Goal: Task Accomplishment & Management: Manage account settings

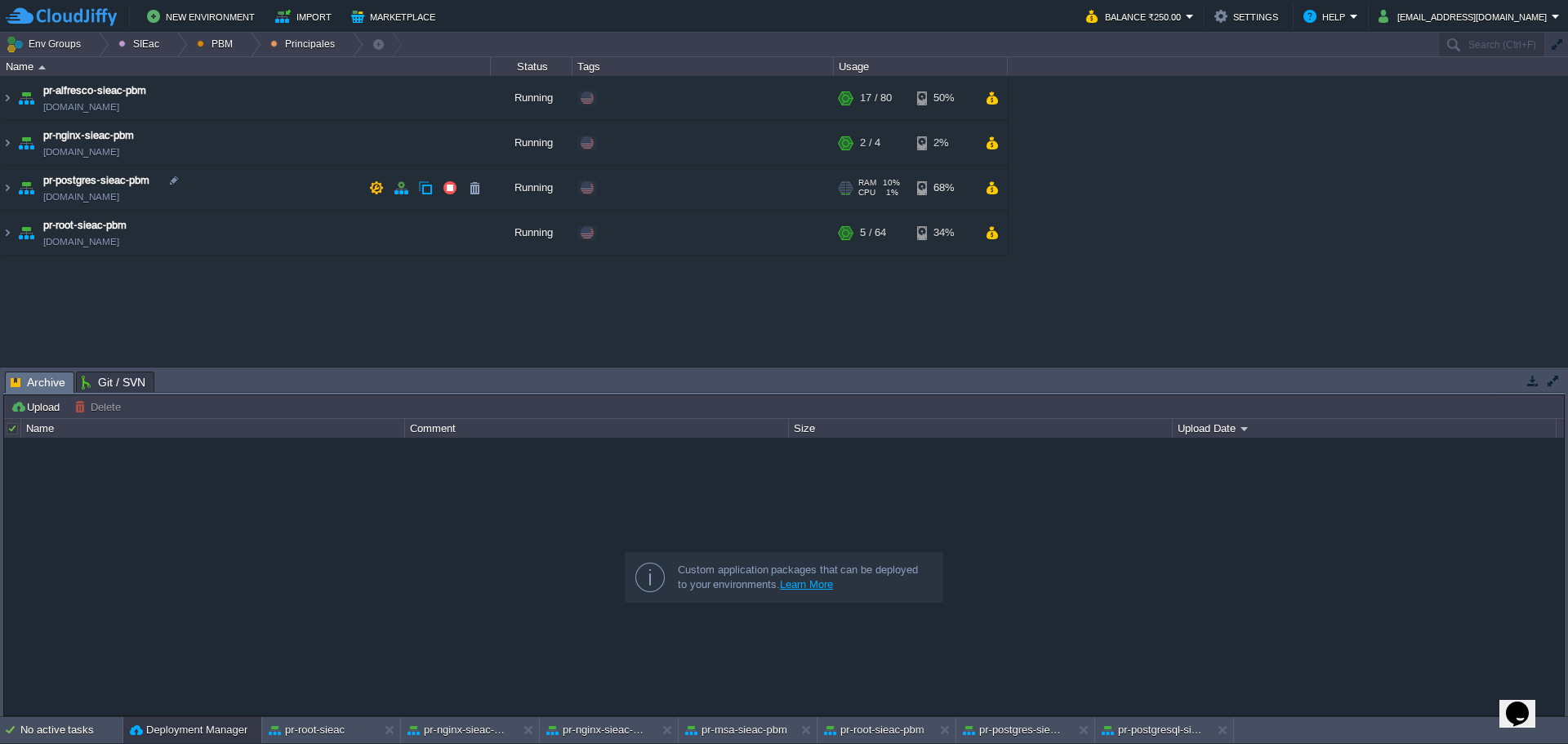
click at [283, 188] on td "pr-postgres-sieac-pbm [DOMAIN_NAME]" at bounding box center [246, 188] width 491 height 45
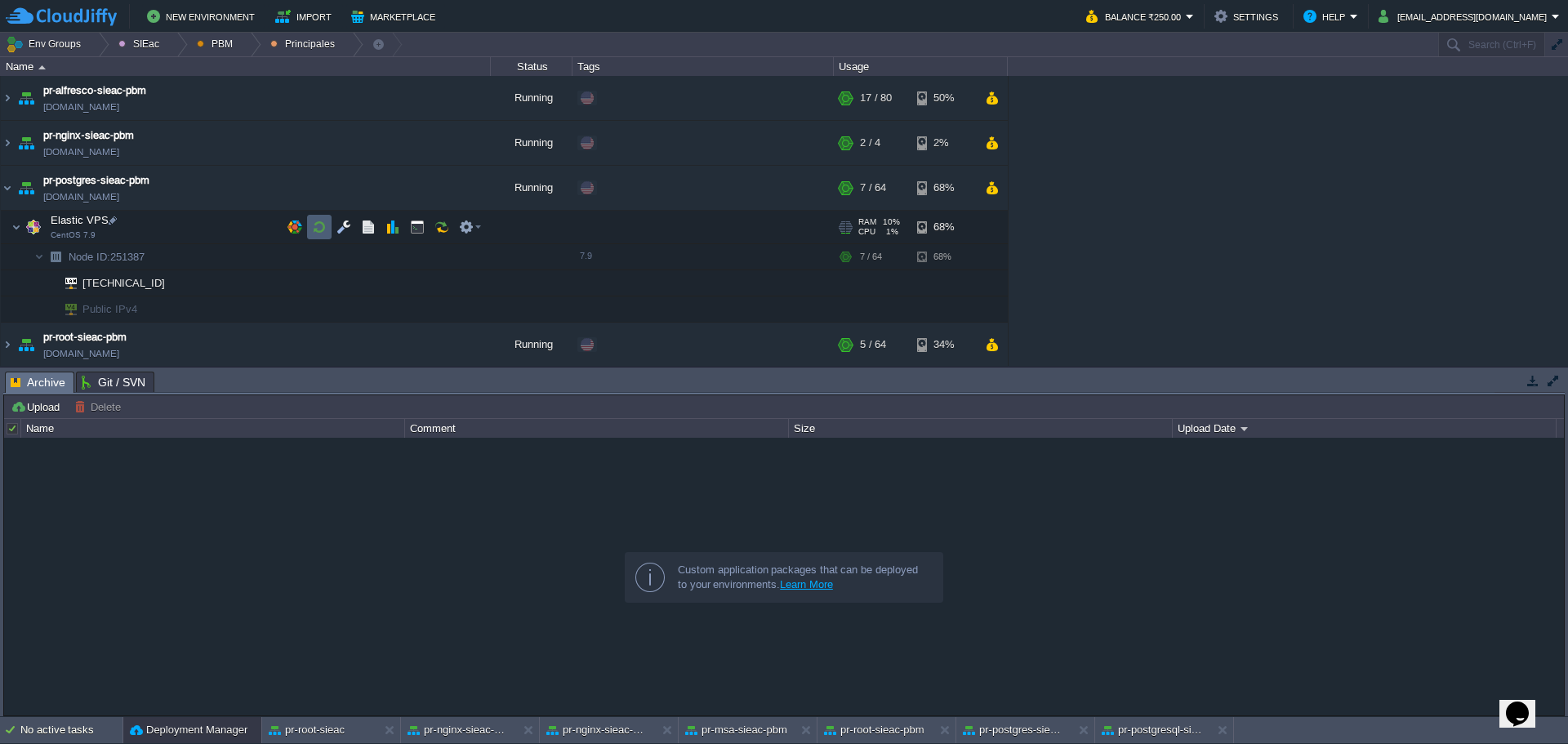
click at [321, 231] on button "button" at bounding box center [319, 227] width 15 height 15
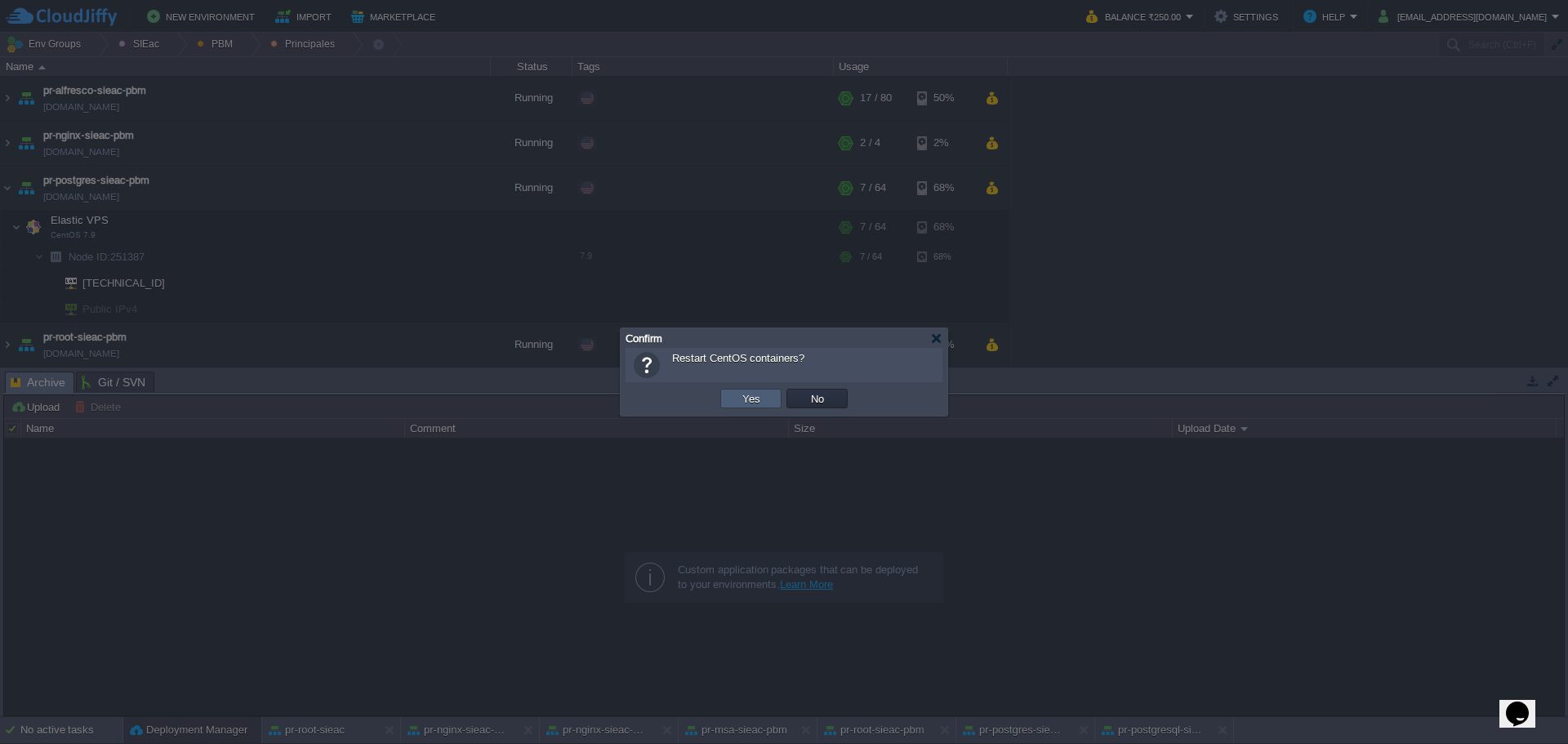
click at [729, 406] on td "Yes" at bounding box center [752, 399] width 62 height 20
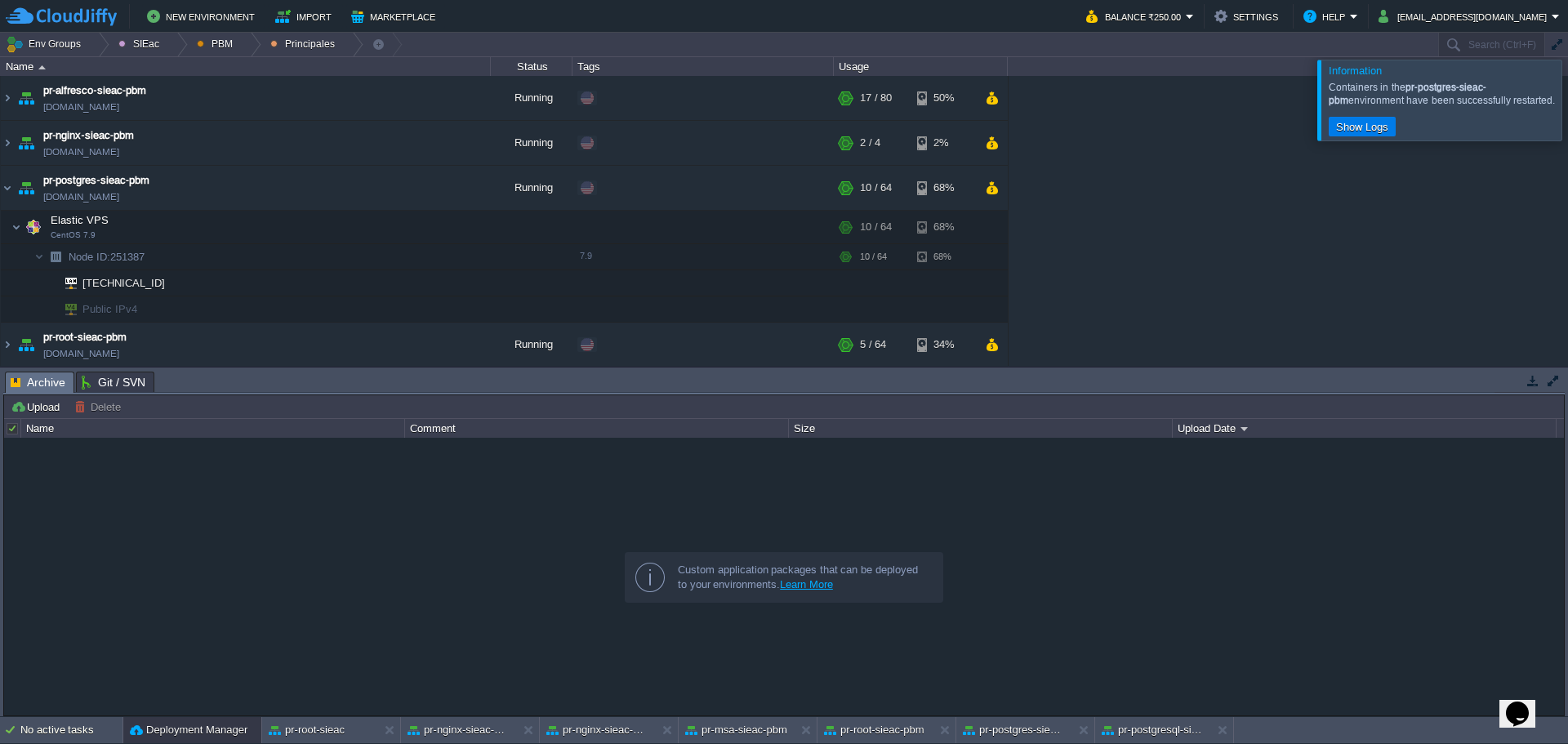
click at [1567, 116] on div at bounding box center [1588, 100] width 0 height 80
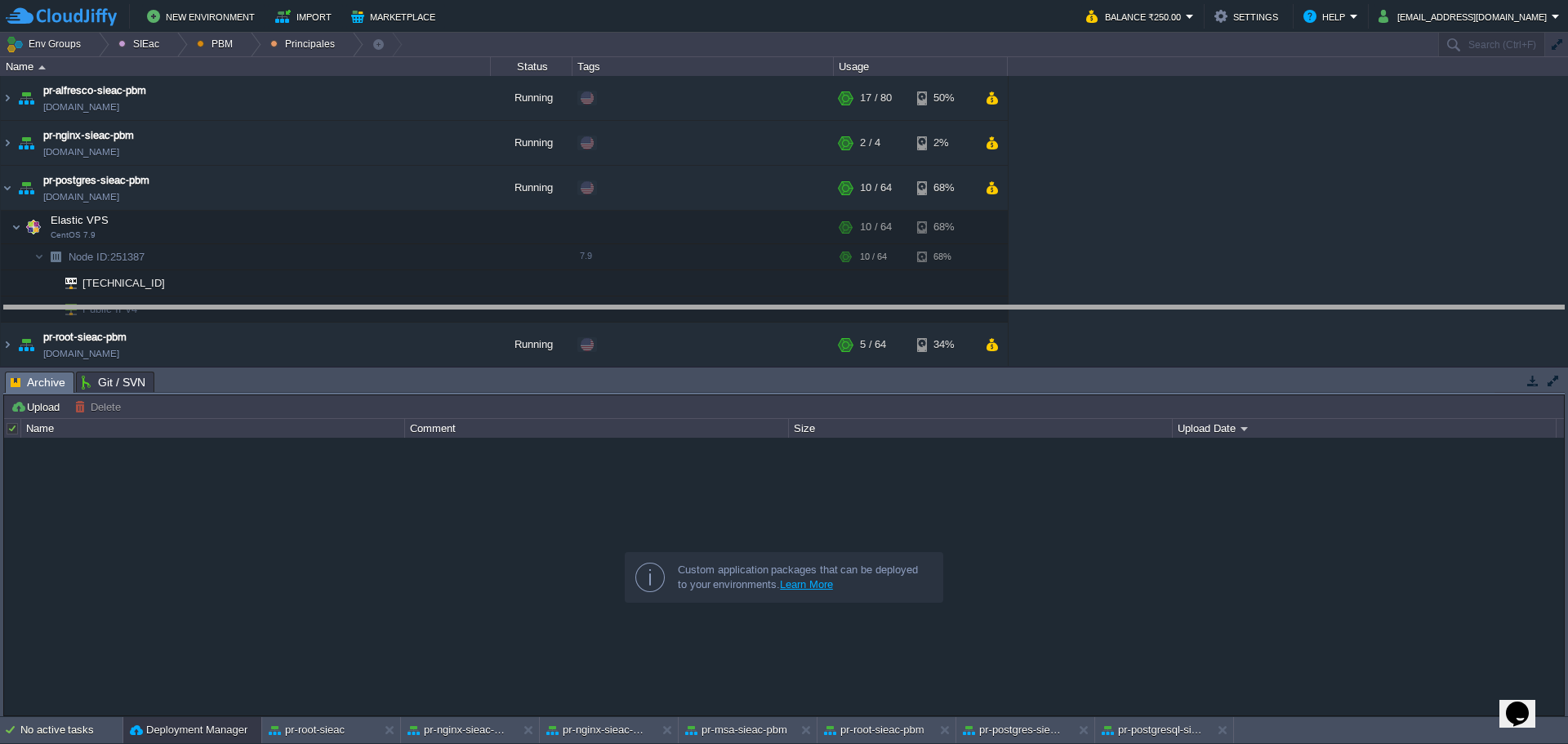
drag, startPoint x: 521, startPoint y: 391, endPoint x: 513, endPoint y: 357, distance: 34.9
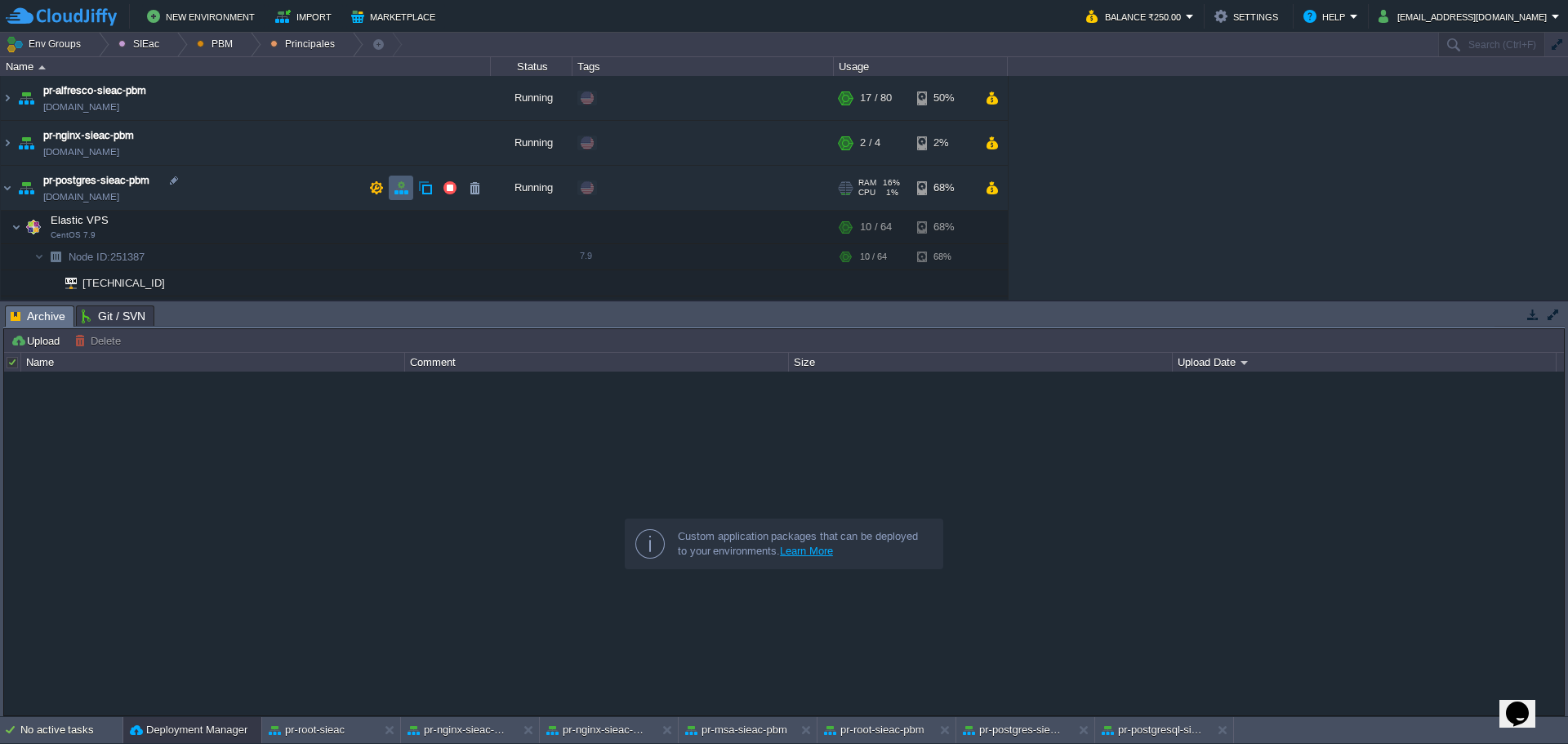
click at [405, 187] on button "button" at bounding box center [402, 188] width 15 height 15
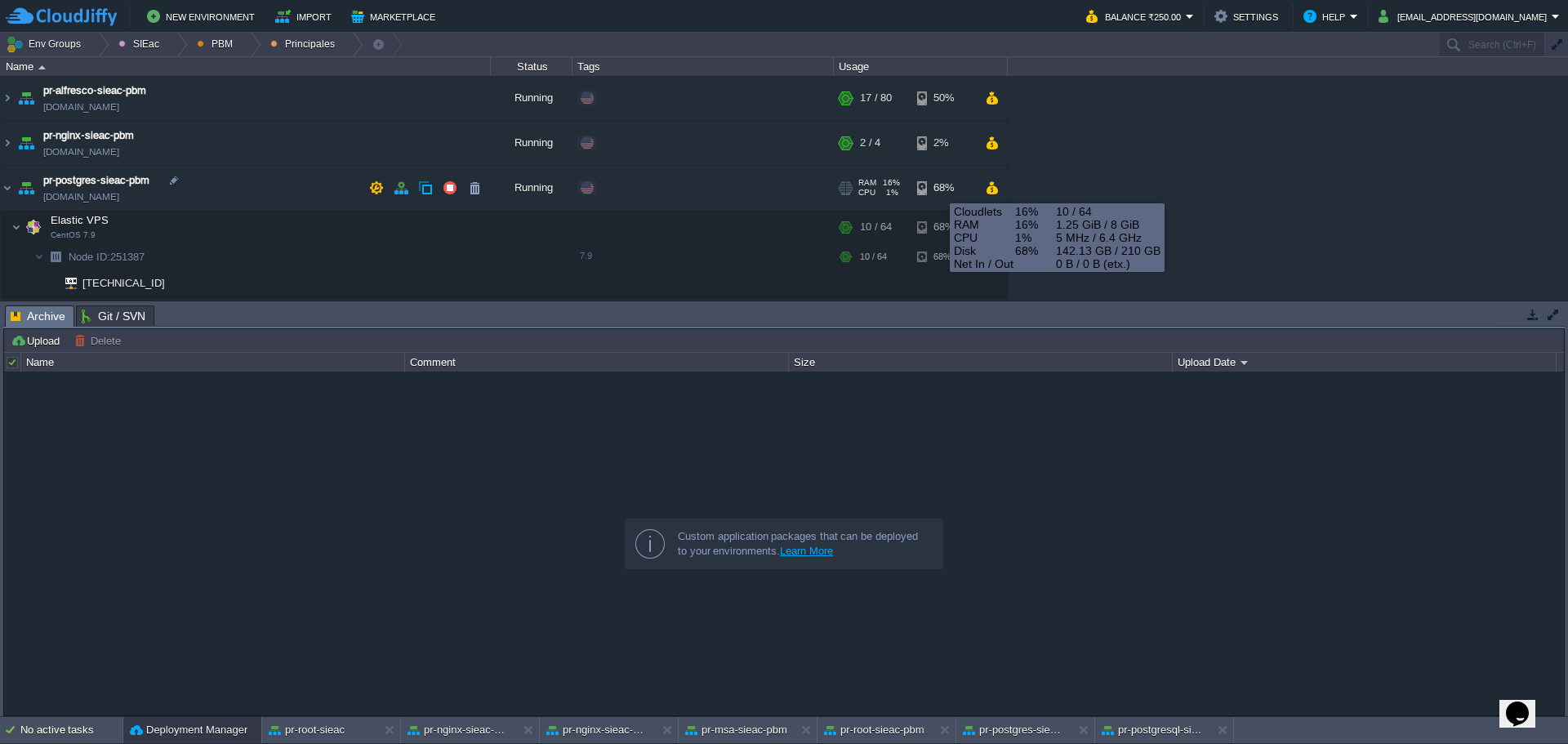
click at [938, 189] on div "68%" at bounding box center [944, 187] width 53 height 44
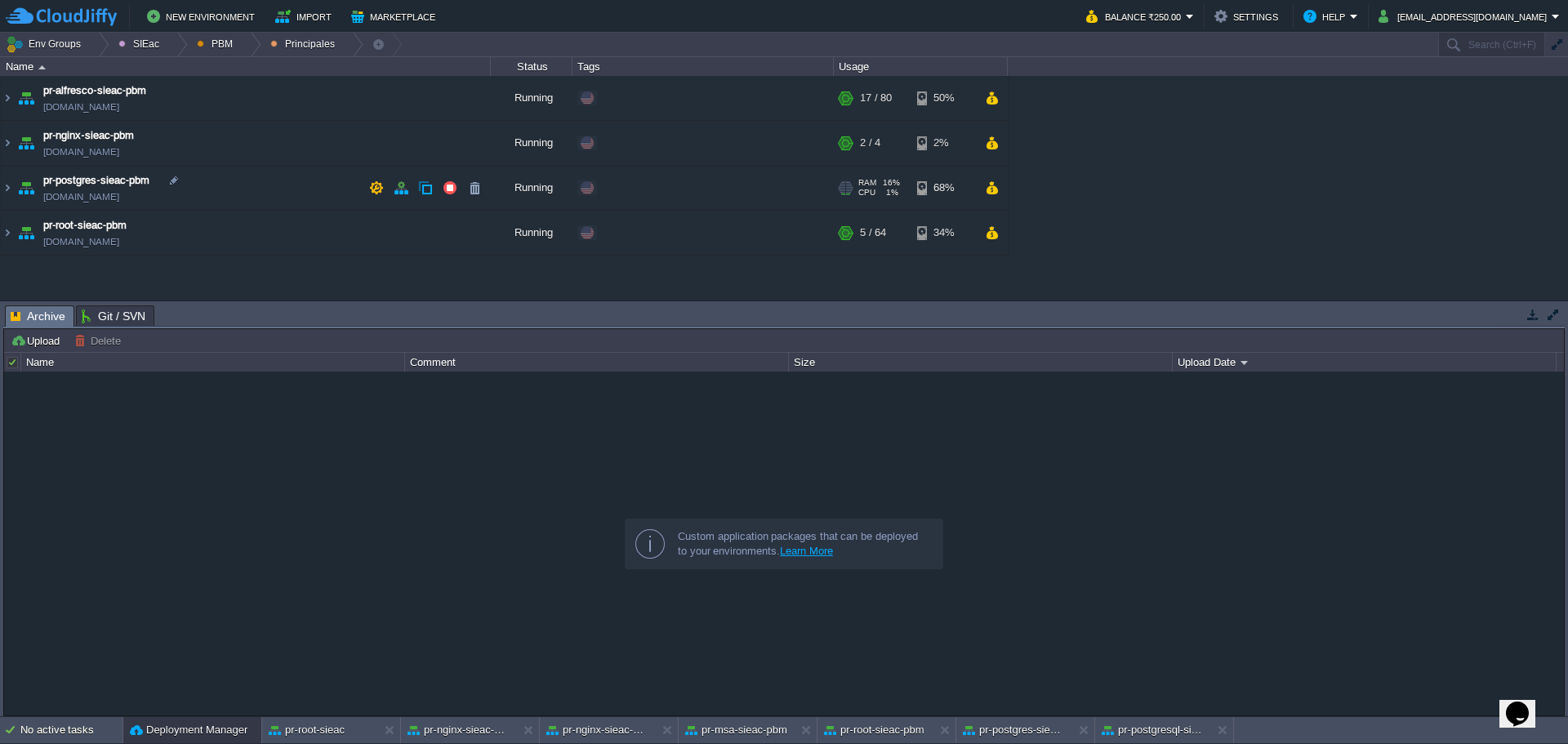
click at [274, 179] on td "pr-postgres-sieac-pbm [DOMAIN_NAME]" at bounding box center [246, 188] width 491 height 45
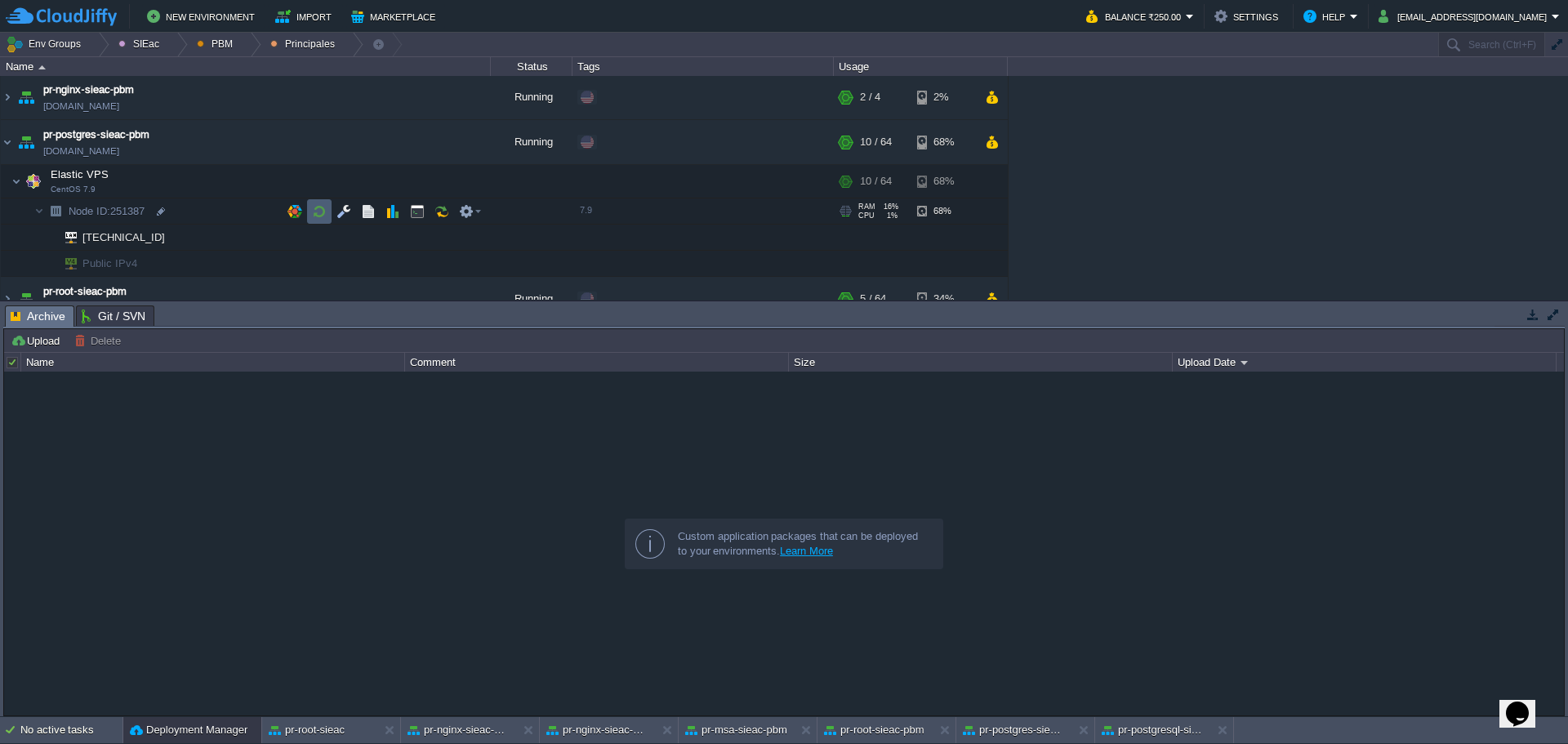
scroll to position [68, 0]
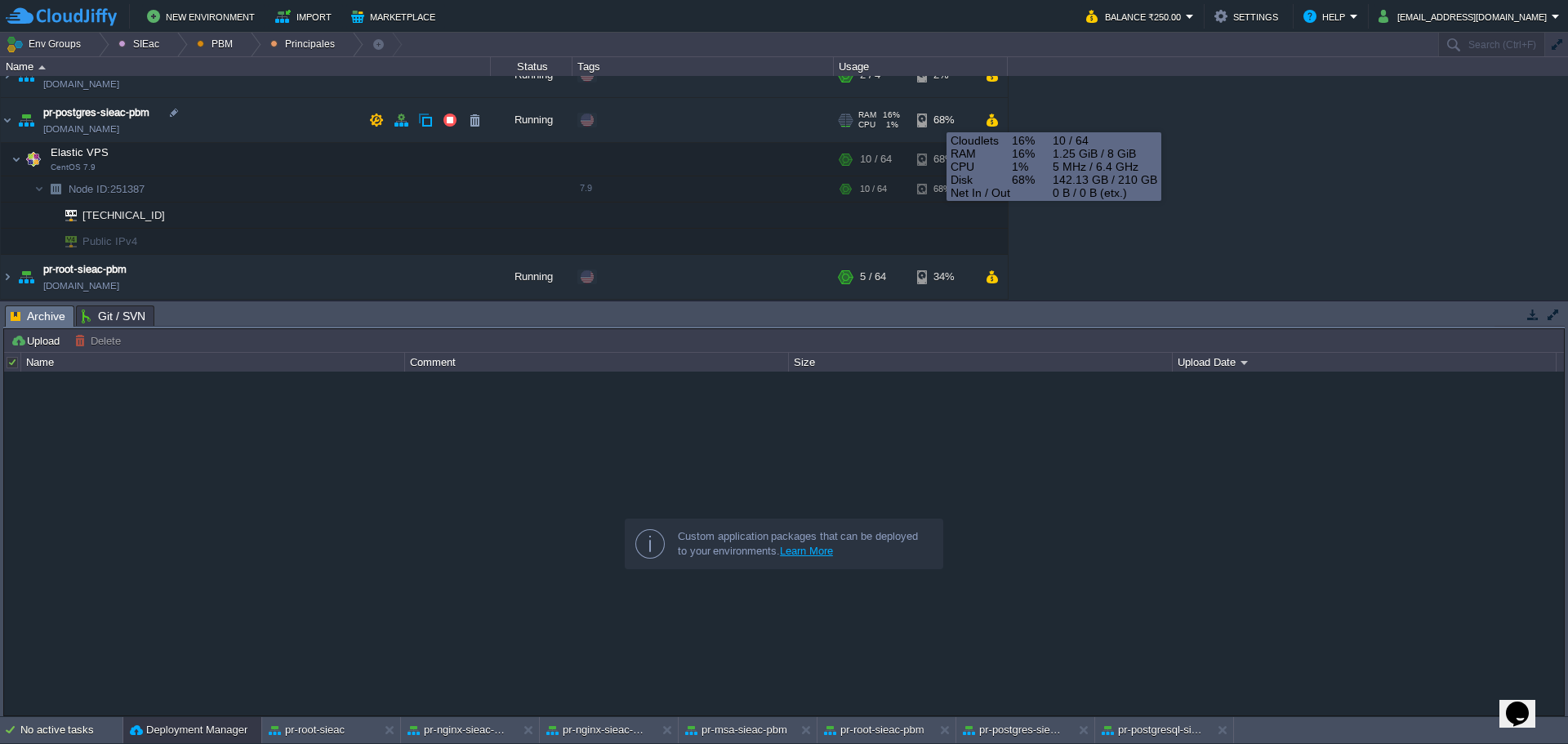
click at [934, 117] on div "68%" at bounding box center [944, 120] width 53 height 44
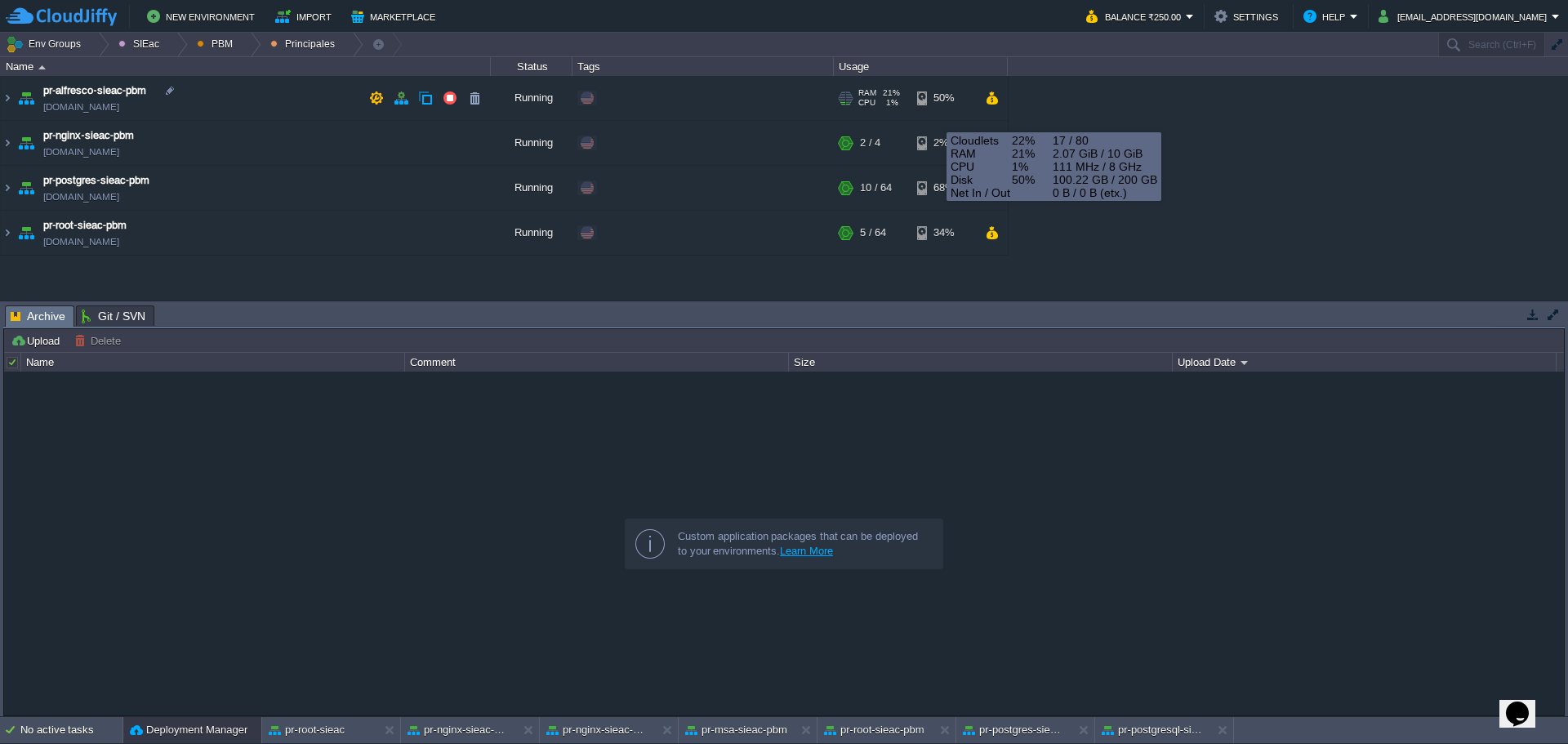
scroll to position [0, 0]
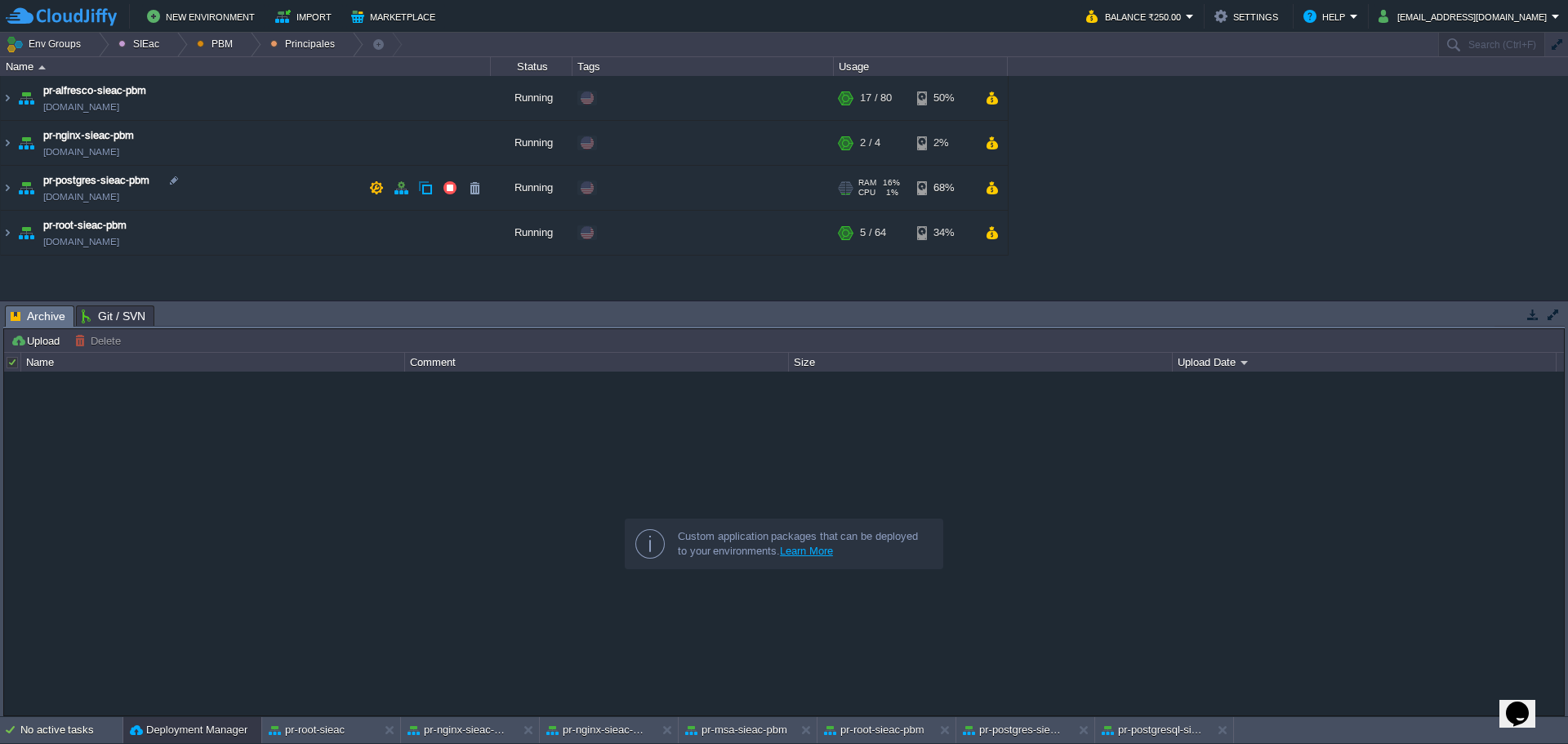
click at [949, 190] on div "68%" at bounding box center [944, 187] width 53 height 44
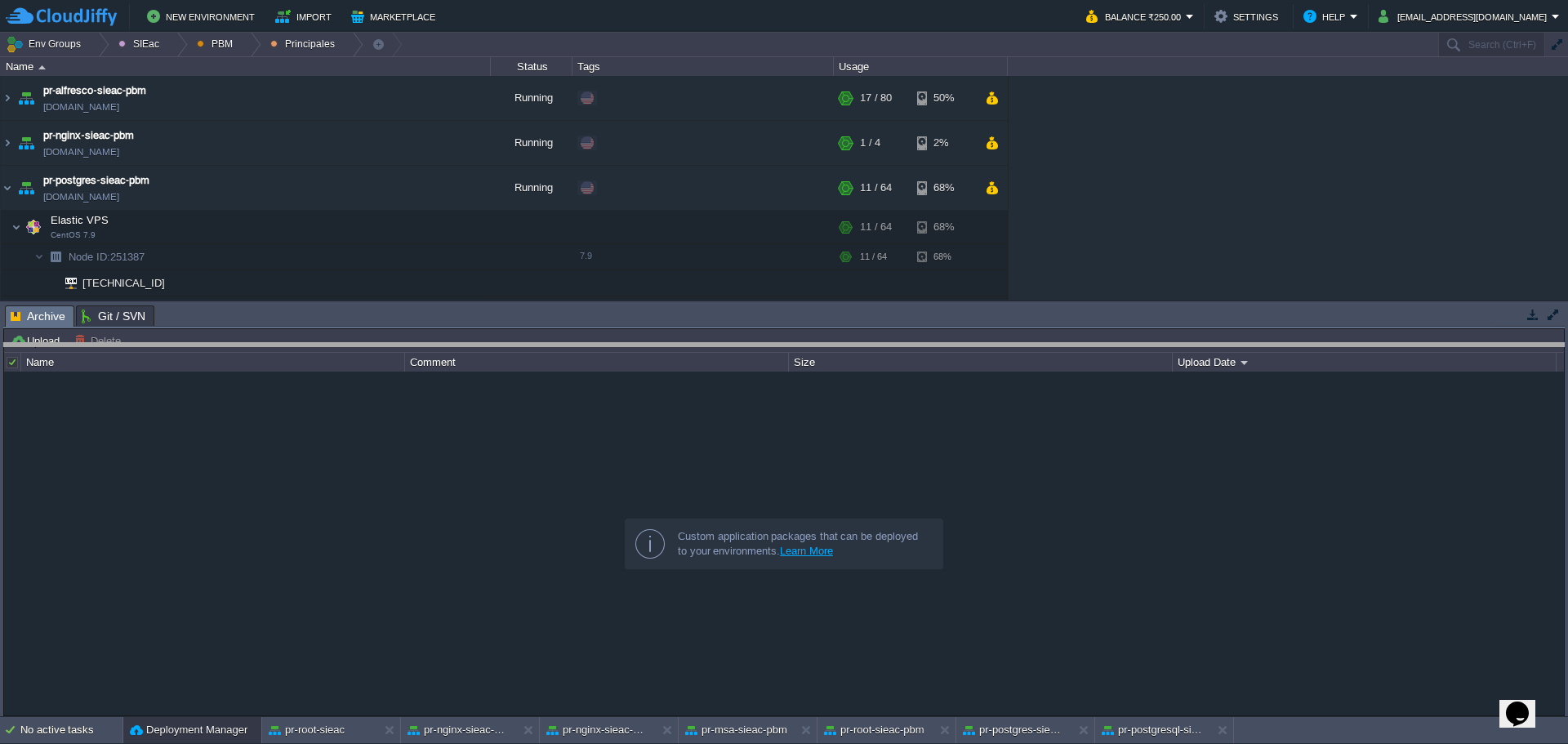
drag, startPoint x: 663, startPoint y: 324, endPoint x: 663, endPoint y: 360, distance: 36.0
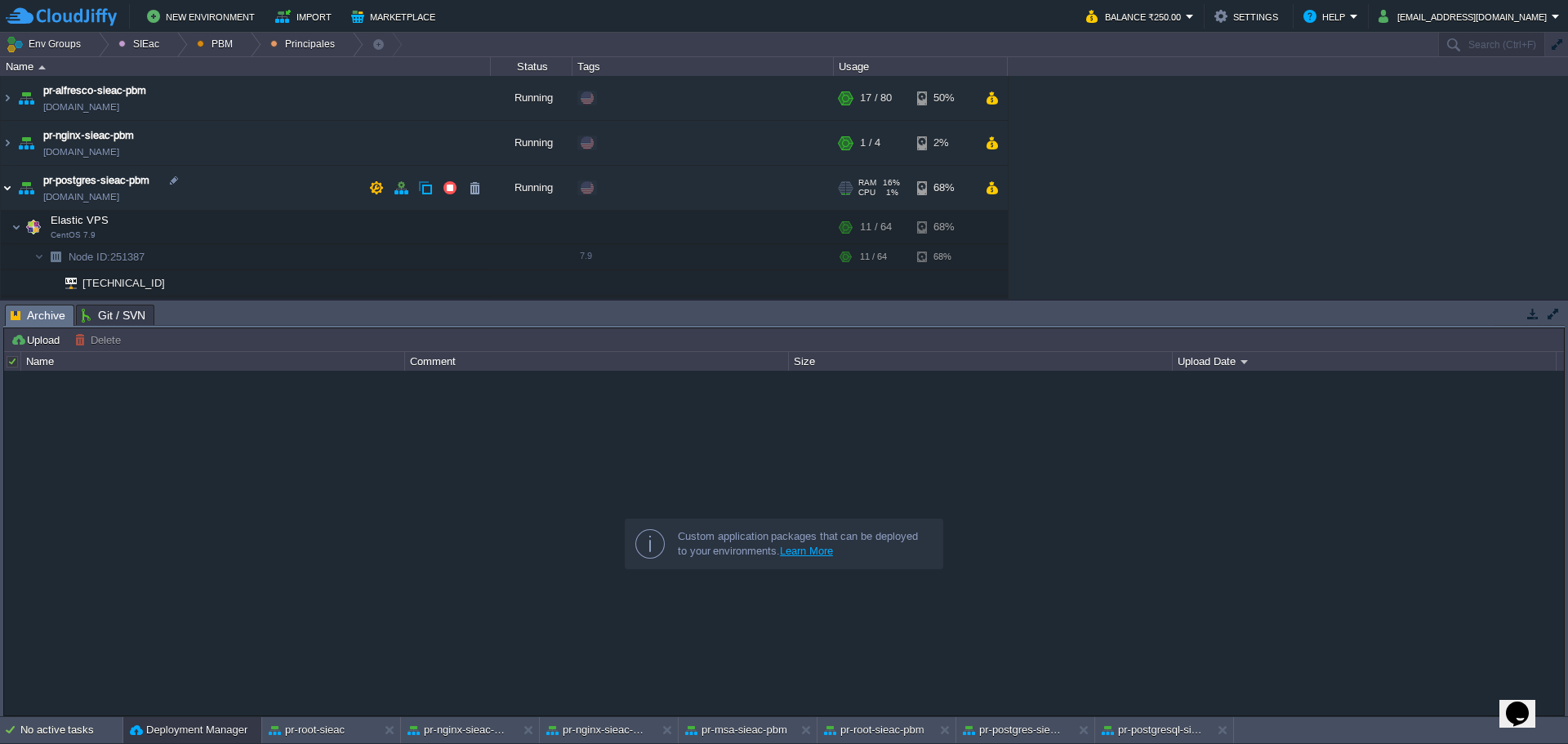
click at [7, 184] on img at bounding box center [7, 187] width 13 height 44
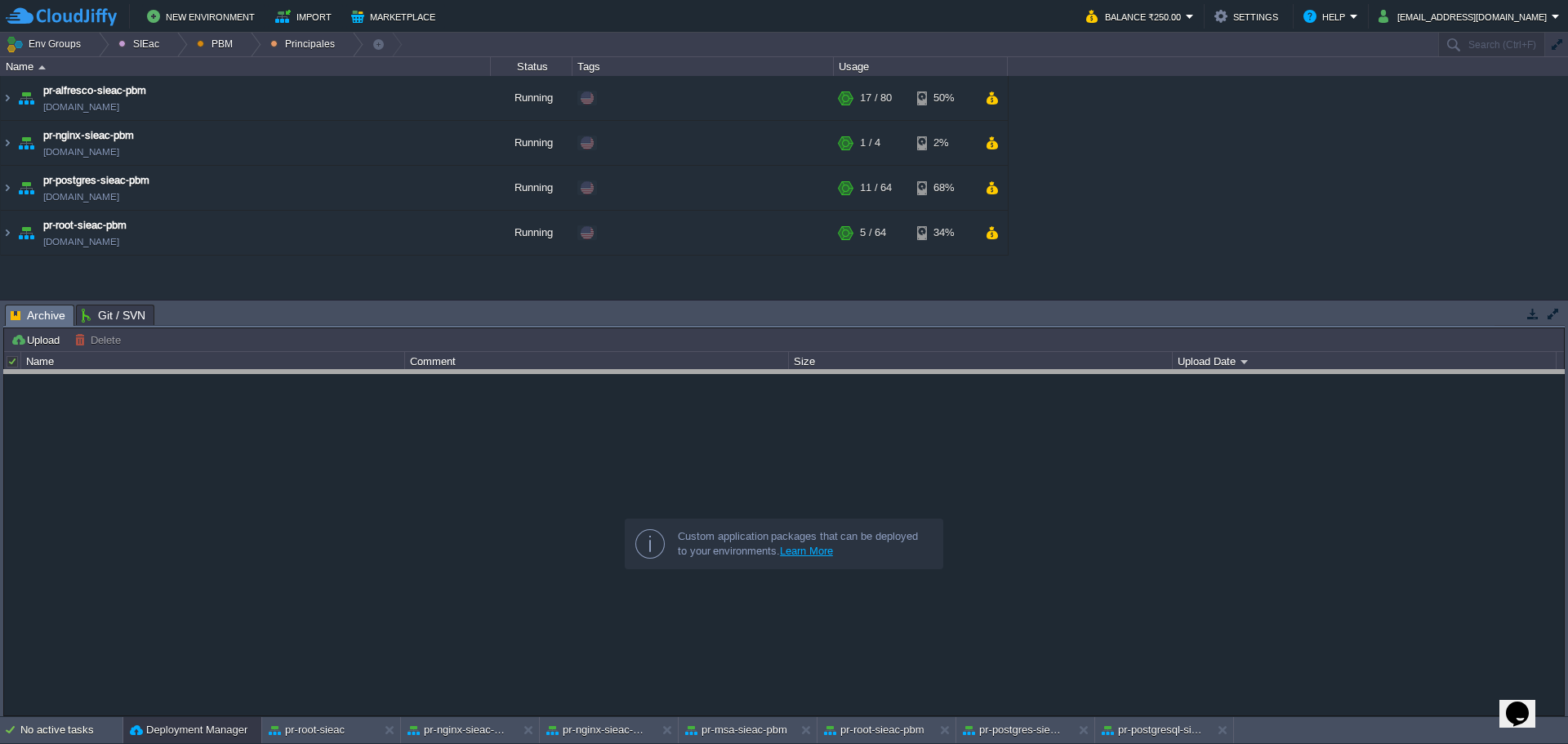
drag, startPoint x: 854, startPoint y: 318, endPoint x: 828, endPoint y: 382, distance: 69.1
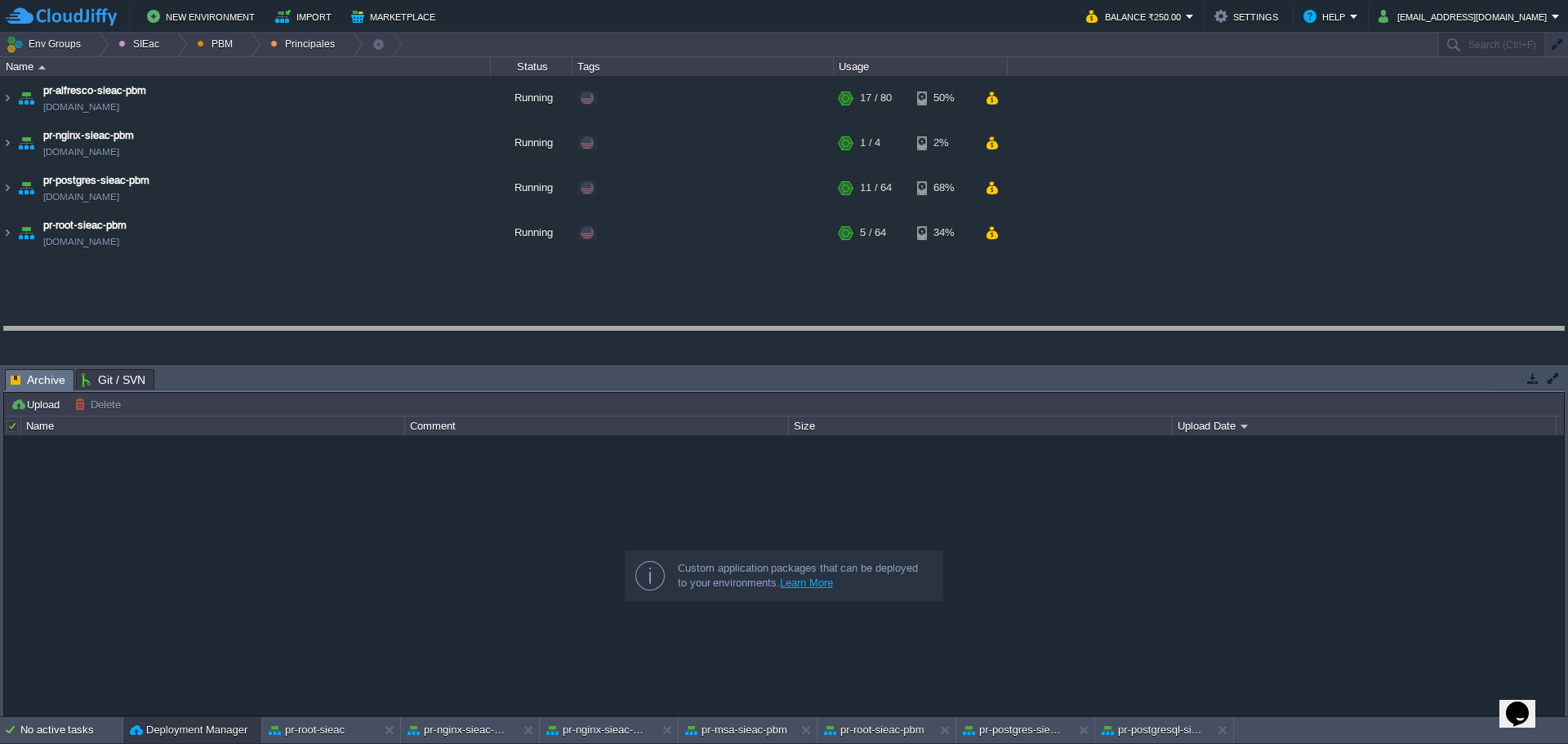
drag, startPoint x: 519, startPoint y: 384, endPoint x: 500, endPoint y: 342, distance: 46.1
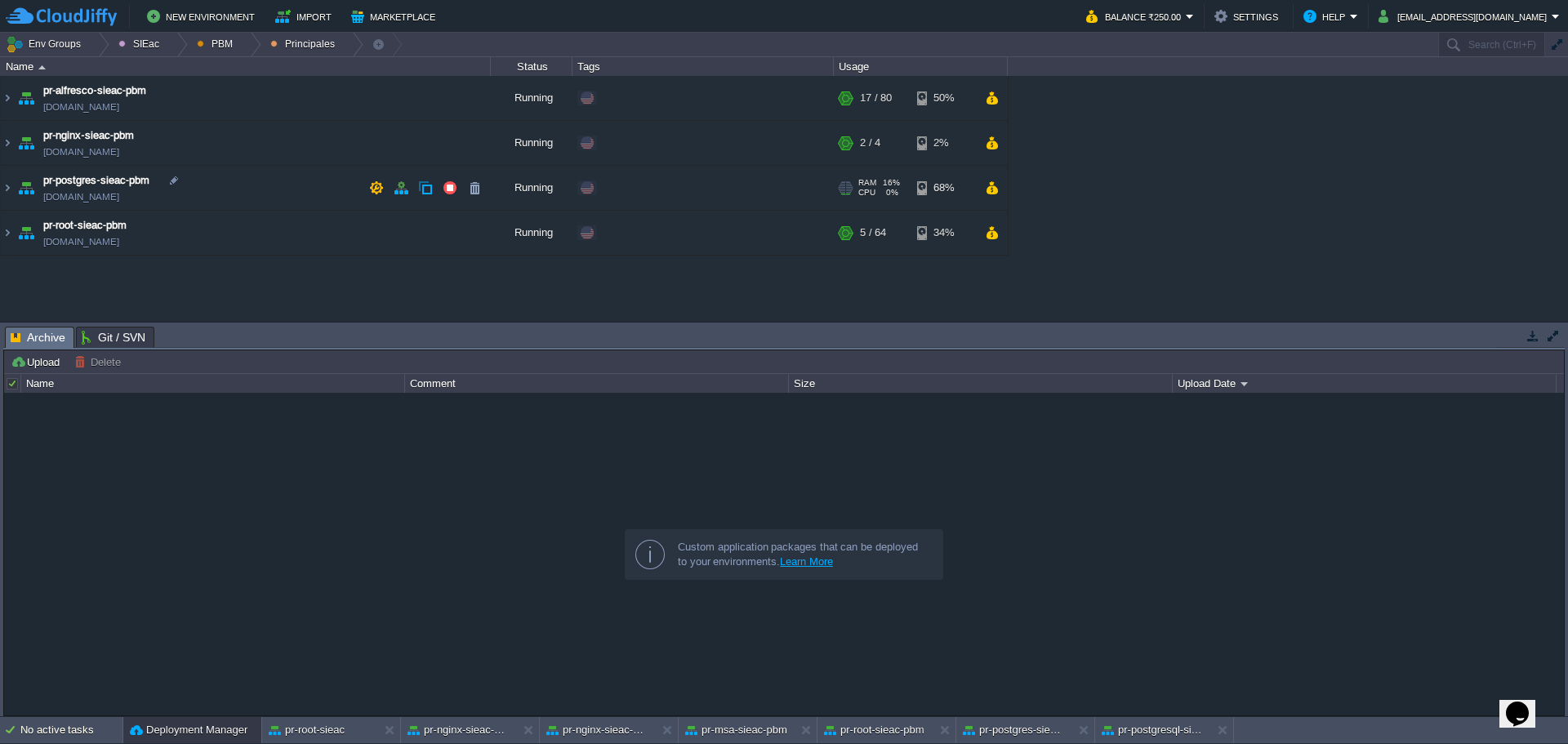
click at [279, 198] on td "pr-postgres-sieac-pbm [DOMAIN_NAME]" at bounding box center [246, 188] width 491 height 45
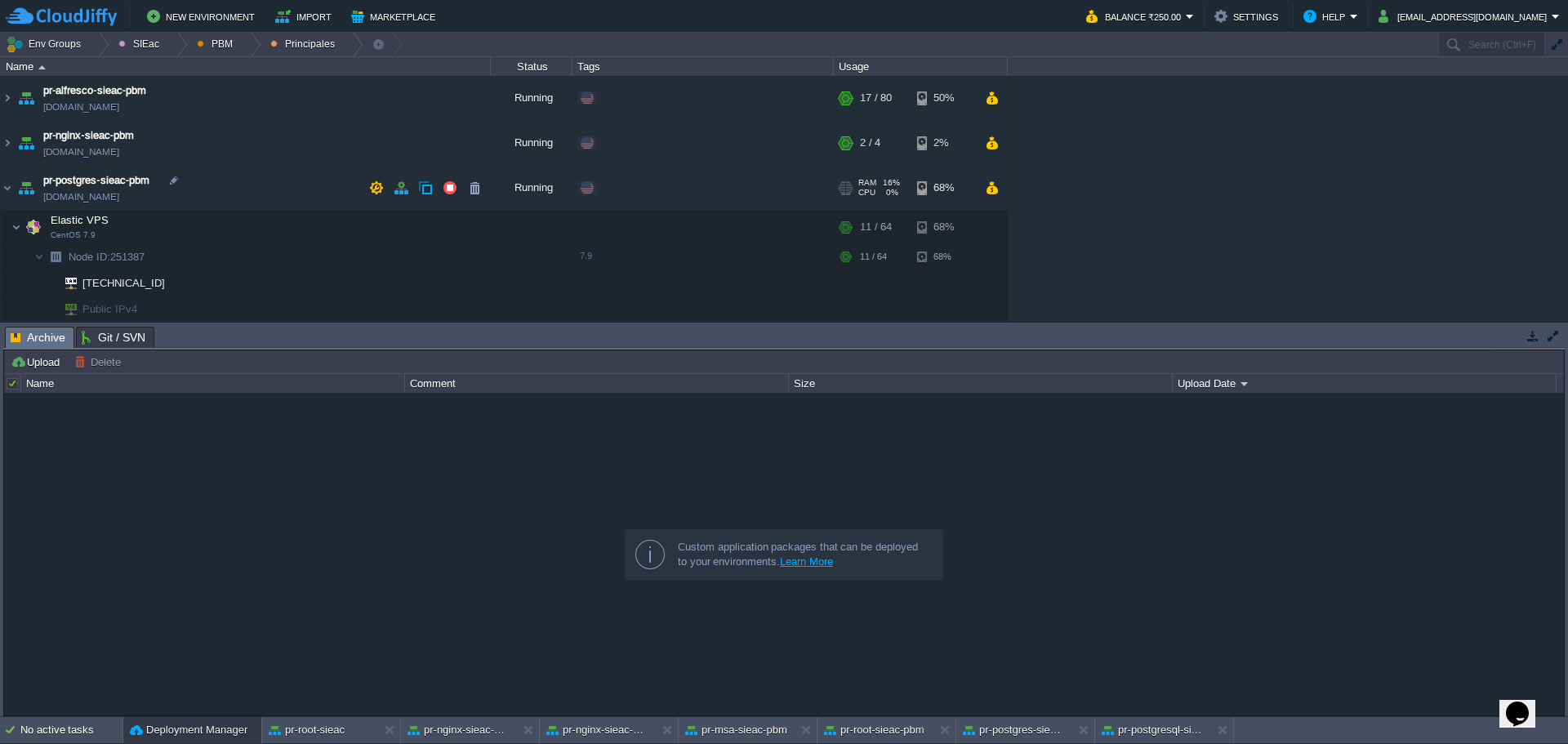
click at [920, 195] on div "68%" at bounding box center [944, 187] width 53 height 44
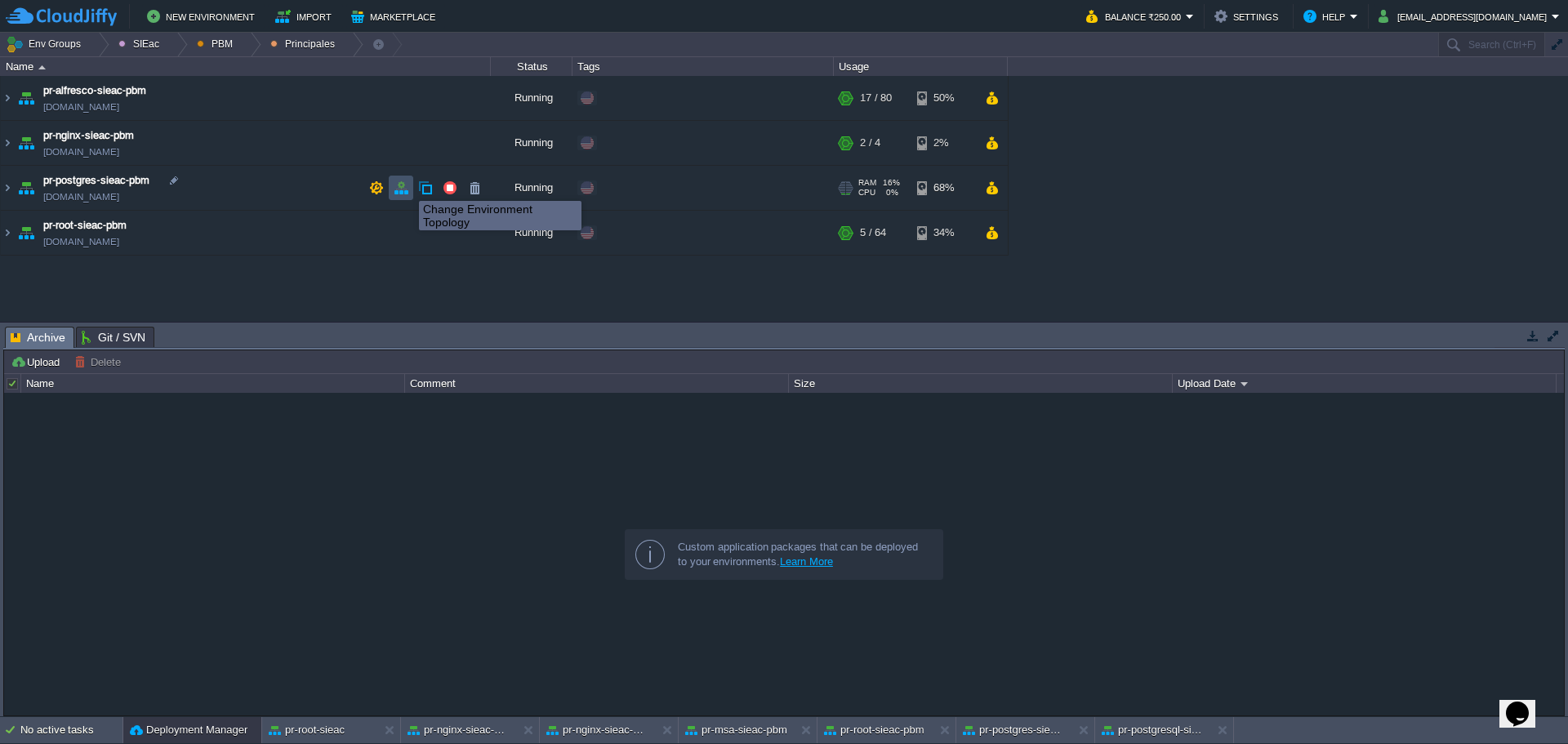
click at [407, 186] on button "button" at bounding box center [402, 188] width 15 height 15
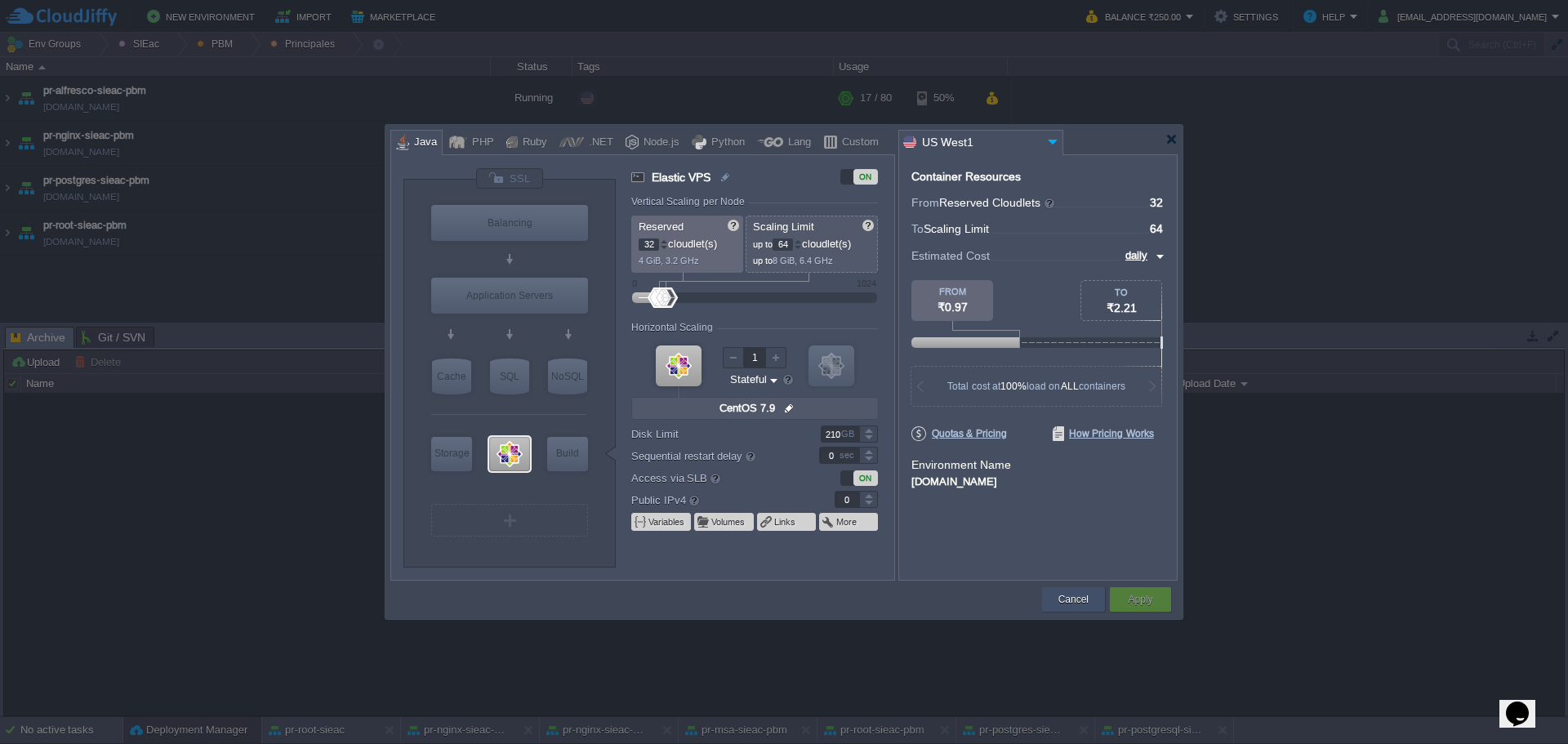
click at [1066, 604] on button "Cancel" at bounding box center [1073, 599] width 30 height 17
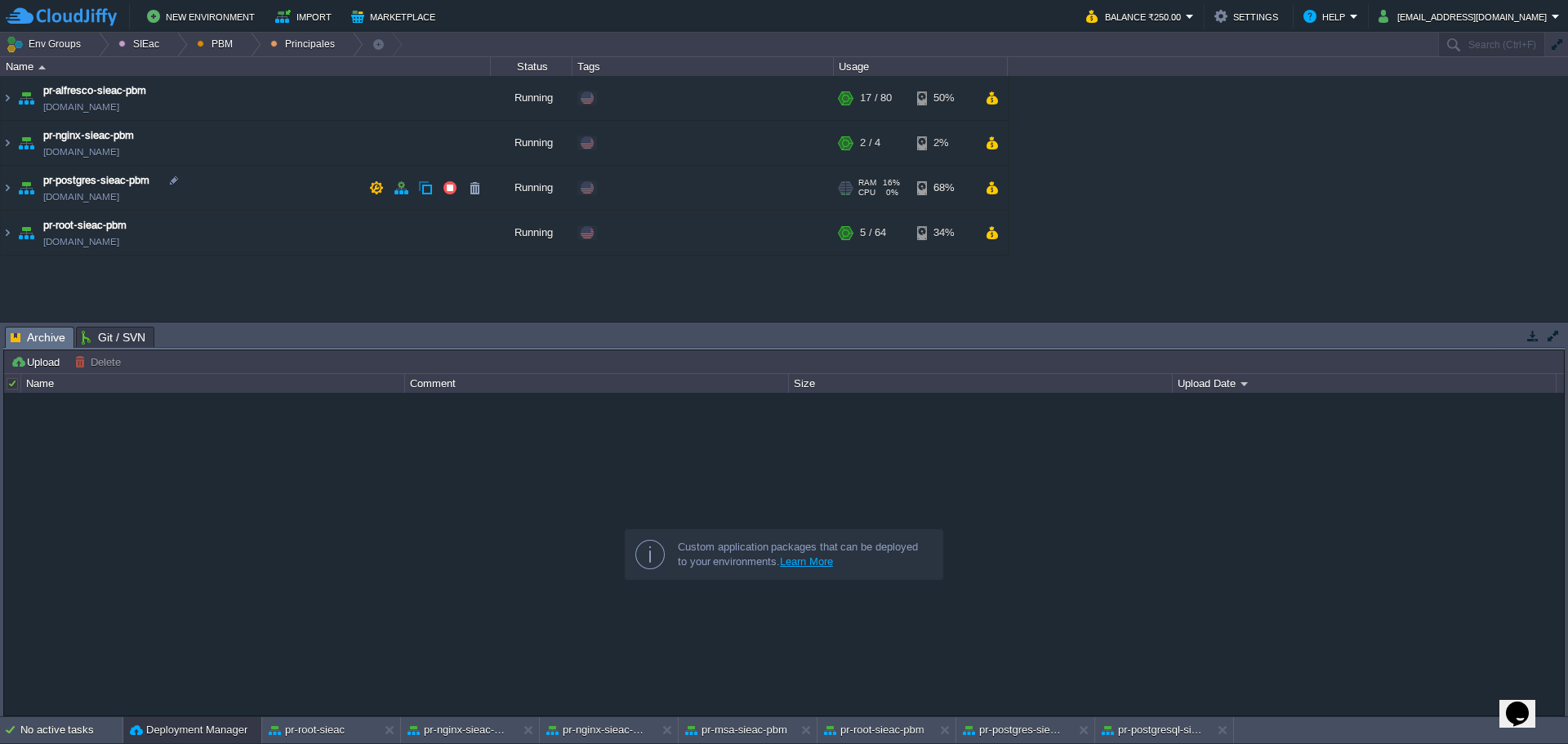
click at [298, 200] on td "pr-postgres-sieac-pbm [DOMAIN_NAME]" at bounding box center [246, 188] width 491 height 45
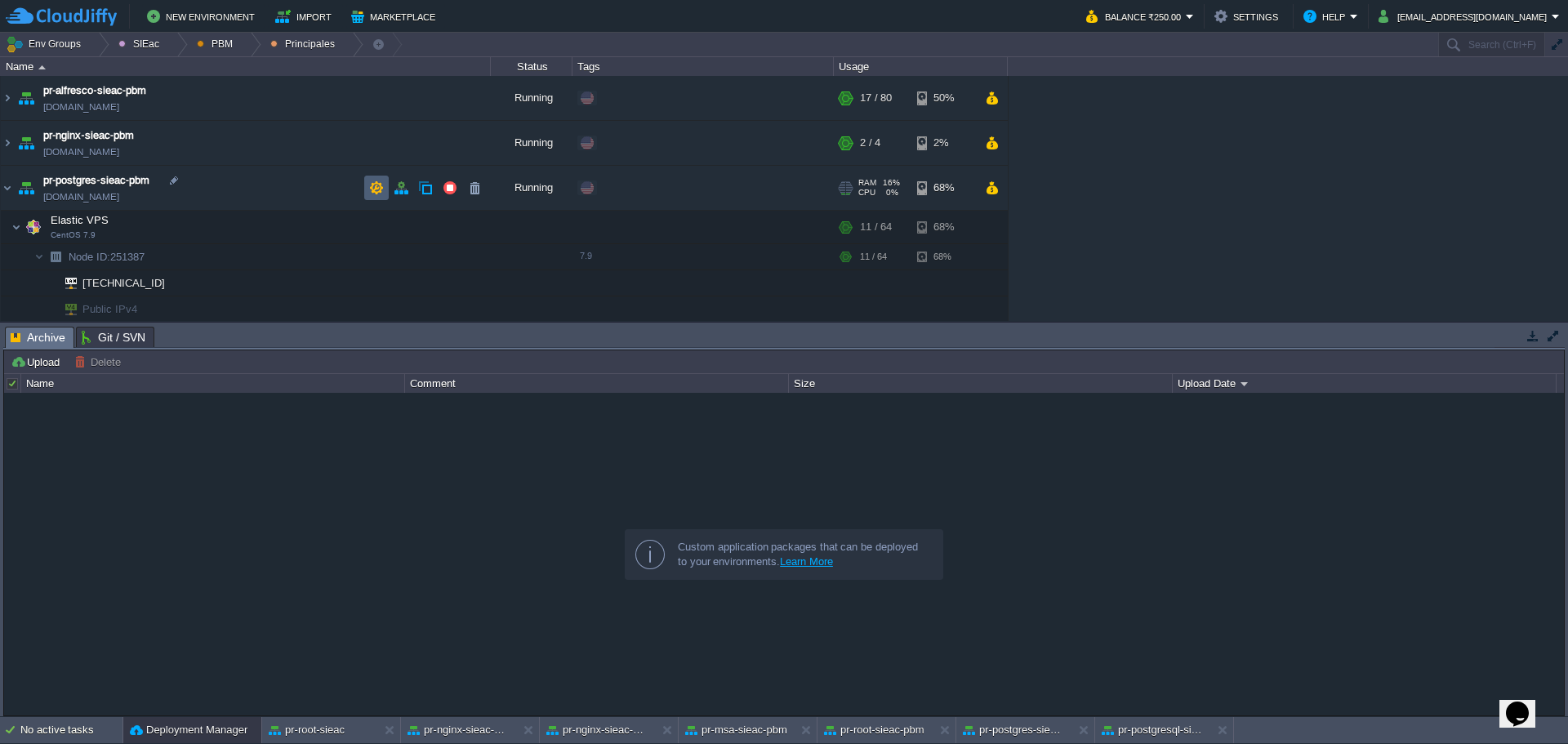
click at [377, 196] on td at bounding box center [376, 187] width 24 height 24
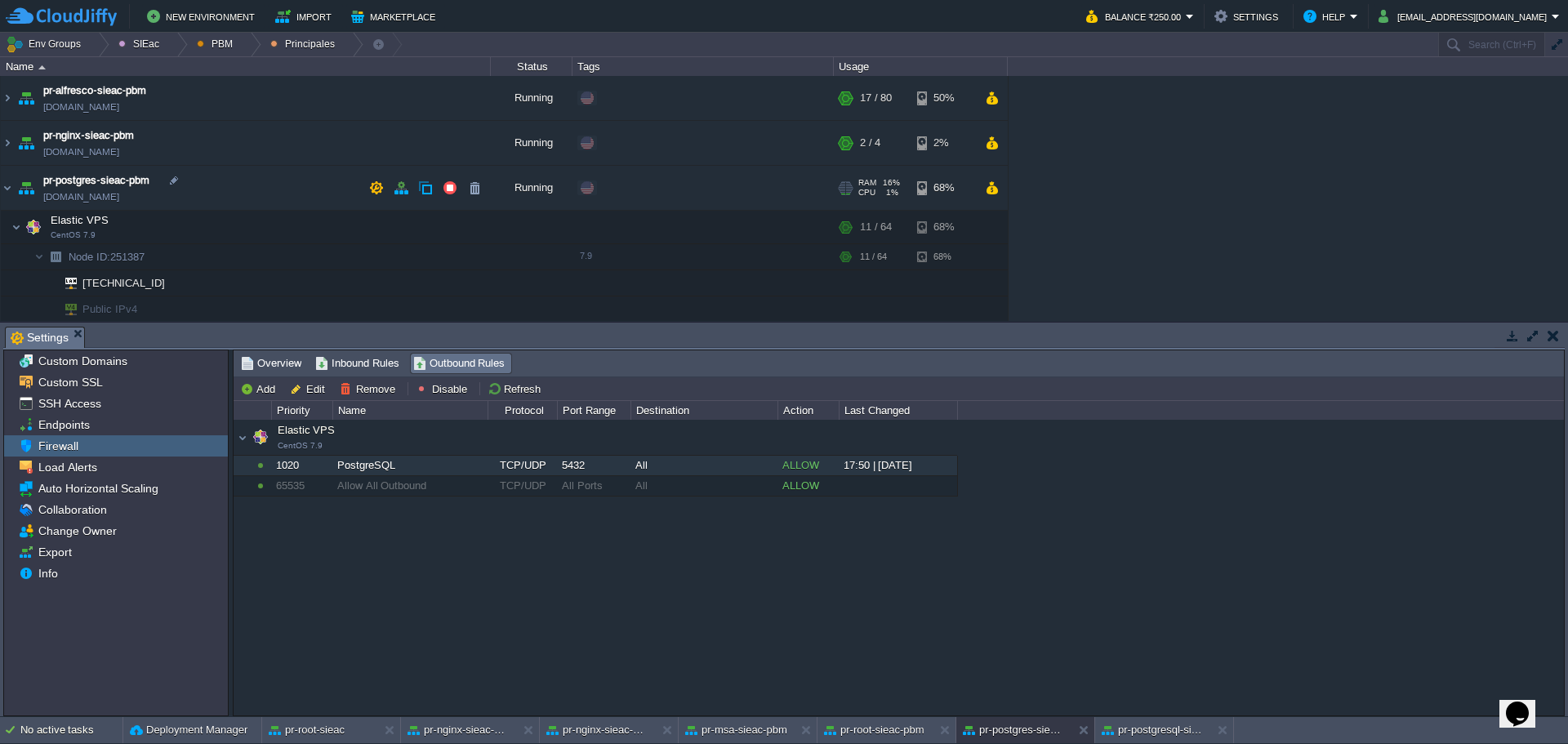
click at [264, 189] on td "pr-postgres-sieac-pbm [DOMAIN_NAME]" at bounding box center [246, 188] width 491 height 45
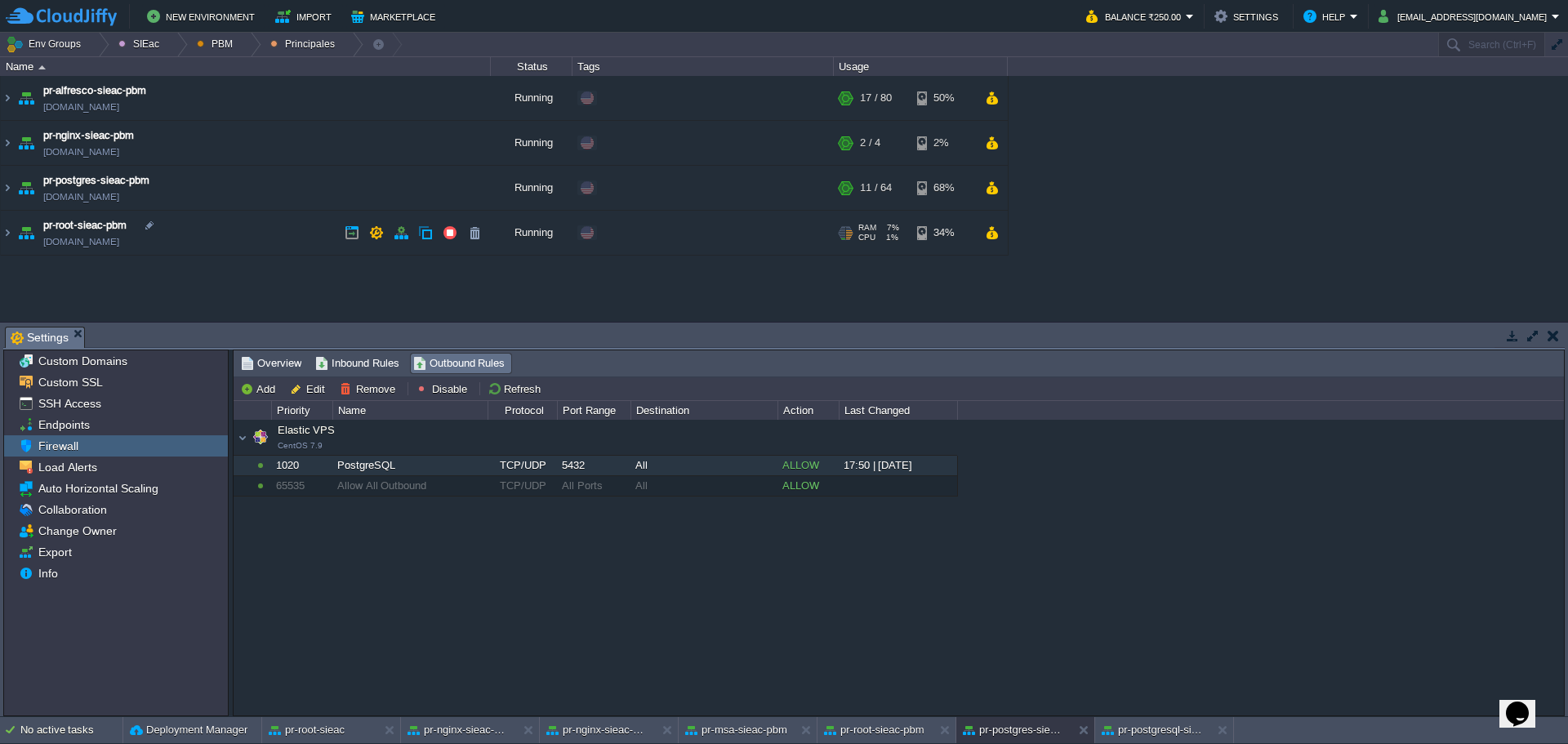
click at [988, 566] on div "Elastic VPS CentOS 7.9 Elastic VPS CentOS 7.9 1020 PostgreSQL TCP/UDP 5432 All …" at bounding box center [899, 567] width 1331 height 295
click at [285, 222] on td "pr-root-sieac-pbm pr-root-sieac-pbm.w1-us.cloudjiffy.net" at bounding box center [246, 233] width 491 height 45
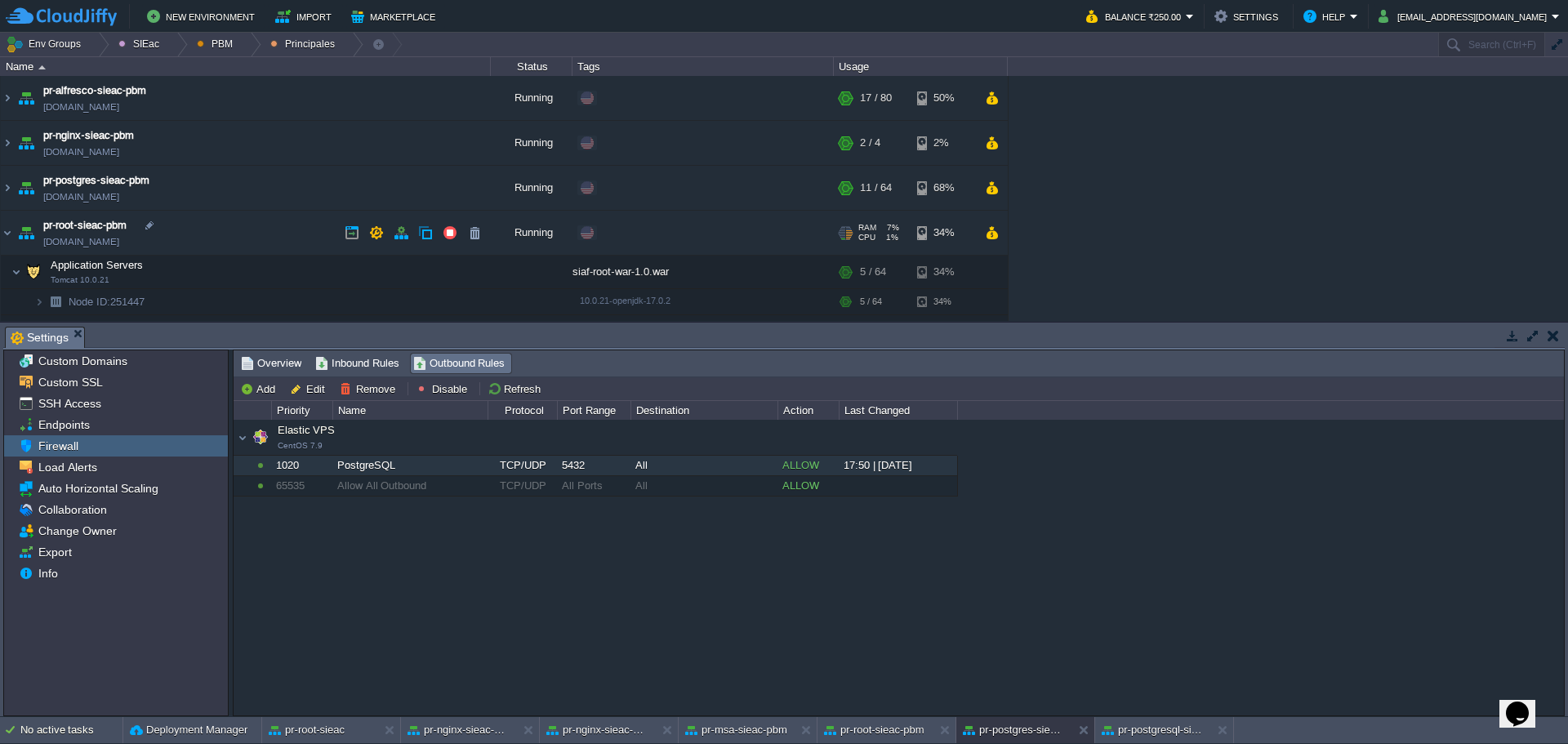
click at [285, 221] on td "pr-root-sieac-pbm pr-root-sieac-pbm.w1-us.cloudjiffy.net" at bounding box center [246, 233] width 491 height 45
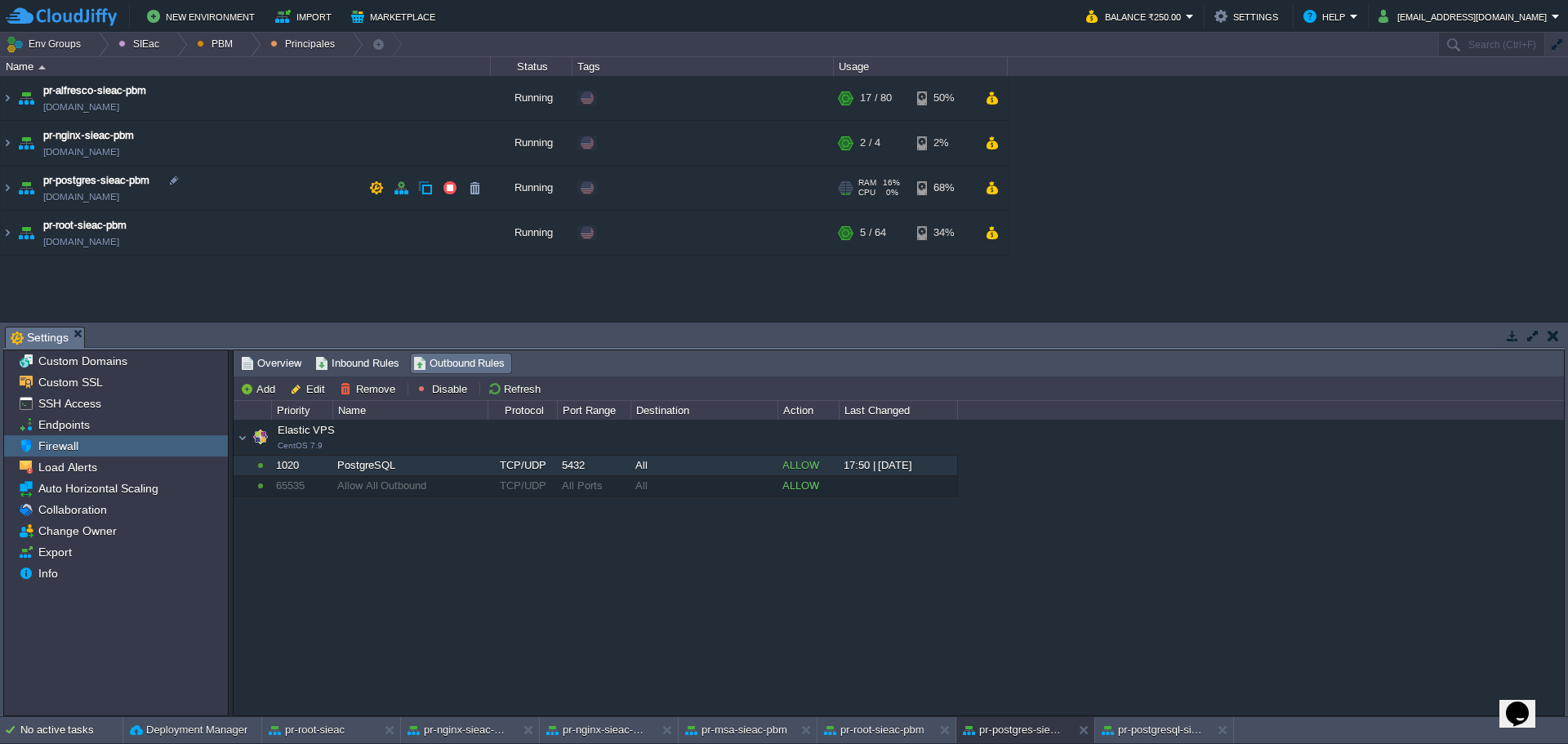
click at [290, 186] on td "pr-postgres-sieac-pbm [DOMAIN_NAME]" at bounding box center [246, 188] width 491 height 45
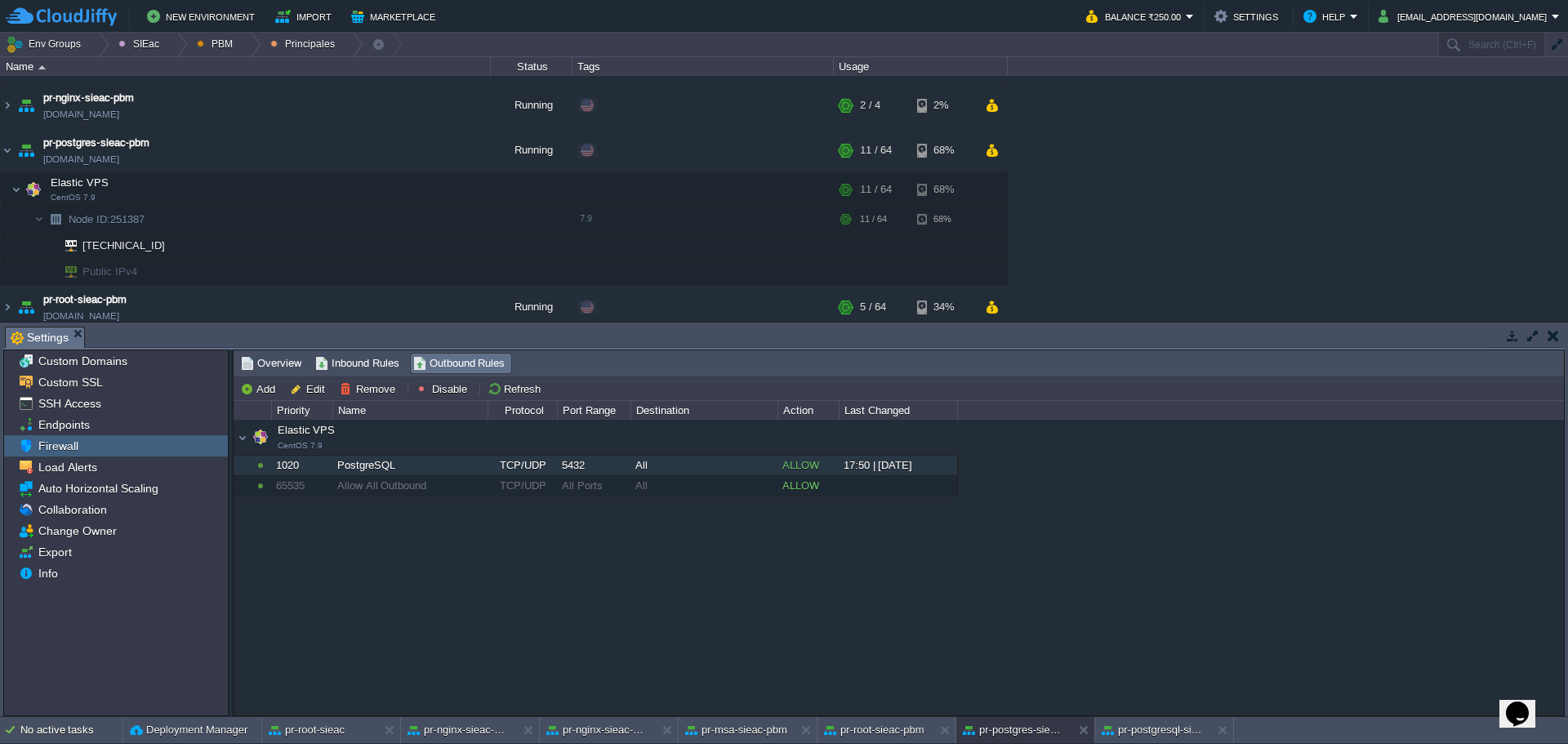
scroll to position [47, 0]
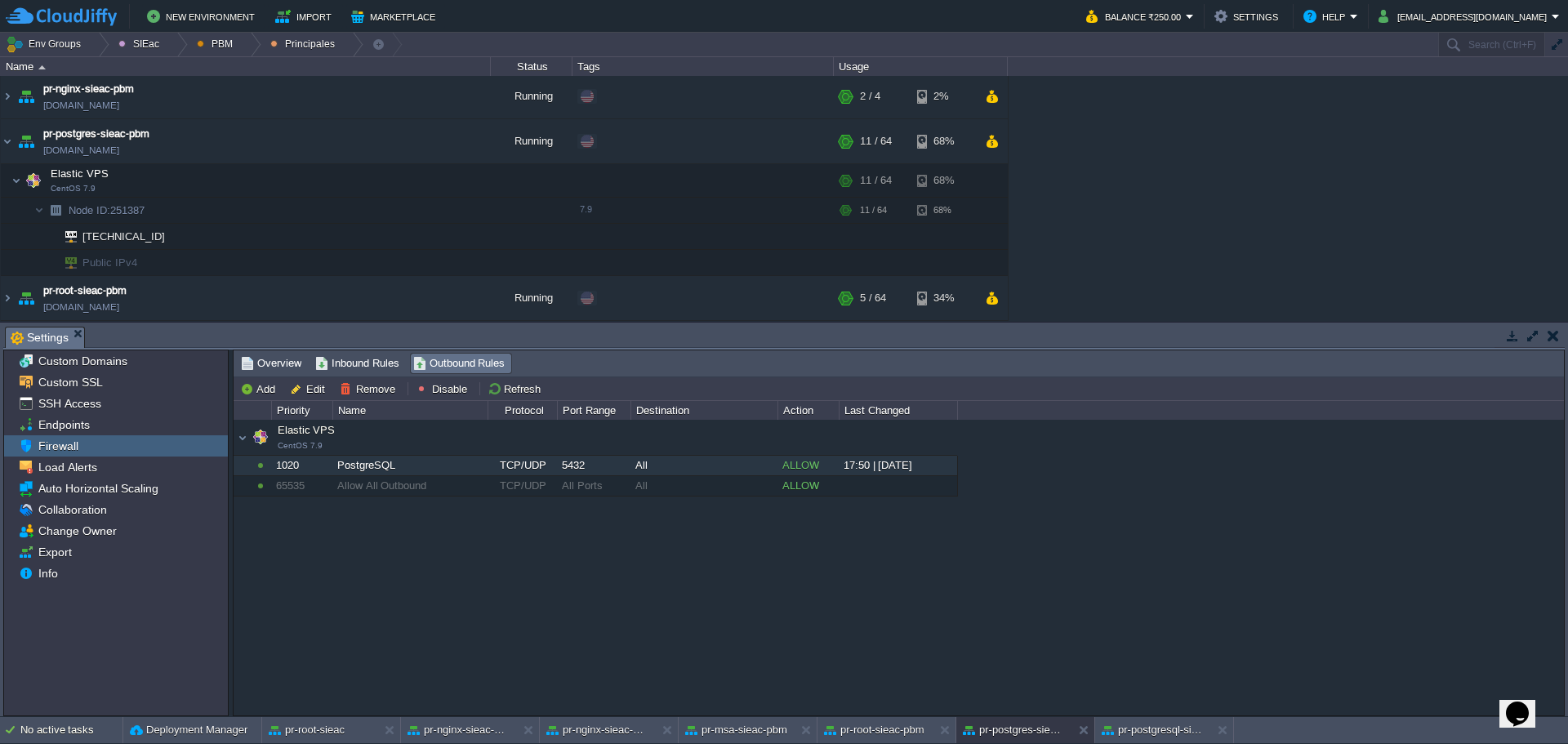
click at [1243, 532] on div "Elastic VPS CentOS 7.9 Elastic VPS CentOS 7.9 1020 PostgreSQL TCP/UDP 5432 All …" at bounding box center [899, 567] width 1331 height 295
click at [3, 154] on img at bounding box center [7, 140] width 13 height 44
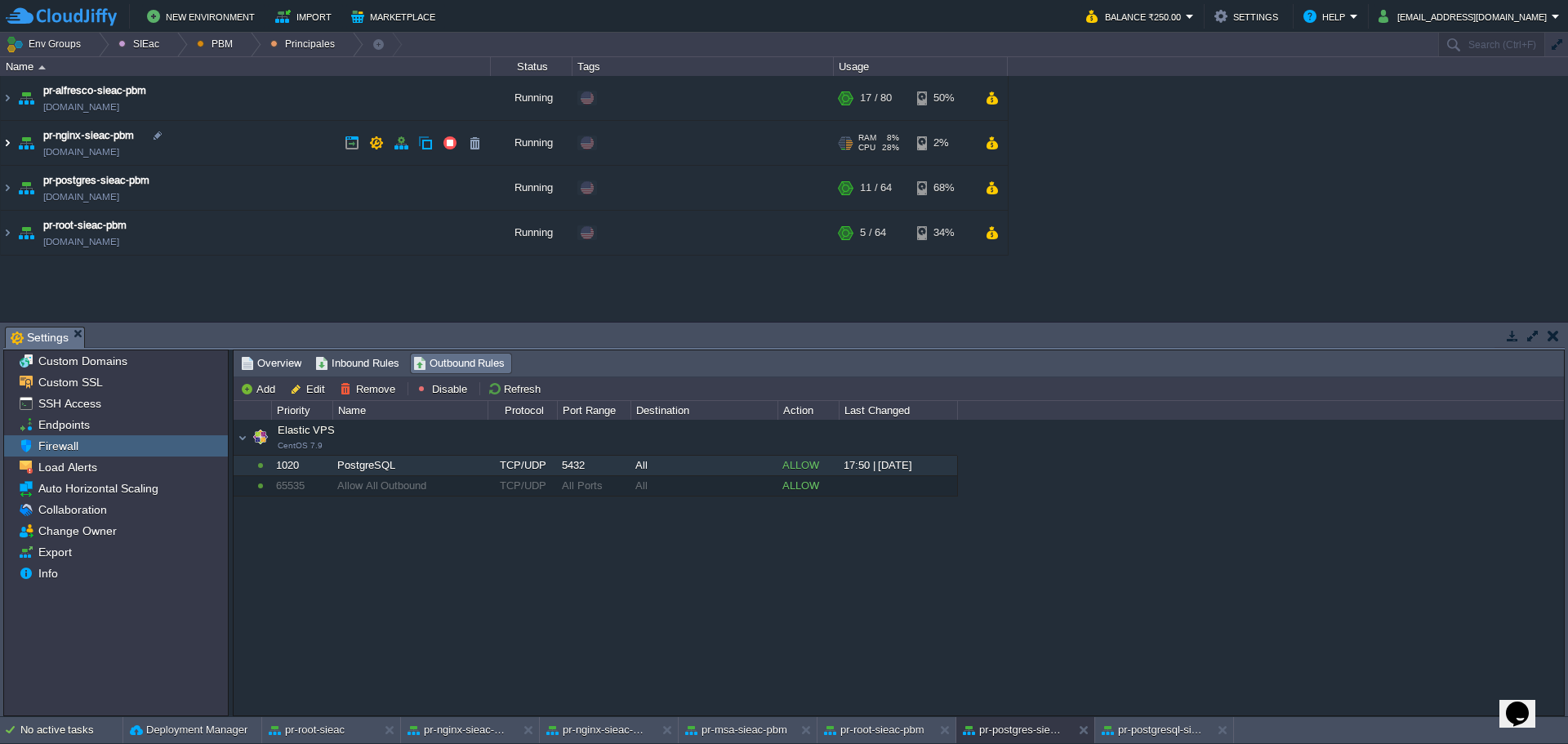
scroll to position [0, 0]
click at [264, 199] on td "pr-postgres-sieac-pbm [DOMAIN_NAME]" at bounding box center [246, 188] width 491 height 45
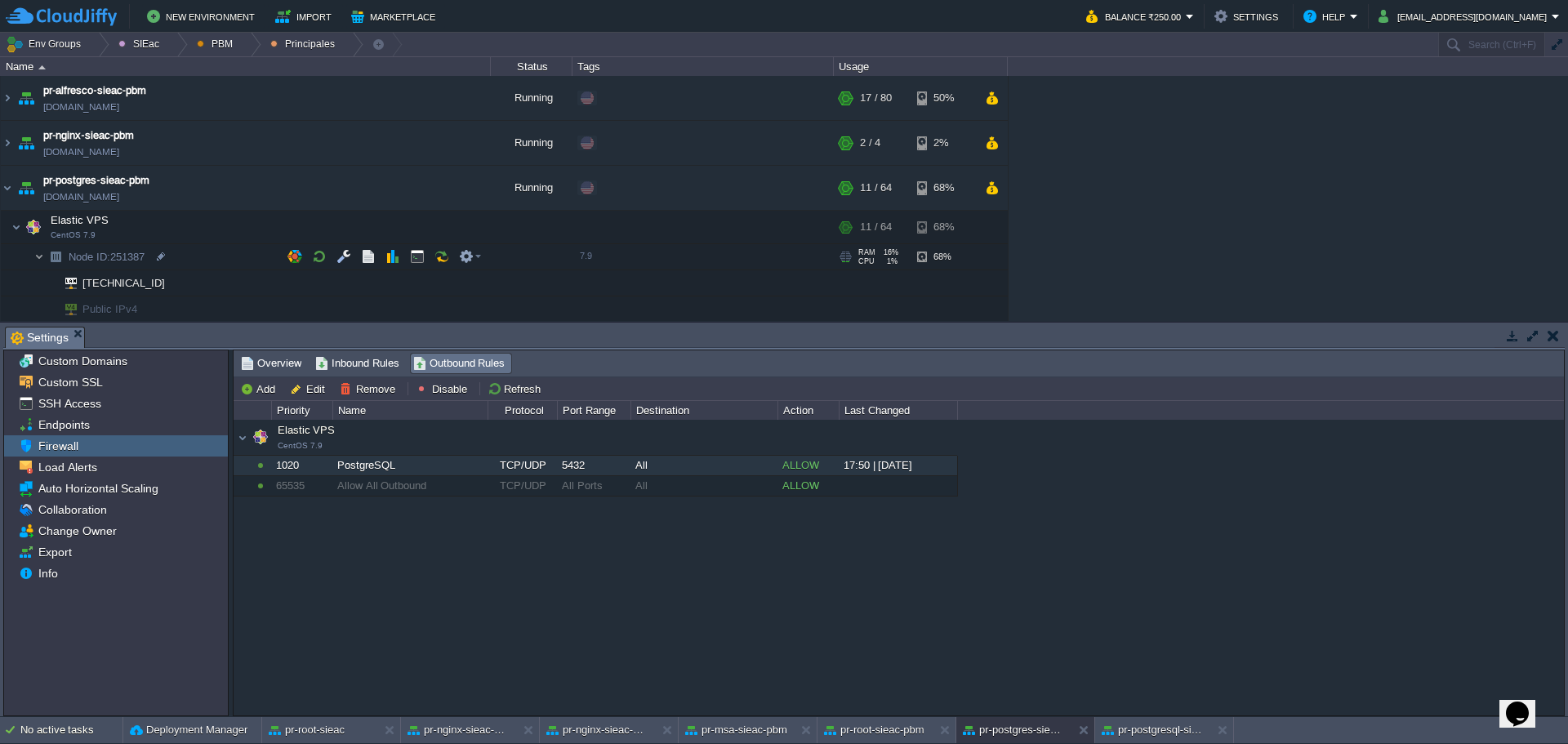
click at [36, 248] on img at bounding box center [39, 257] width 10 height 25
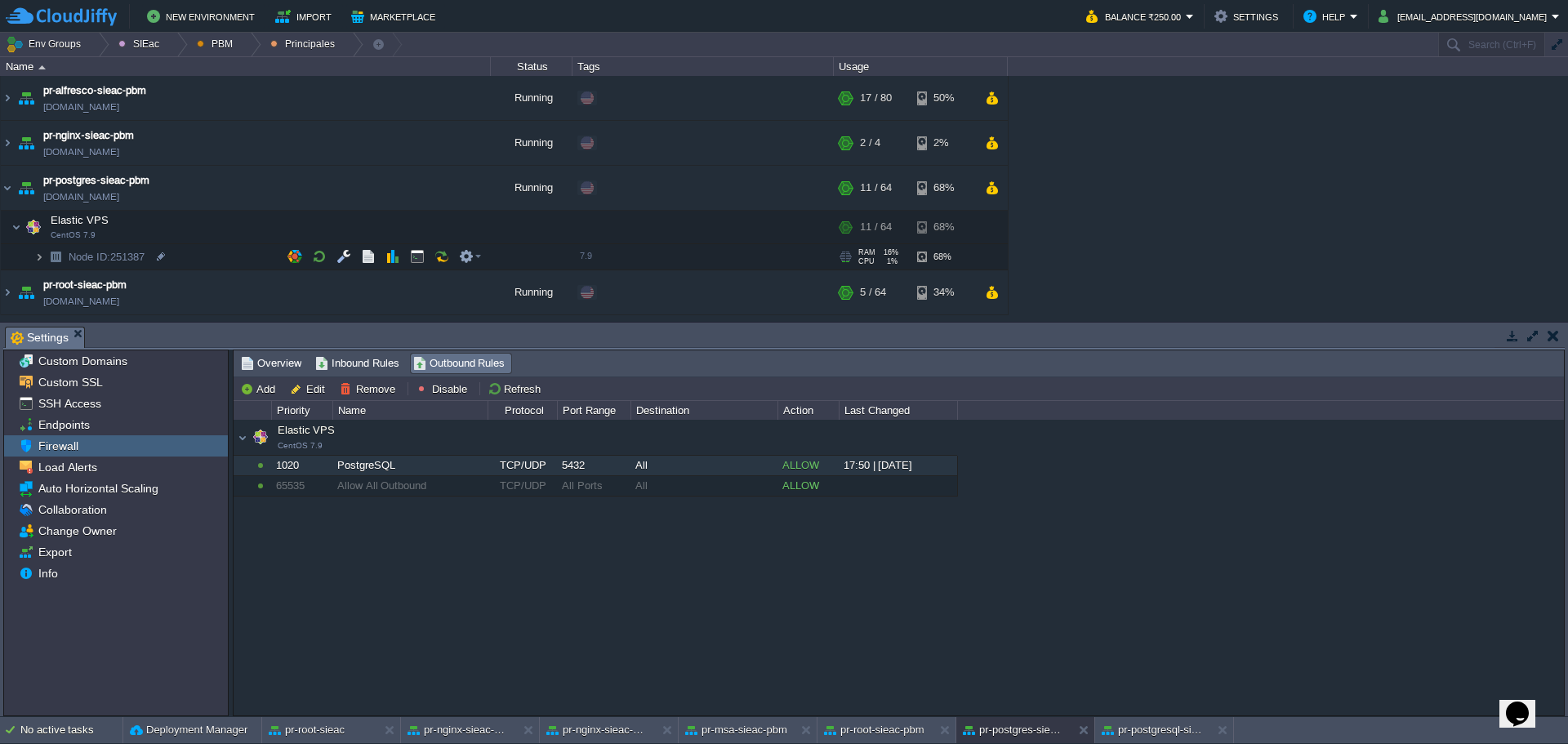
click at [42, 257] on img at bounding box center [39, 257] width 10 height 25
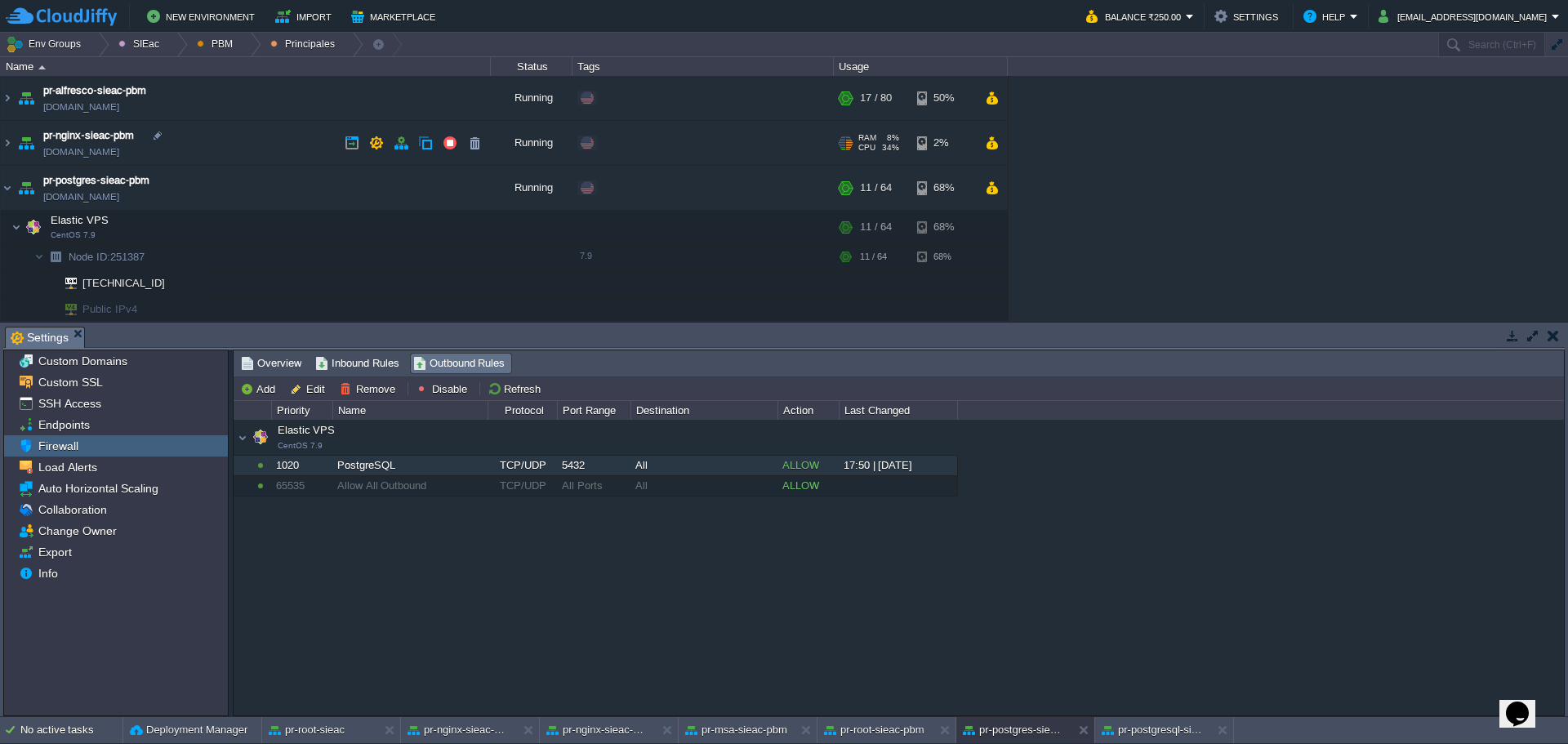
click at [267, 150] on td "pr-nginx-sieac-pbm pr-nginx-sieac-pbm.w1-us.cloudjiffy.net" at bounding box center [246, 143] width 491 height 45
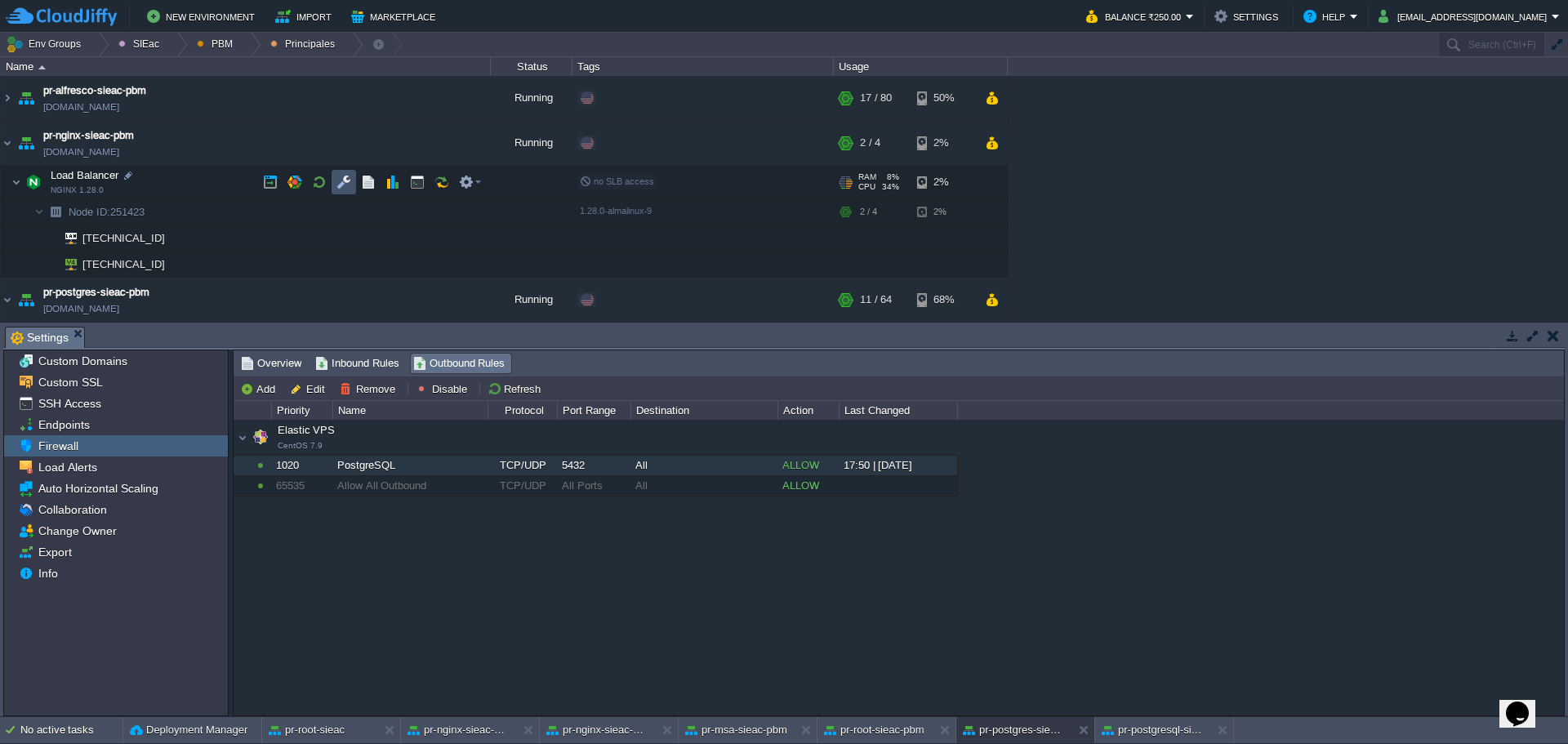
click at [341, 181] on button "button" at bounding box center [344, 182] width 15 height 15
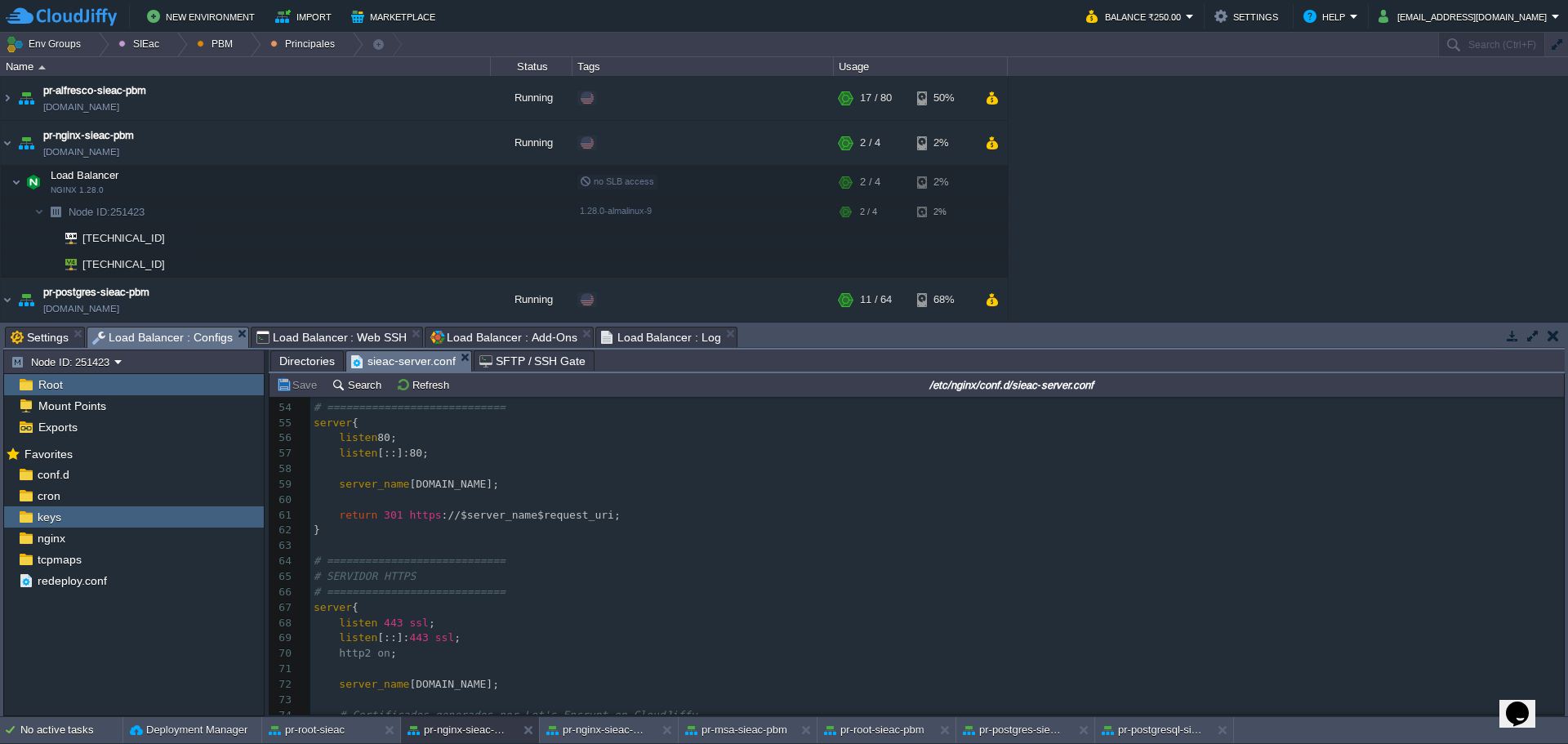
scroll to position [817, 0]
click at [426, 482] on div "xxxxxxxxxx 1 17 1 153 1 153 server 10.100.2.70:8080; 29 server 0.0.0.0:8080; 30…" at bounding box center [937, 438] width 1254 height 846
type textarea "siea"
type textarea "sie.pueblamunicipio.mx"
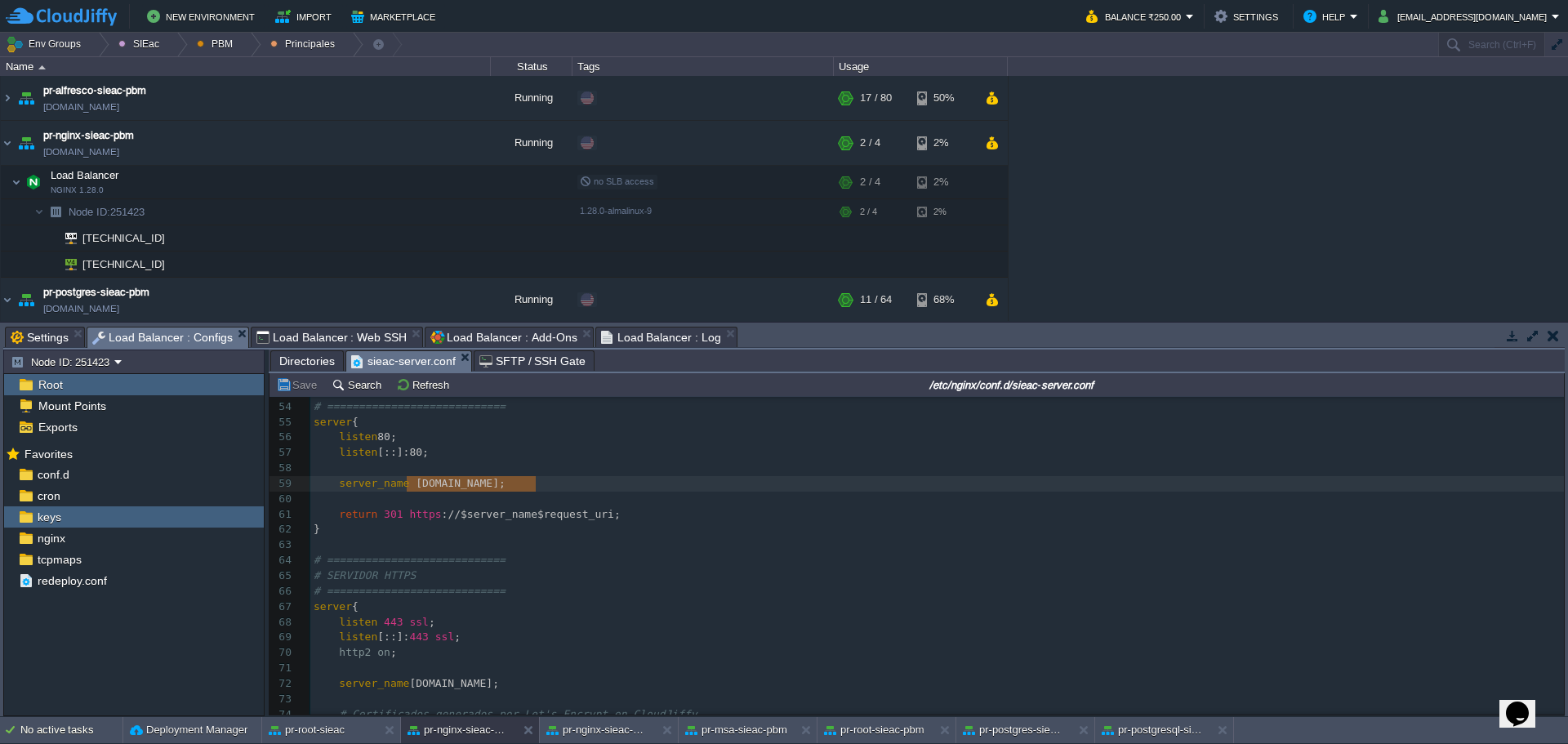
drag, startPoint x: 408, startPoint y: 481, endPoint x: 536, endPoint y: 479, distance: 128.0
click at [627, 475] on pre "​" at bounding box center [937, 468] width 1254 height 16
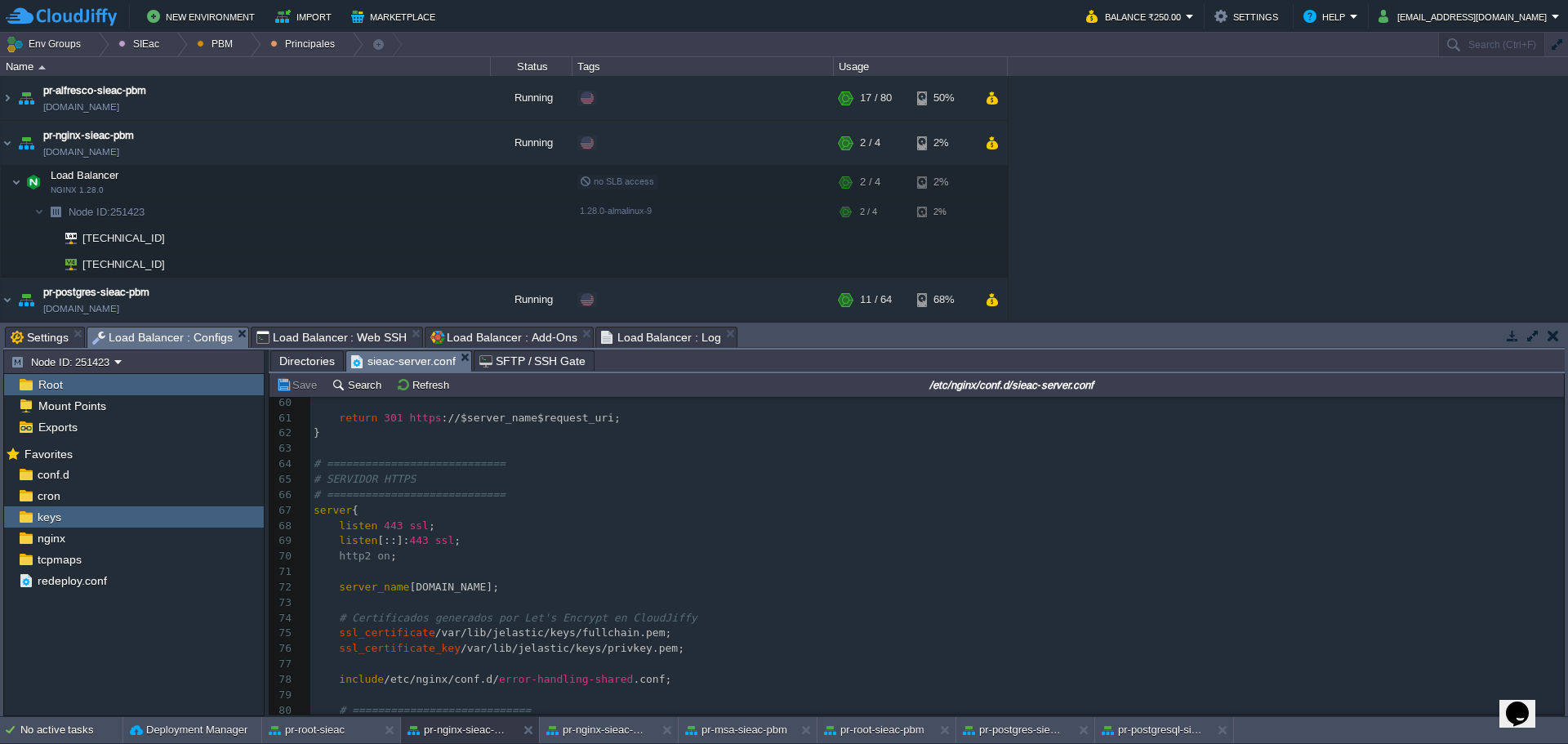
scroll to position [899, 0]
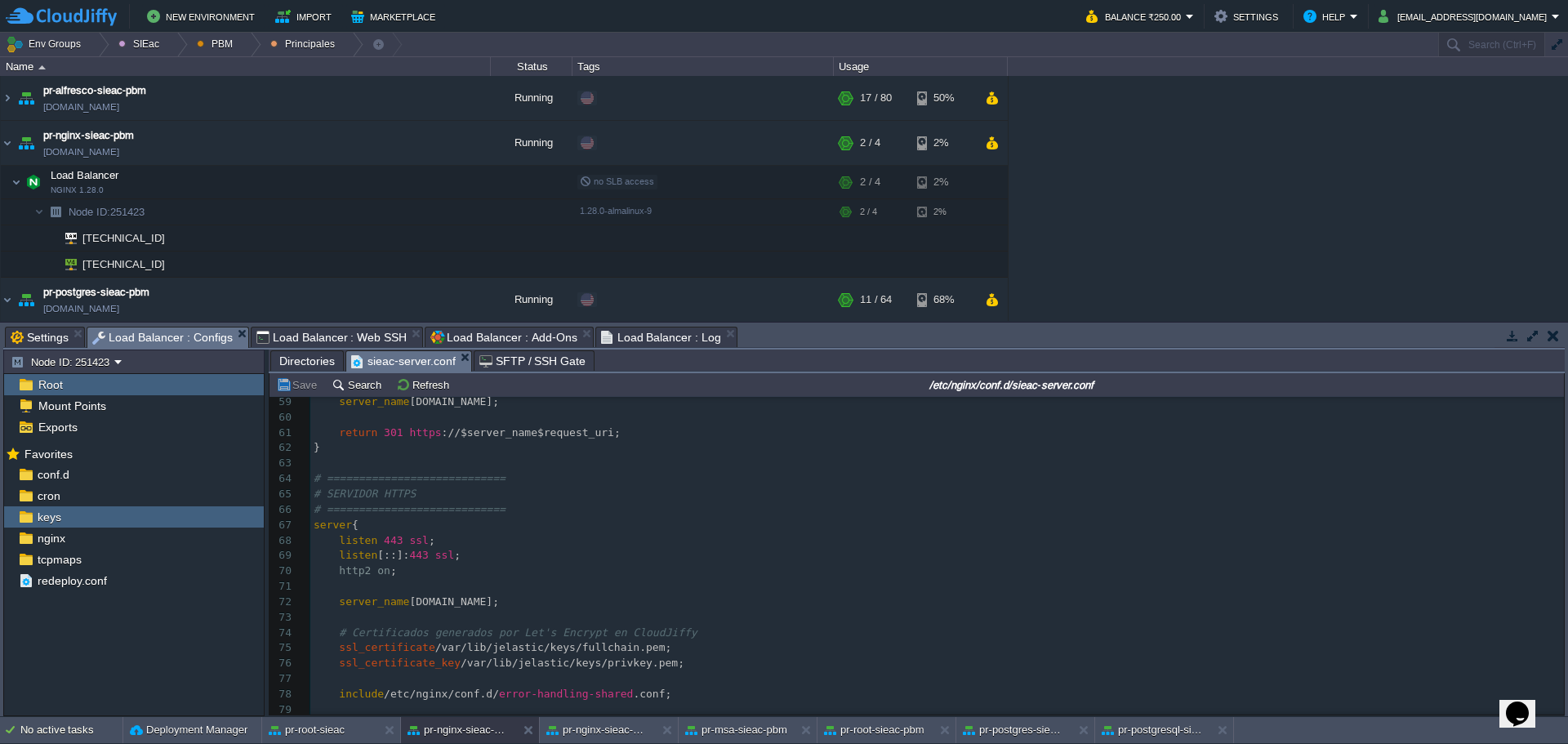
click at [549, 409] on pre "server_name sie.pueblamunicipio.mx;" at bounding box center [937, 402] width 1254 height 16
type textarea "server_name sie.pueblamunicipio.mx;"
click at [582, 613] on pre "​" at bounding box center [937, 620] width 1254 height 16
type textarea "server_name egresos.pueblamunicipio.mx;"
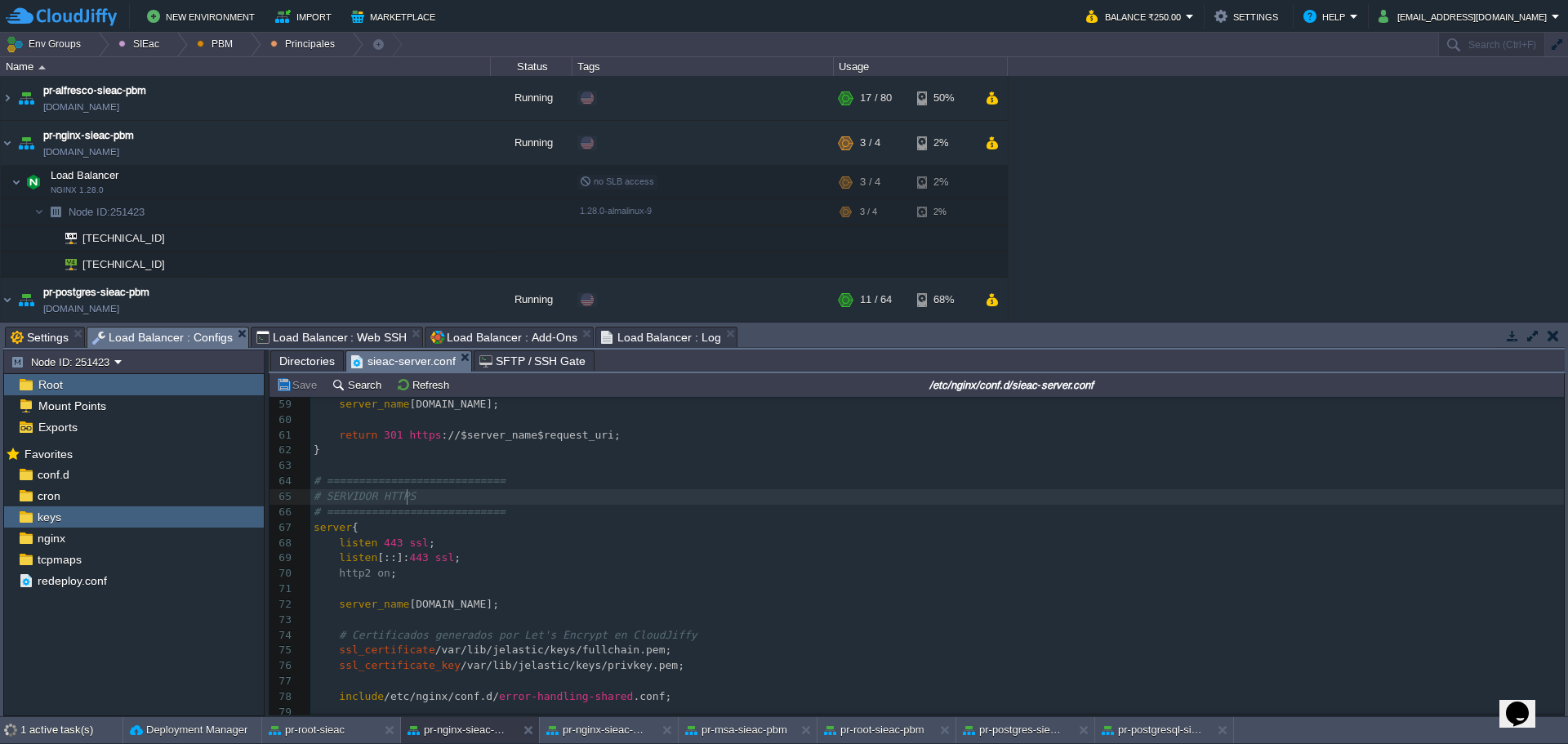
click at [716, 498] on pre "# SERVIDOR HTTPS" at bounding box center [937, 497] width 1254 height 16
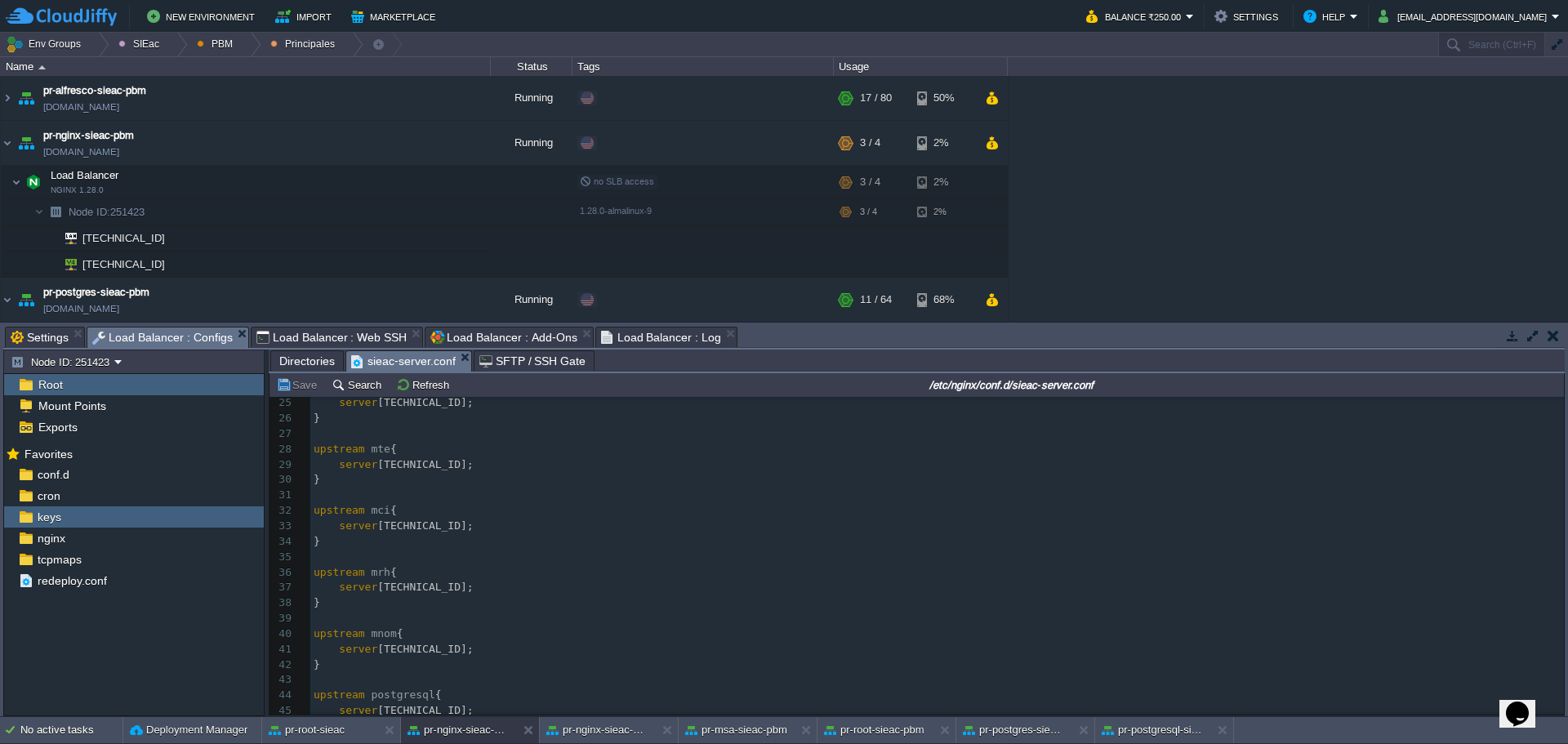
scroll to position [0, 0]
click at [313, 185] on button "button" at bounding box center [319, 182] width 15 height 15
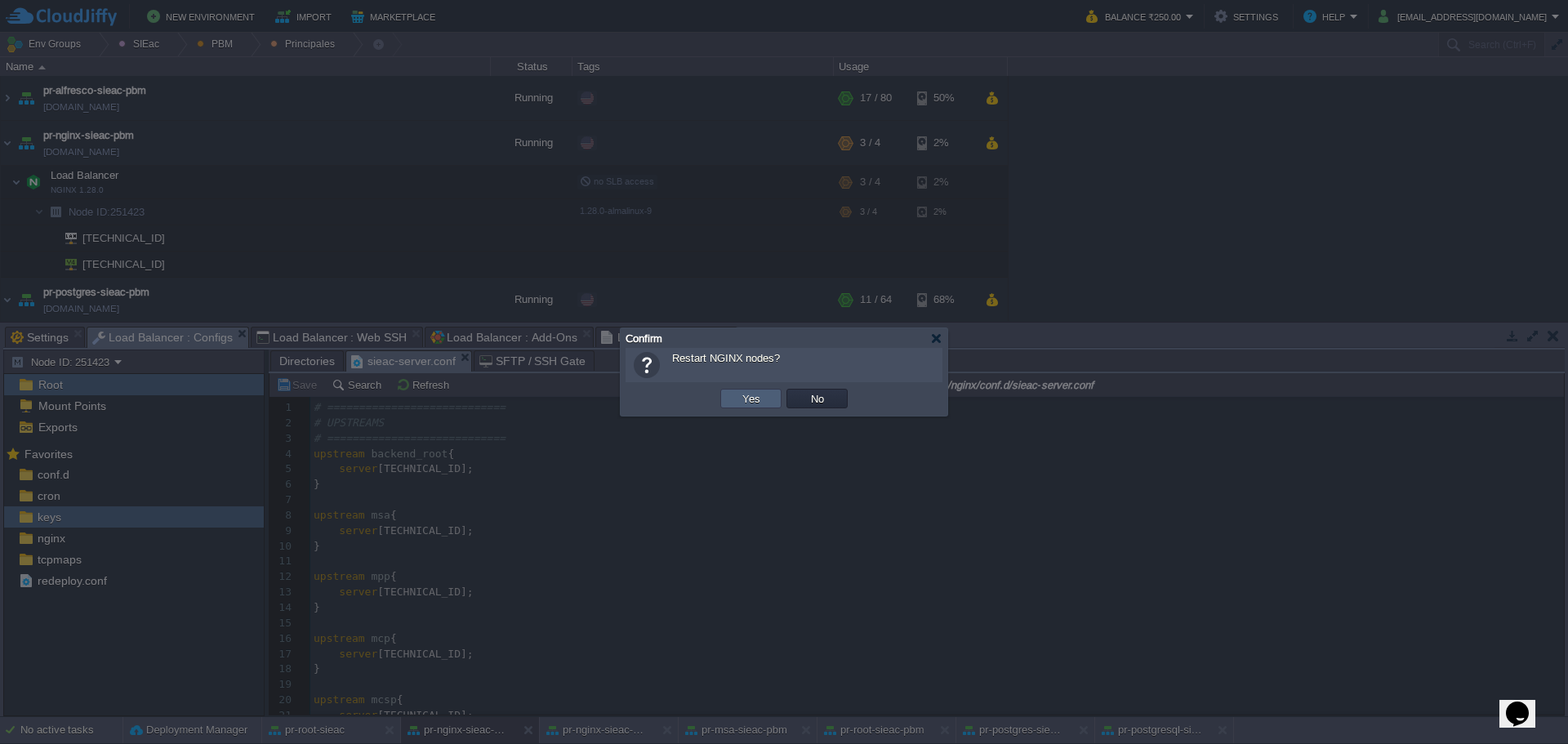
click at [740, 406] on td "Yes" at bounding box center [752, 399] width 62 height 20
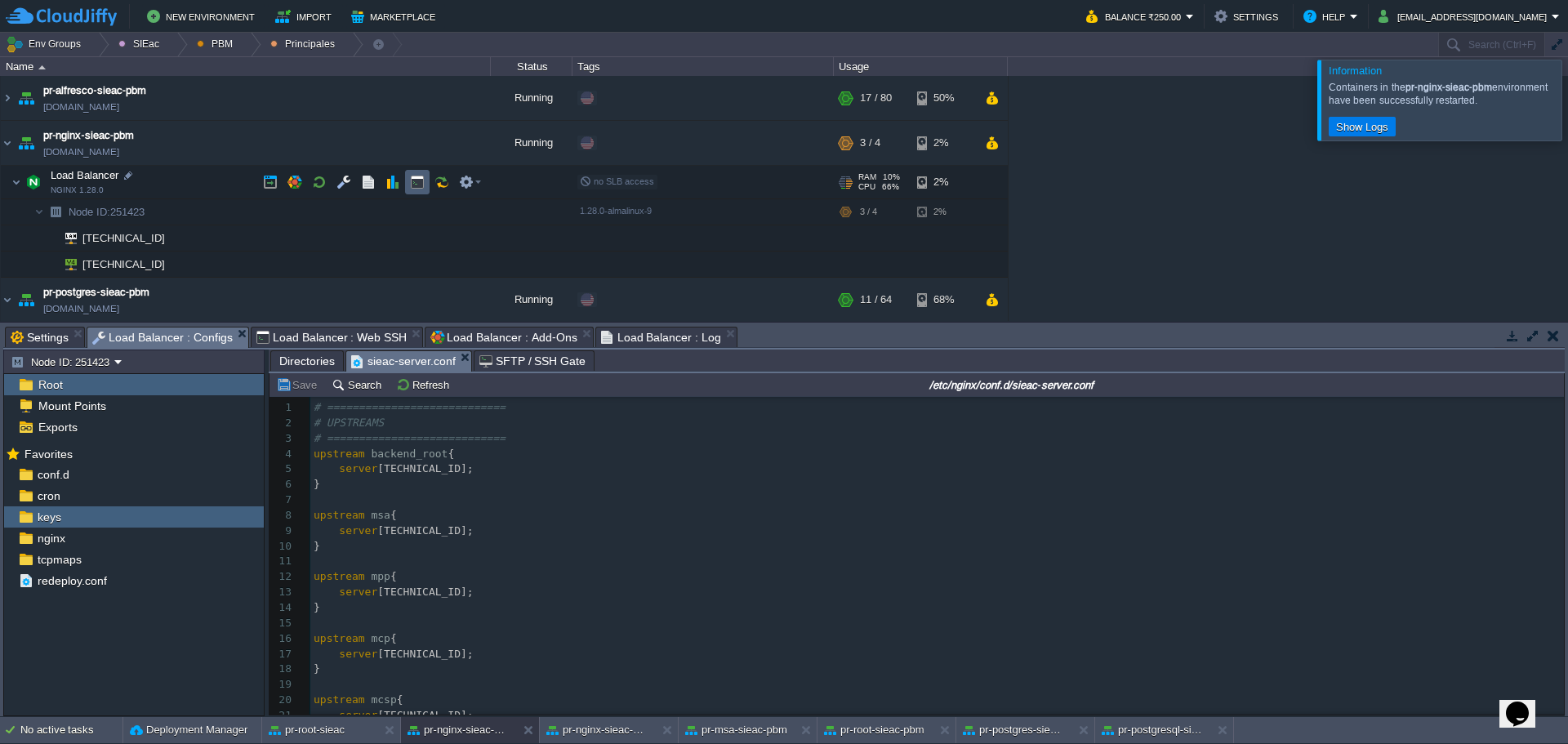
click at [423, 182] on button "button" at bounding box center [417, 182] width 15 height 15
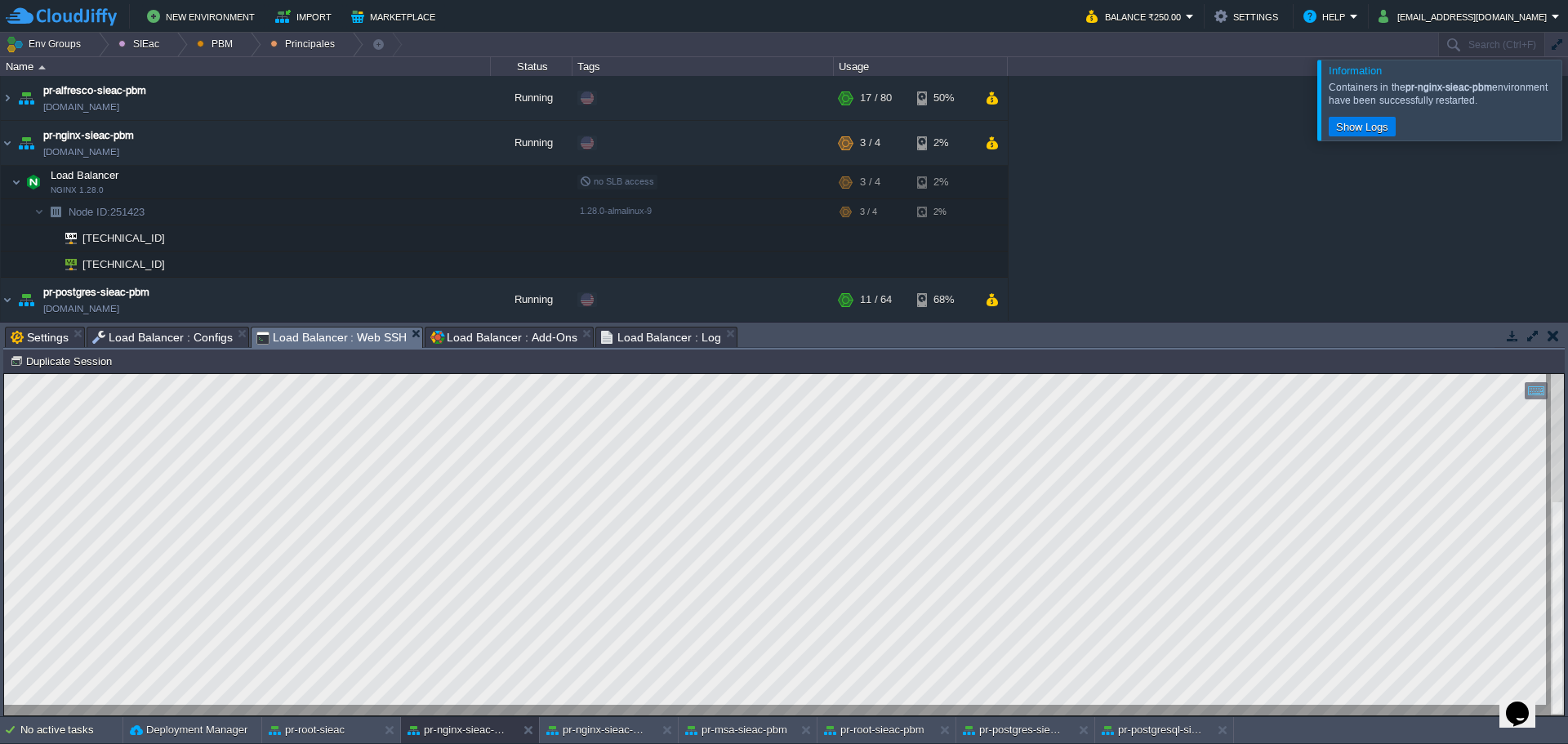
click at [192, 342] on span "Load Balancer : Configs" at bounding box center [162, 338] width 141 height 20
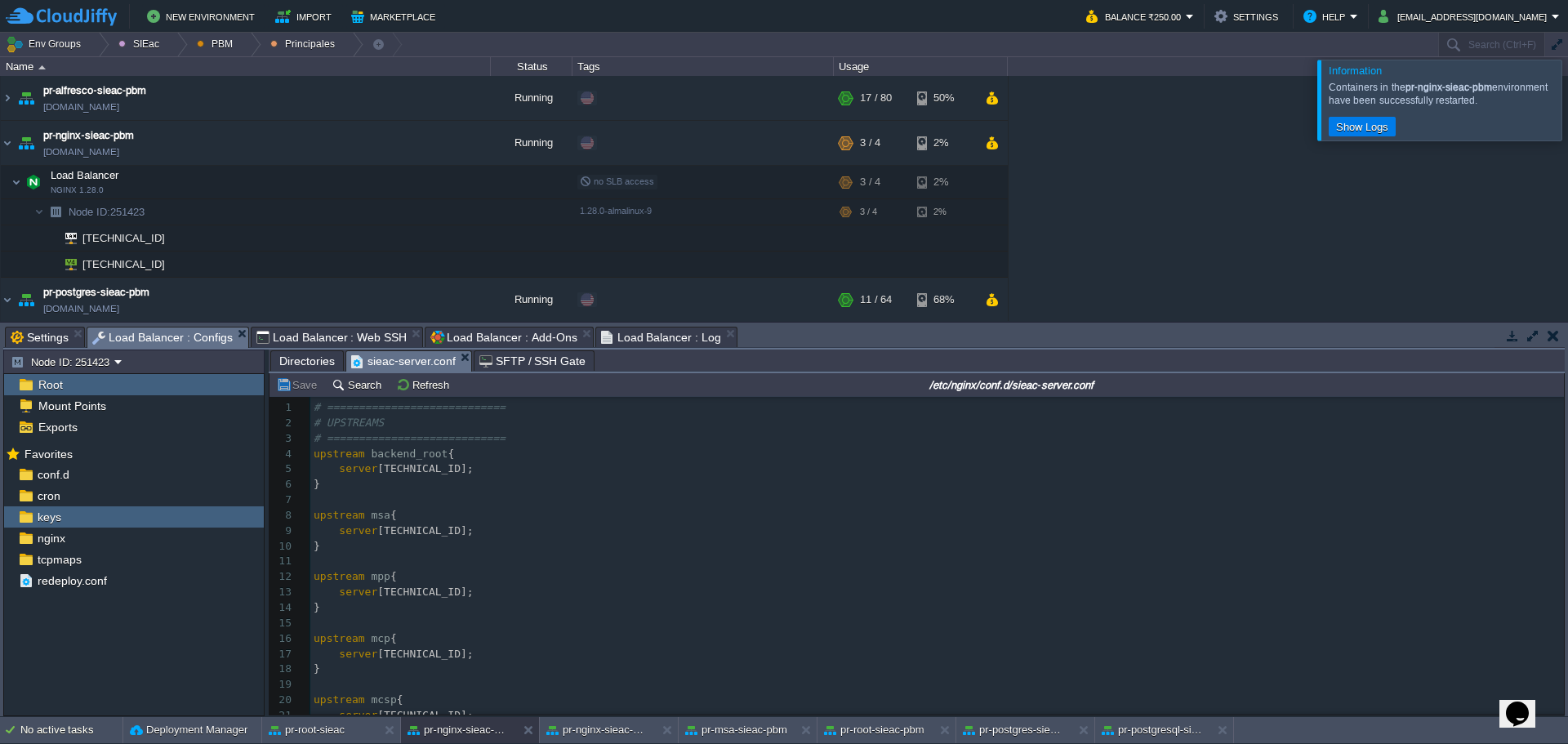
scroll to position [6, 0]
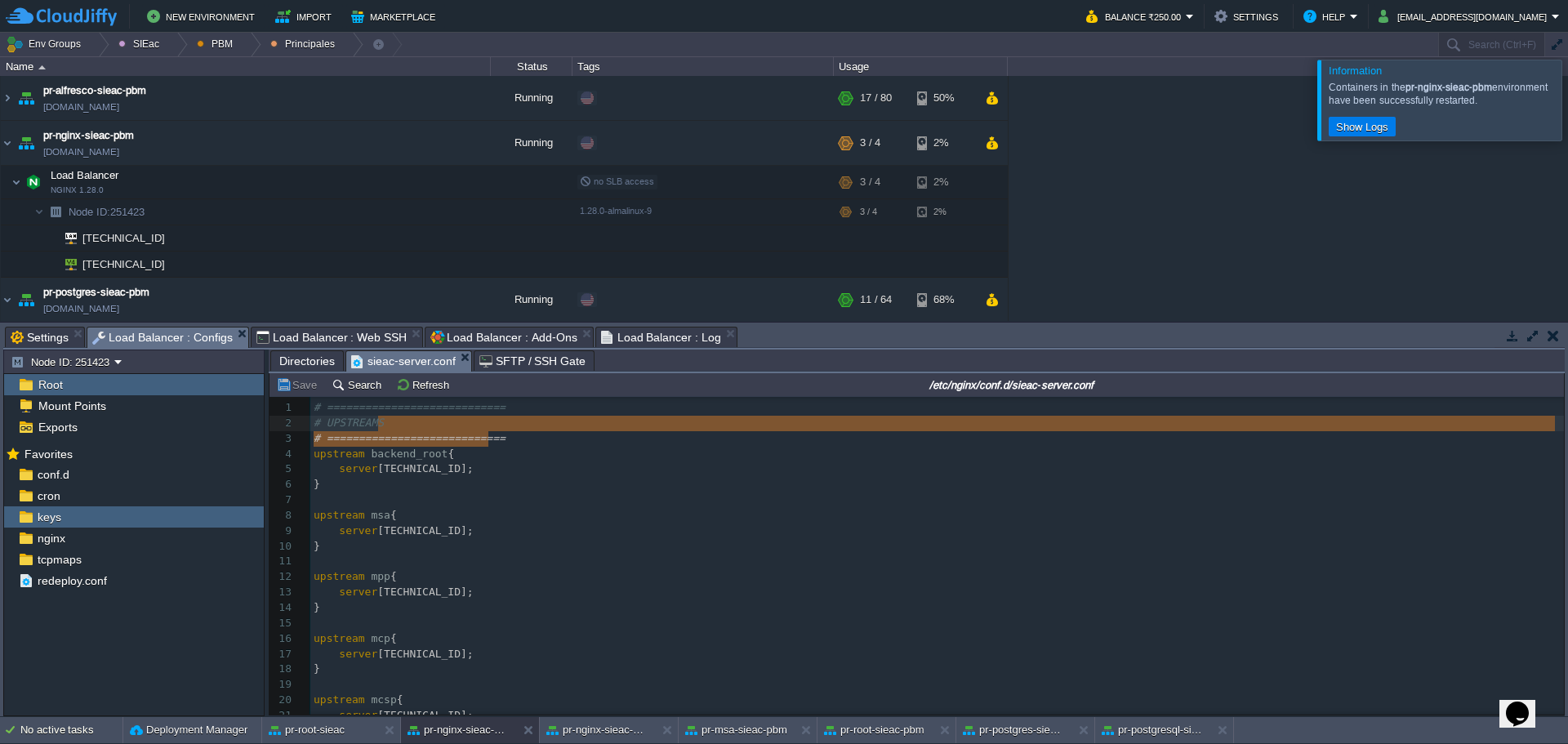
type textarea "# ============================ # UPSTREAMS # ============================"
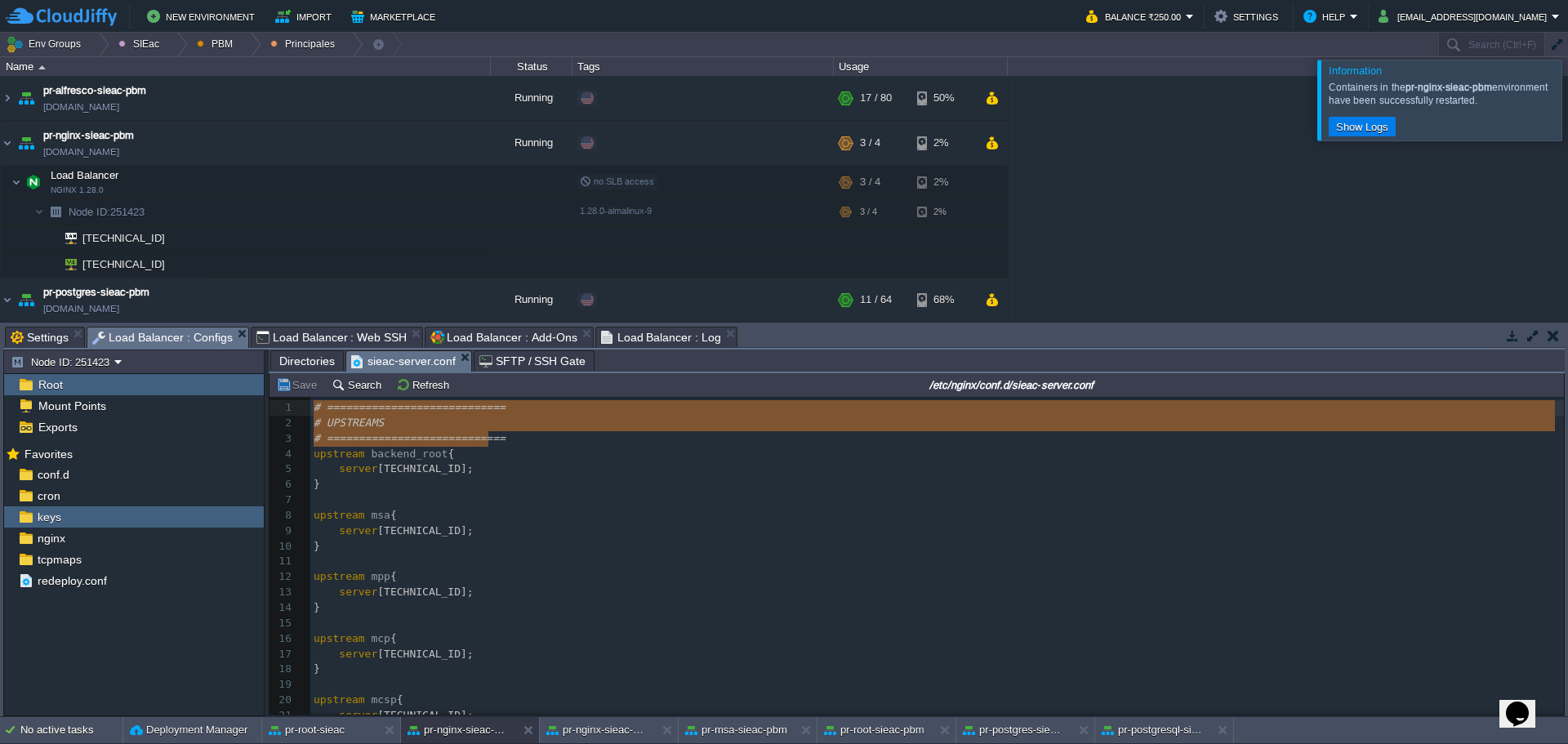
drag, startPoint x: 473, startPoint y: 436, endPoint x: 229, endPoint y: 392, distance: 247.9
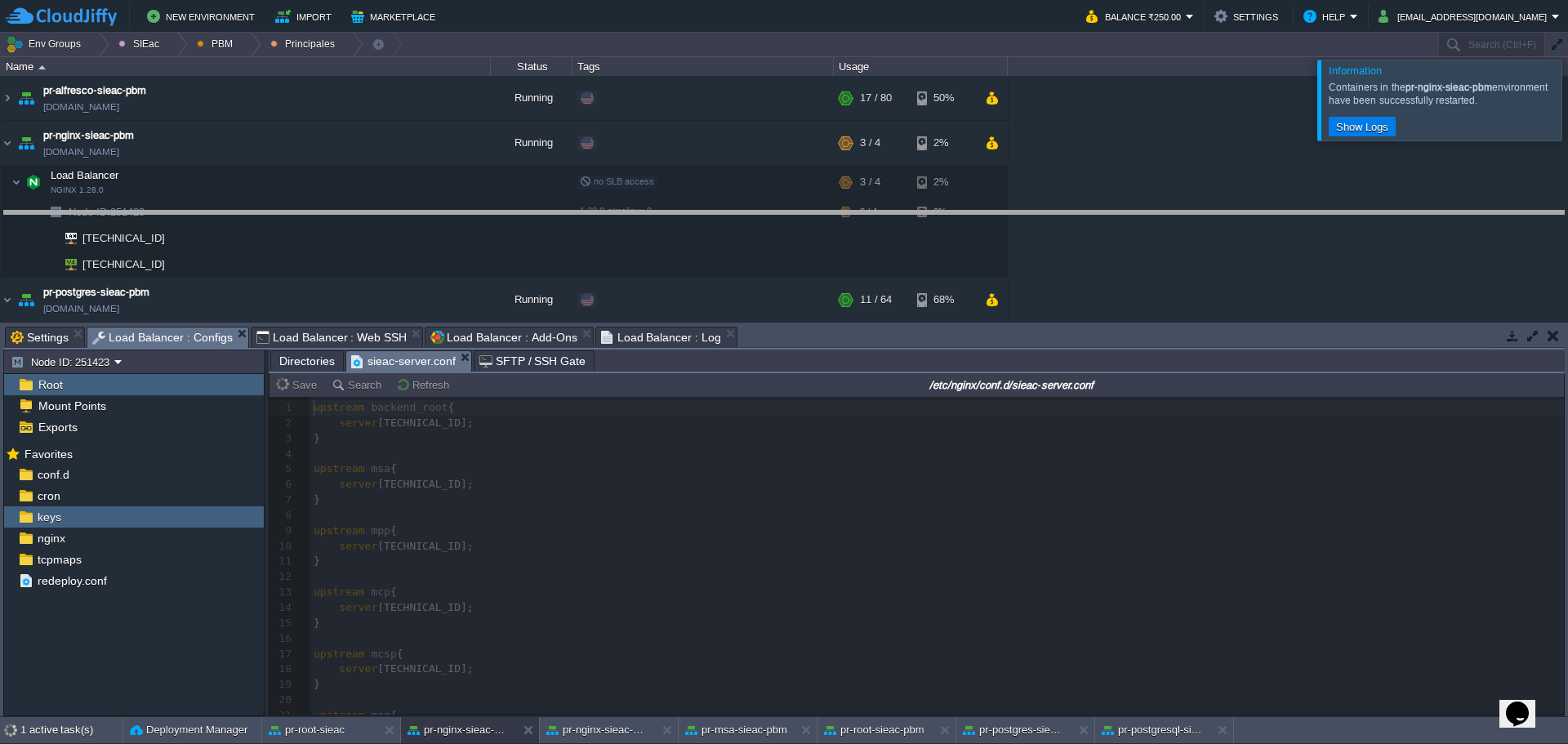
drag, startPoint x: 794, startPoint y: 332, endPoint x: 771, endPoint y: 215, distance: 119.2
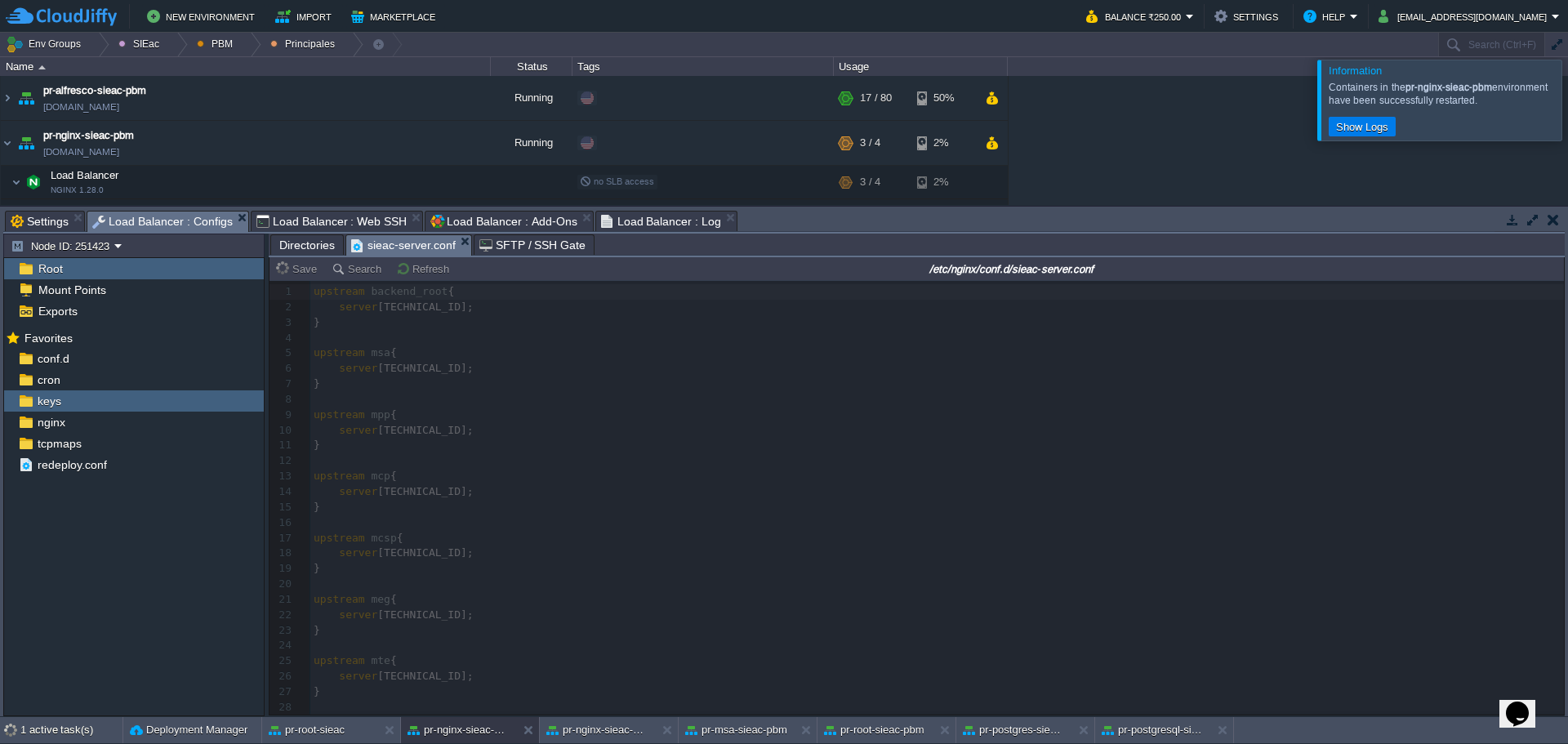
click at [532, 407] on div at bounding box center [916, 498] width 1294 height 434
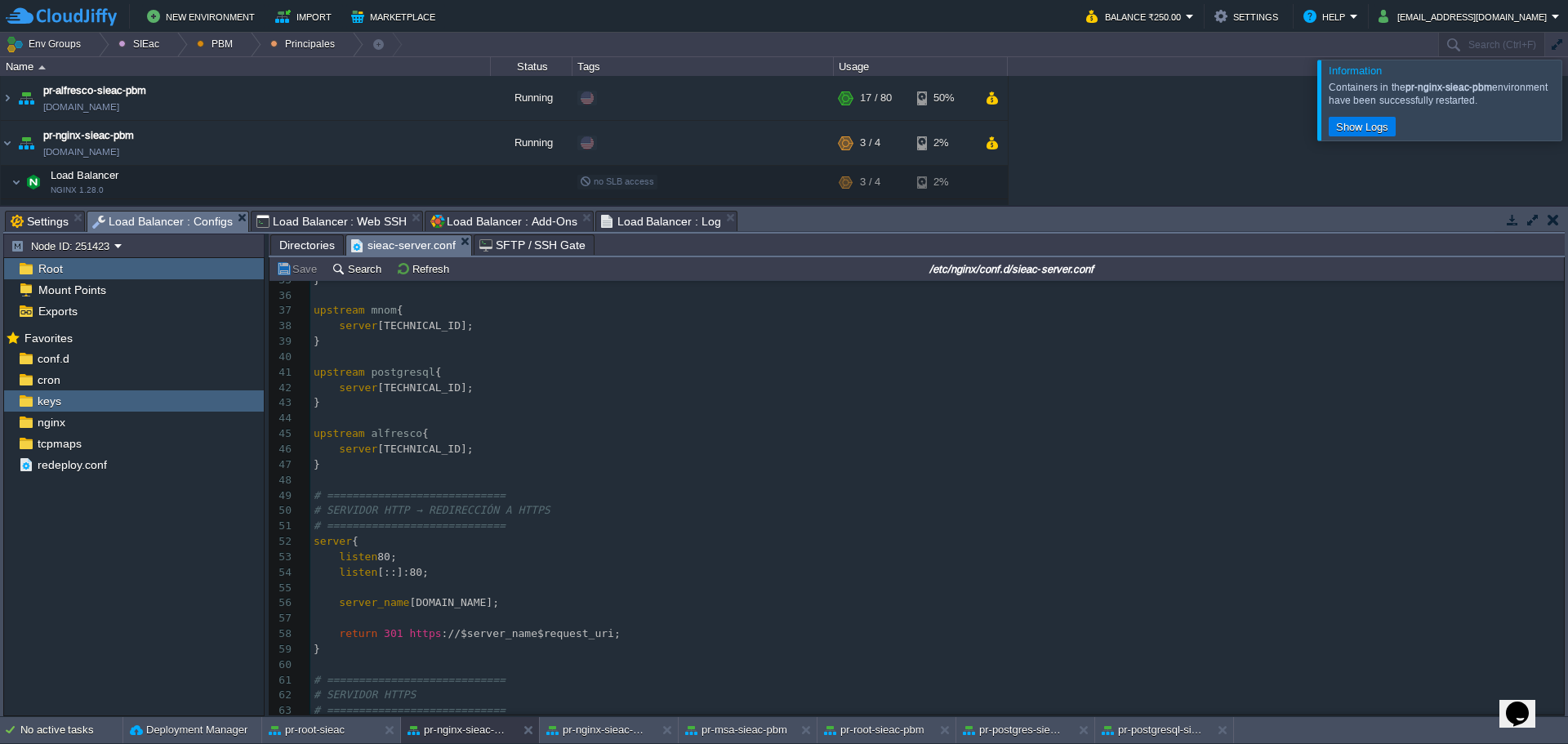
scroll to position [653, 0]
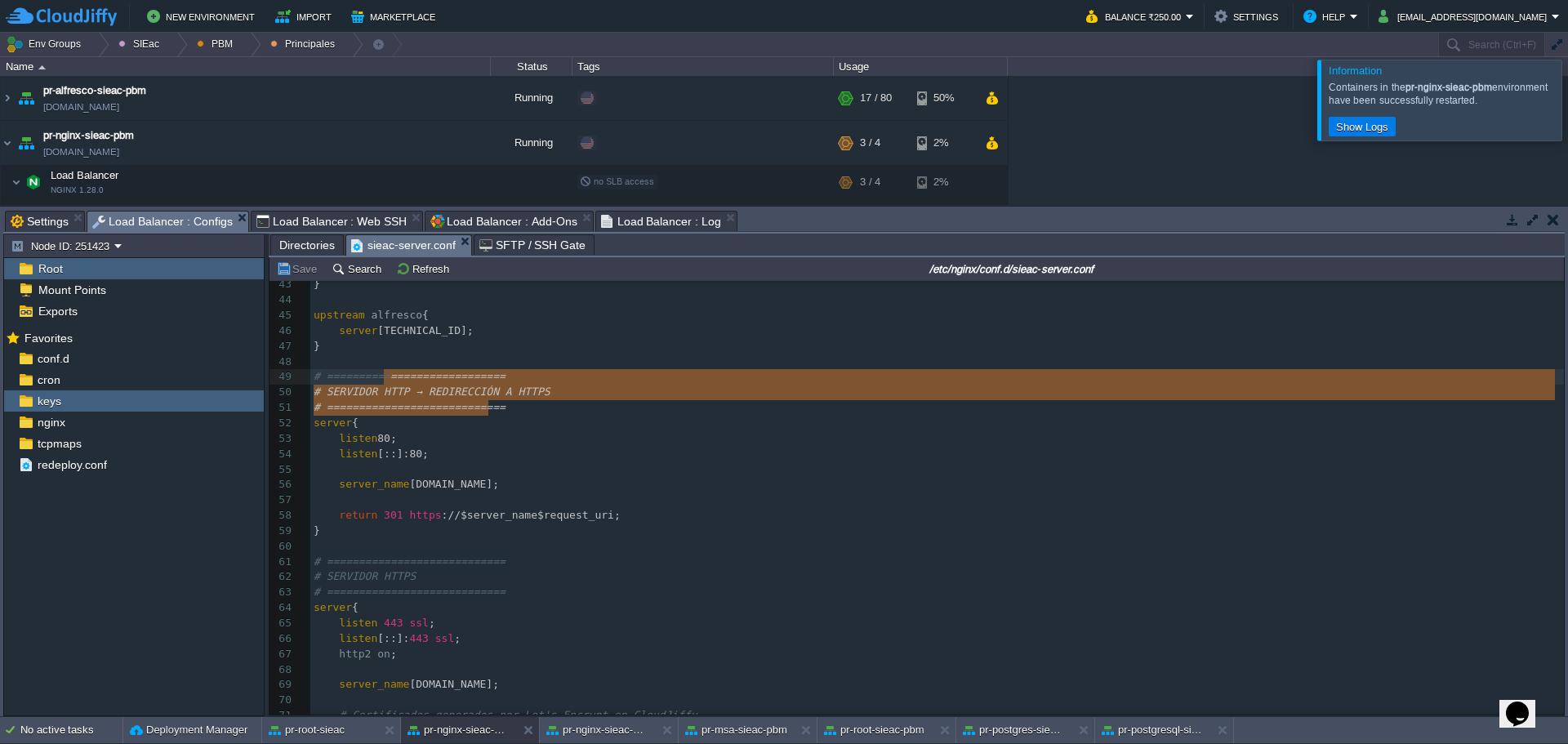
type textarea "# ============================ # SERVIDOR HTTP → REDIRECCIÓN A HTTPS # ========…"
drag, startPoint x: 516, startPoint y: 406, endPoint x: 279, endPoint y: 373, distance: 239.3
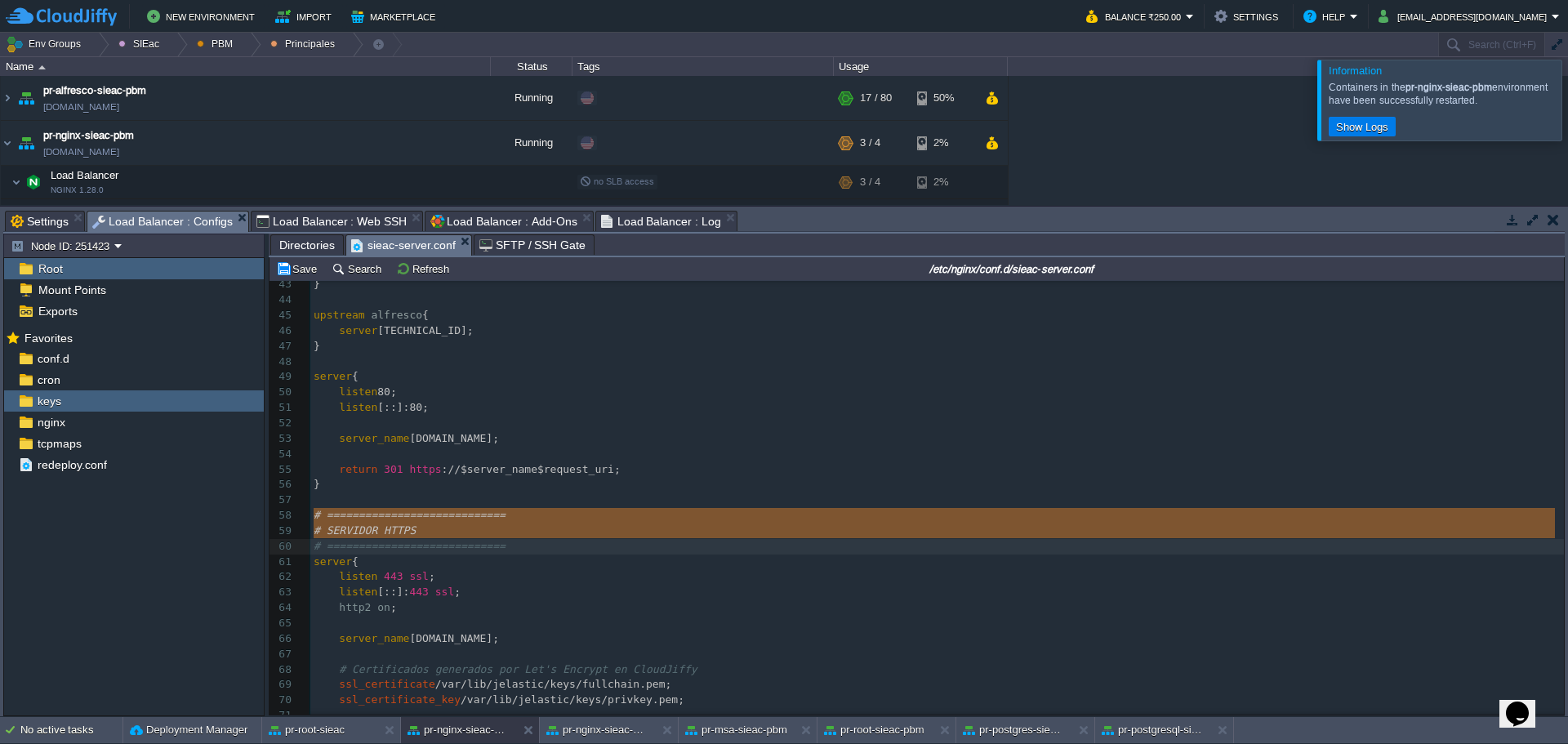
type textarea "# ============================ # SERVIDOR HTTPS # ============================"
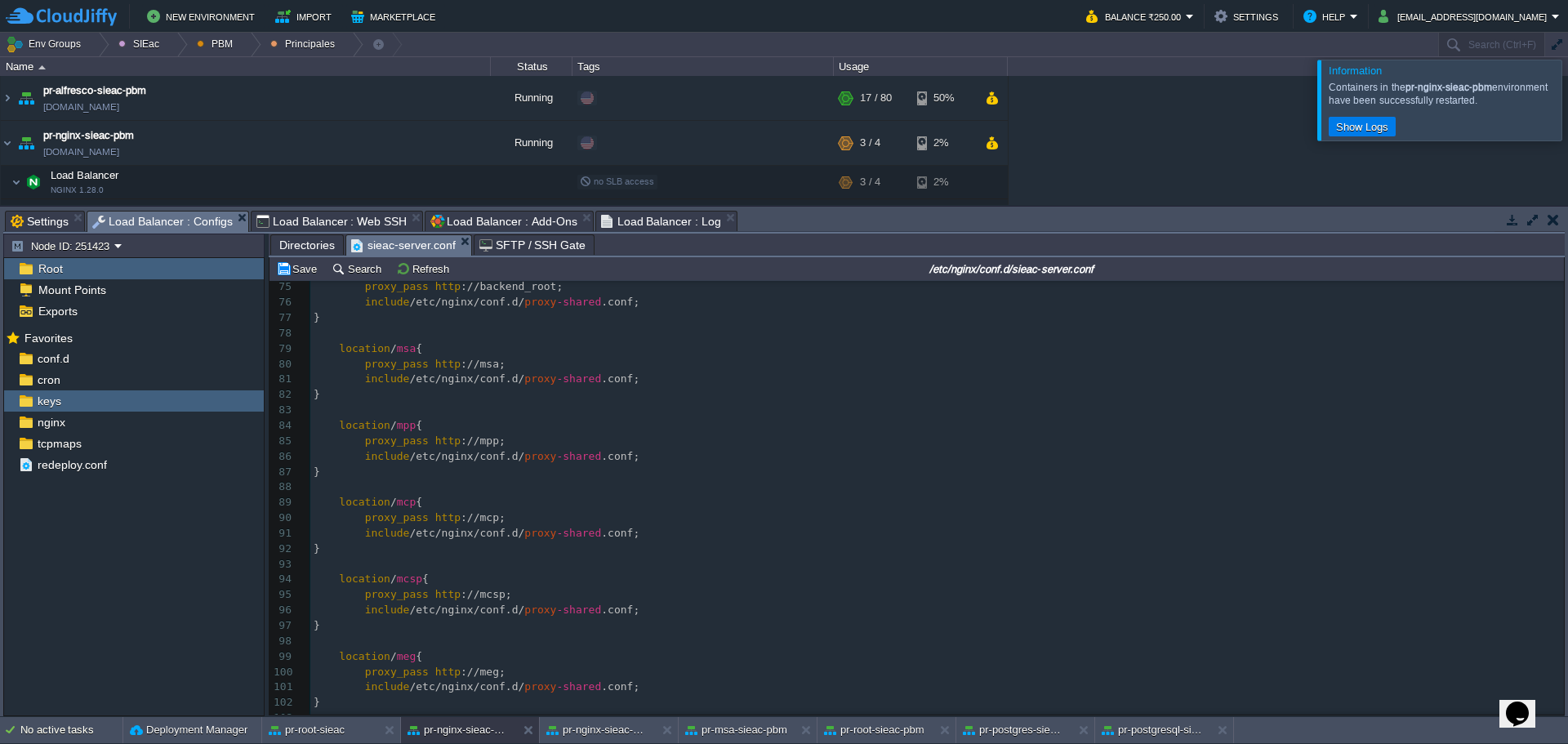
scroll to position [1082, 0]
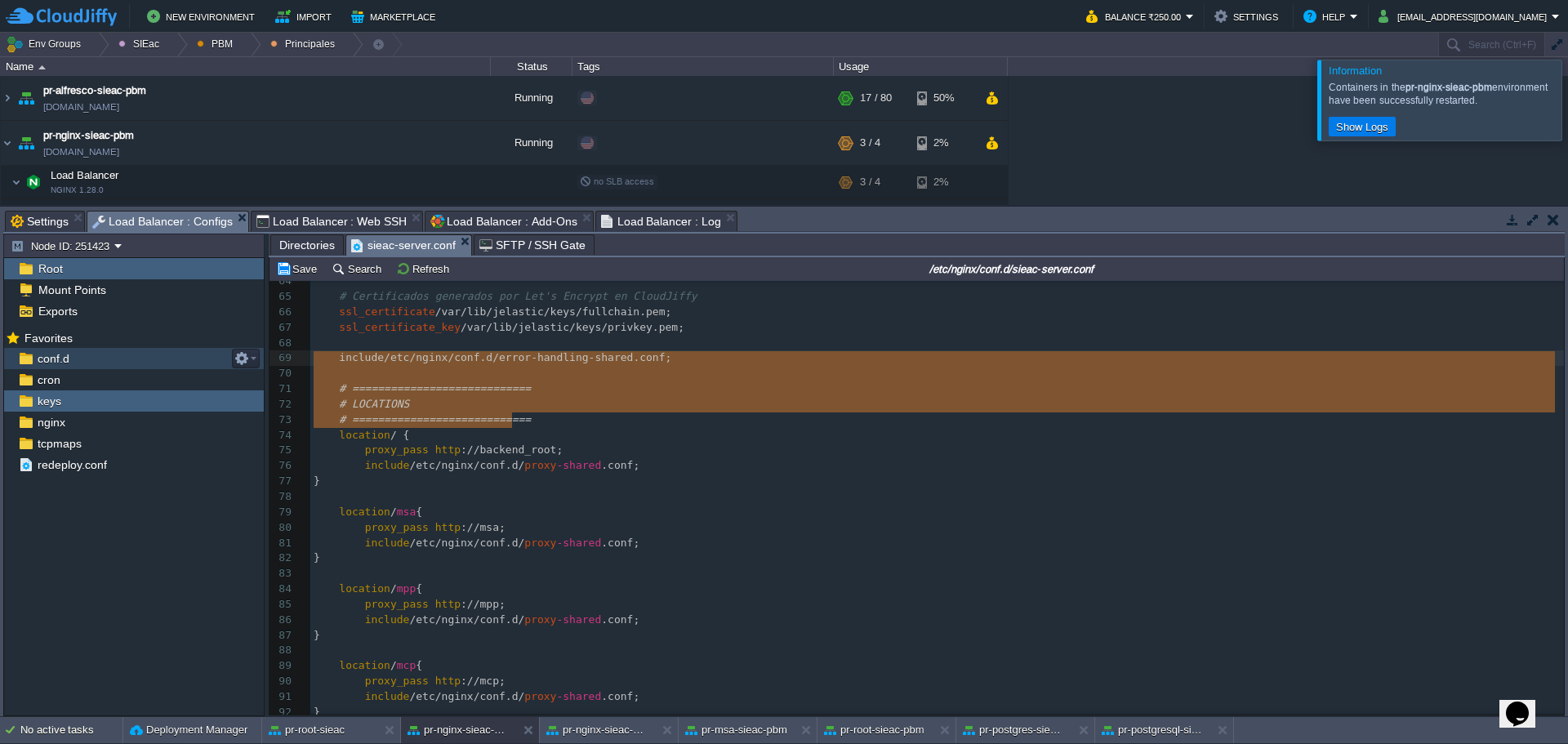
type textarea "# ============================ # LOCATIONS # ============================"
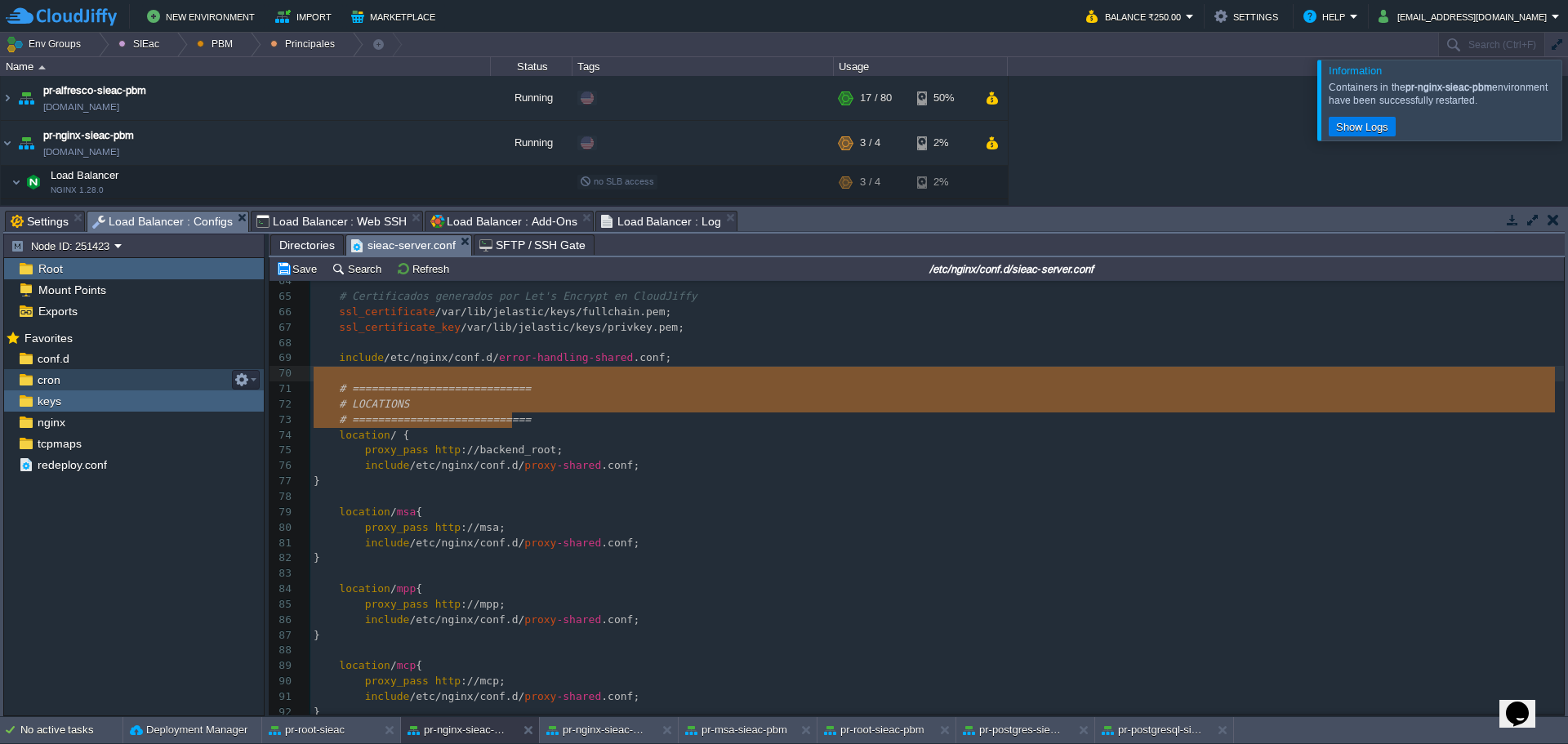
drag, startPoint x: 491, startPoint y: 421, endPoint x: 218, endPoint y: 381, distance: 275.9
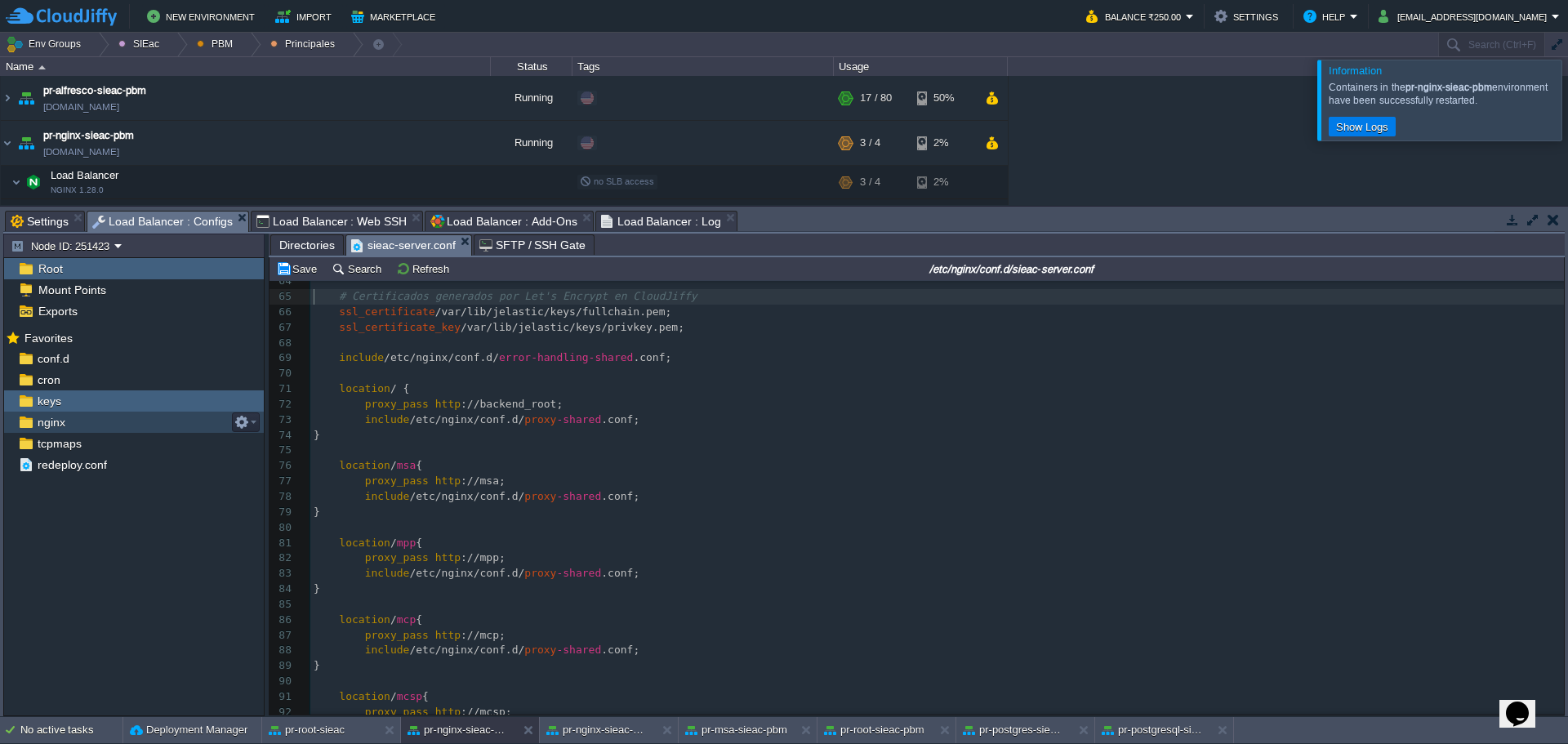
type textarea "# Certificados generados por Let's Encrypt en CloudJiffy"
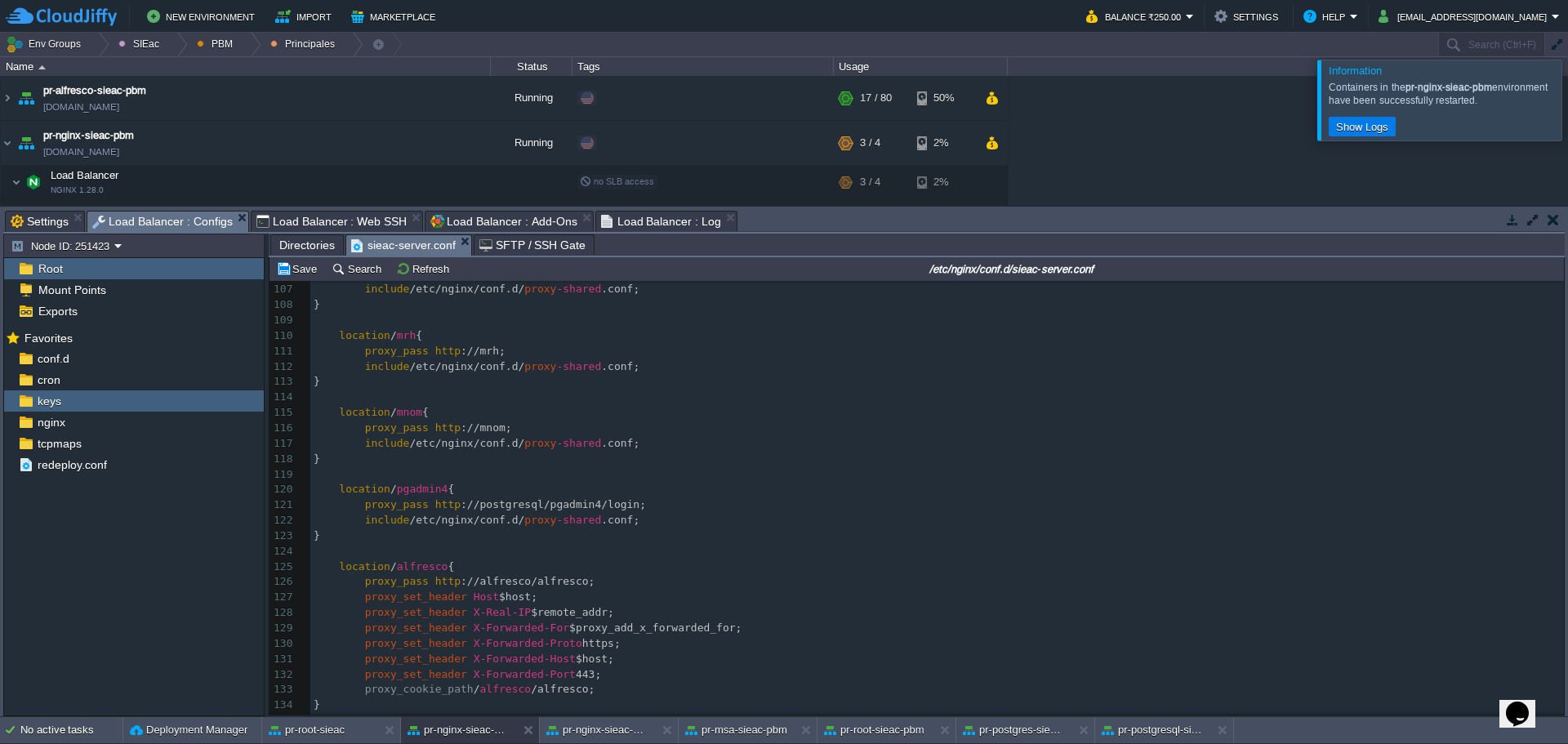
scroll to position [1875, 0]
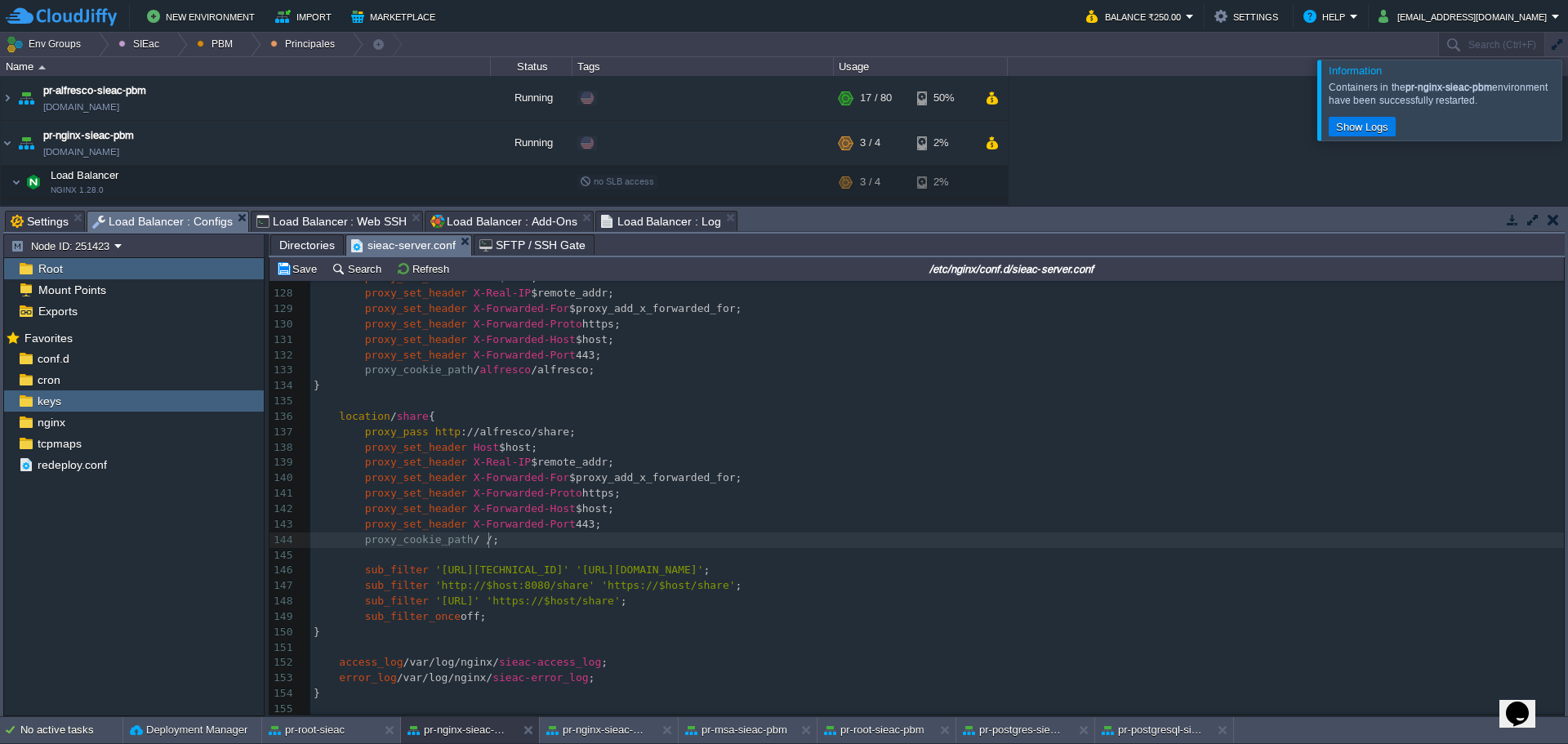
click at [597, 541] on pre "proxy_cookie_path / /;" at bounding box center [937, 540] width 1254 height 16
click at [330, 221] on span "Load Balancer : Web SSH" at bounding box center [333, 221] width 151 height 20
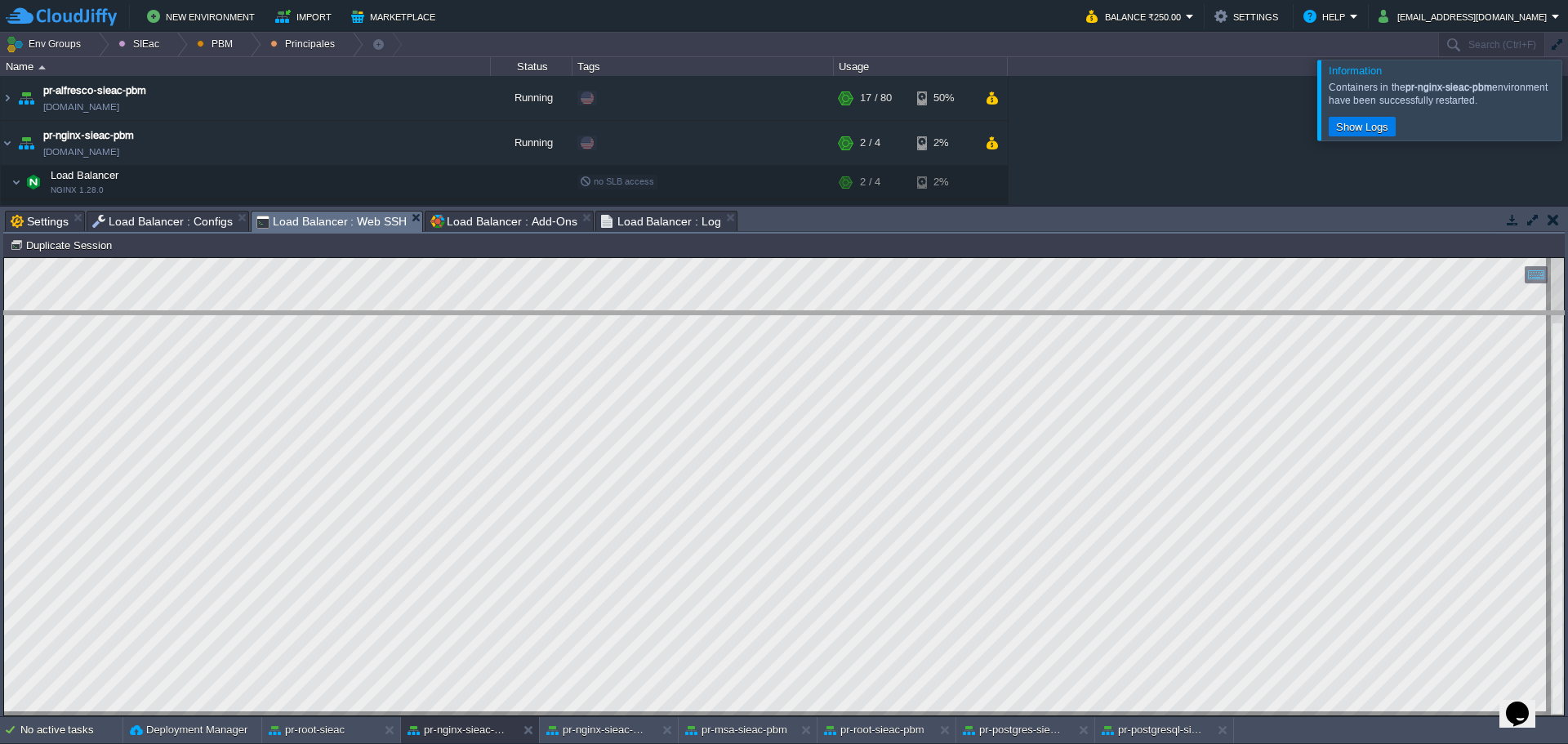
drag, startPoint x: 875, startPoint y: 230, endPoint x: 841, endPoint y: 392, distance: 165.5
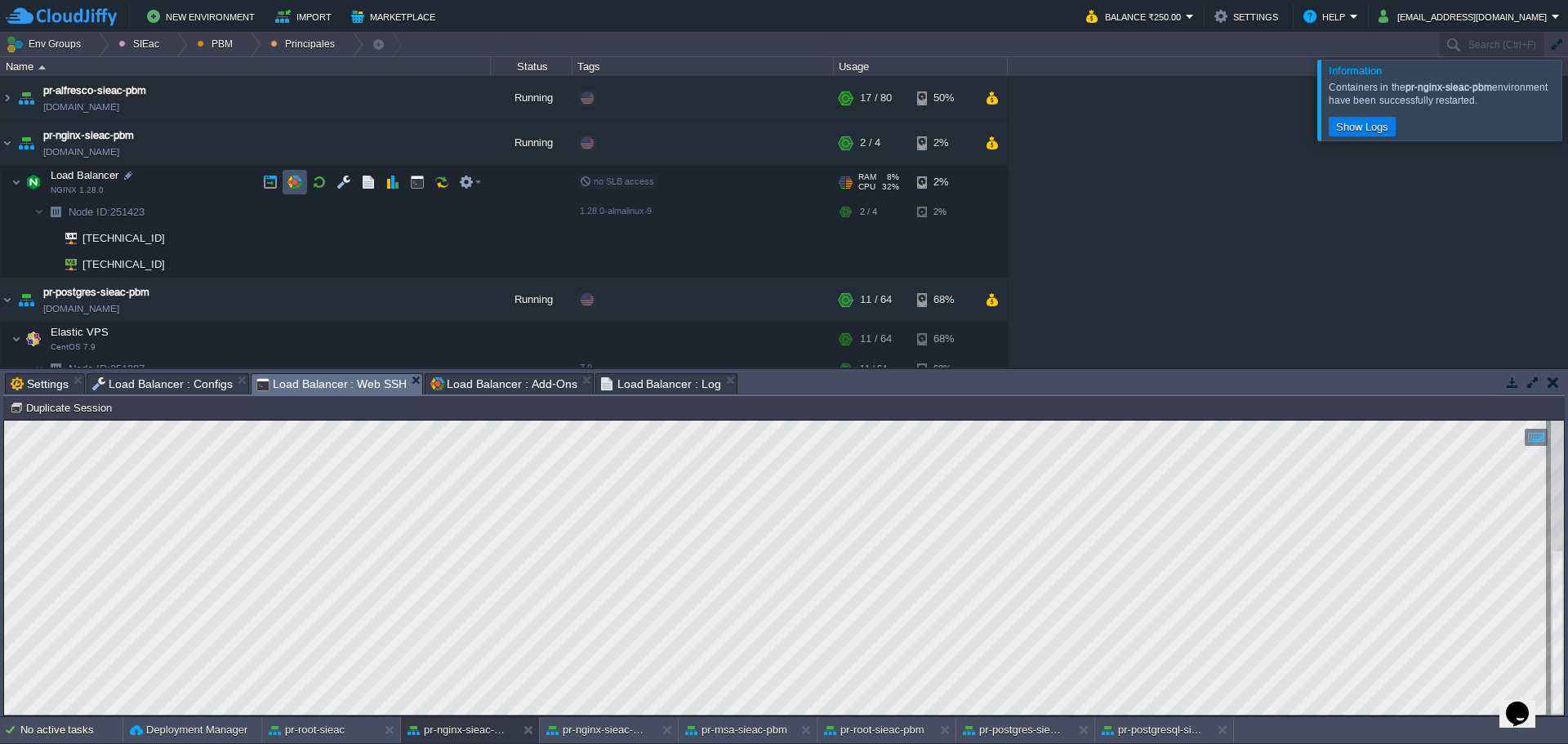
click at [301, 189] on button "button" at bounding box center [295, 182] width 15 height 15
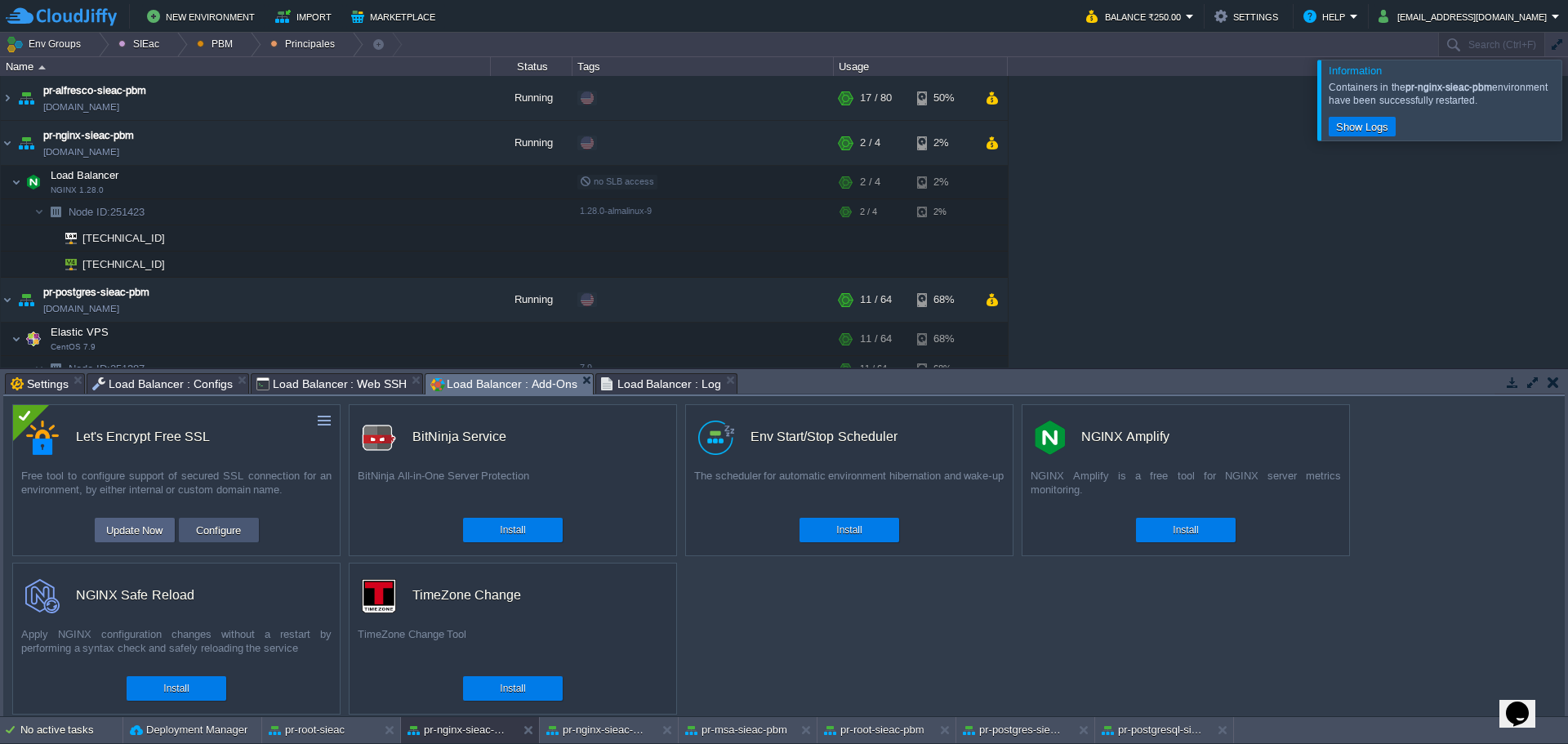
click at [210, 530] on button "Configure" at bounding box center [219, 530] width 55 height 20
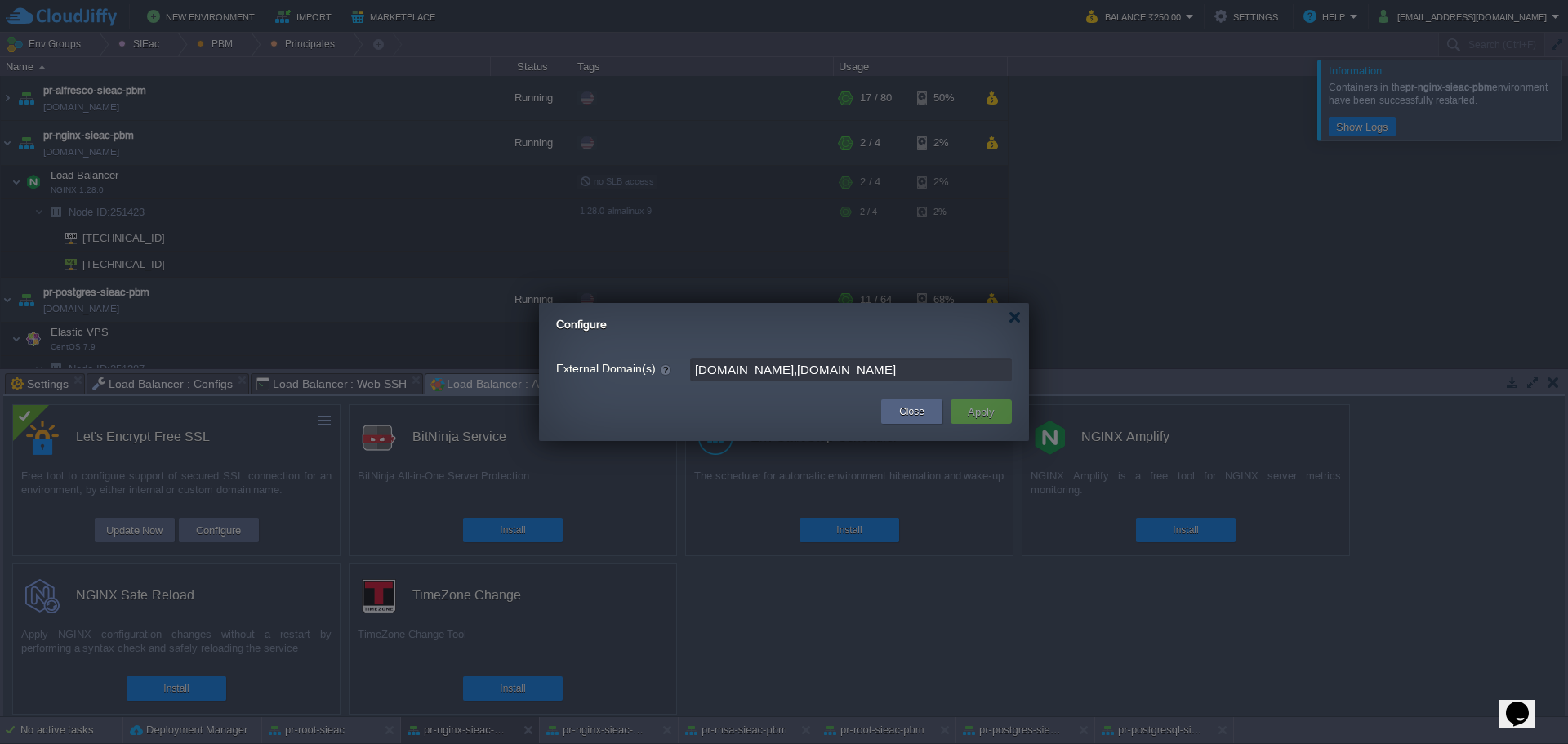
click at [970, 362] on input "pueblamunicipio.mx,egresos.pueblamunicipio.mx" at bounding box center [851, 369] width 322 height 23
click at [969, 362] on input "pueblamunicipio.mx,egresos.pueblamunicipio.mx" at bounding box center [851, 369] width 322 height 23
drag, startPoint x: 966, startPoint y: 369, endPoint x: 814, endPoint y: 362, distance: 152.2
click at [809, 362] on input "pueblamunicipio.mx,egresos.pueblamunicipio.mx" at bounding box center [851, 369] width 322 height 23
paste input "sie"
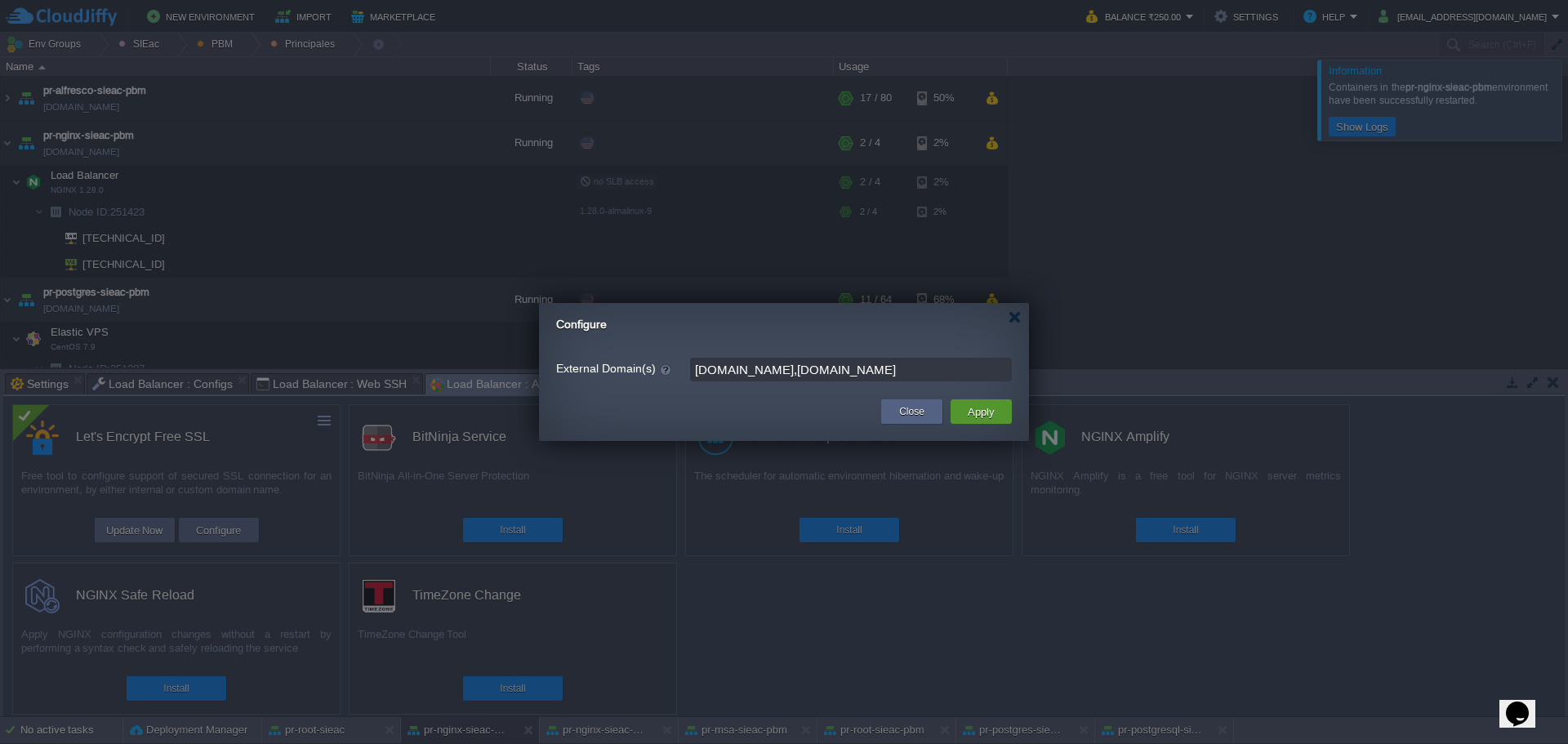
type input "pueblamunicipio.mx,sie.pueblamunicipio.mx"
click at [994, 408] on button "Apply" at bounding box center [981, 411] width 37 height 20
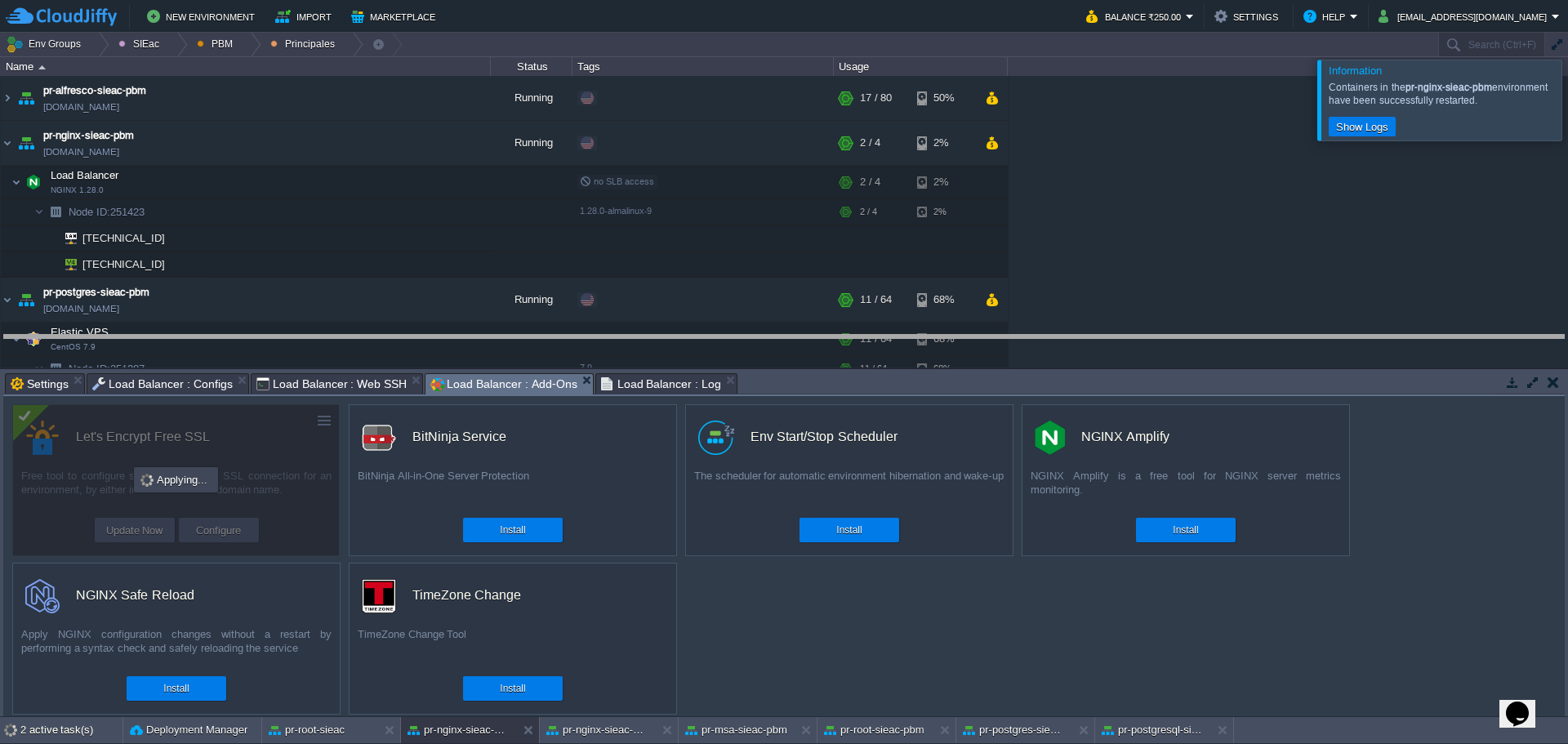
drag, startPoint x: 1019, startPoint y: 380, endPoint x: 1302, endPoint y: 157, distance: 360.3
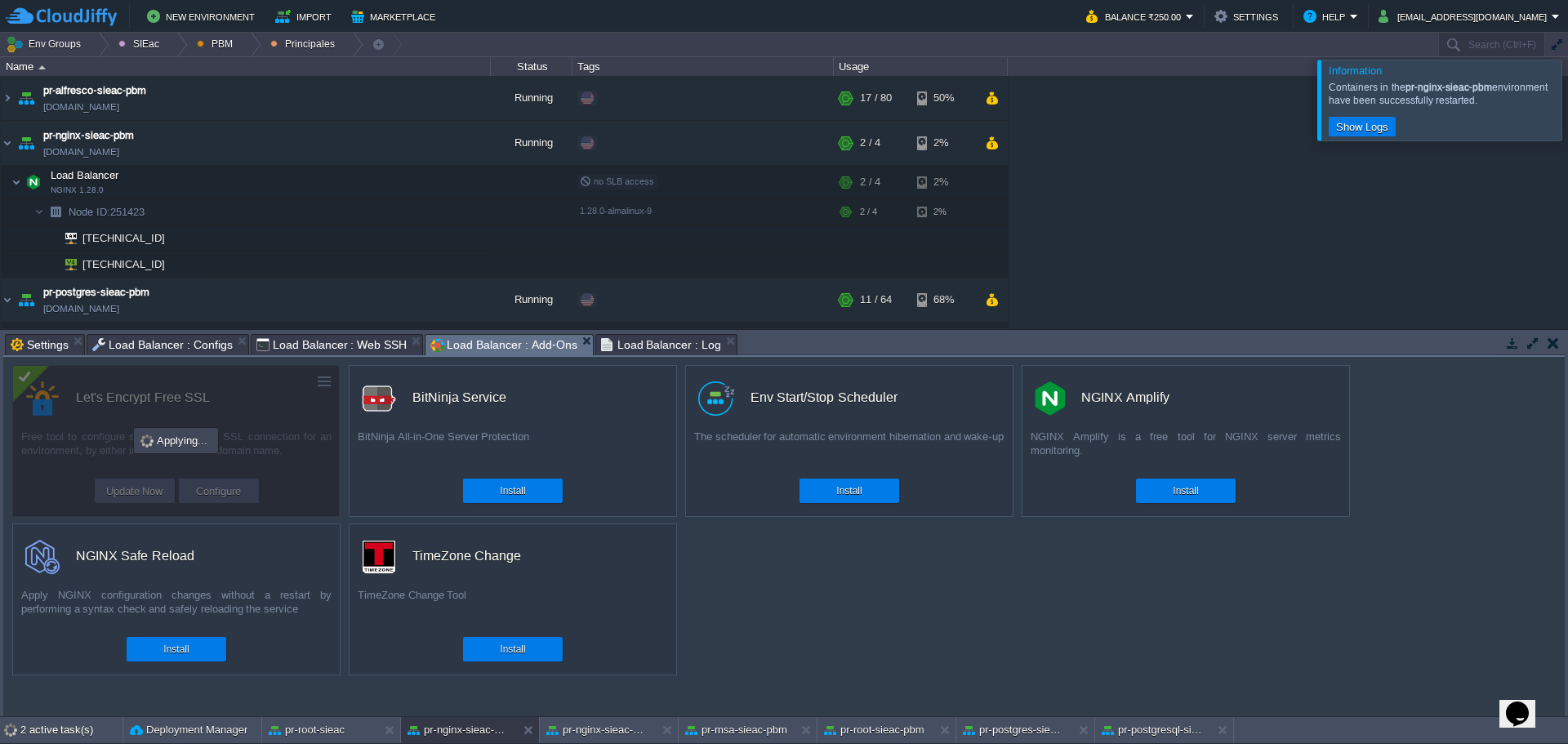
click at [1567, 124] on div at bounding box center [1588, 100] width 0 height 80
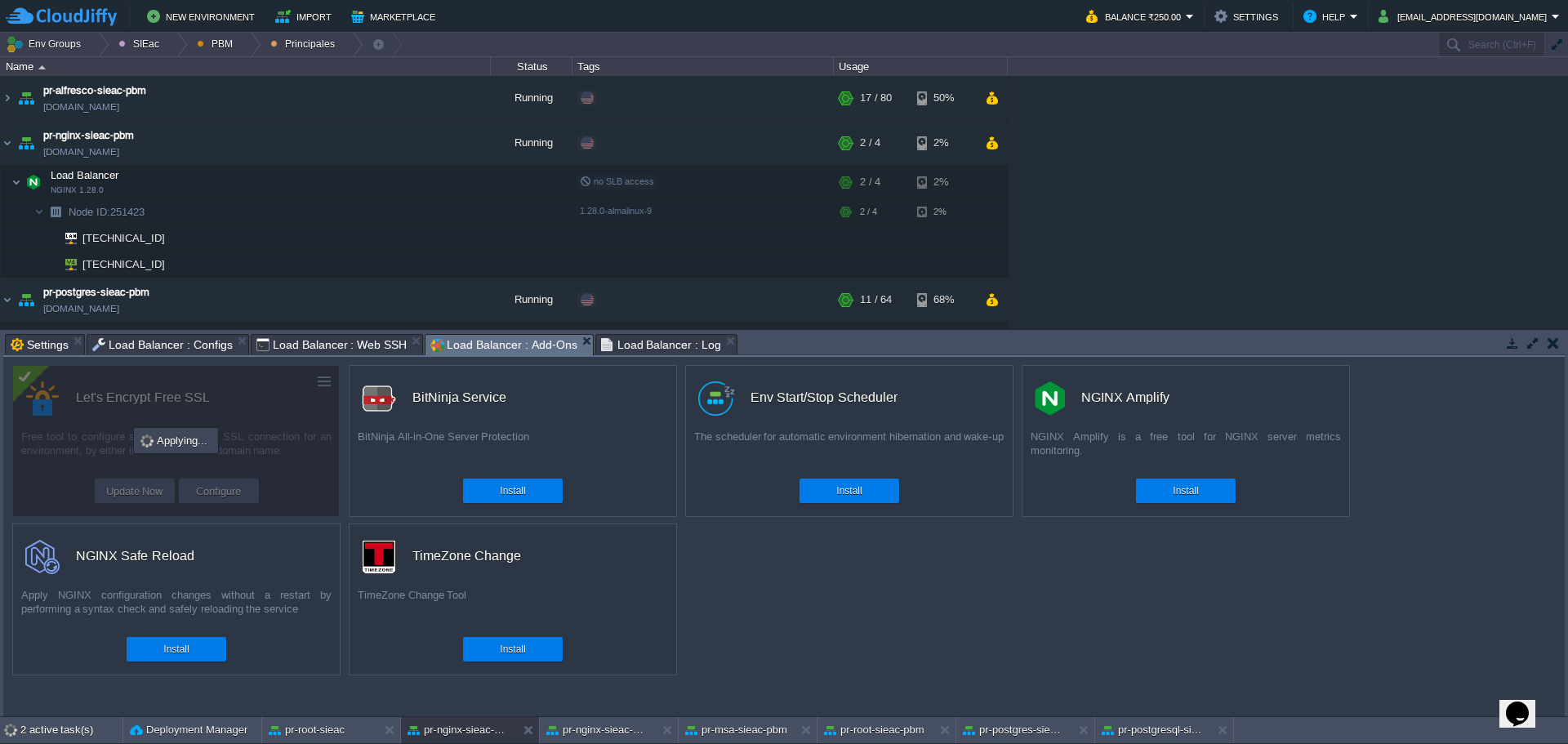
click at [985, 633] on div "custom Let's Encrypt Free SSL Free tool to configure support of secured SSL con…" at bounding box center [784, 536] width 1562 height 359
click at [1097, 608] on div "custom Let's Encrypt Free SSL Free tool to configure support of secured SSL con…" at bounding box center [784, 536] width 1562 height 359
click at [895, 653] on div "custom Let's Encrypt Free SSL Free tool to configure support of secured SSL con…" at bounding box center [784, 536] width 1562 height 359
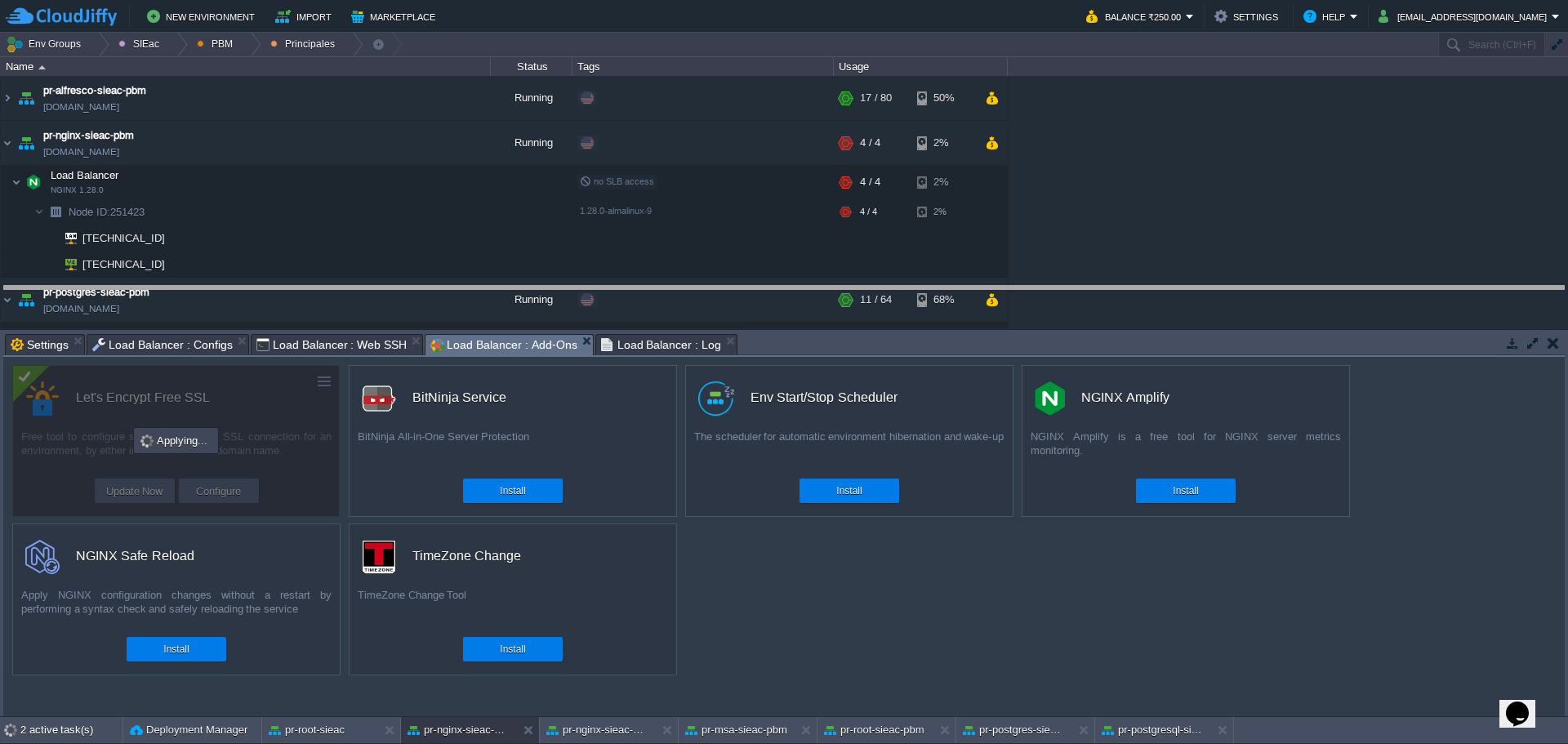
drag, startPoint x: 1005, startPoint y: 350, endPoint x: 1007, endPoint y: 294, distance: 56.0
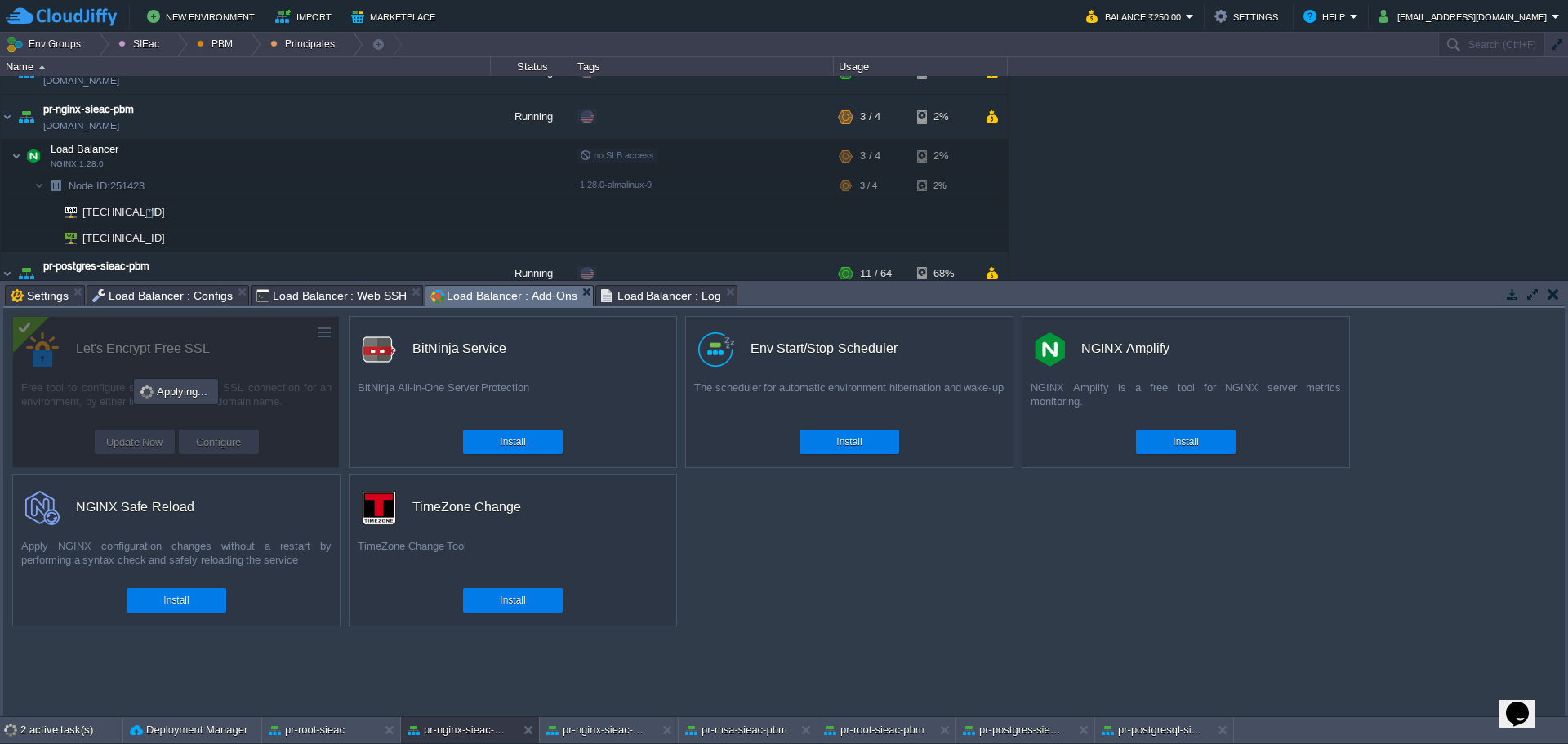
scroll to position [0, 0]
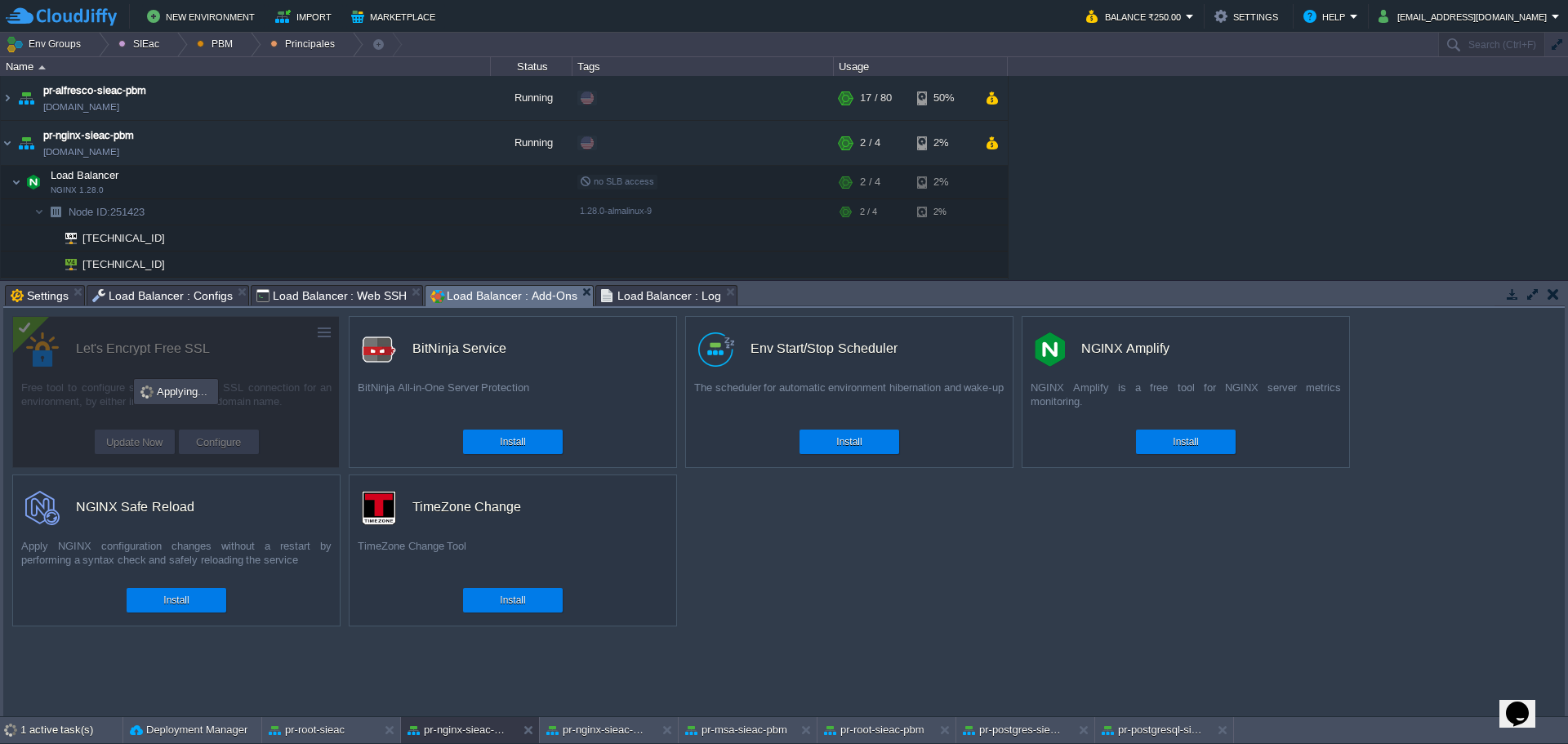
click at [1044, 500] on div "custom Let's Encrypt Free SSL Free tool to configure support of secured SSL con…" at bounding box center [784, 511] width 1562 height 408
click at [333, 298] on span "Load Balancer : Web SSH" at bounding box center [333, 296] width 151 height 20
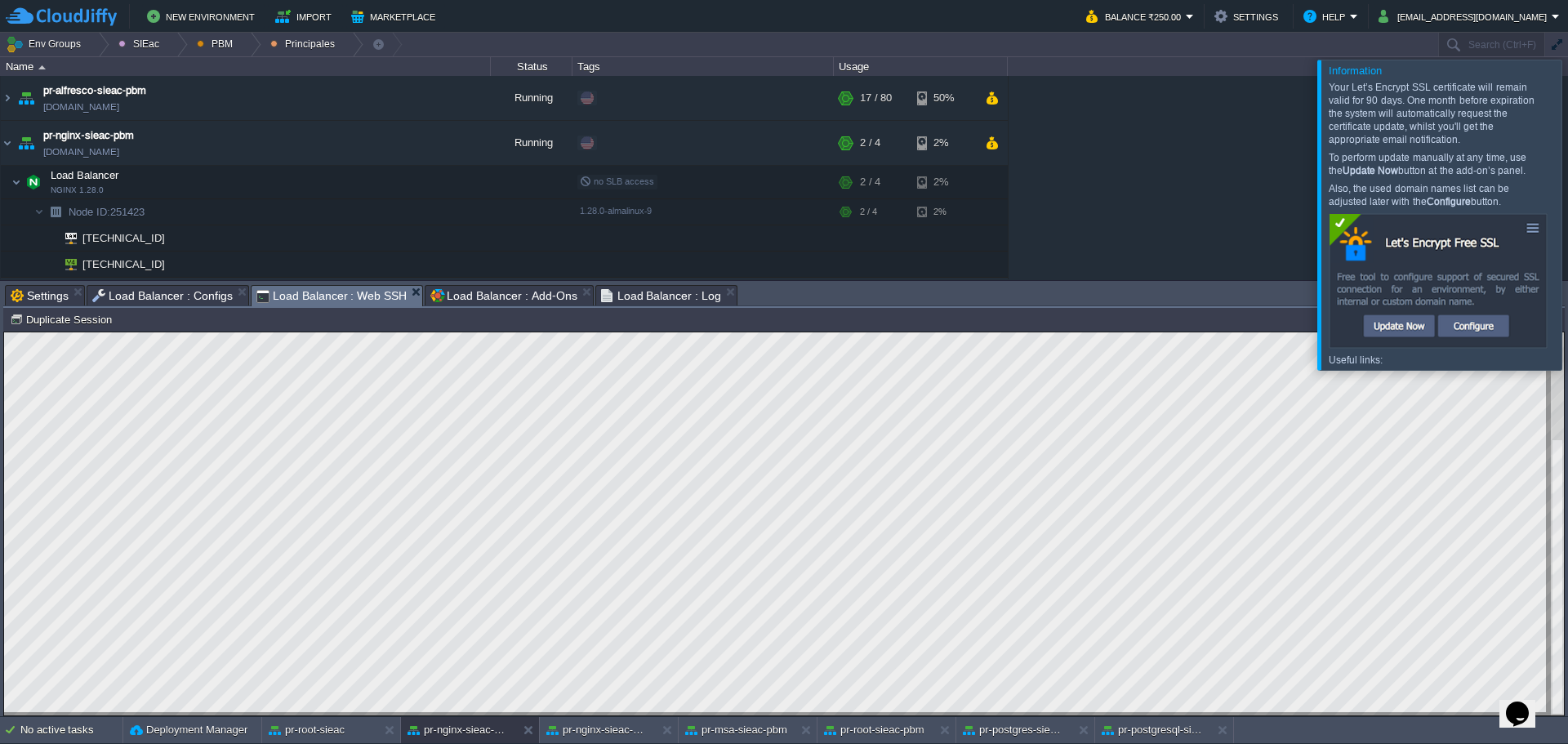
click at [486, 295] on span "Load Balancer : Add-Ons" at bounding box center [504, 296] width 146 height 20
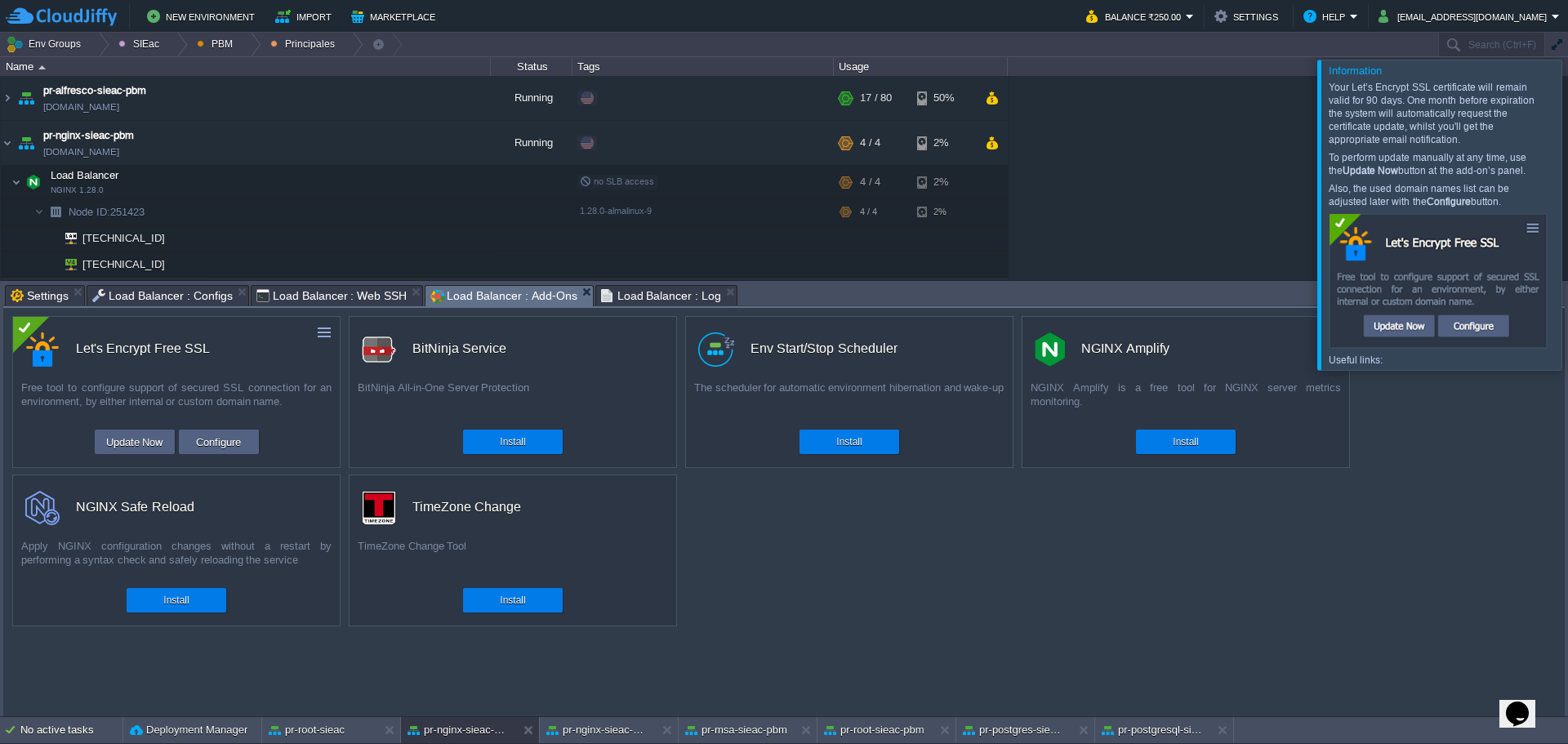
click at [1567, 224] on div at bounding box center [1588, 214] width 0 height 309
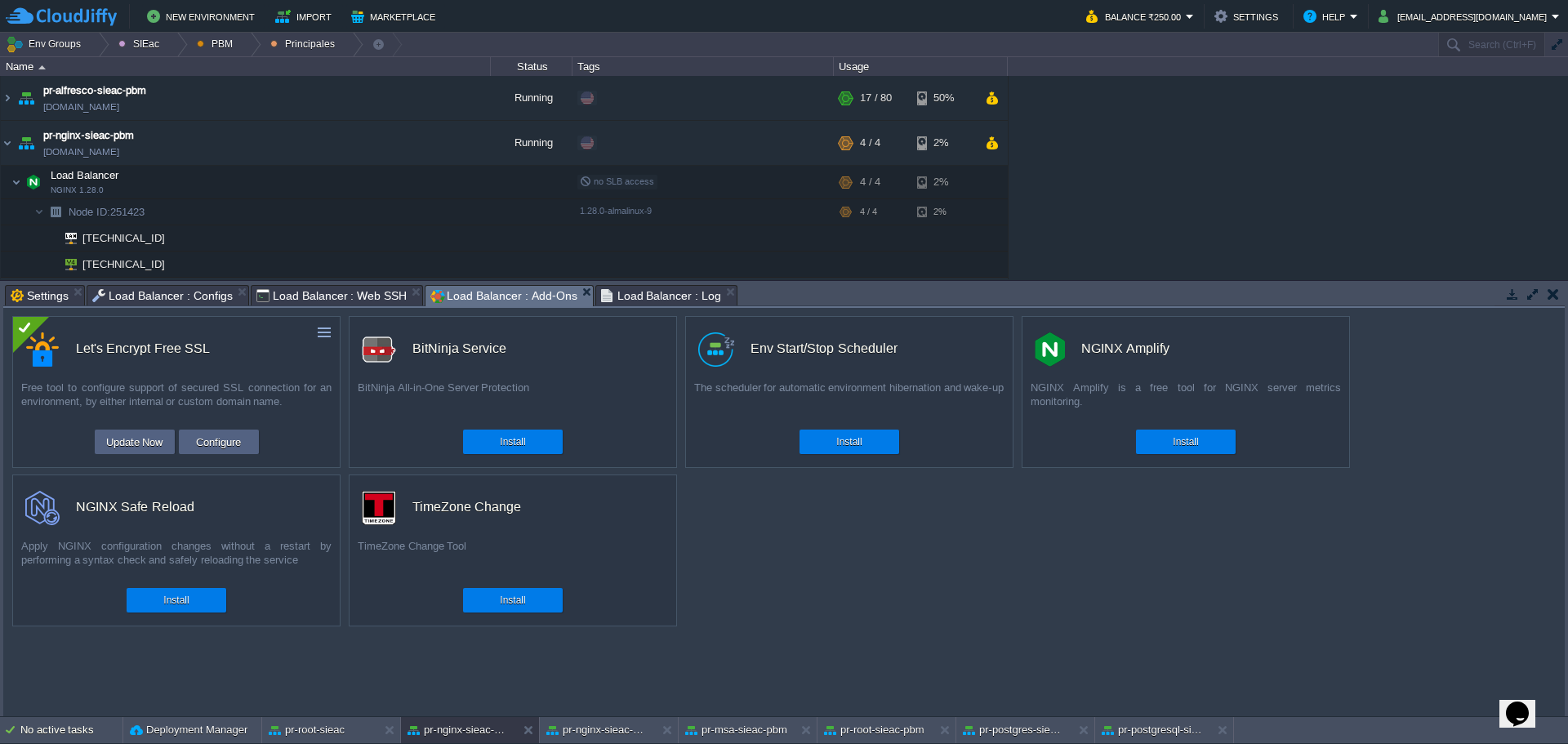
drag, startPoint x: 793, startPoint y: 594, endPoint x: 798, endPoint y: 586, distance: 9.4
click at [794, 594] on div "custom Let's Encrypt Free SSL Free tool to configure support of secured SSL con…" at bounding box center [784, 511] width 1562 height 408
click at [309, 301] on span "Load Balancer : Web SSH" at bounding box center [333, 296] width 151 height 20
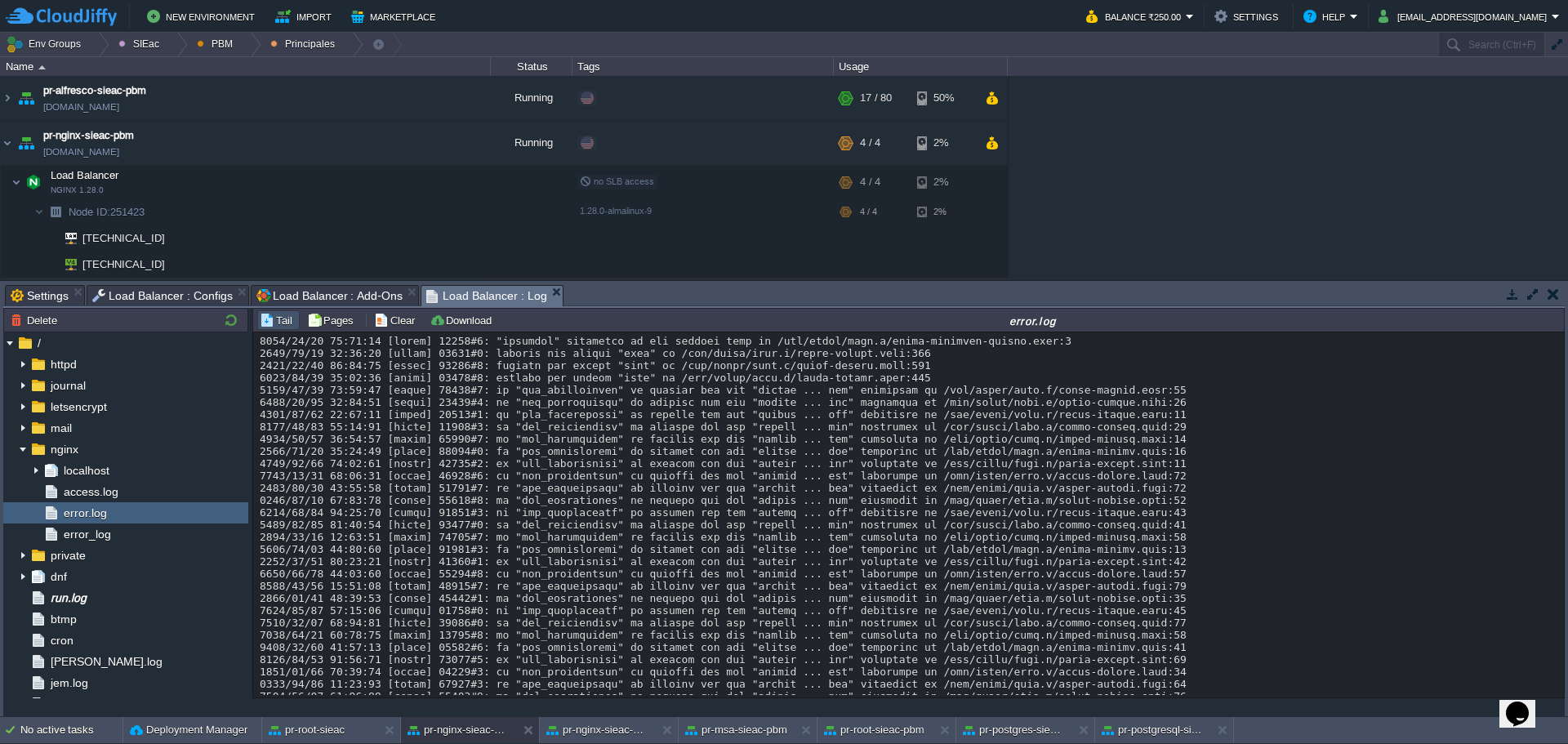
click at [461, 305] on span "Load Balancer : Log" at bounding box center [486, 296] width 121 height 21
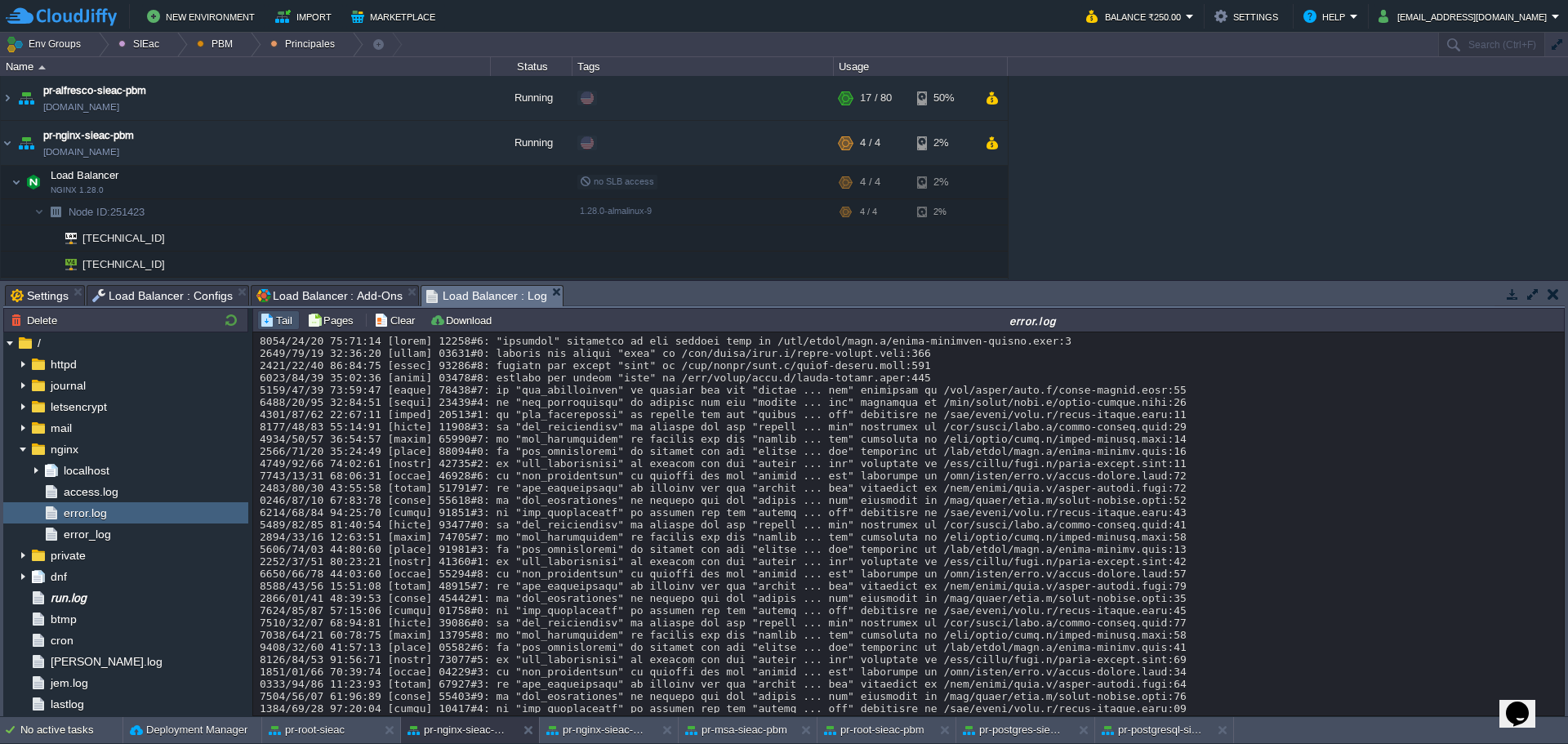
click at [629, 409] on div at bounding box center [908, 568] width 1298 height 466
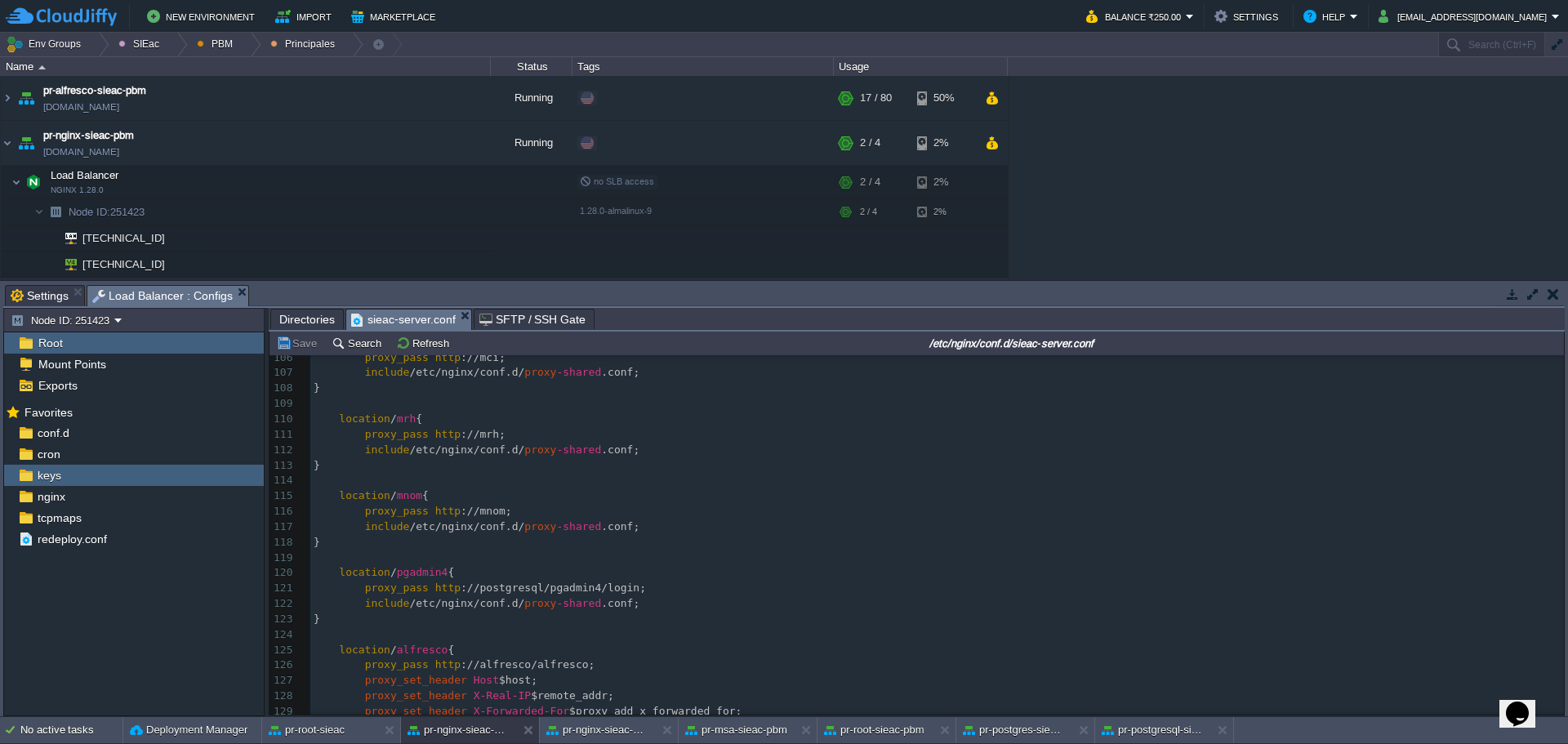
scroll to position [1136, 0]
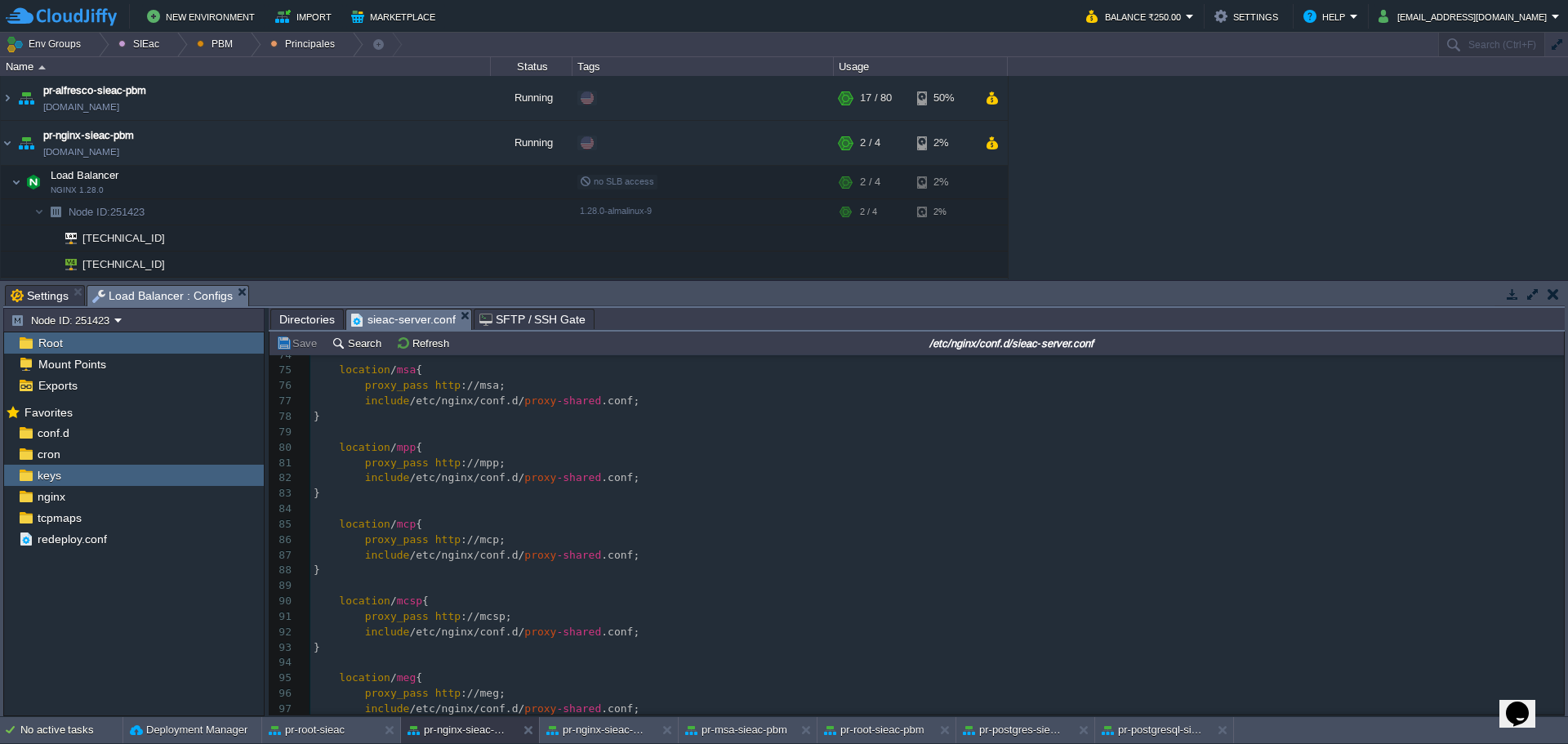
drag, startPoint x: 606, startPoint y: 469, endPoint x: 621, endPoint y: 461, distance: 17.0
click at [622, 460] on pre "proxy_pass http ://mpp;" at bounding box center [937, 463] width 1254 height 16
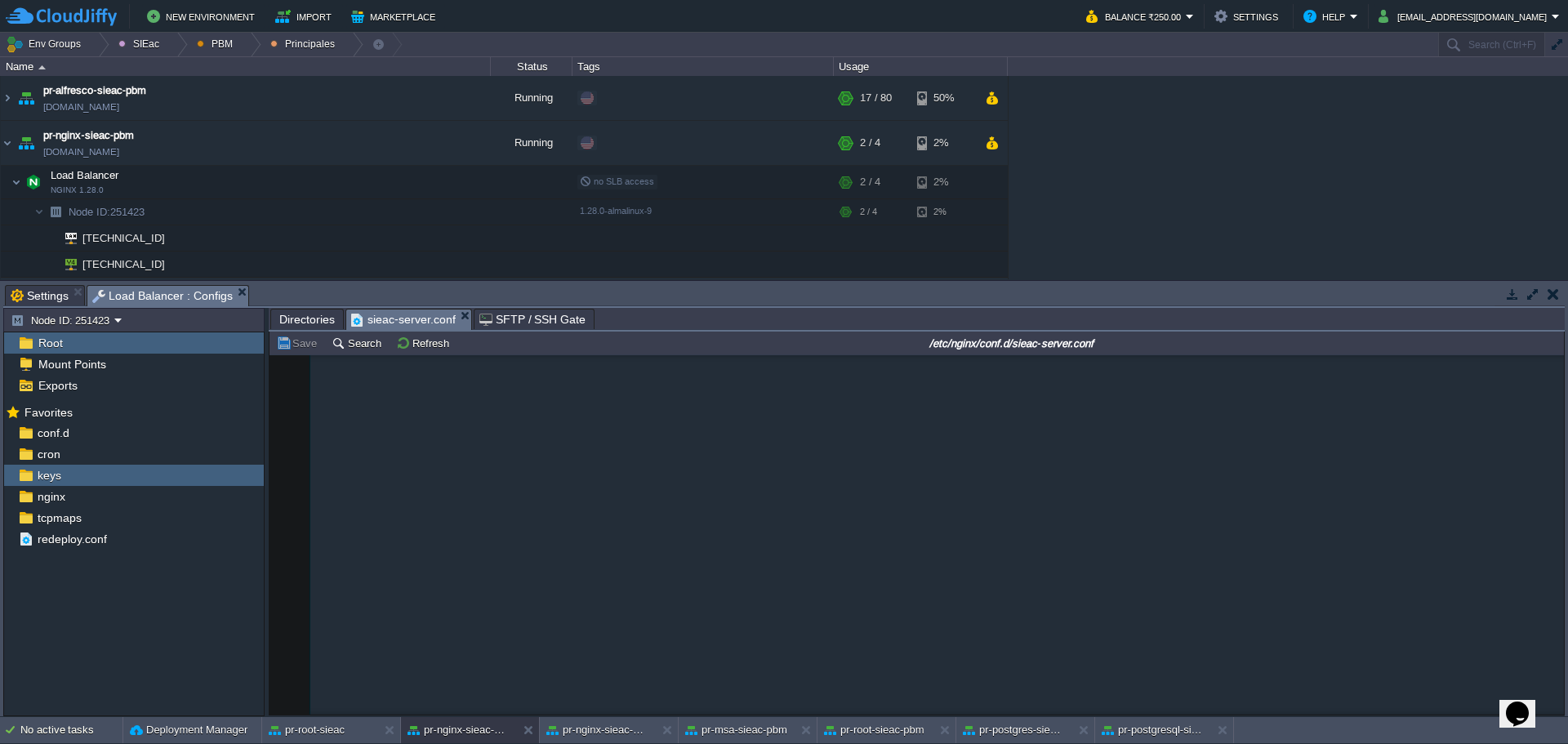
scroll to position [0, 0]
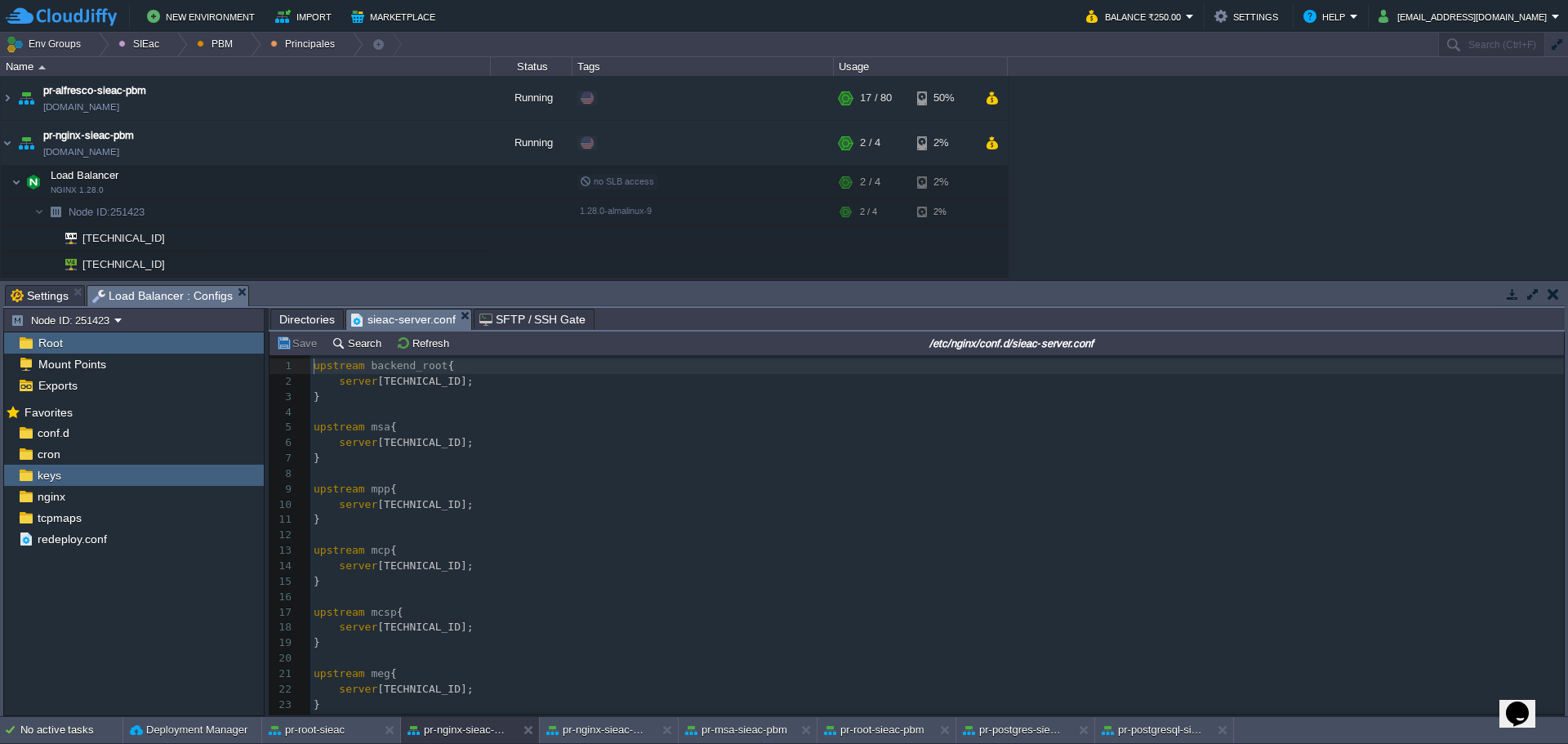
drag, startPoint x: 42, startPoint y: 297, endPoint x: 57, endPoint y: 298, distance: 15.0
click at [42, 297] on span "Settings" at bounding box center [40, 296] width 58 height 20
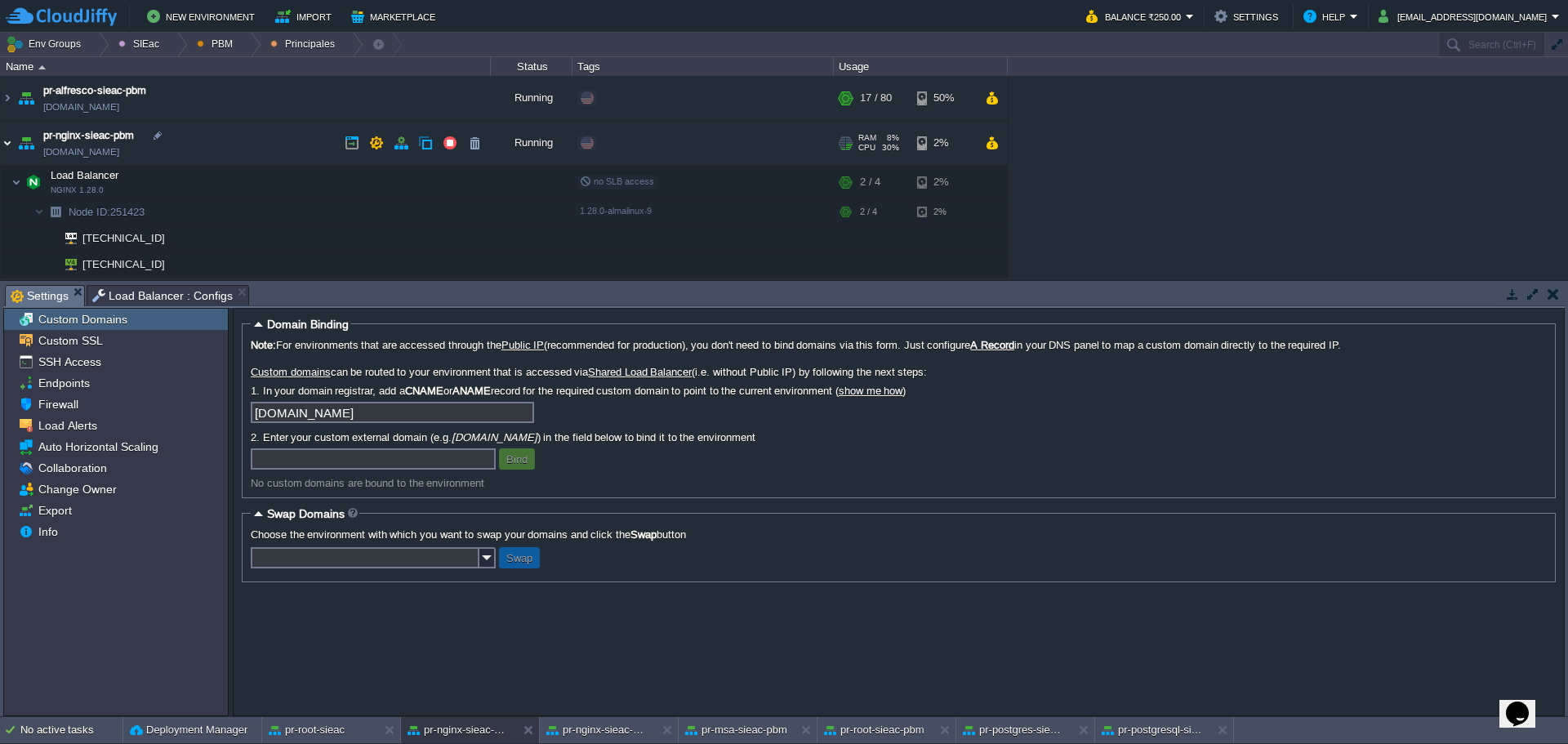
click at [3, 150] on img at bounding box center [7, 142] width 13 height 44
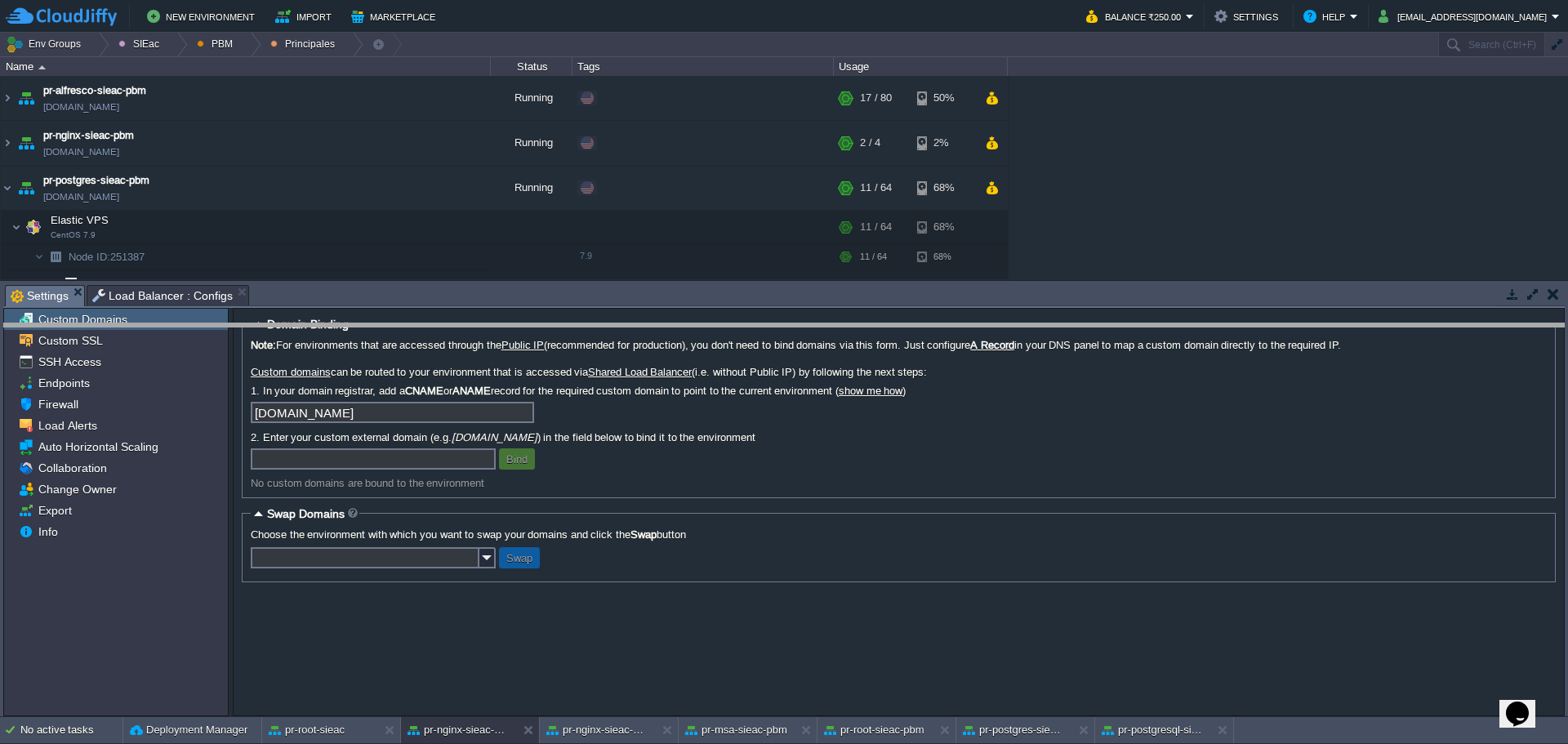
drag, startPoint x: 438, startPoint y: 300, endPoint x: 451, endPoint y: 337, distance: 39.2
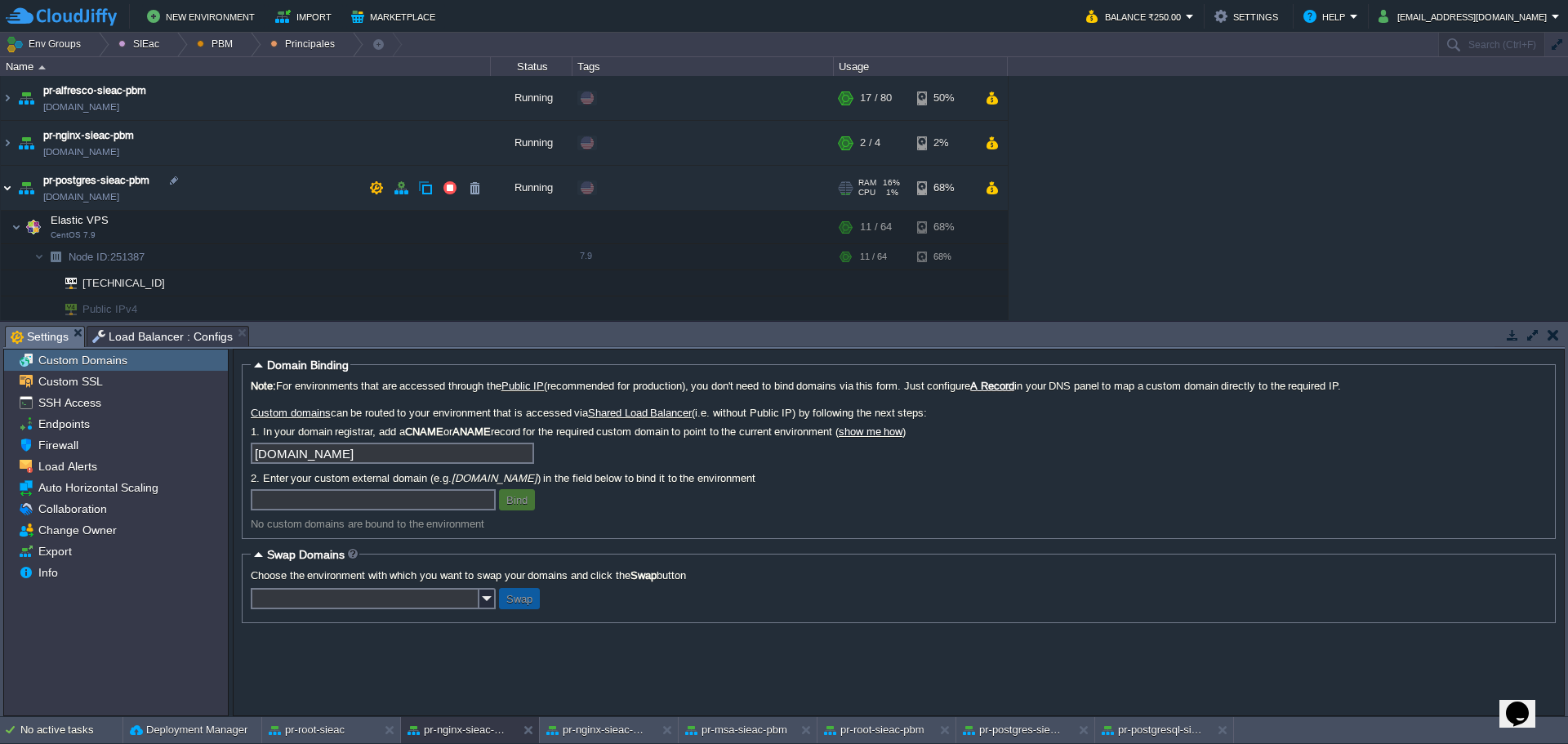
click at [7, 185] on img at bounding box center [7, 187] width 13 height 44
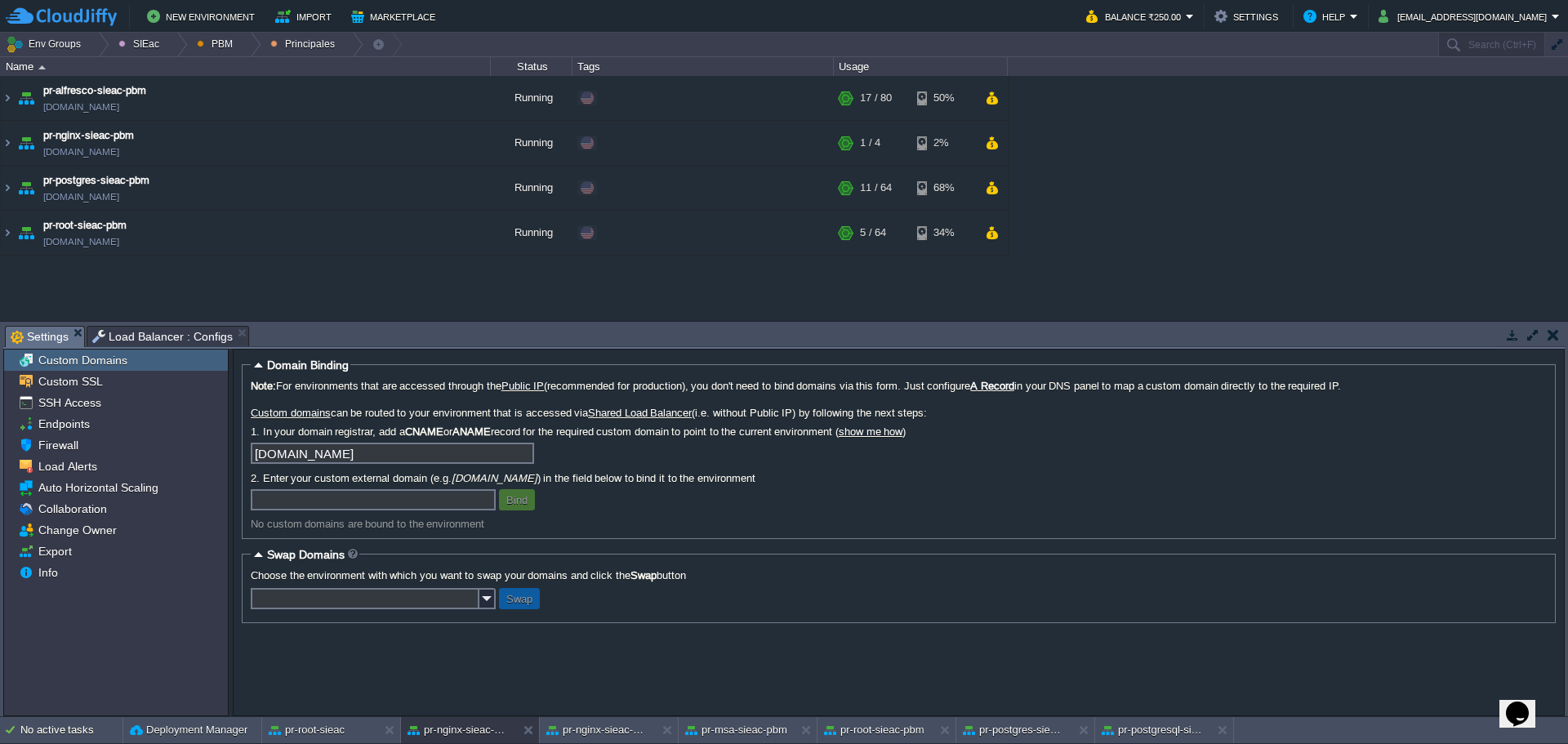
click at [918, 464] on div "[DOMAIN_NAME]" at bounding box center [899, 456] width 1296 height 26
drag, startPoint x: 750, startPoint y: 502, endPoint x: 737, endPoint y: 471, distance: 33.6
click at [750, 501] on div "Bind" at bounding box center [899, 500] width 1296 height 22
click at [239, 49] on div at bounding box center [250, 44] width 22 height 23
click at [233, 83] on span "Principales" at bounding box center [234, 88] width 52 height 12
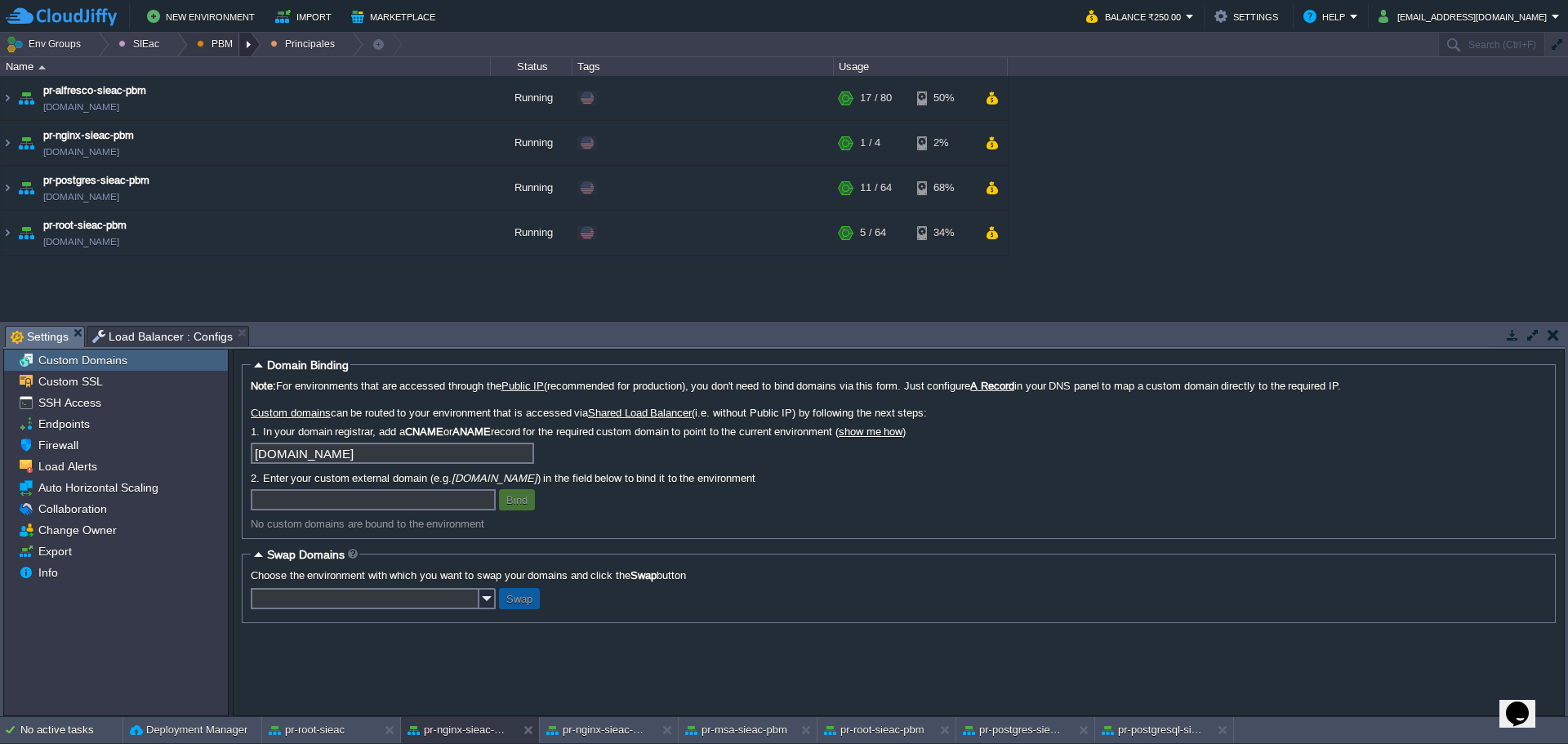
click at [239, 45] on div at bounding box center [250, 44] width 22 height 23
click at [239, 71] on span "Ambientes" at bounding box center [234, 69] width 51 height 12
click at [239, 46] on div at bounding box center [250, 44] width 22 height 23
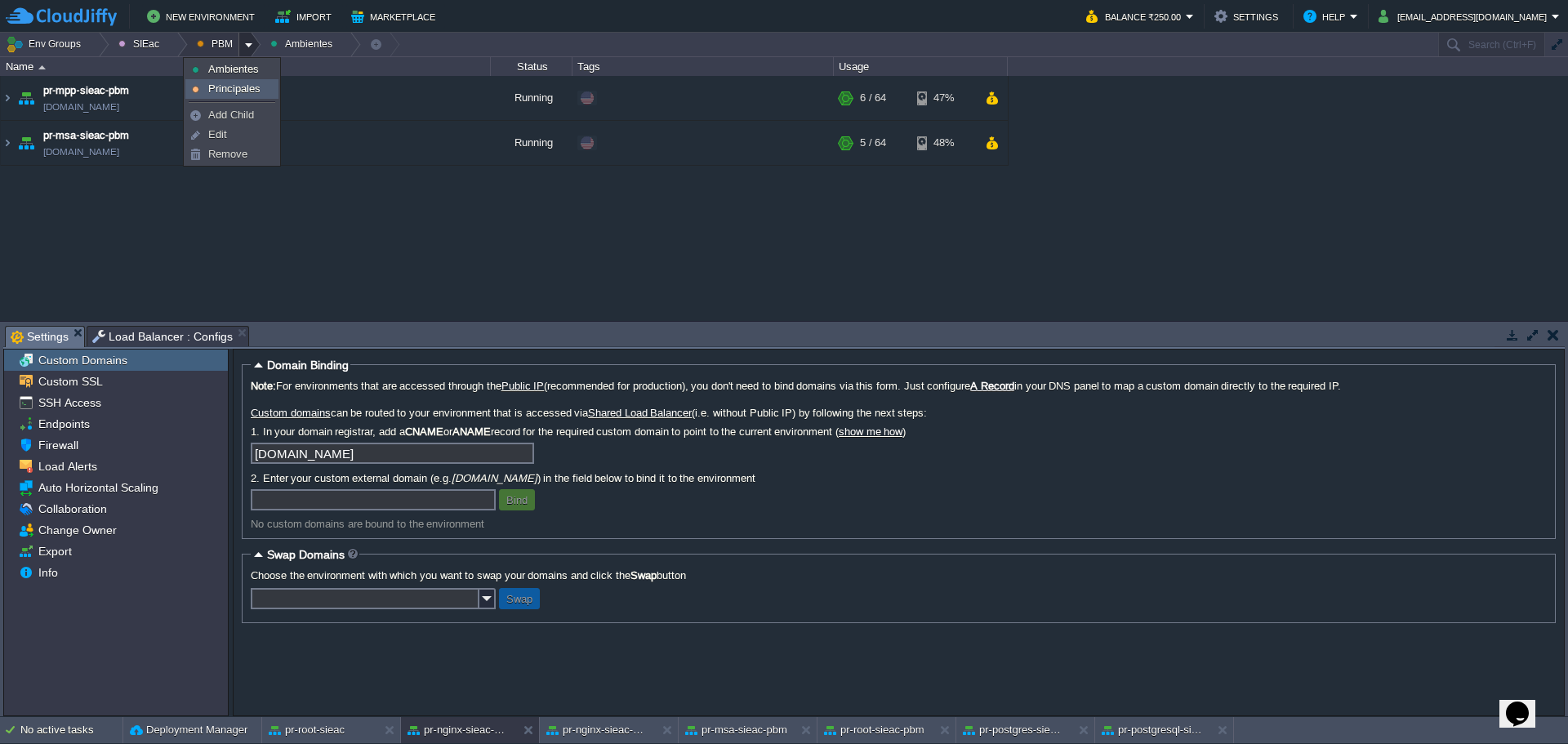
click at [243, 96] on link "Principales" at bounding box center [232, 89] width 91 height 18
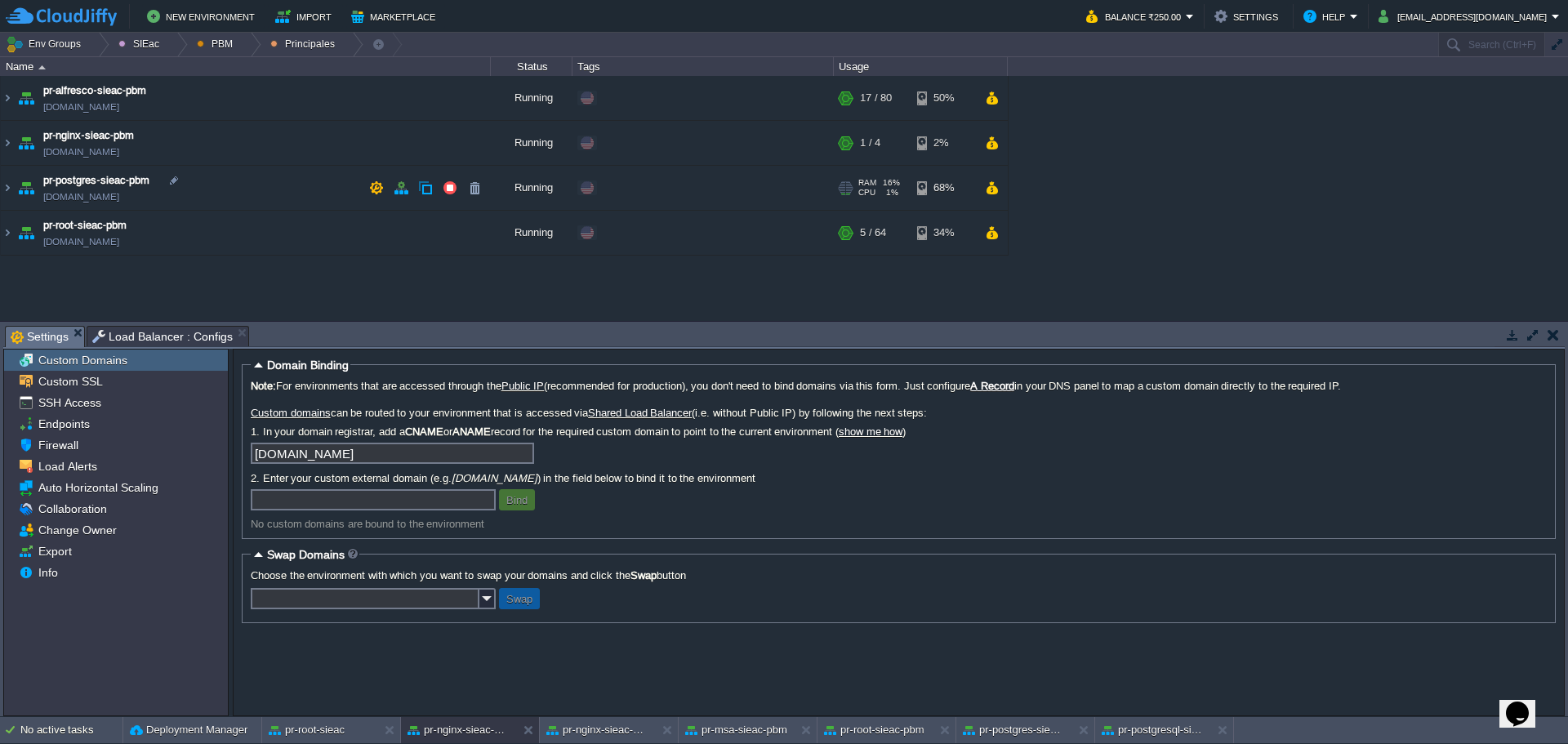
click at [235, 193] on td "pr-postgres-sieac-pbm [DOMAIN_NAME]" at bounding box center [246, 188] width 491 height 45
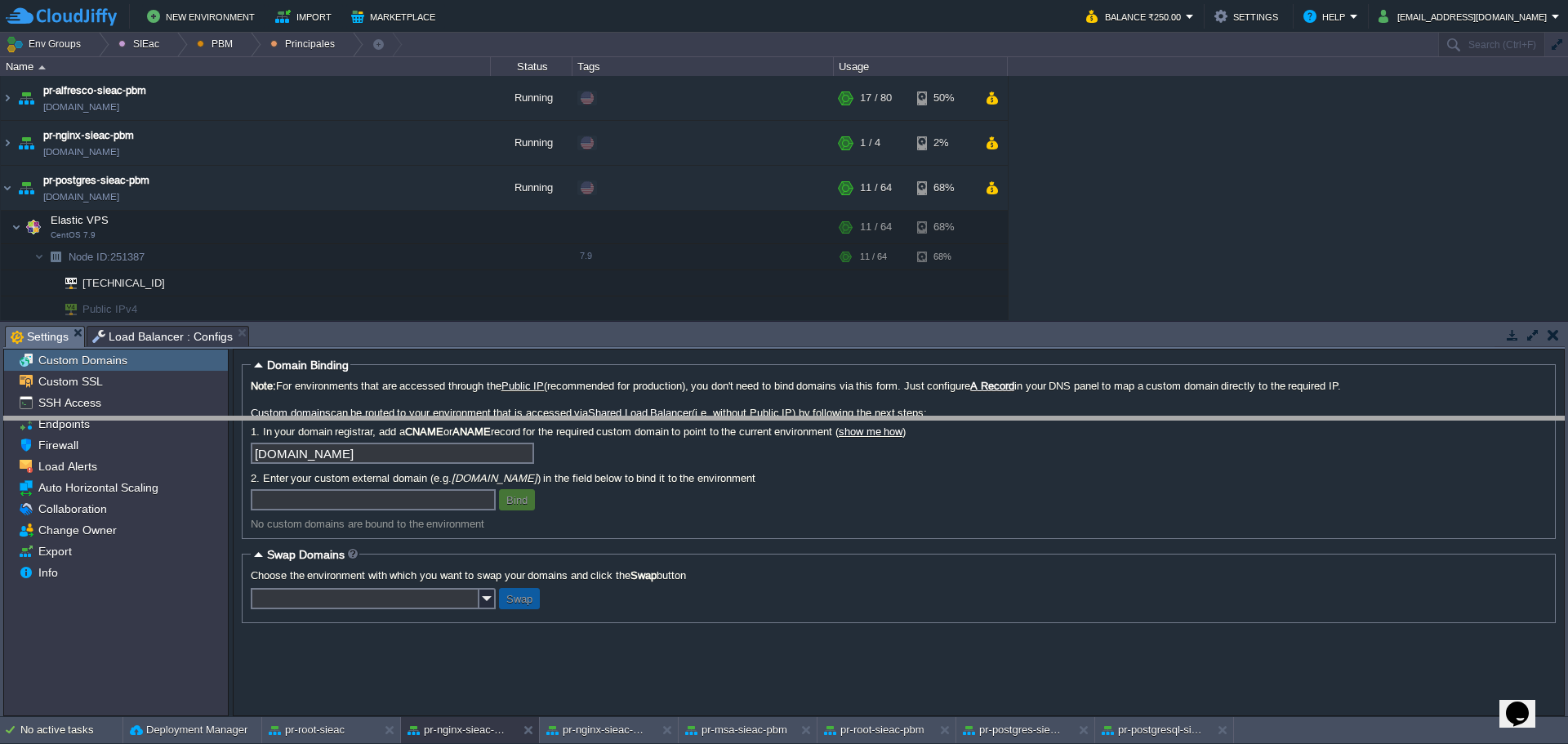
drag, startPoint x: 444, startPoint y: 348, endPoint x: 438, endPoint y: 445, distance: 97.2
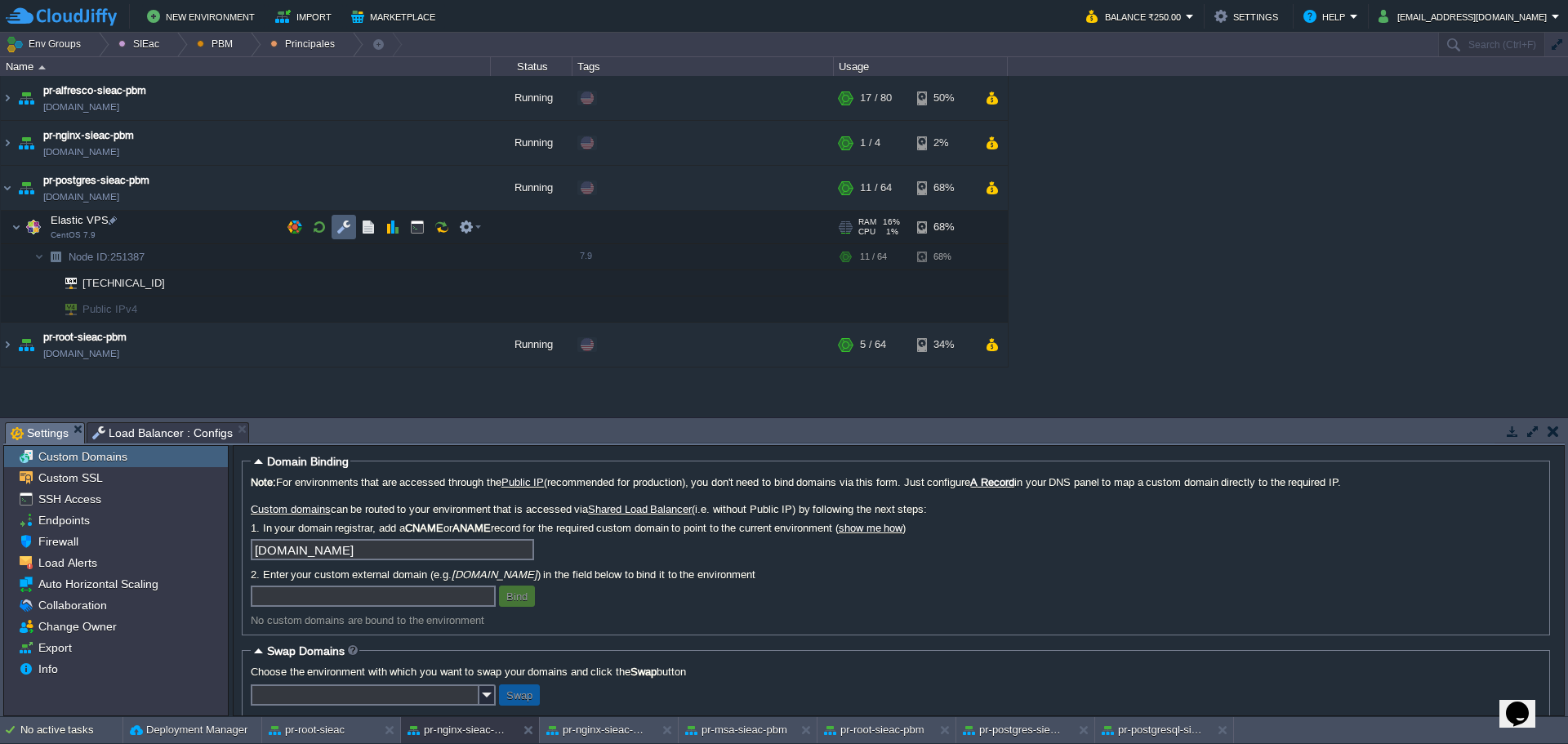
click at [341, 222] on button "button" at bounding box center [344, 227] width 15 height 15
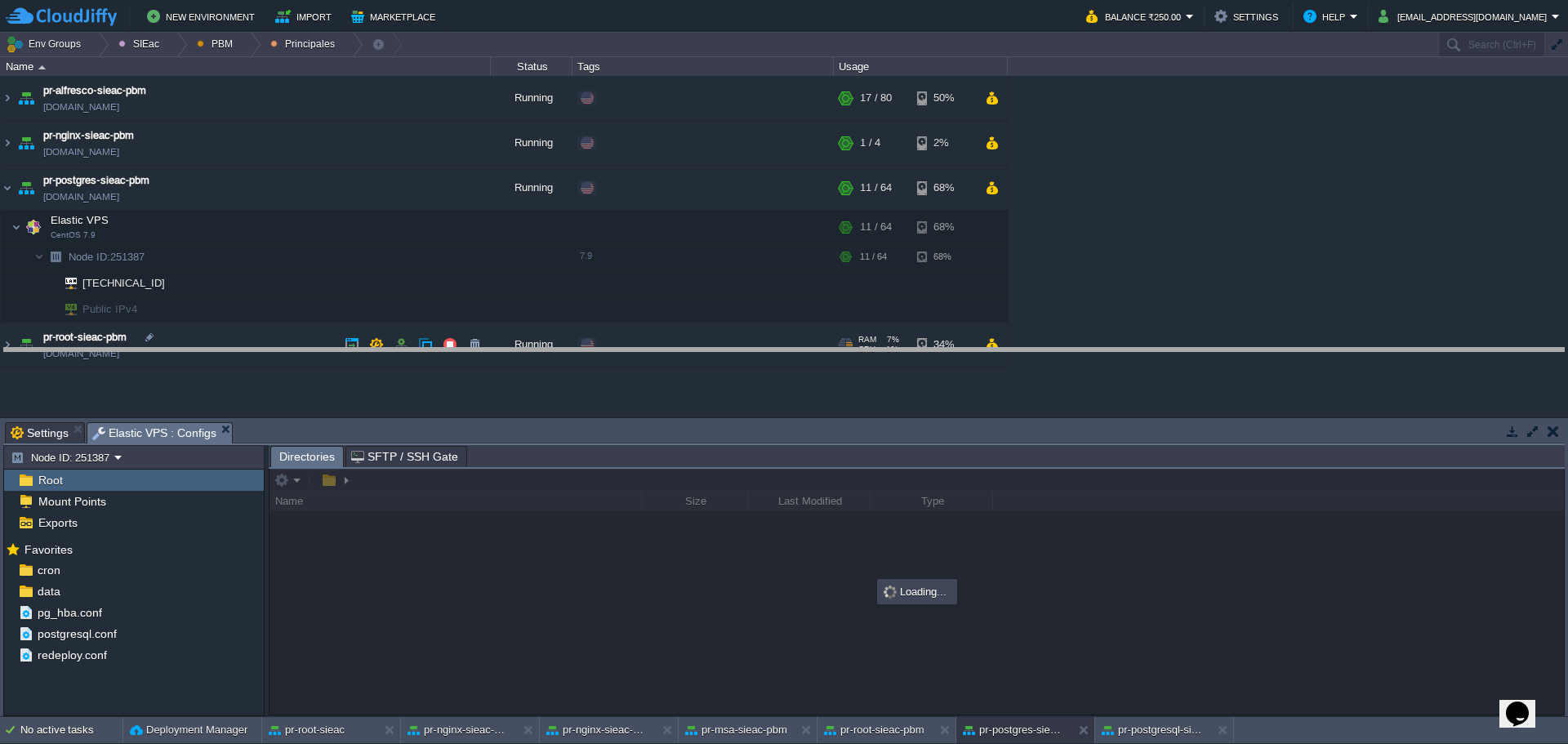
drag, startPoint x: 511, startPoint y: 426, endPoint x: 497, endPoint y: 356, distance: 71.4
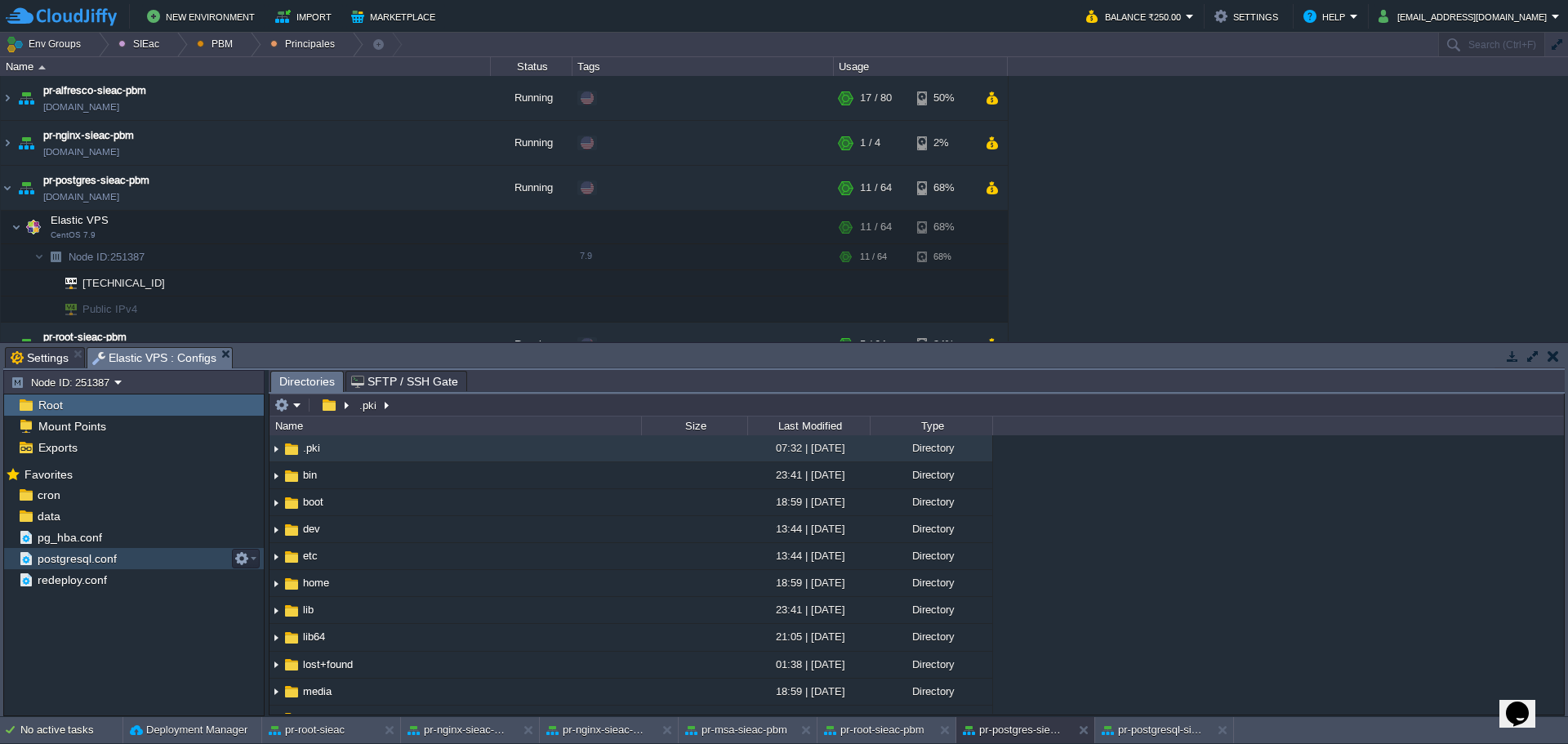
click at [81, 565] on span "postgresql.conf" at bounding box center [76, 559] width 85 height 15
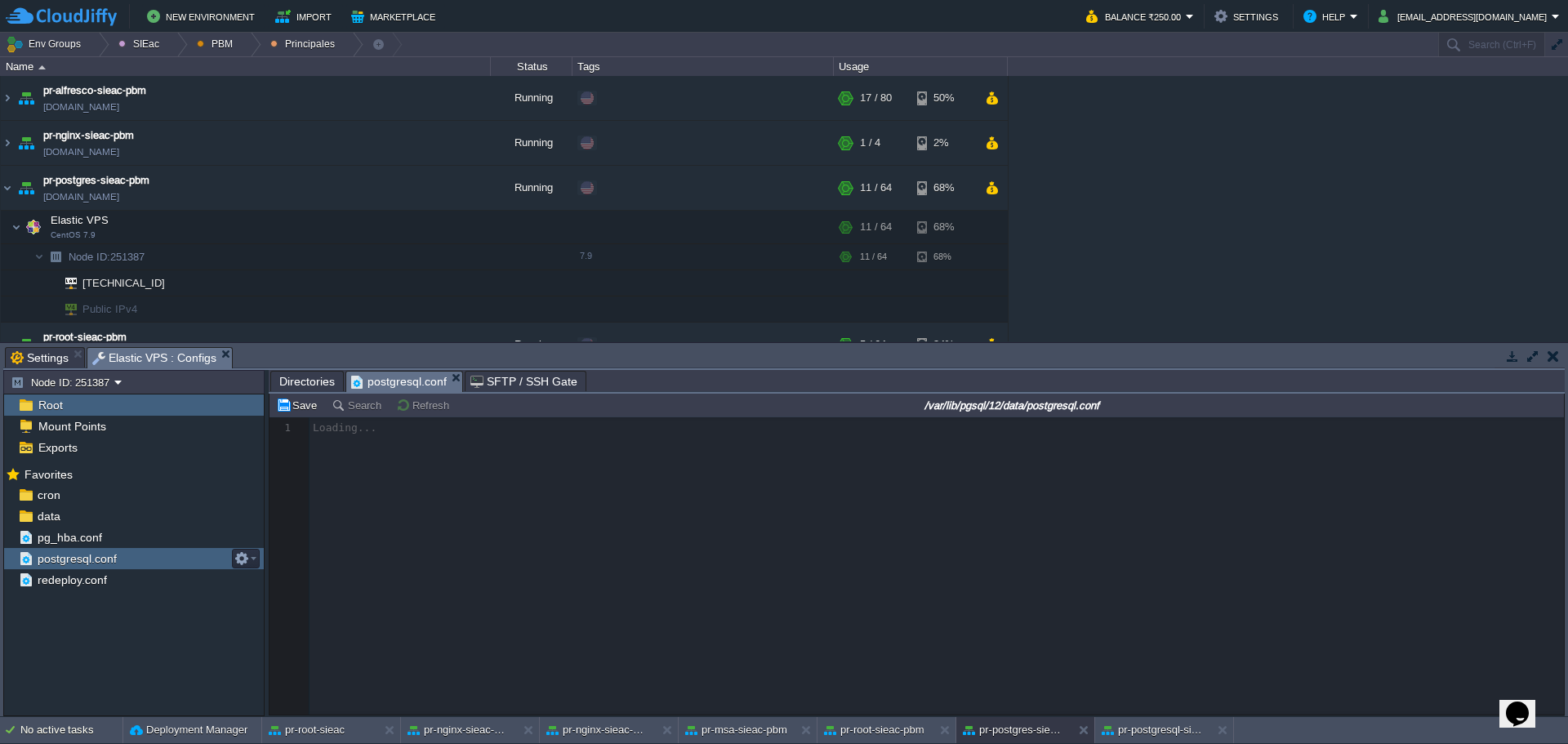
click at [81, 565] on span "postgresql.conf" at bounding box center [76, 559] width 85 height 15
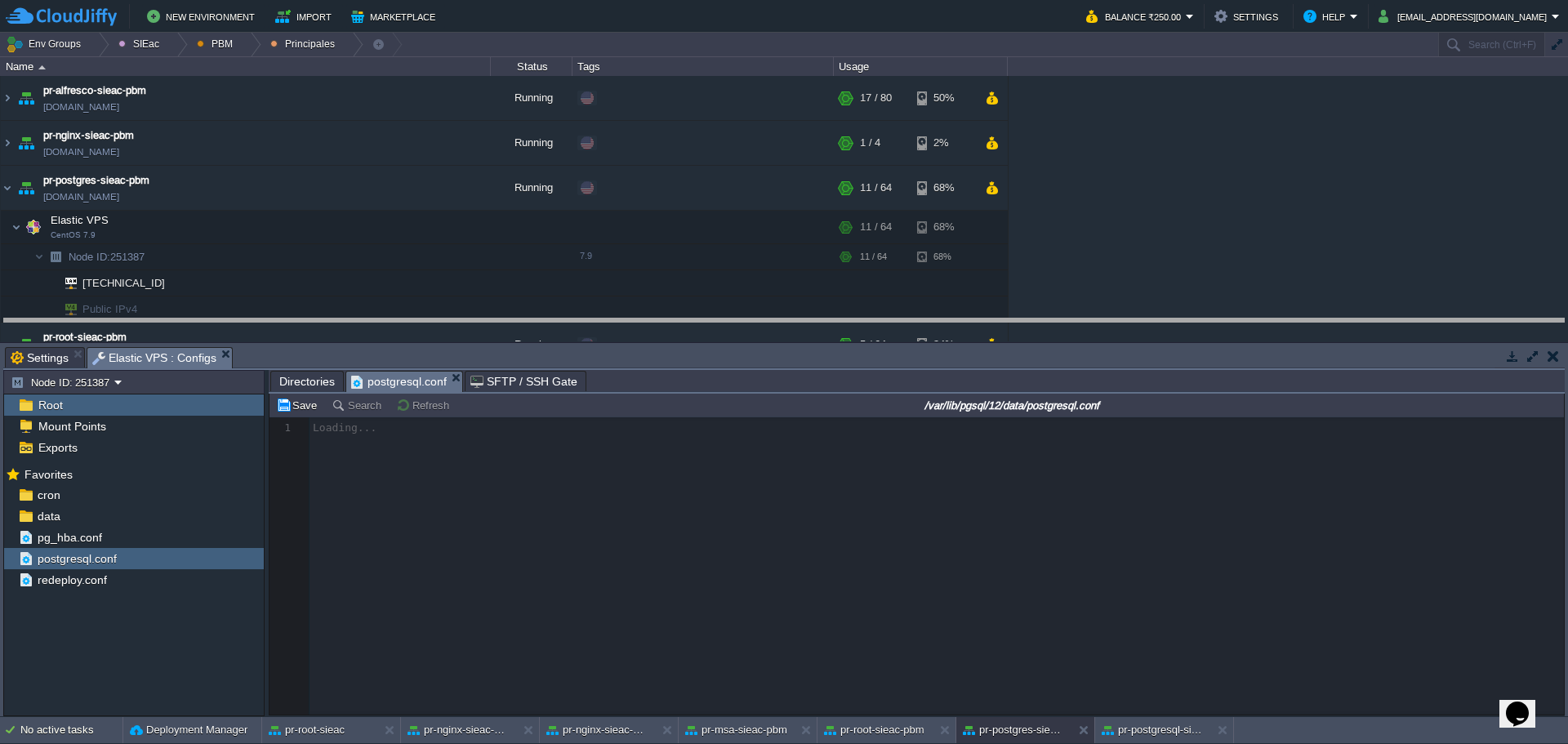
drag, startPoint x: 640, startPoint y: 366, endPoint x: 648, endPoint y: 341, distance: 26.2
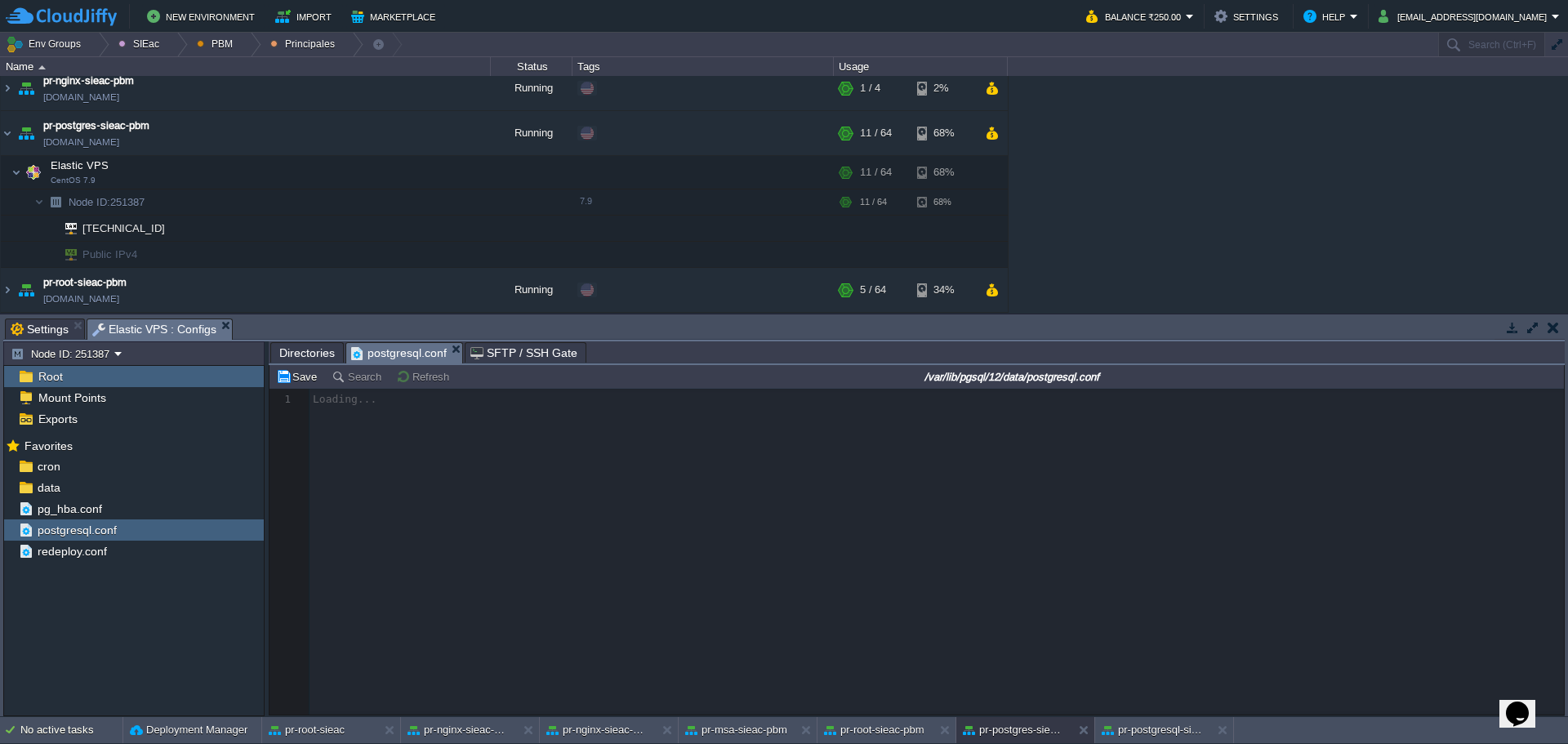
scroll to position [6, 0]
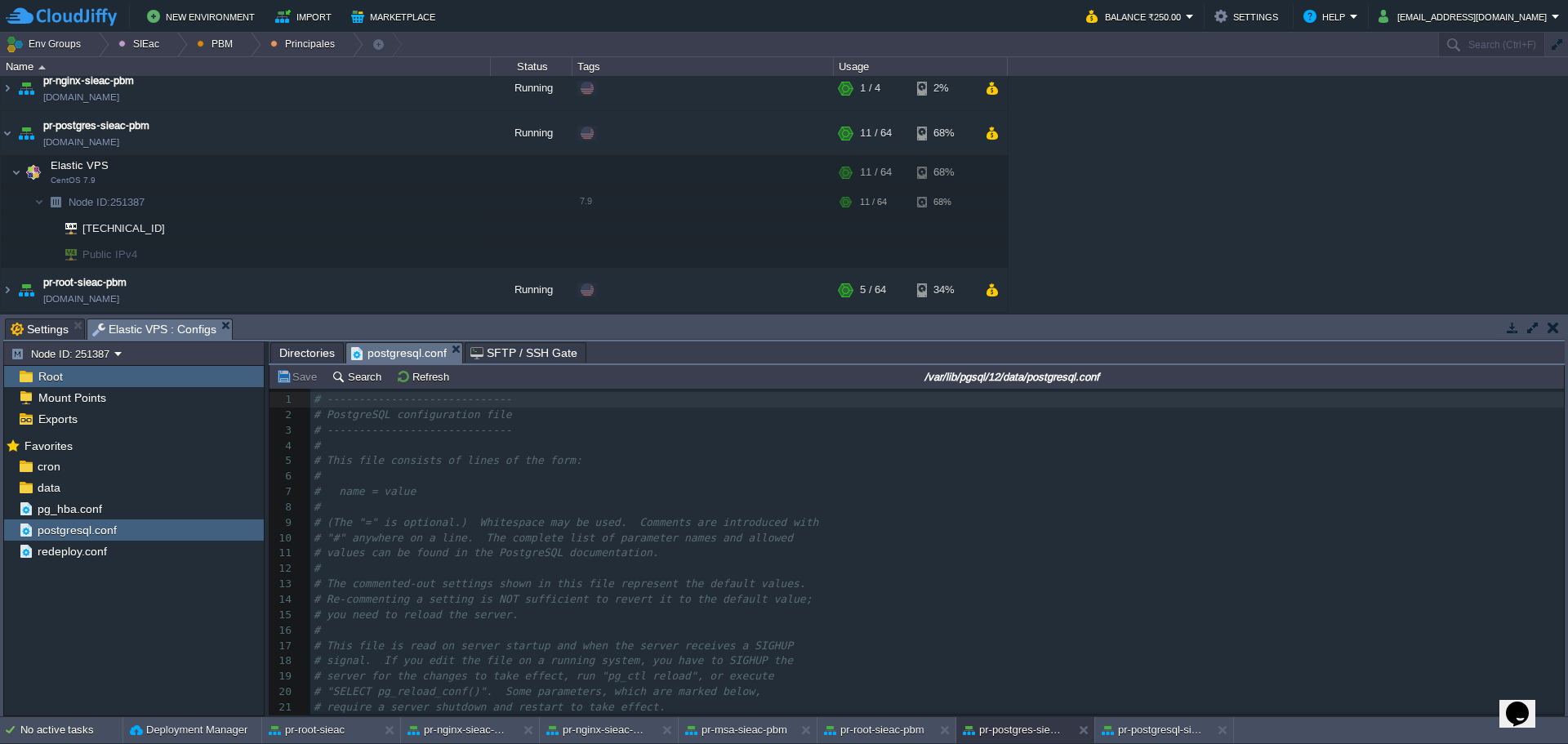
click at [667, 505] on pre "#" at bounding box center [937, 507] width 1254 height 16
click at [134, 505] on div "pg_hba.conf" at bounding box center [134, 509] width 259 height 22
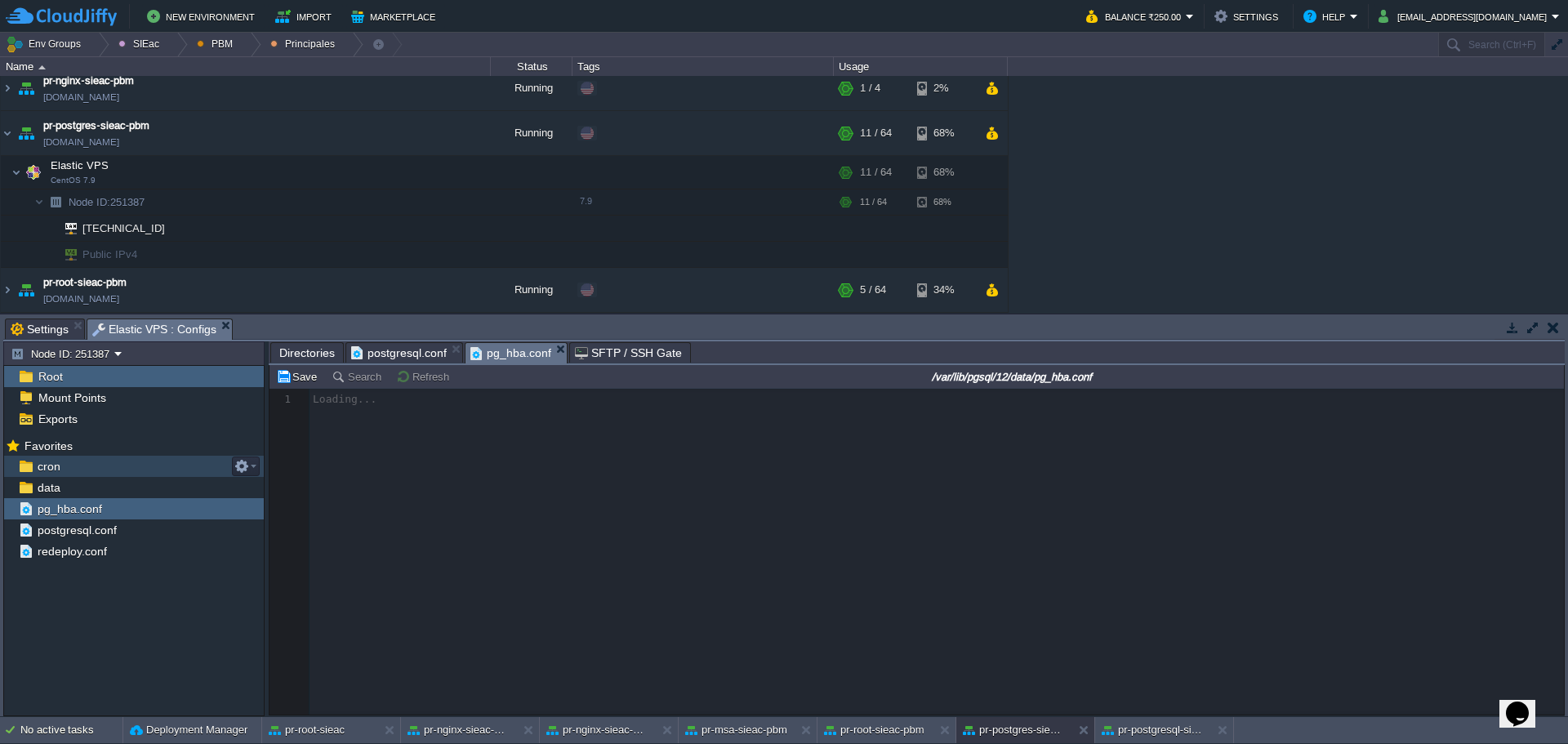
click at [52, 468] on span "cron" at bounding box center [48, 466] width 28 height 15
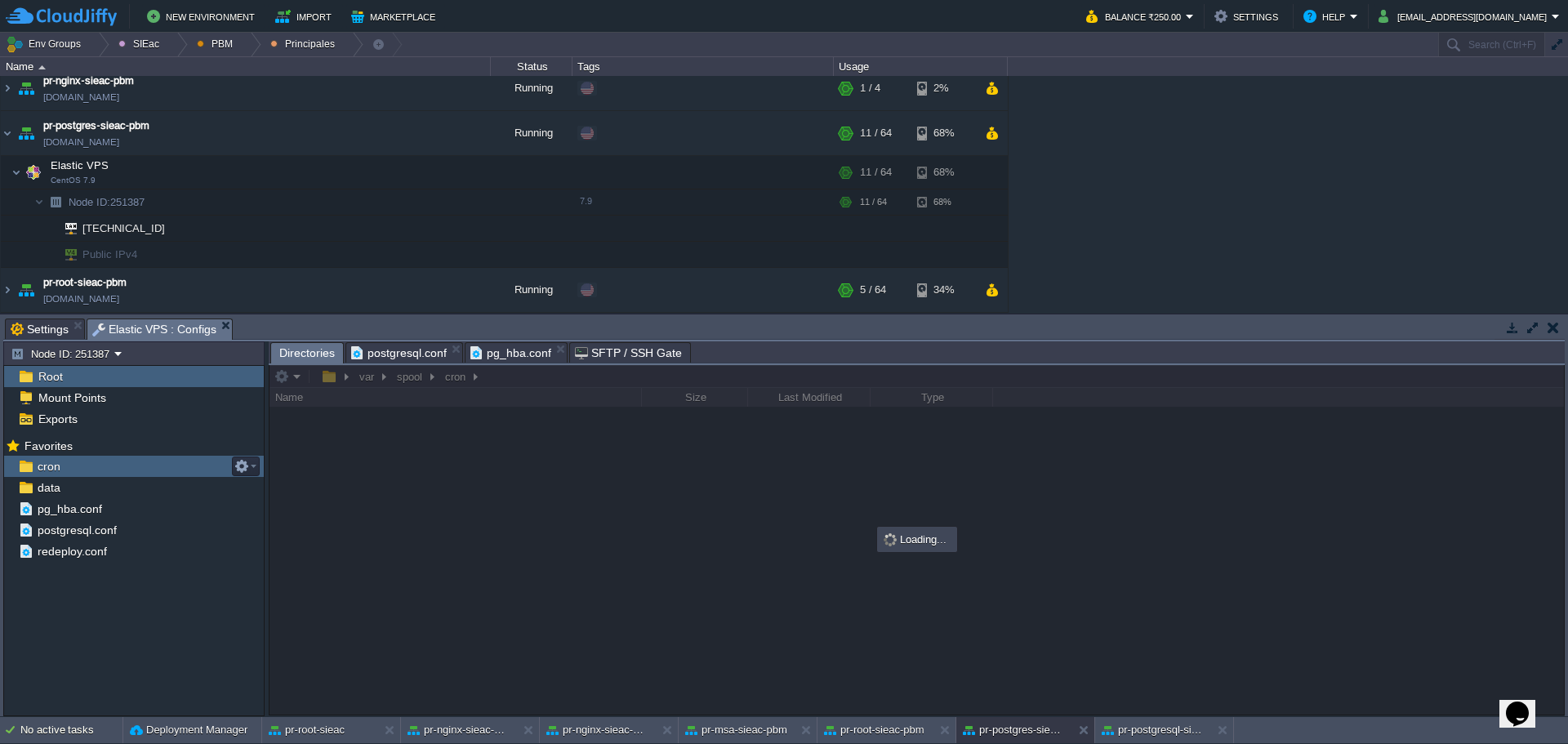
click at [52, 468] on span "cron" at bounding box center [48, 466] width 28 height 15
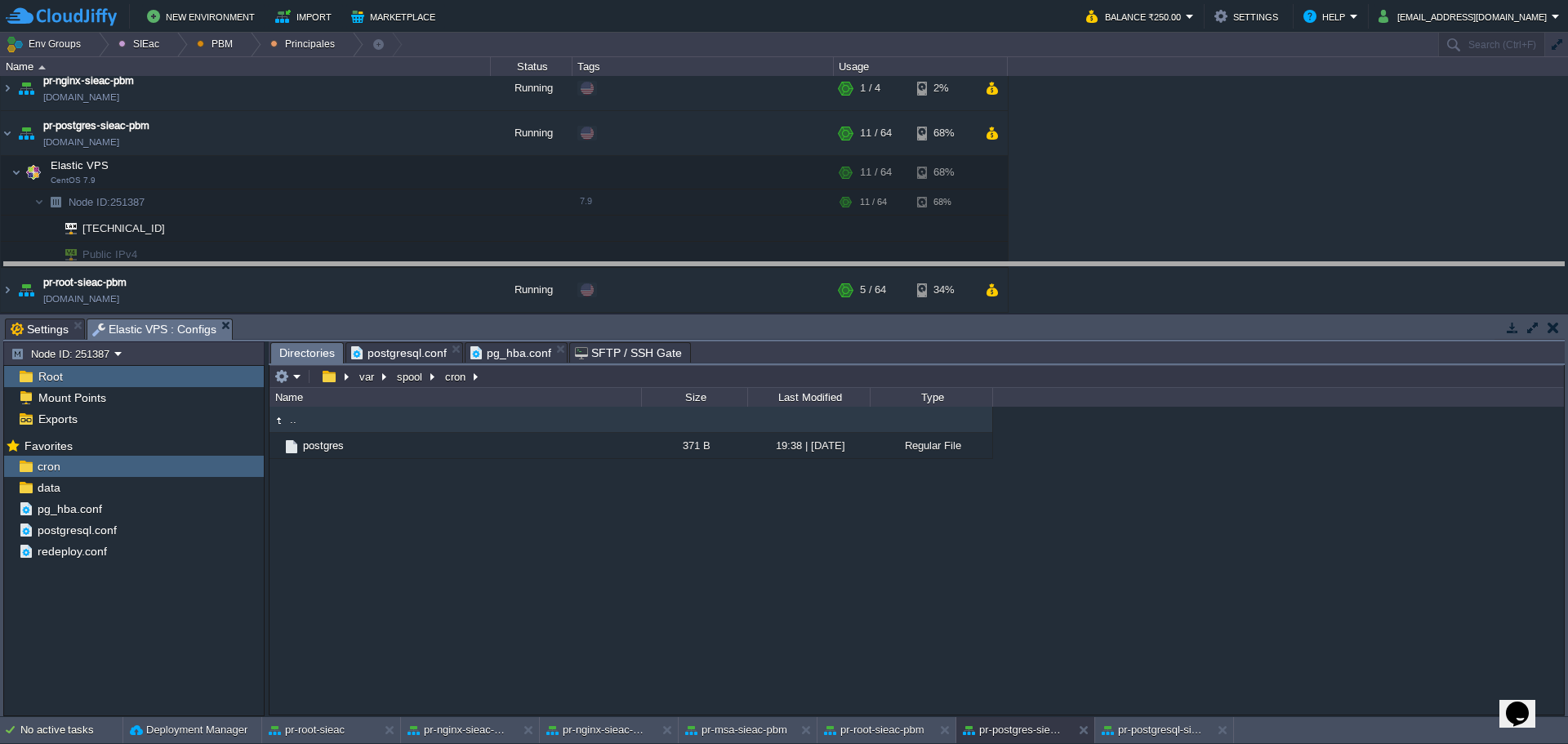
drag, startPoint x: 801, startPoint y: 291, endPoint x: 768, endPoint y: 278, distance: 35.5
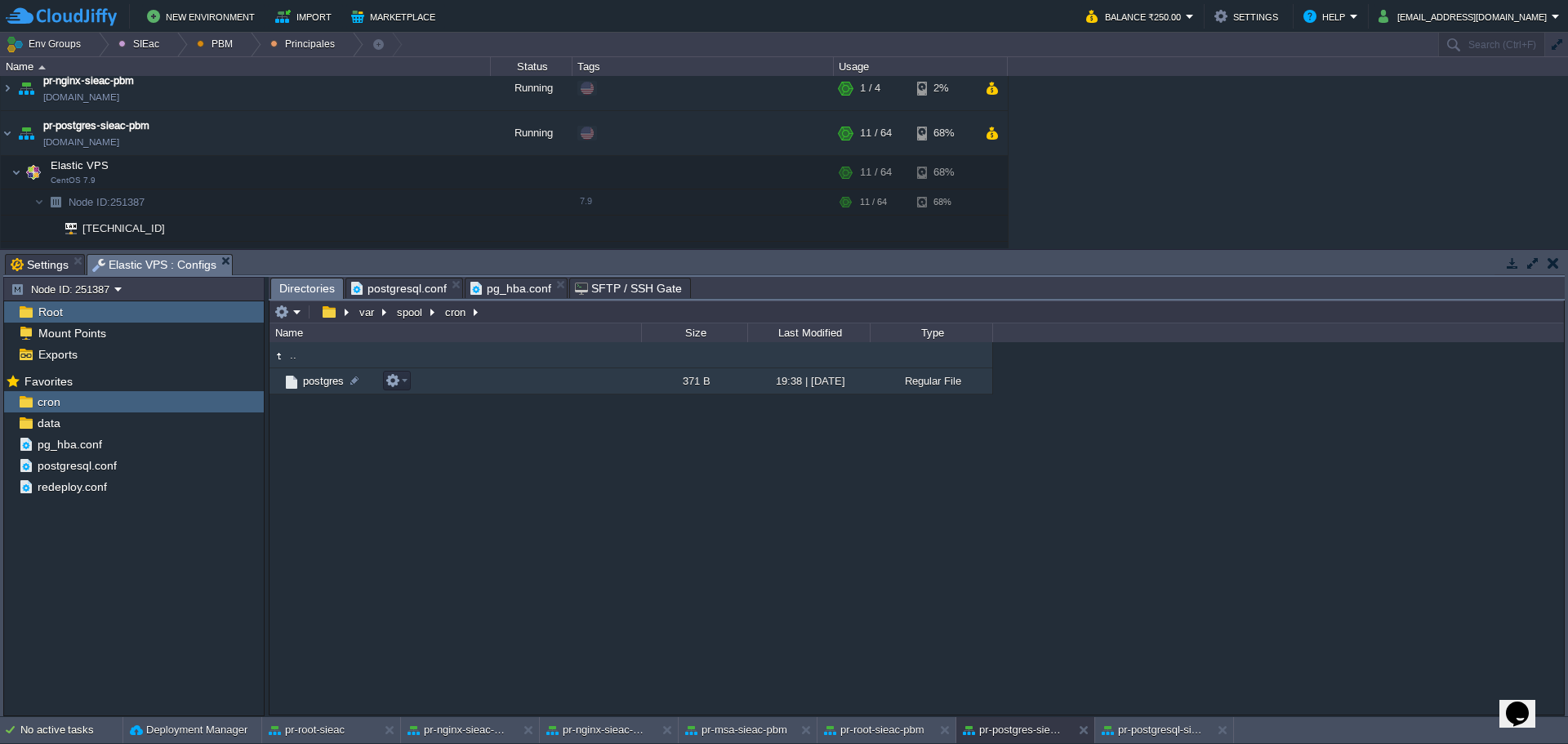
click at [315, 384] on span "postgres" at bounding box center [323, 381] width 46 height 14
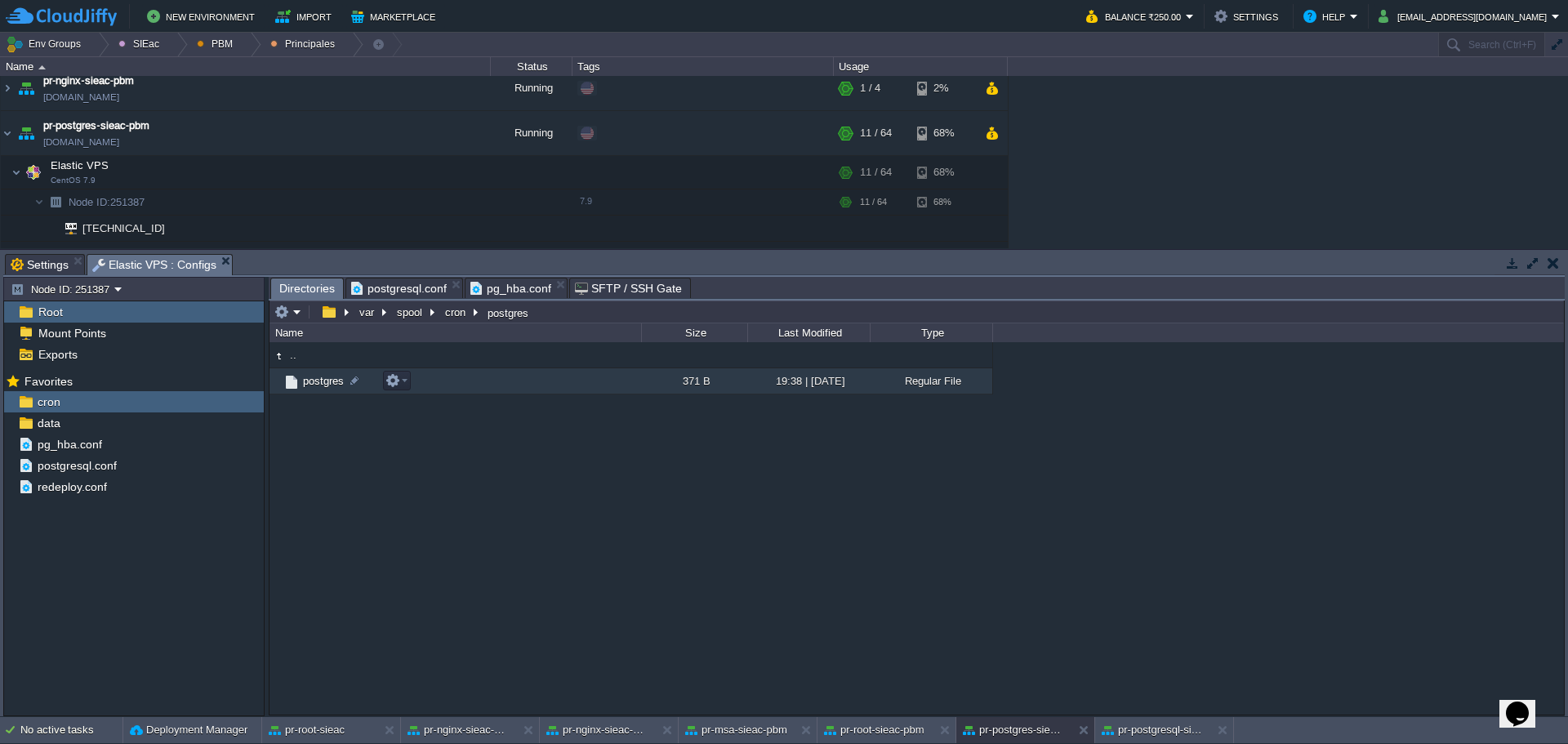
click at [315, 384] on span "postgres" at bounding box center [323, 381] width 46 height 14
click at [298, 293] on span "Directories" at bounding box center [307, 288] width 56 height 21
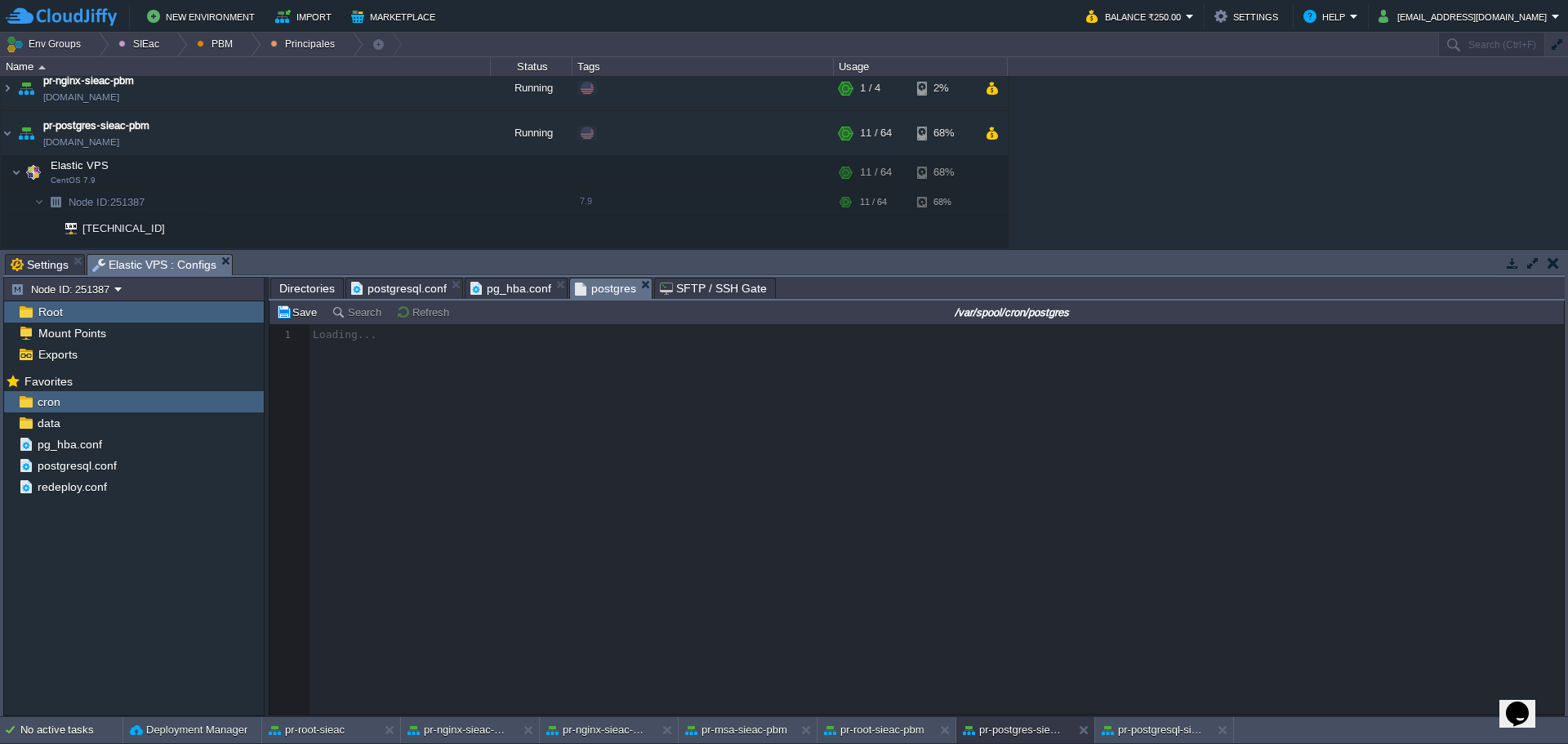
click at [589, 284] on span "postgres" at bounding box center [606, 288] width 62 height 21
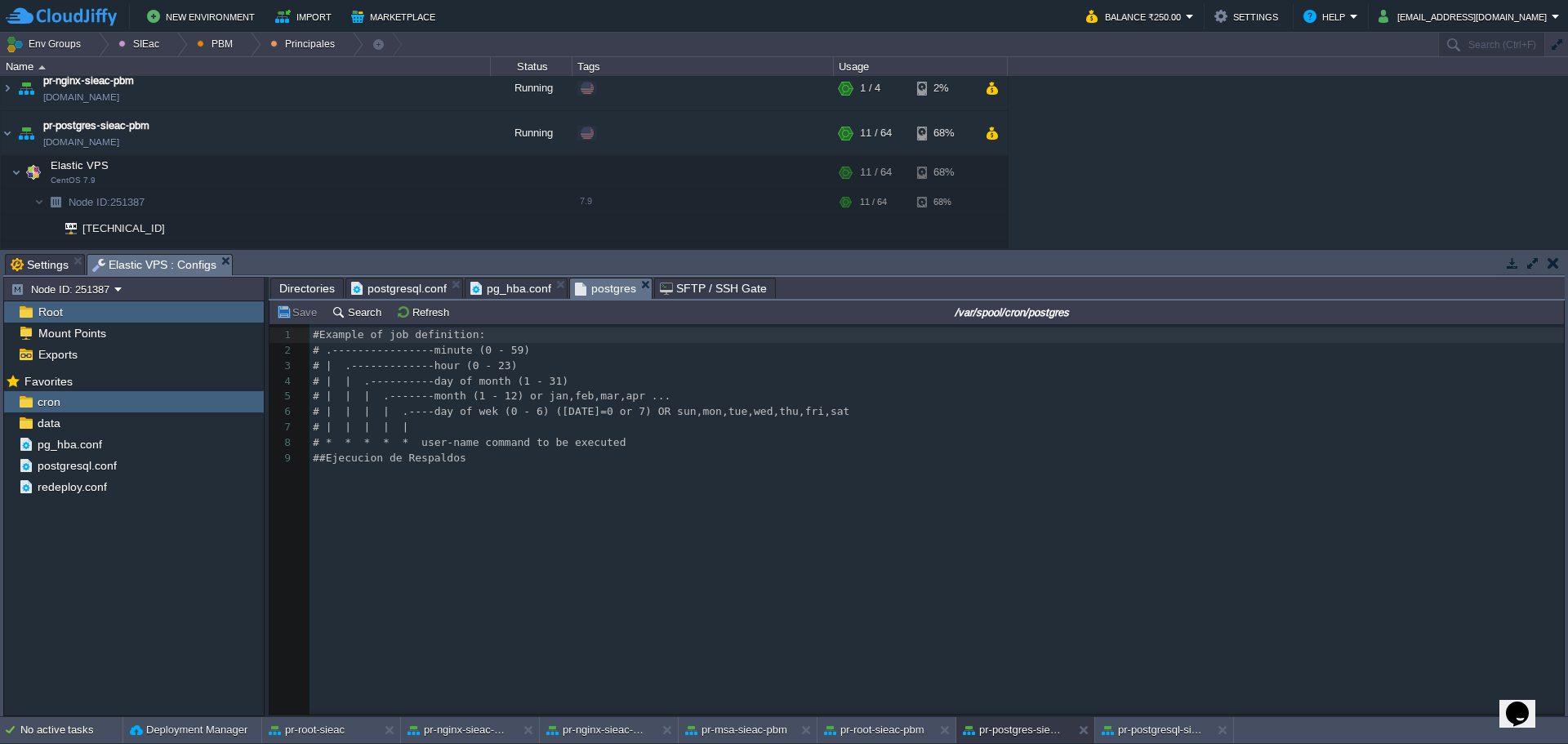
scroll to position [6, 0]
drag, startPoint x: 298, startPoint y: 292, endPoint x: 313, endPoint y: 293, distance: 15.0
click at [297, 292] on span "Directories" at bounding box center [307, 288] width 56 height 20
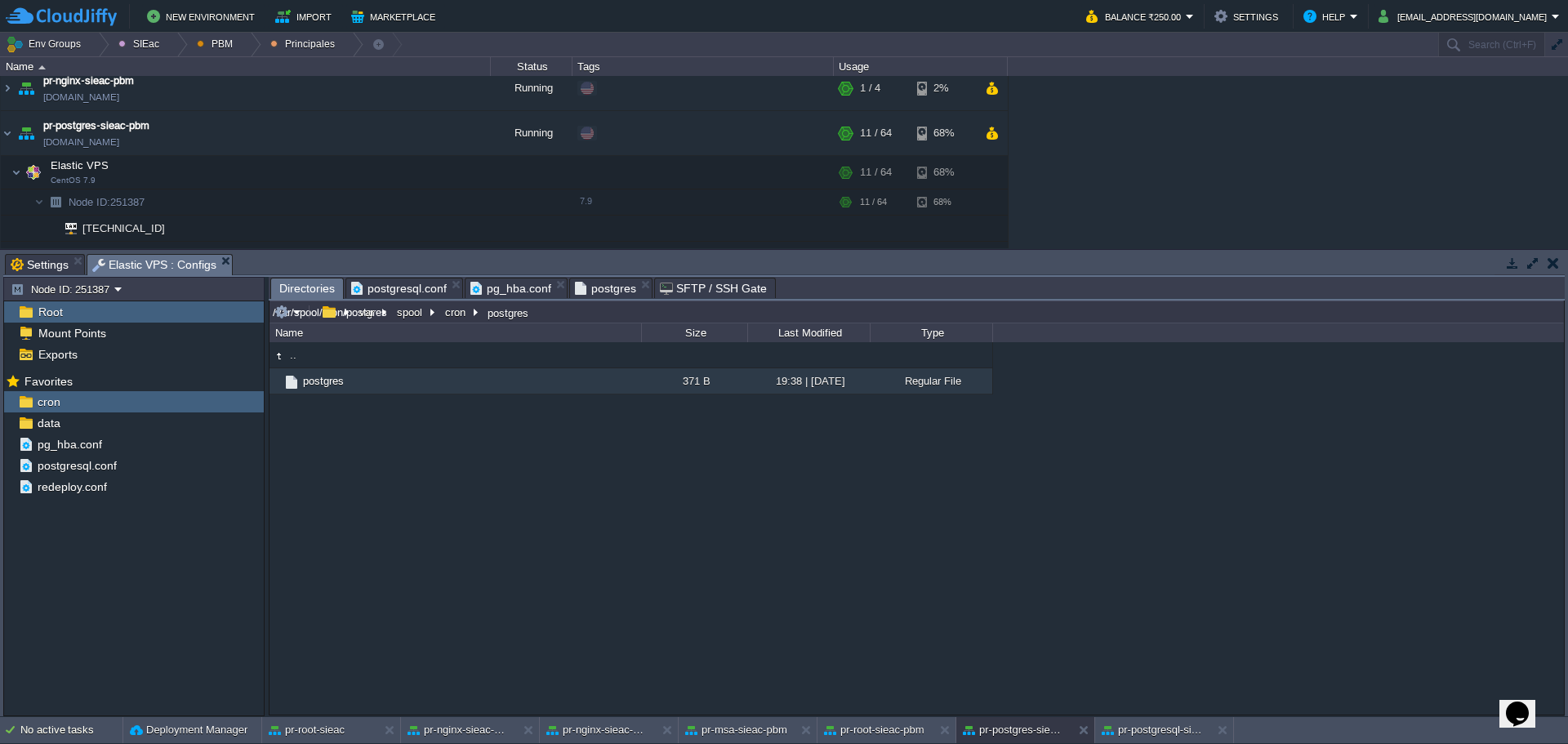
click at [586, 310] on input "/var/spool/cron/postgres" at bounding box center [916, 313] width 1294 height 23
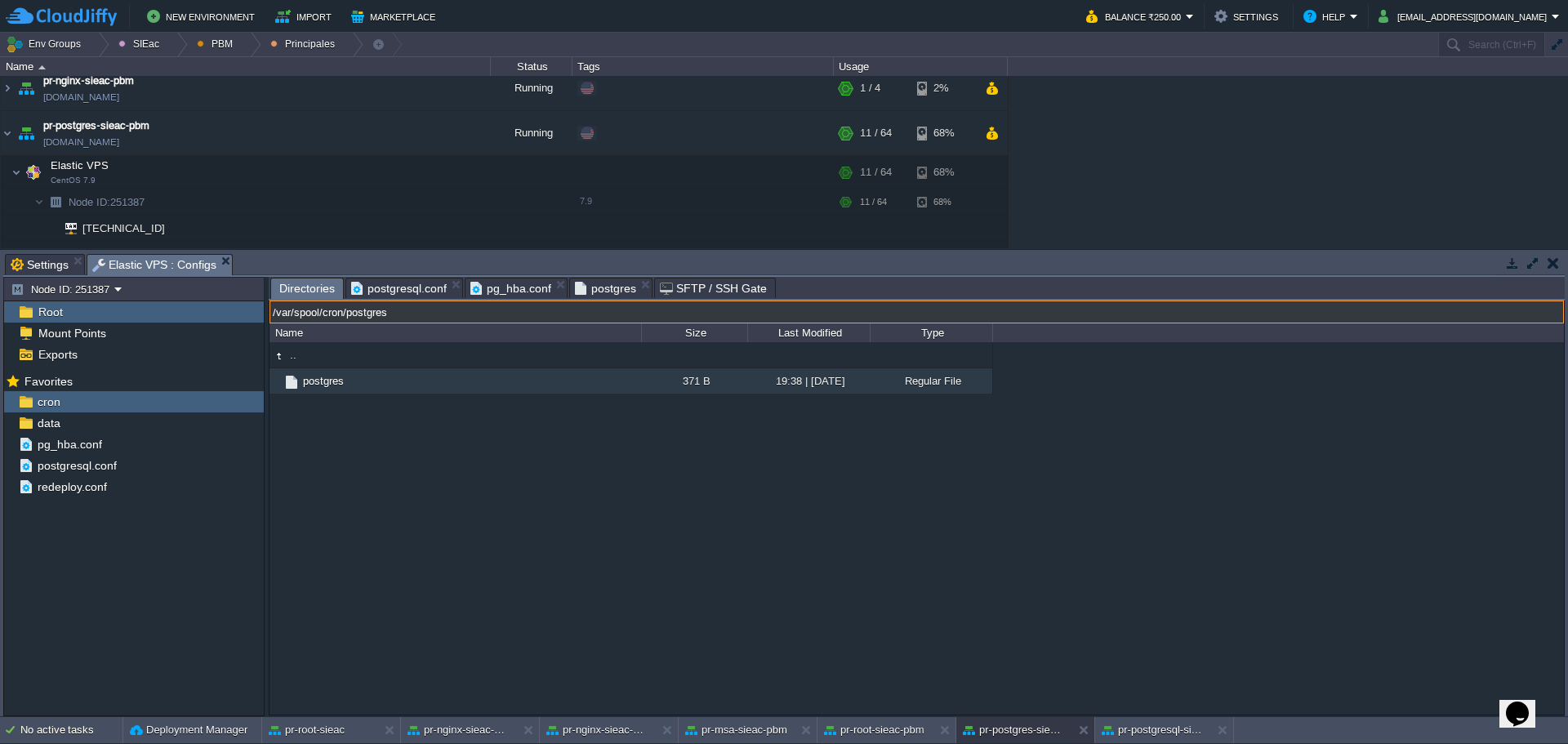
paste input "lib/pgsql/12/util/"
type input "/var/lib/pgsql/12/util/"
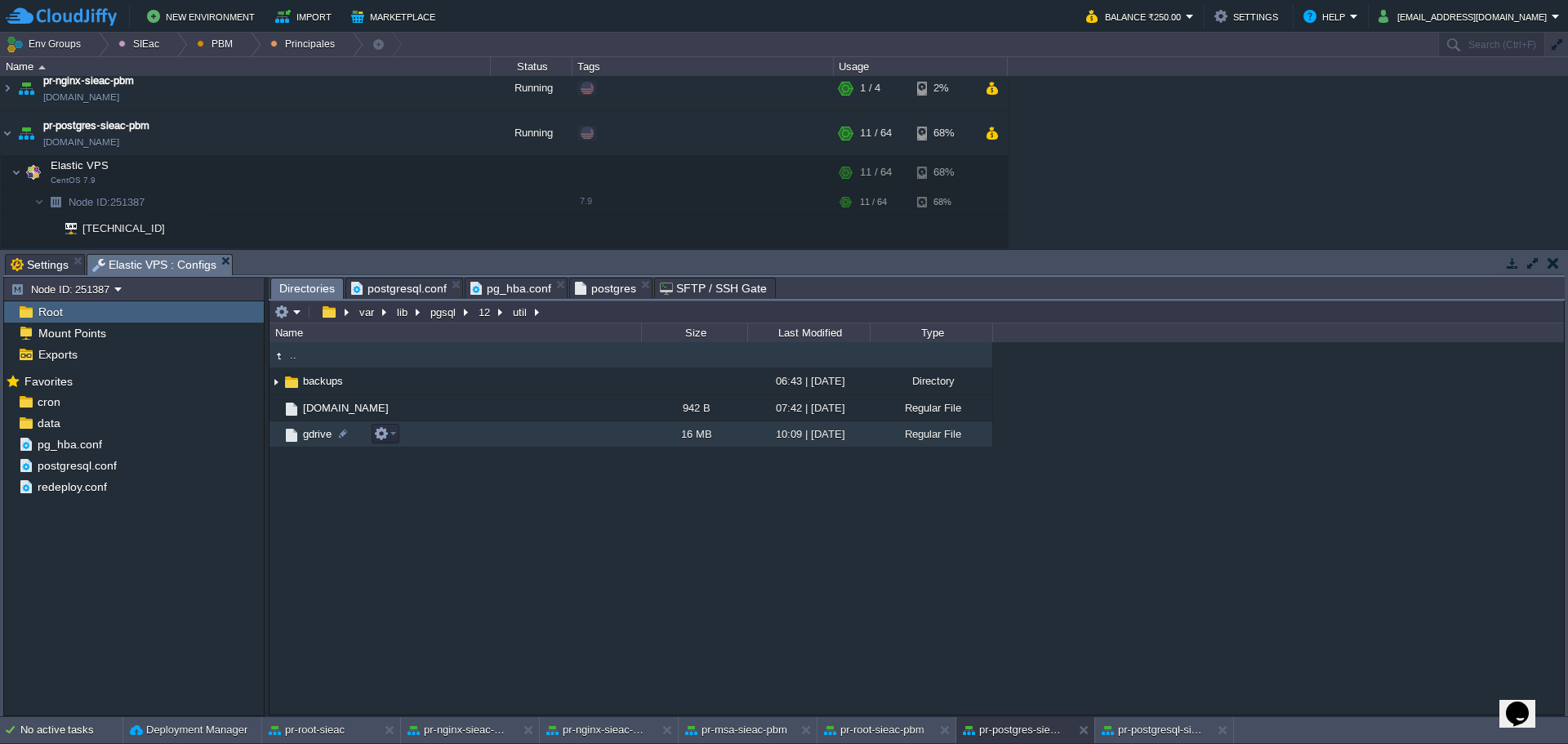
click at [574, 528] on div ".. backups 06:43 | 10 May 2023 Directory backup.sh 942 B 07:42 | 15 May 2023 Re…" at bounding box center [916, 528] width 1294 height 372
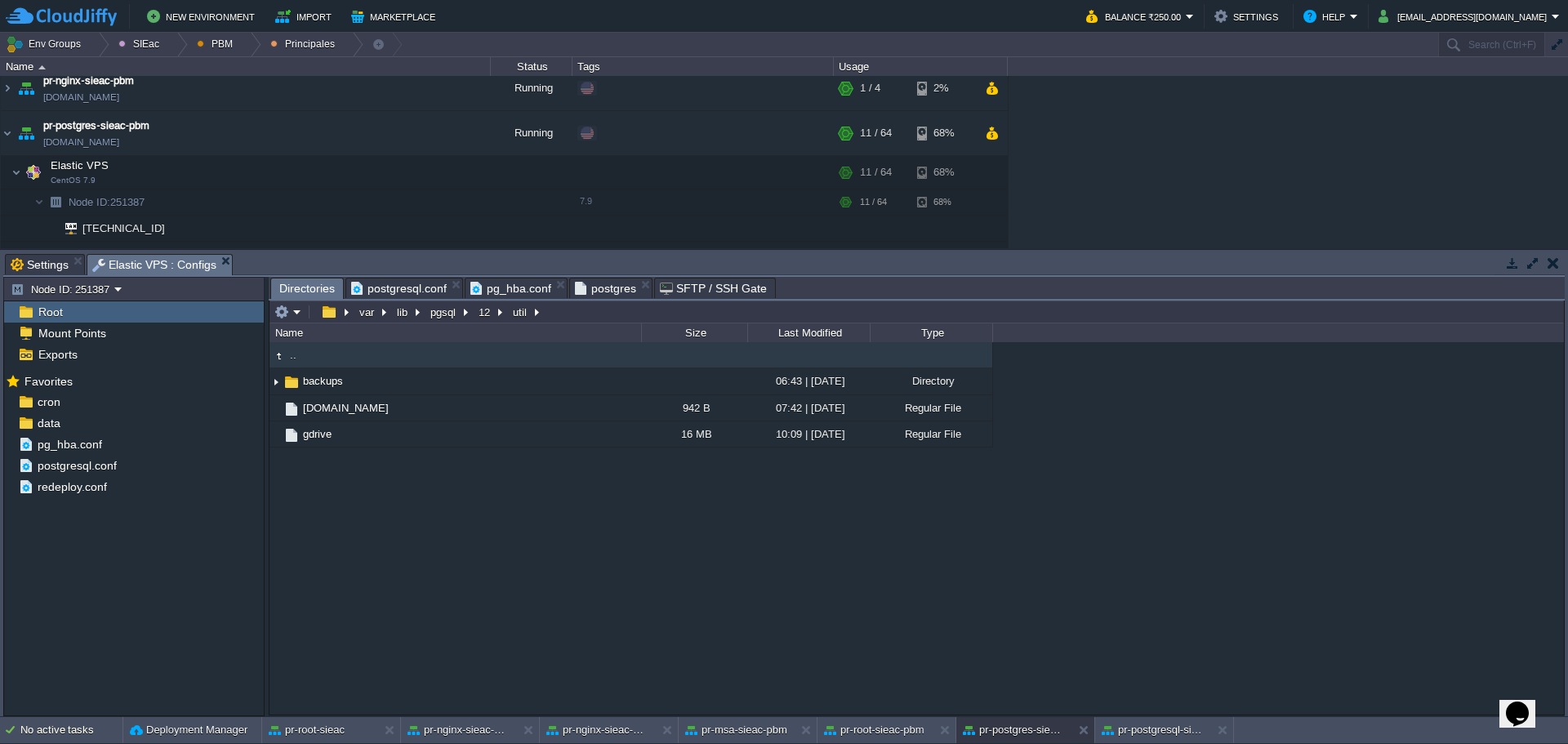
click at [656, 517] on div ".. backups 06:43 | 10 May 2023 Directory backup.sh 942 B 07:42 | 15 May 2023 Re…" at bounding box center [916, 528] width 1294 height 372
click at [396, 543] on div ".. backups 06:43 | 10 May 2023 Directory backup.sh 942 B 07:42 | 15 May 2023 Re…" at bounding box center [916, 528] width 1294 height 372
click at [427, 532] on div ".. backups 06:43 | 10 May 2023 Directory backup.sh 942 B 07:42 | 15 May 2023 Re…" at bounding box center [916, 528] width 1294 height 372
click at [317, 385] on span "backups" at bounding box center [323, 381] width 45 height 14
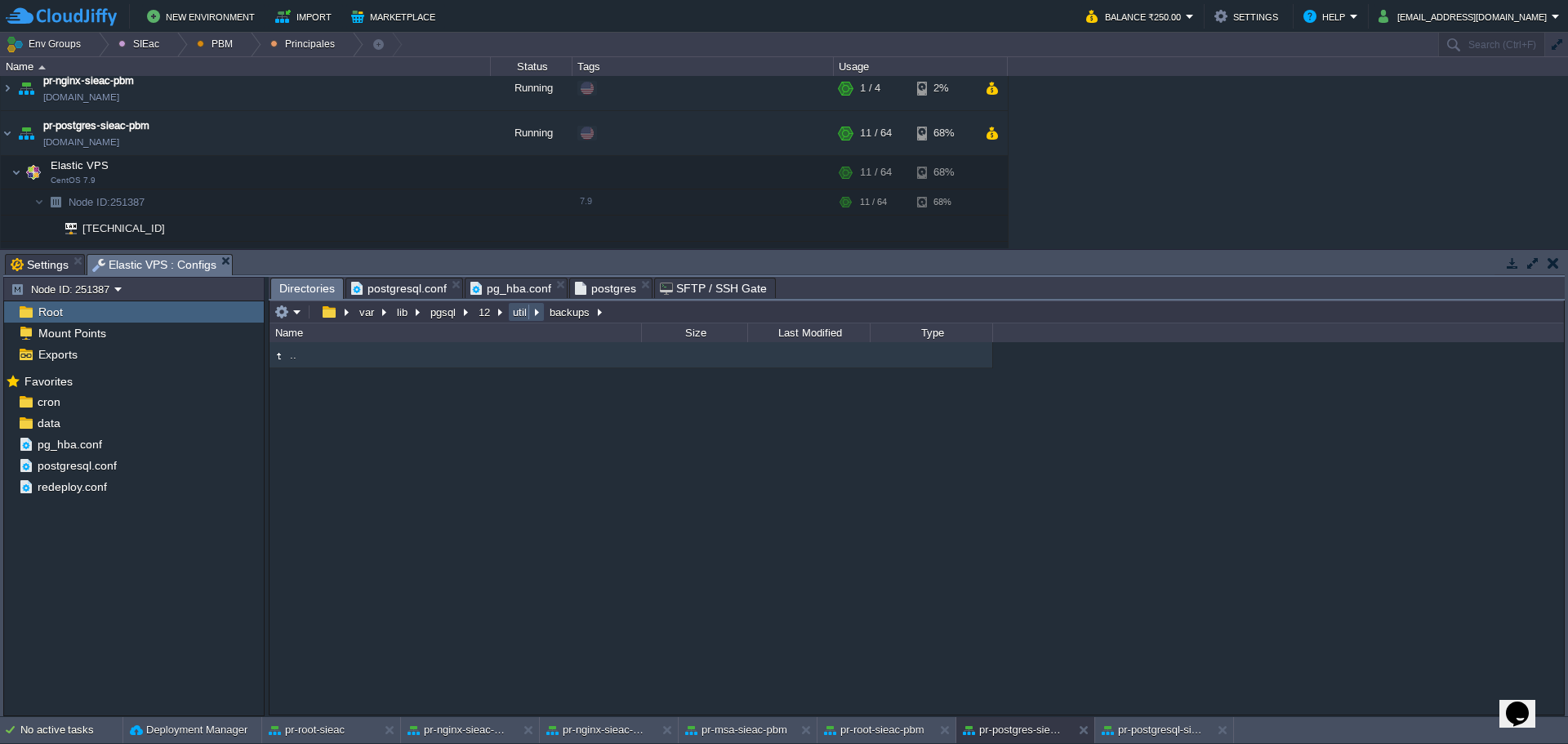
click at [517, 313] on button "util" at bounding box center [520, 312] width 21 height 15
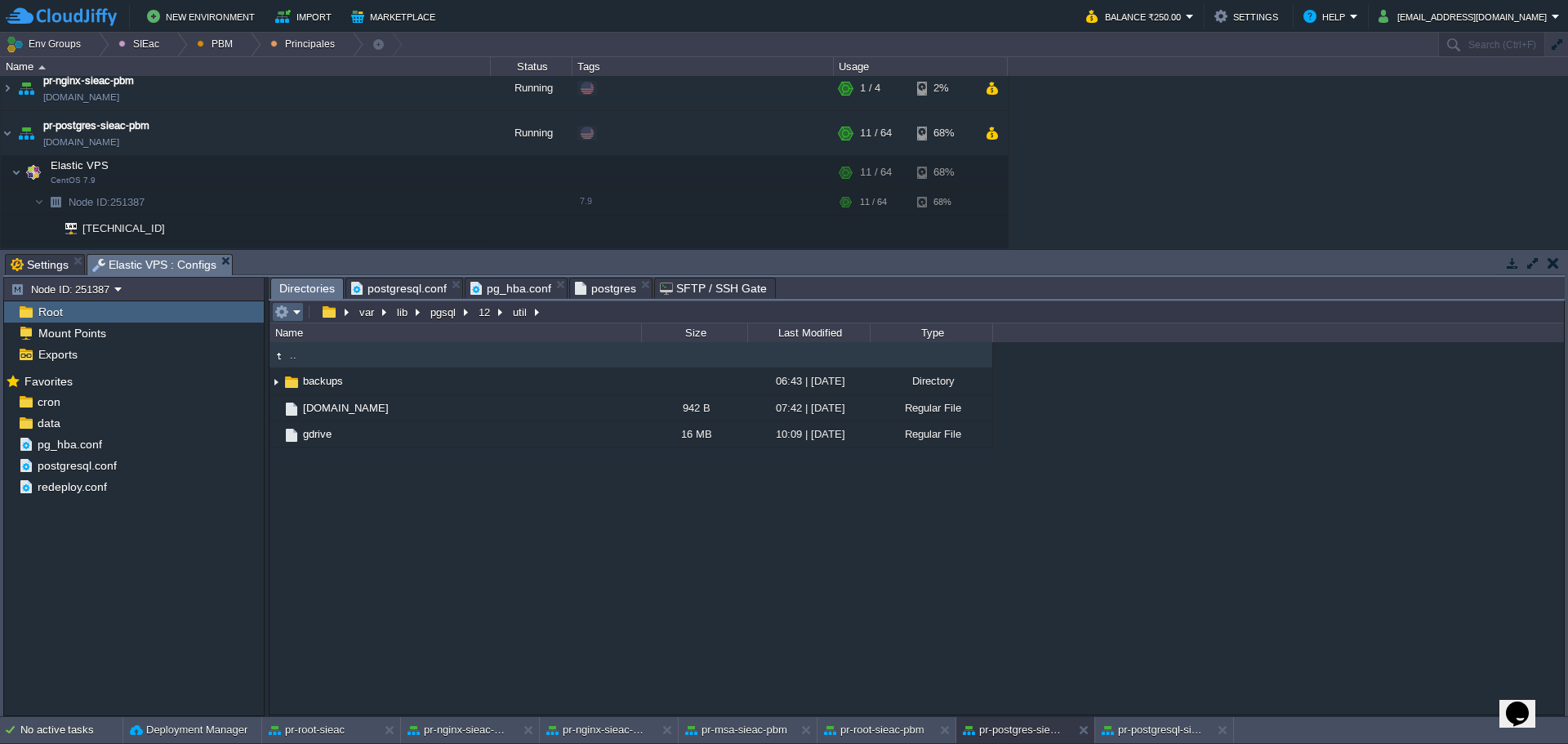
click at [293, 319] on em at bounding box center [288, 312] width 27 height 15
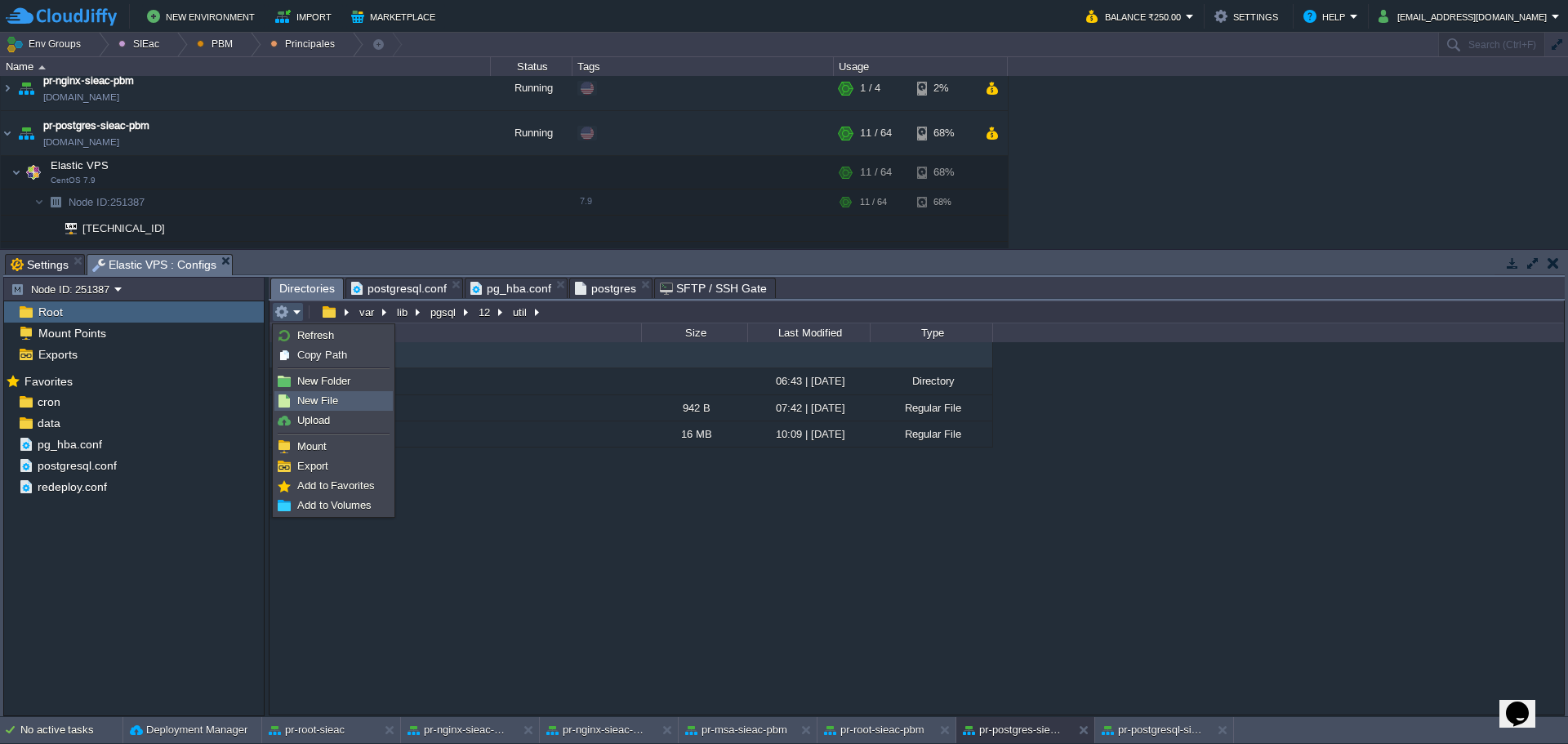
click at [345, 402] on link "New File" at bounding box center [333, 402] width 117 height 18
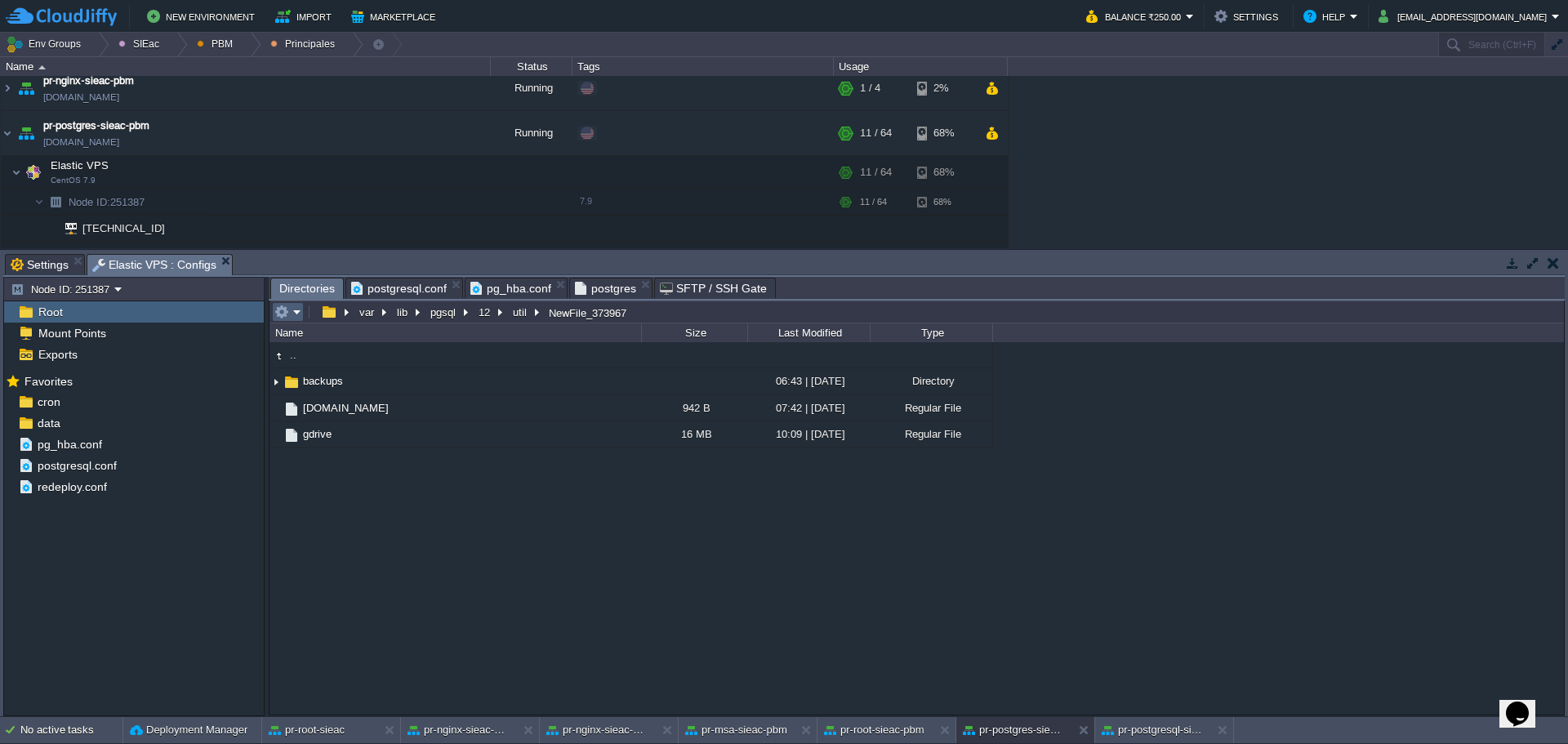
click at [292, 316] on em at bounding box center [288, 312] width 27 height 15
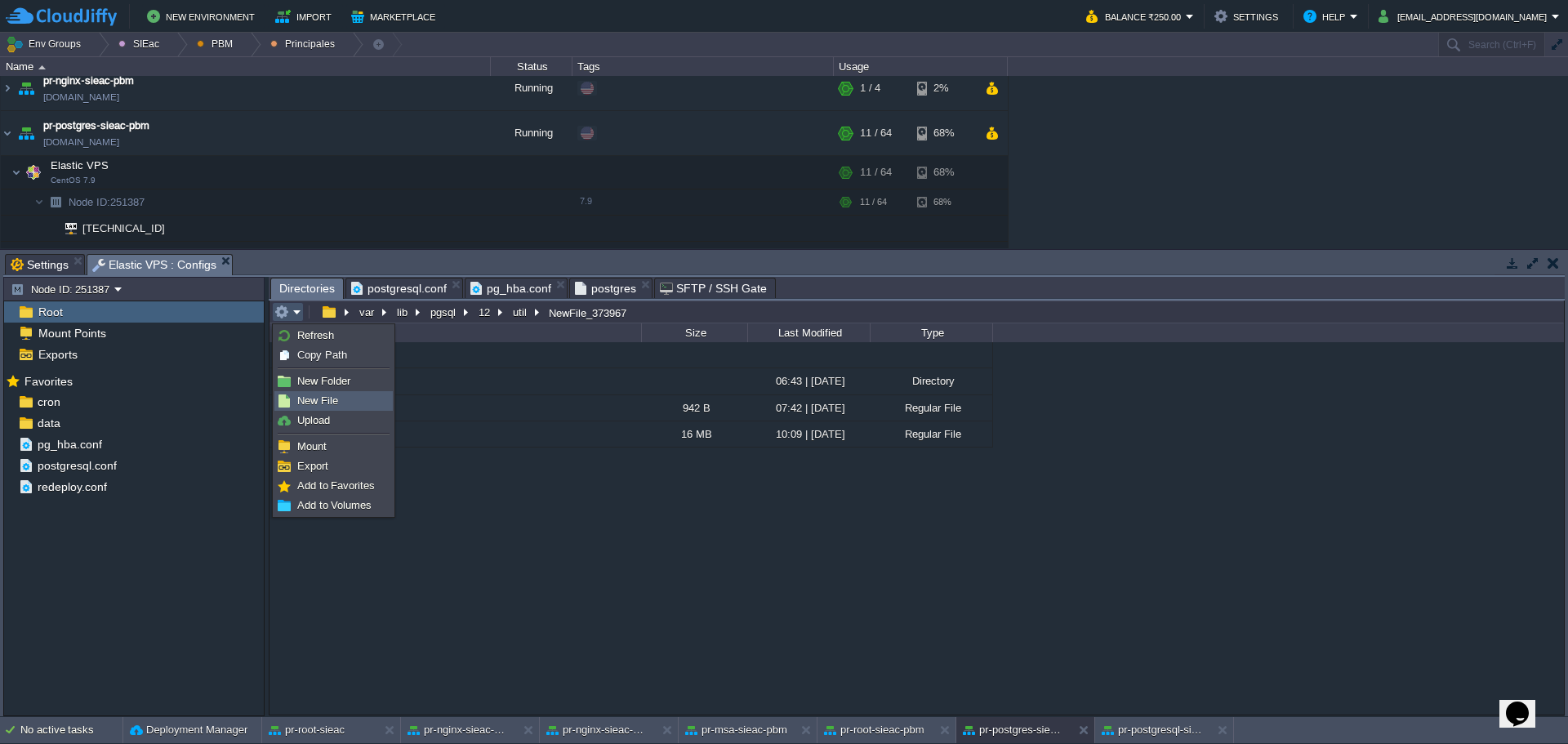
click at [348, 396] on link "New File" at bounding box center [333, 402] width 117 height 18
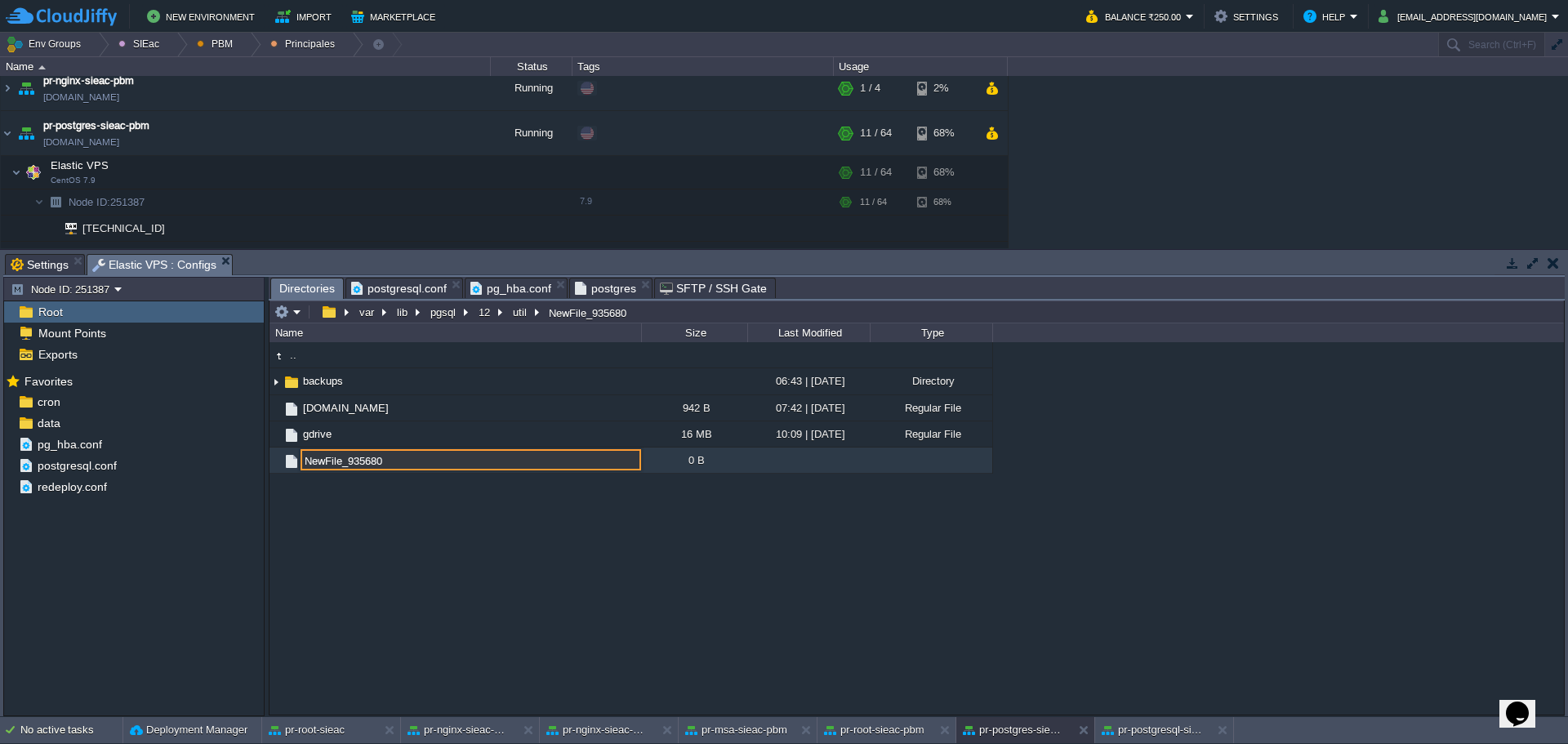
paste input "pg_autovacuum_[DOMAIN_NAME]"
type input "pg_autovacuum_[DOMAIN_NAME]"
click at [363, 466] on span "pg_autovacuum_[DOMAIN_NAME]" at bounding box center [387, 460] width 171 height 14
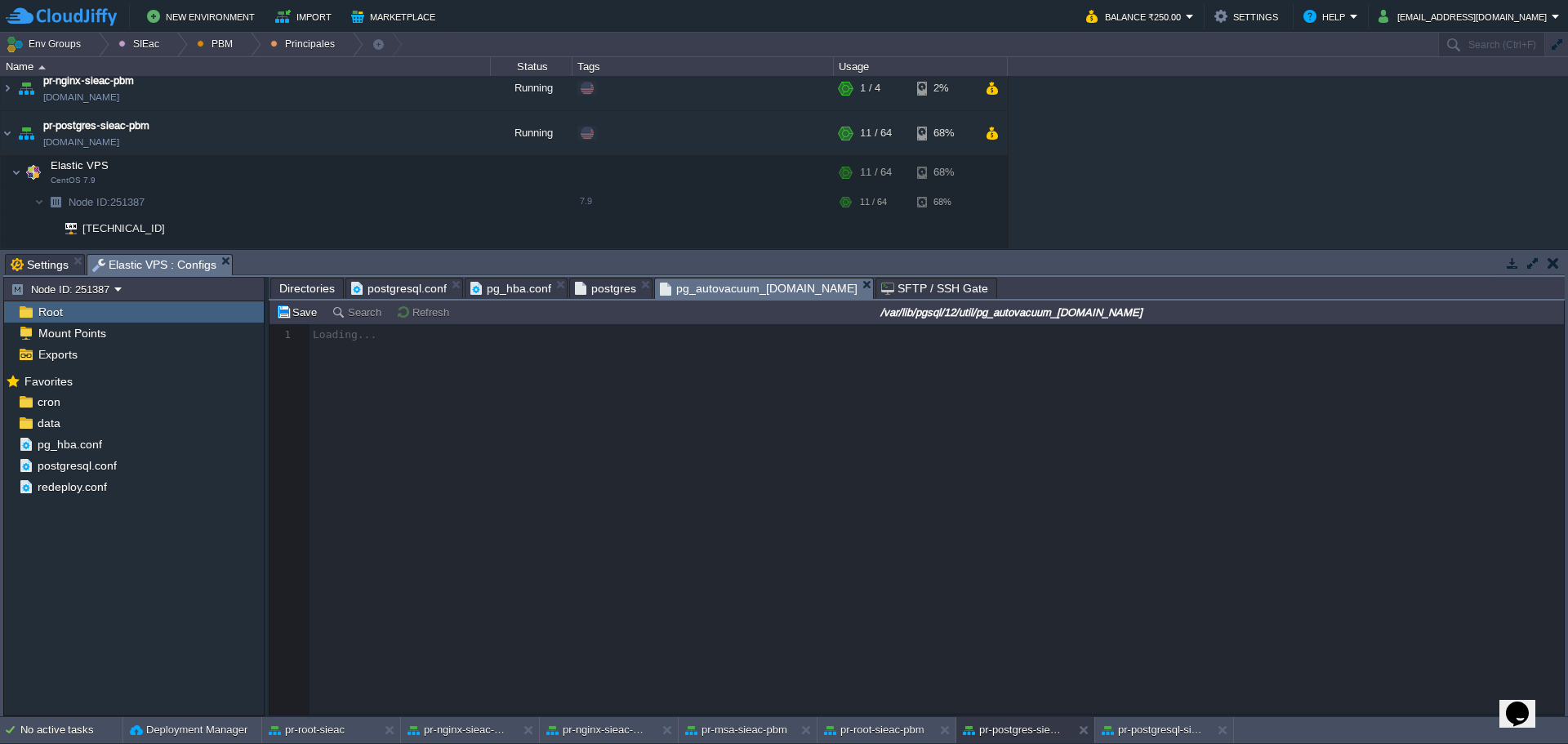
click at [832, 410] on div at bounding box center [916, 520] width 1294 height 391
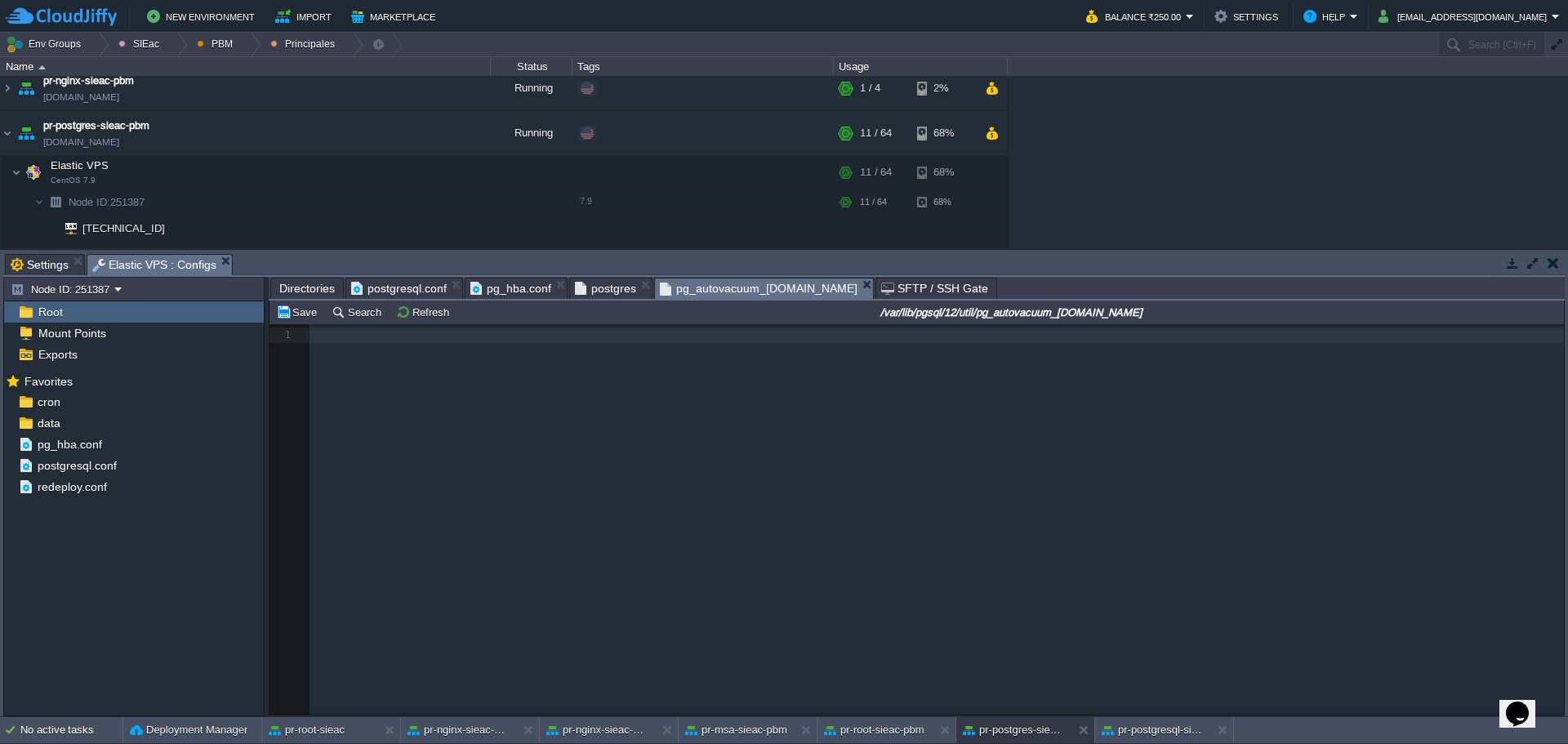
click at [755, 380] on div "1 1 ​" at bounding box center [929, 531] width 1319 height 415
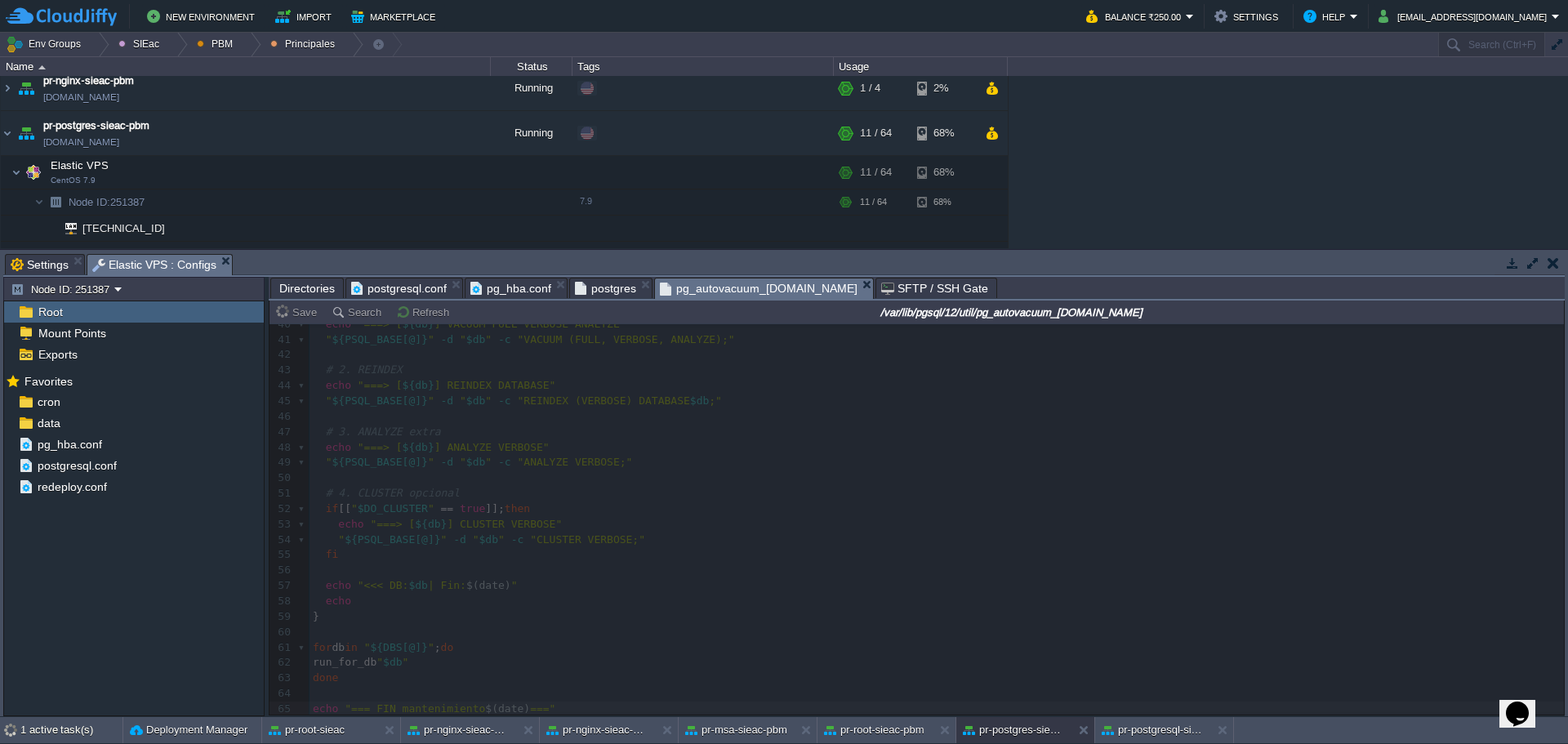
click at [819, 524] on div at bounding box center [916, 520] width 1294 height 391
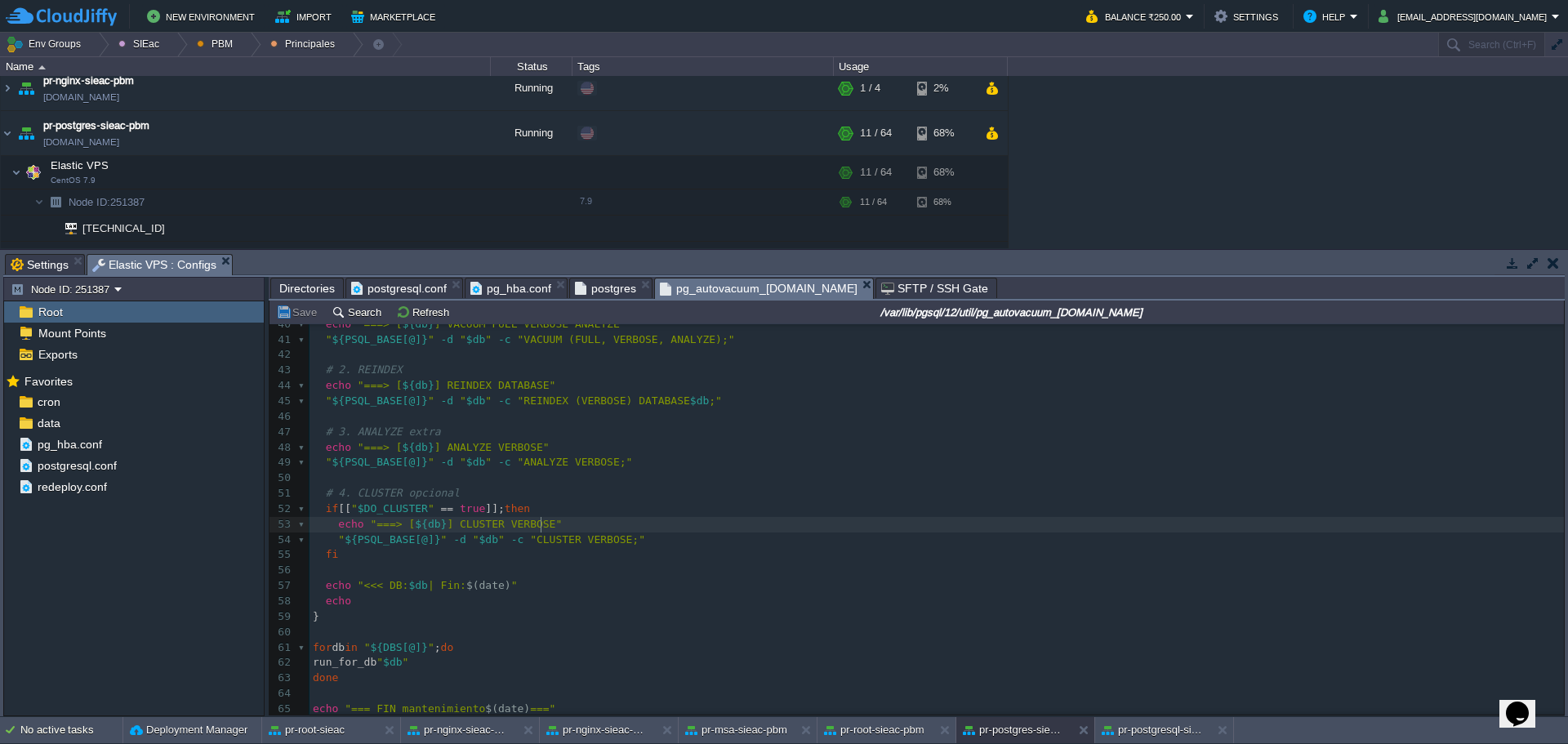
click at [875, 527] on pre "echo "===> [ ${db} ] CLUSTER VERBOSE"" at bounding box center [936, 525] width 1255 height 16
click at [575, 708] on pre "echo "=== FIN mantenimiento $(date) ==="" at bounding box center [936, 709] width 1255 height 16
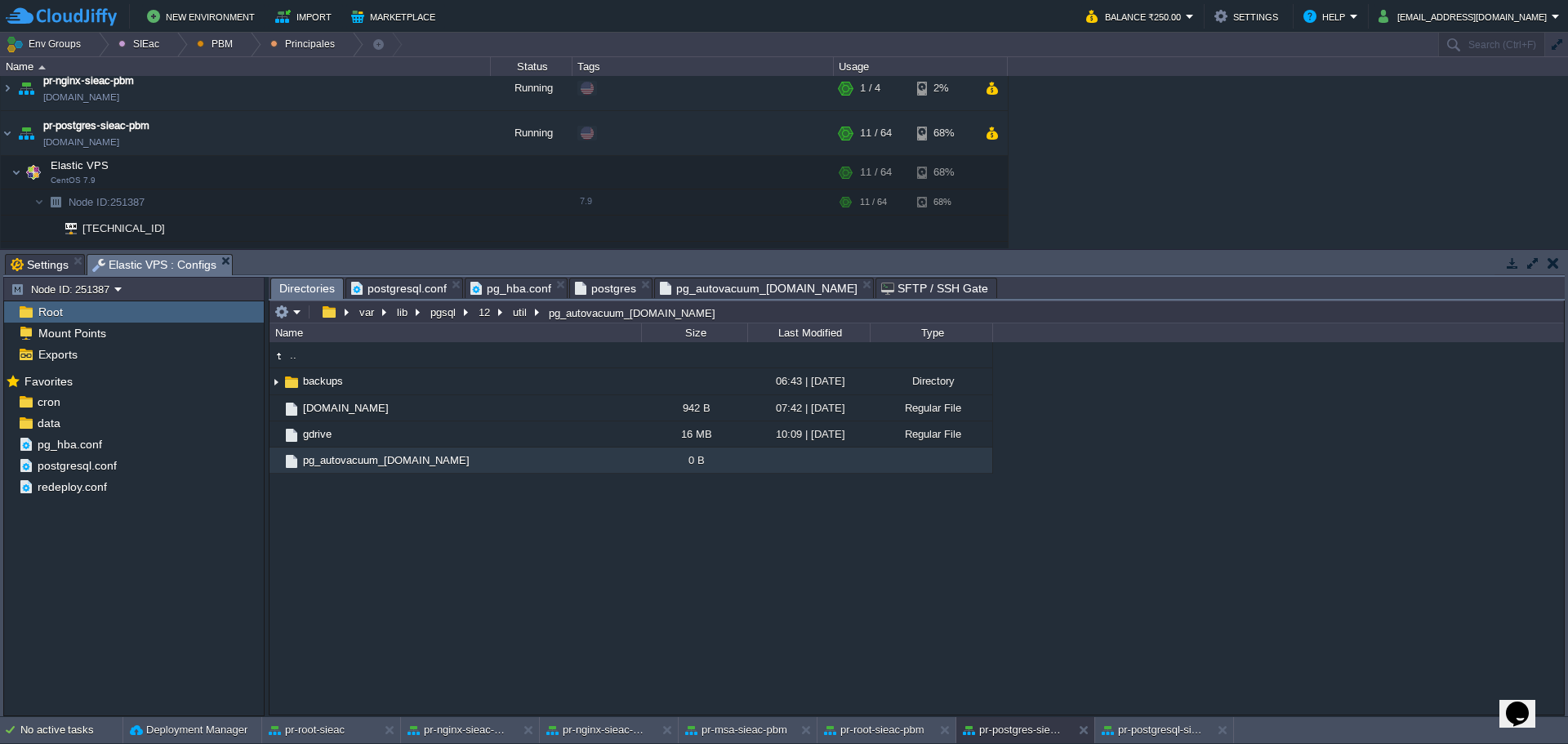
click at [309, 283] on span "Directories" at bounding box center [307, 288] width 56 height 21
click at [427, 176] on td at bounding box center [417, 172] width 24 height 24
click at [145, 272] on span "Elastic VPS : Configs" at bounding box center [154, 265] width 124 height 21
type input "/var/lib/pgsql/12/util/pg_autovacuum_[DOMAIN_NAME]"
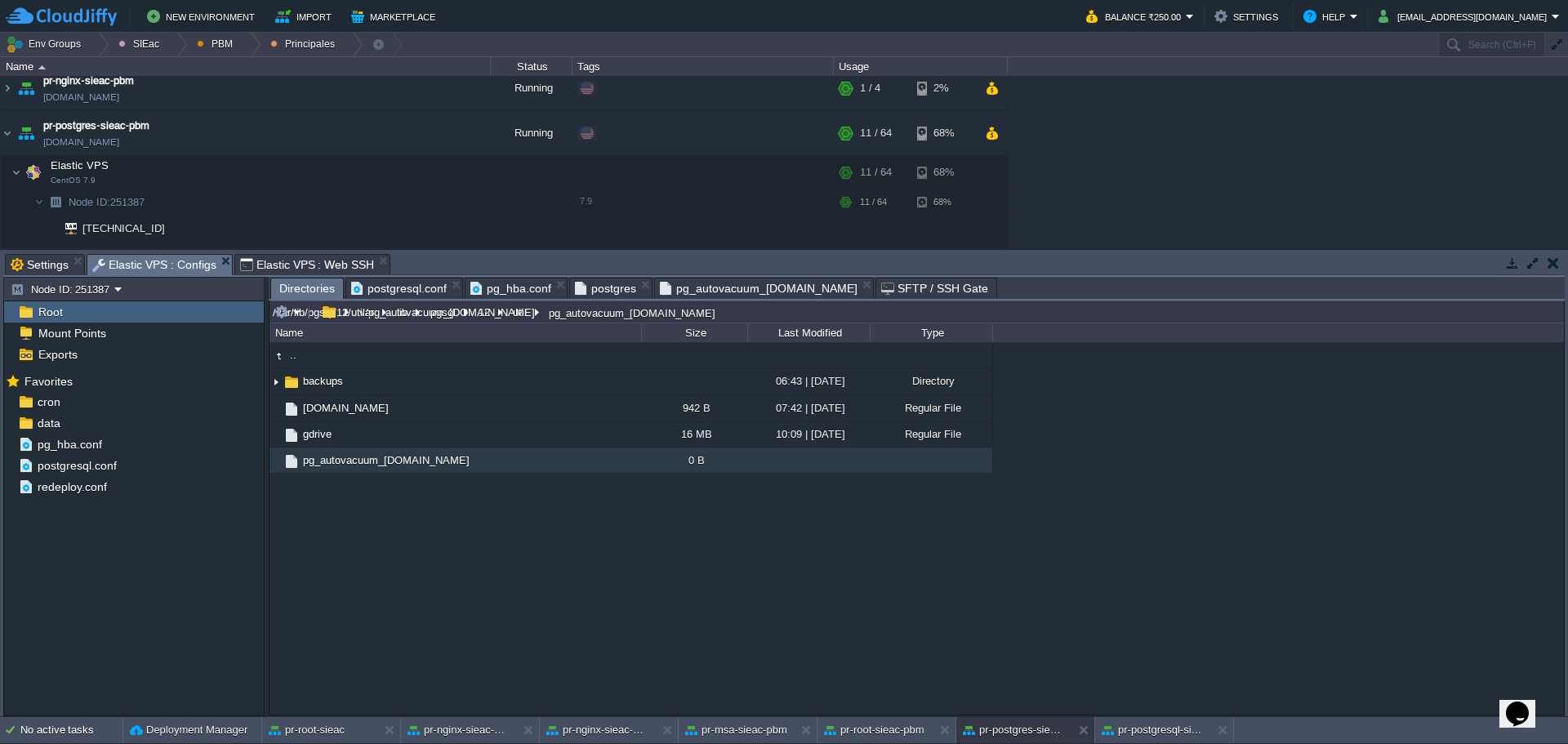
click at [757, 312] on input "/var/lib/pgsql/12/util/pg_autovacuum_[DOMAIN_NAME]" at bounding box center [916, 313] width 1294 height 23
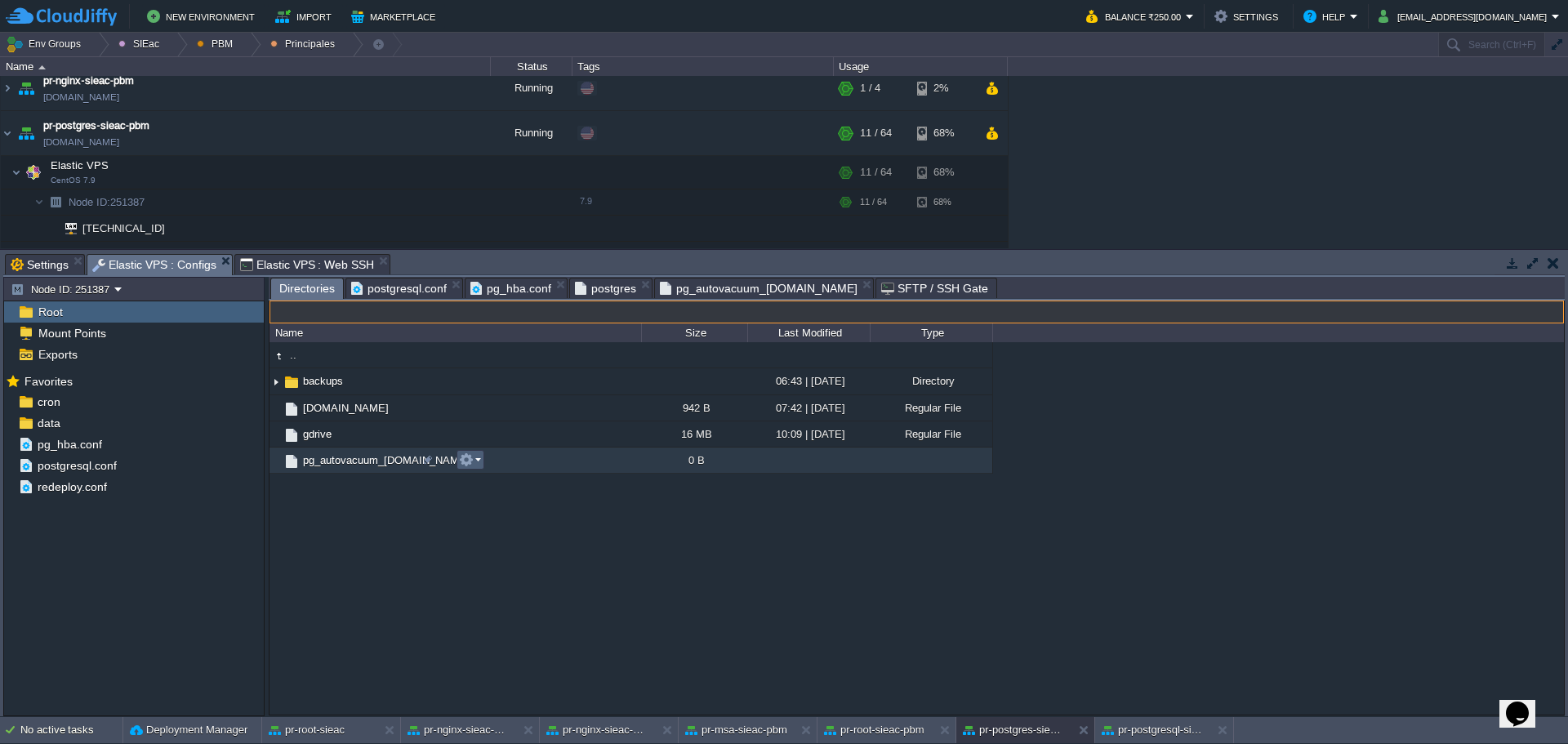
click at [472, 460] on button "button" at bounding box center [466, 460] width 15 height 15
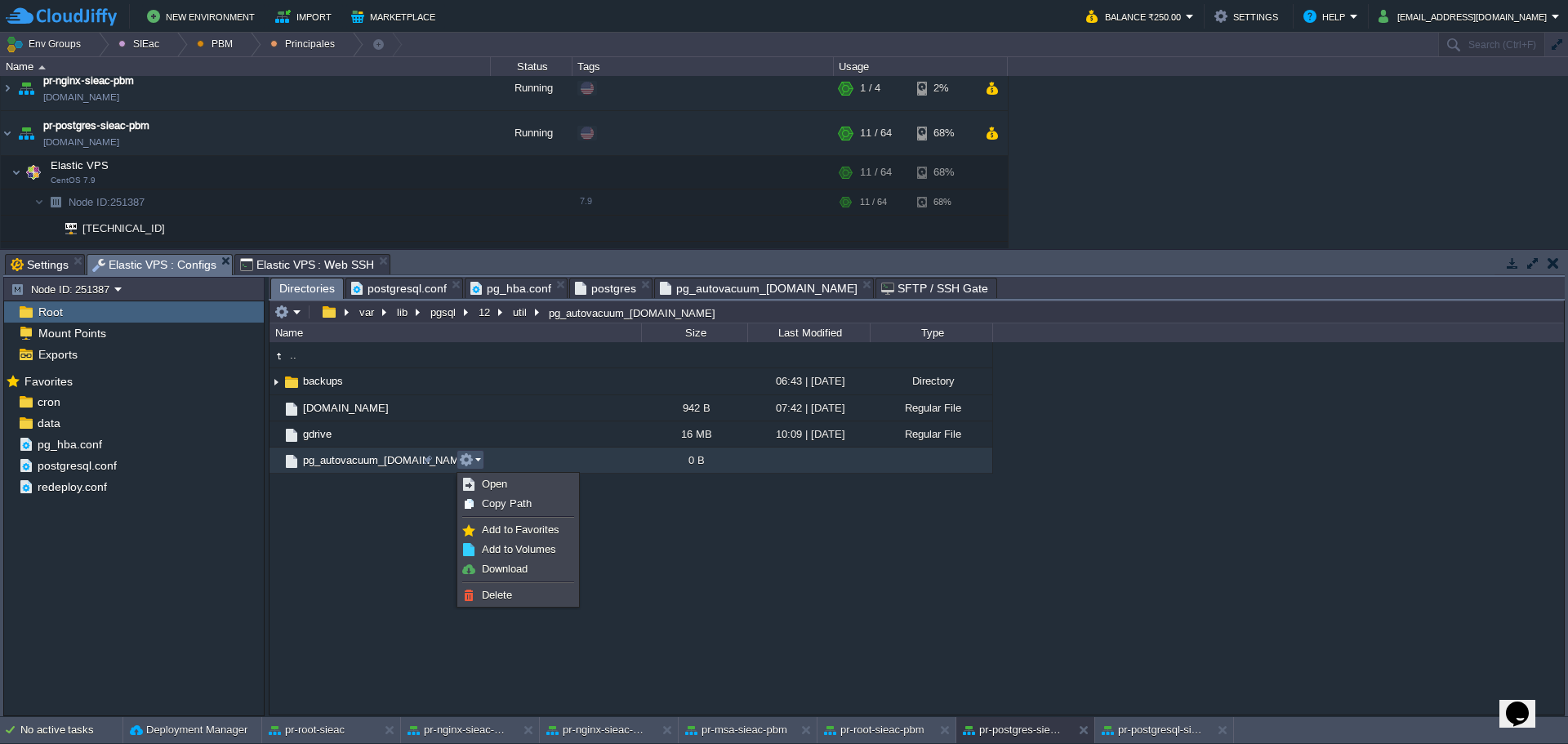
drag, startPoint x: 342, startPoint y: 496, endPoint x: 374, endPoint y: 462, distance: 46.7
click at [342, 495] on div ".. backups 06:43 | 10 May 2023 Directory backup.sh 942 B 07:42 | 15 May 2023 Re…" at bounding box center [916, 528] width 1294 height 372
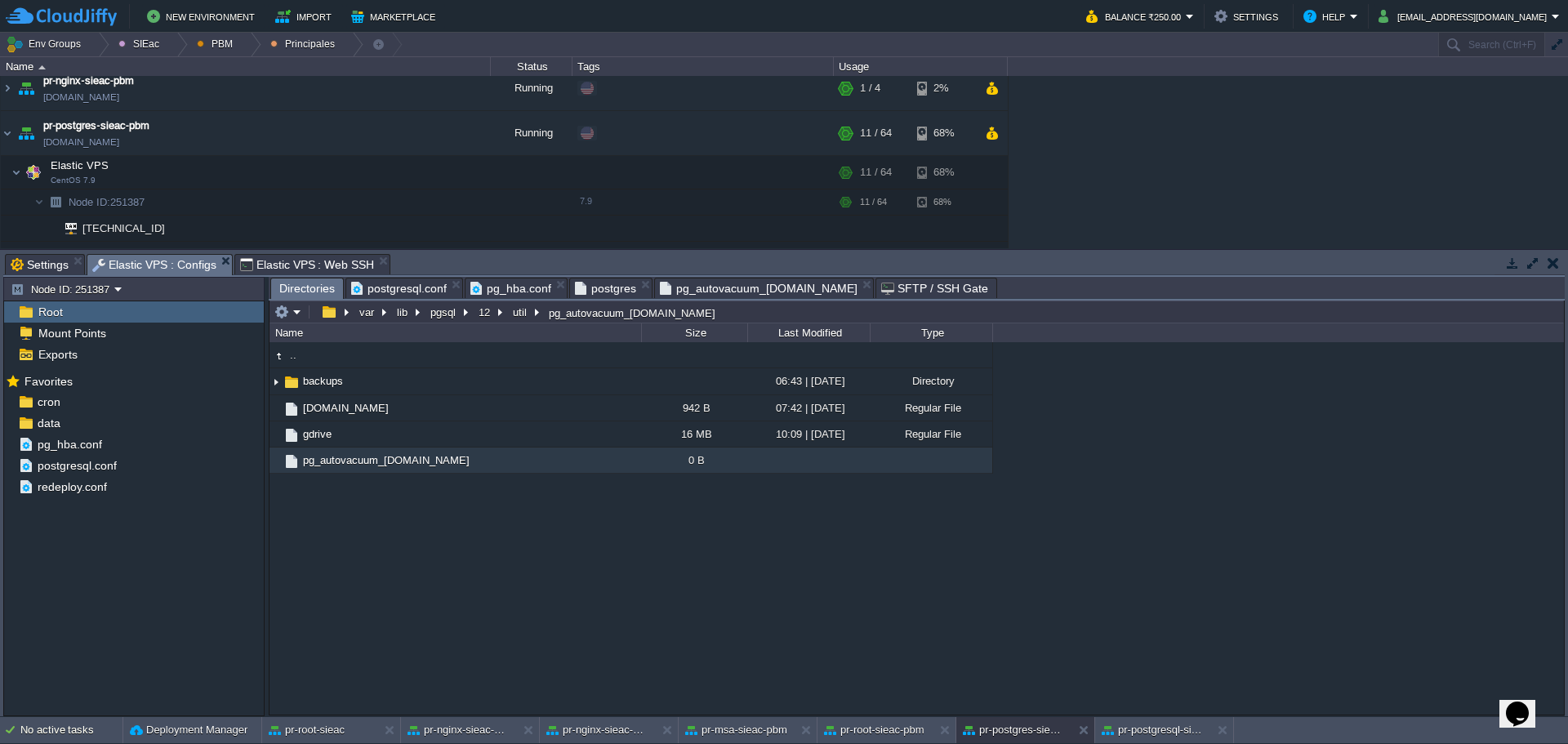
type input "/var/lib/pgsql/12/util/pg_autovacuum_[DOMAIN_NAME]"
click at [689, 307] on input "/var/lib/pgsql/12/util/pg_autovacuum_[DOMAIN_NAME]" at bounding box center [916, 313] width 1294 height 23
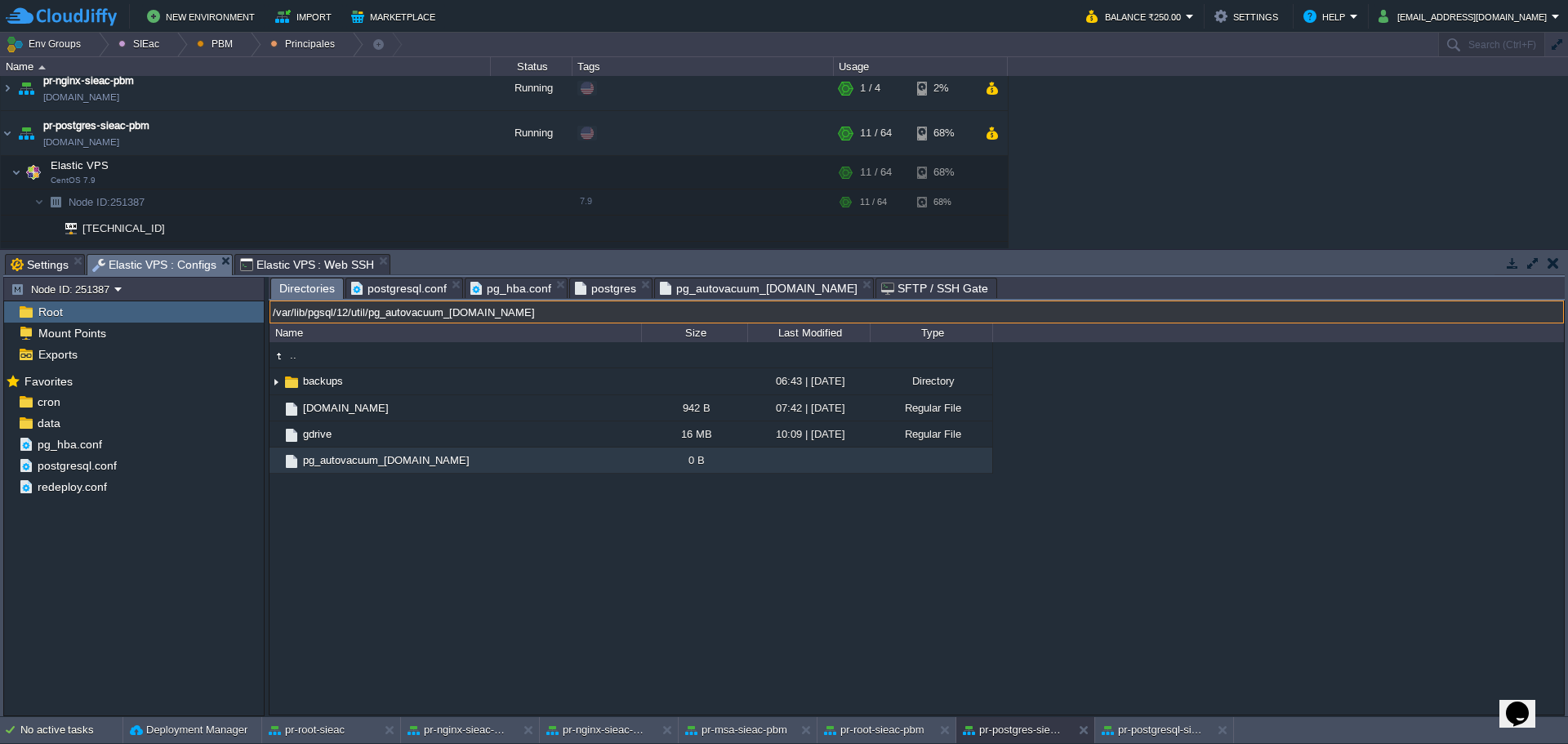
type input "#000000"
click at [264, 274] on span "Elastic VPS : Web SSH" at bounding box center [308, 265] width 135 height 20
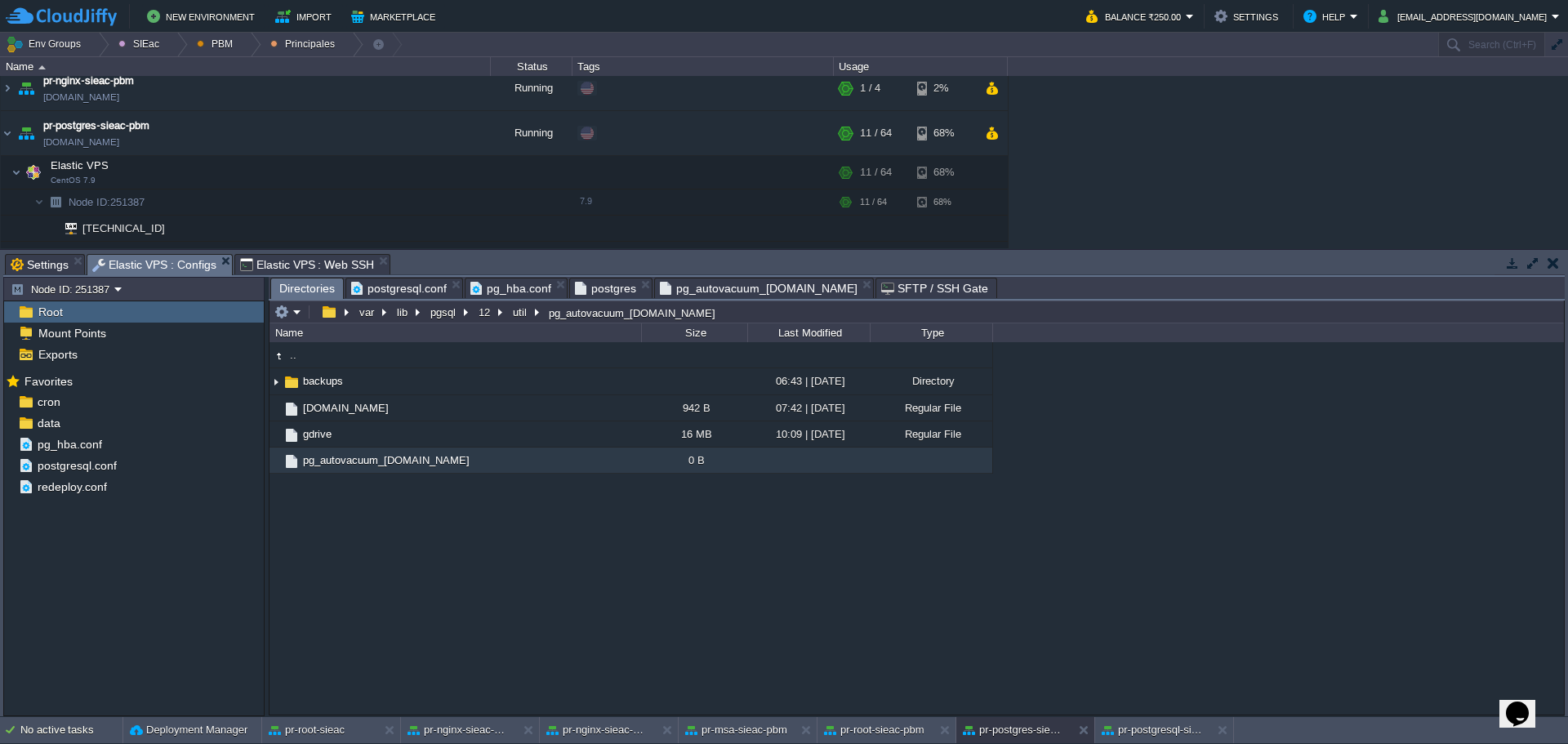
drag, startPoint x: 150, startPoint y: 257, endPoint x: 230, endPoint y: 257, distance: 80.0
click at [150, 257] on span "Elastic VPS : Configs" at bounding box center [154, 265] width 124 height 21
click at [482, 461] on td at bounding box center [470, 460] width 27 height 20
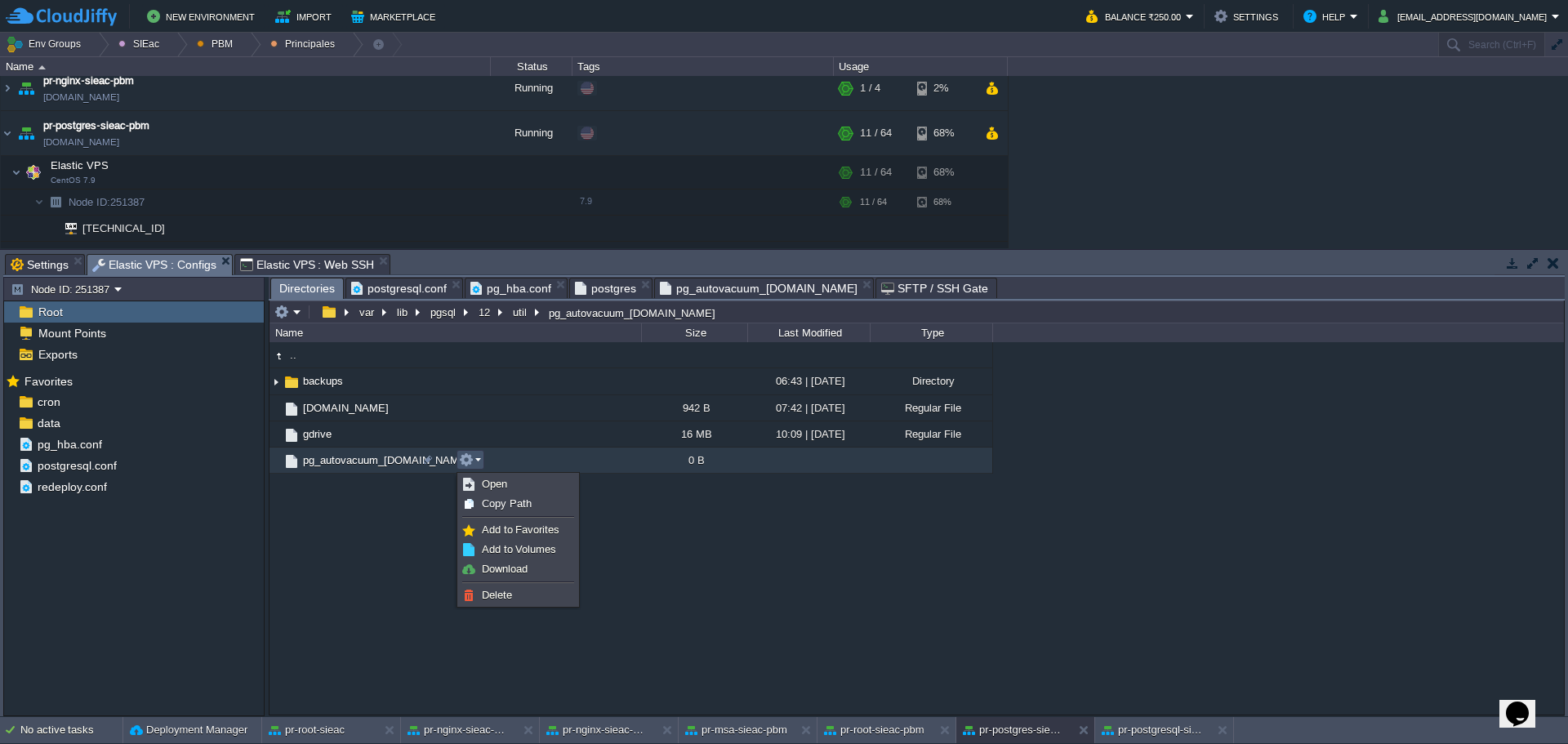
click at [974, 510] on div ".. backups 06:43 | 10 May 2023 Directory backup.sh 942 B 07:42 | 15 May 2023 Re…" at bounding box center [916, 528] width 1294 height 372
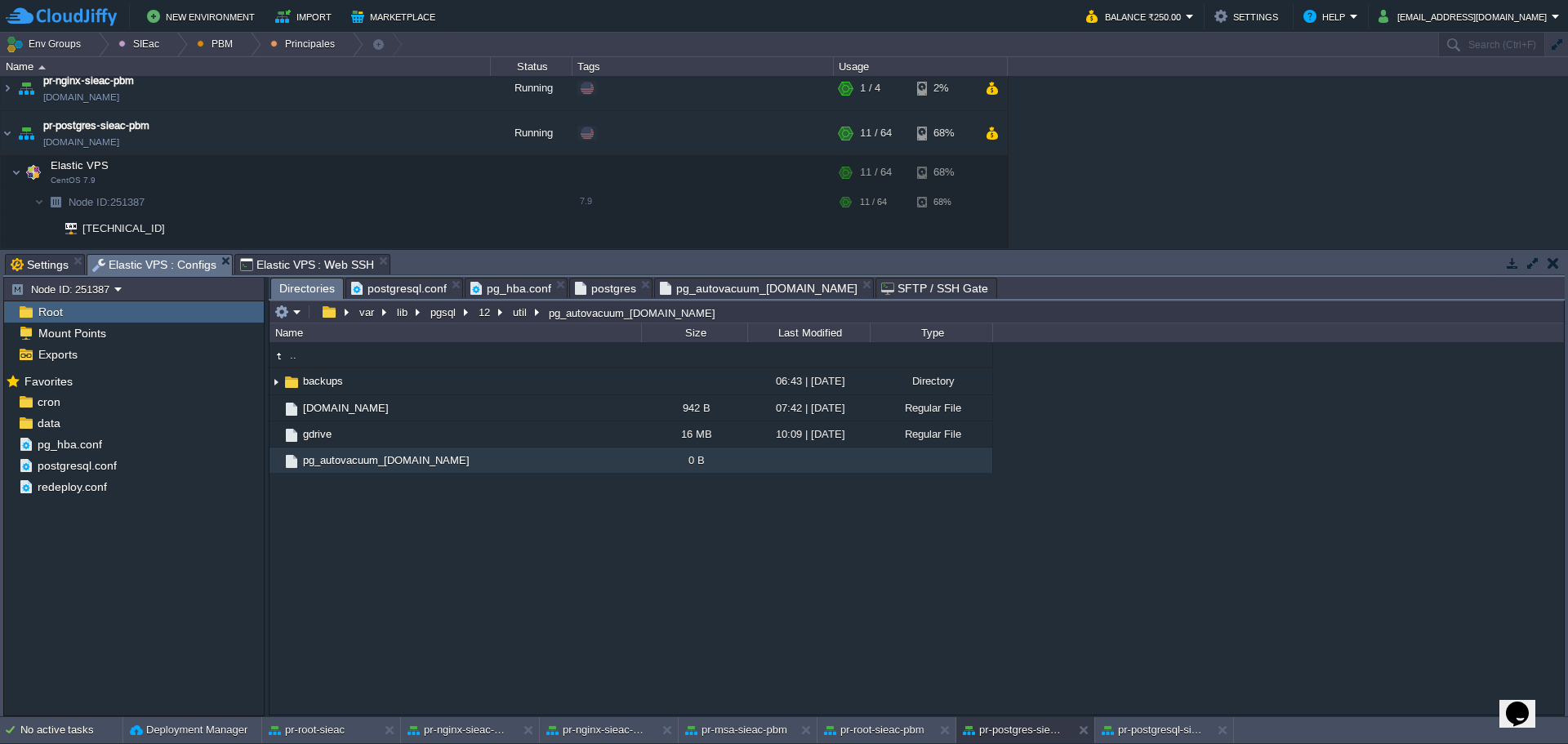
type input "/var/lib/pgsql/12/util/pg_autovacuum_[DOMAIN_NAME]"
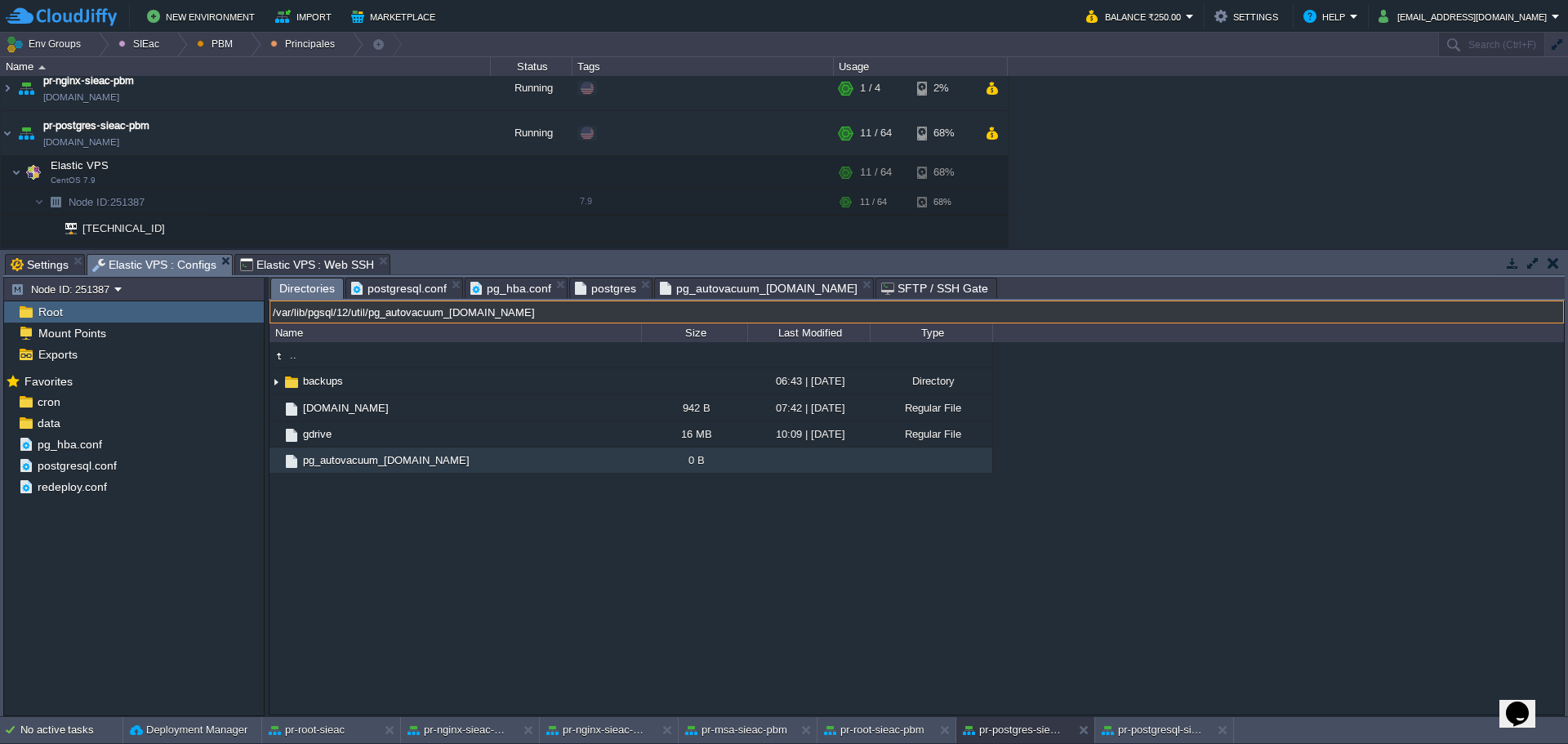
click at [759, 316] on input "/var/lib/pgsql/12/util/pg_autovacuum_[DOMAIN_NAME]" at bounding box center [916, 313] width 1294 height 23
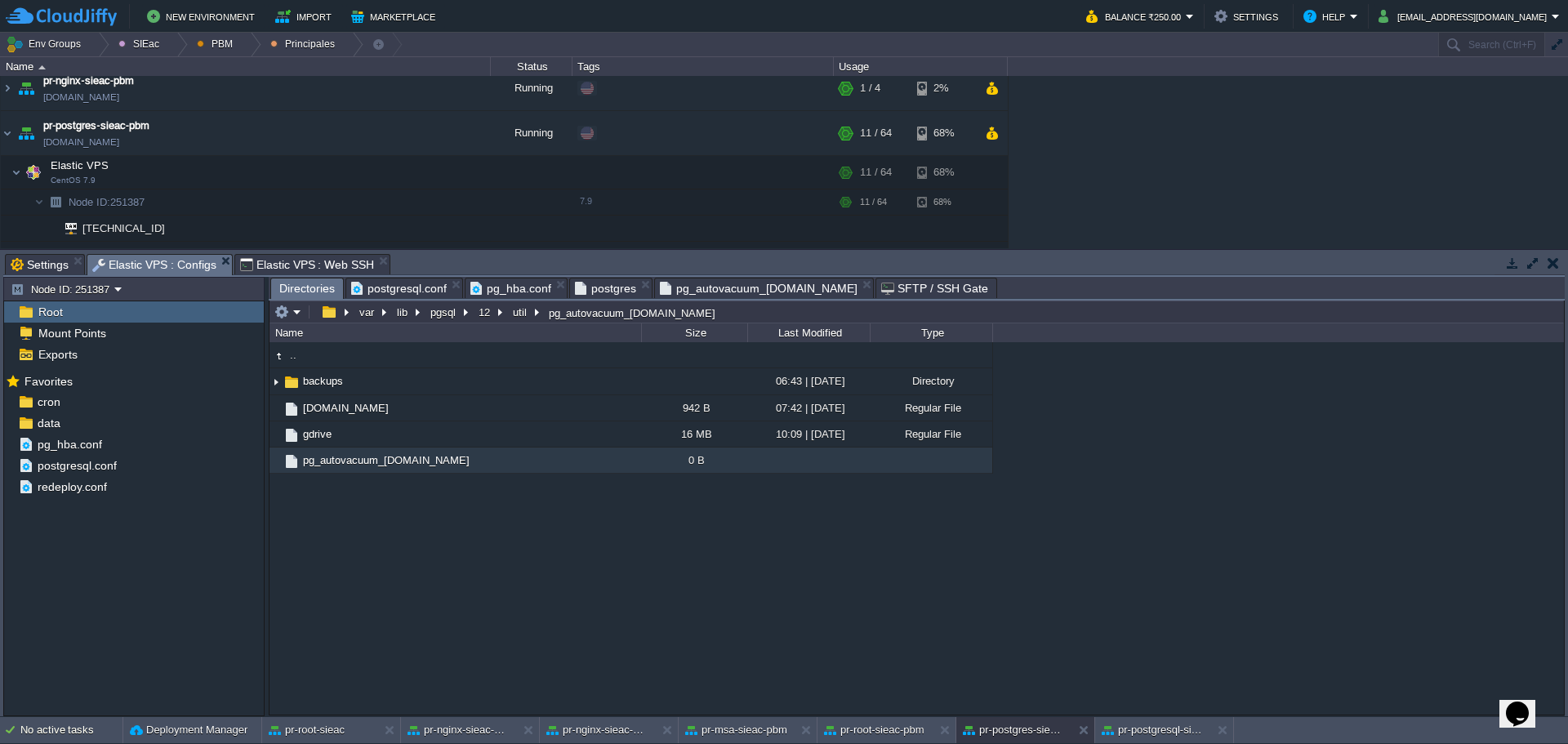
type input "/var/lib/pgsql/12/util/pg_autovacuum_[DOMAIN_NAME]"
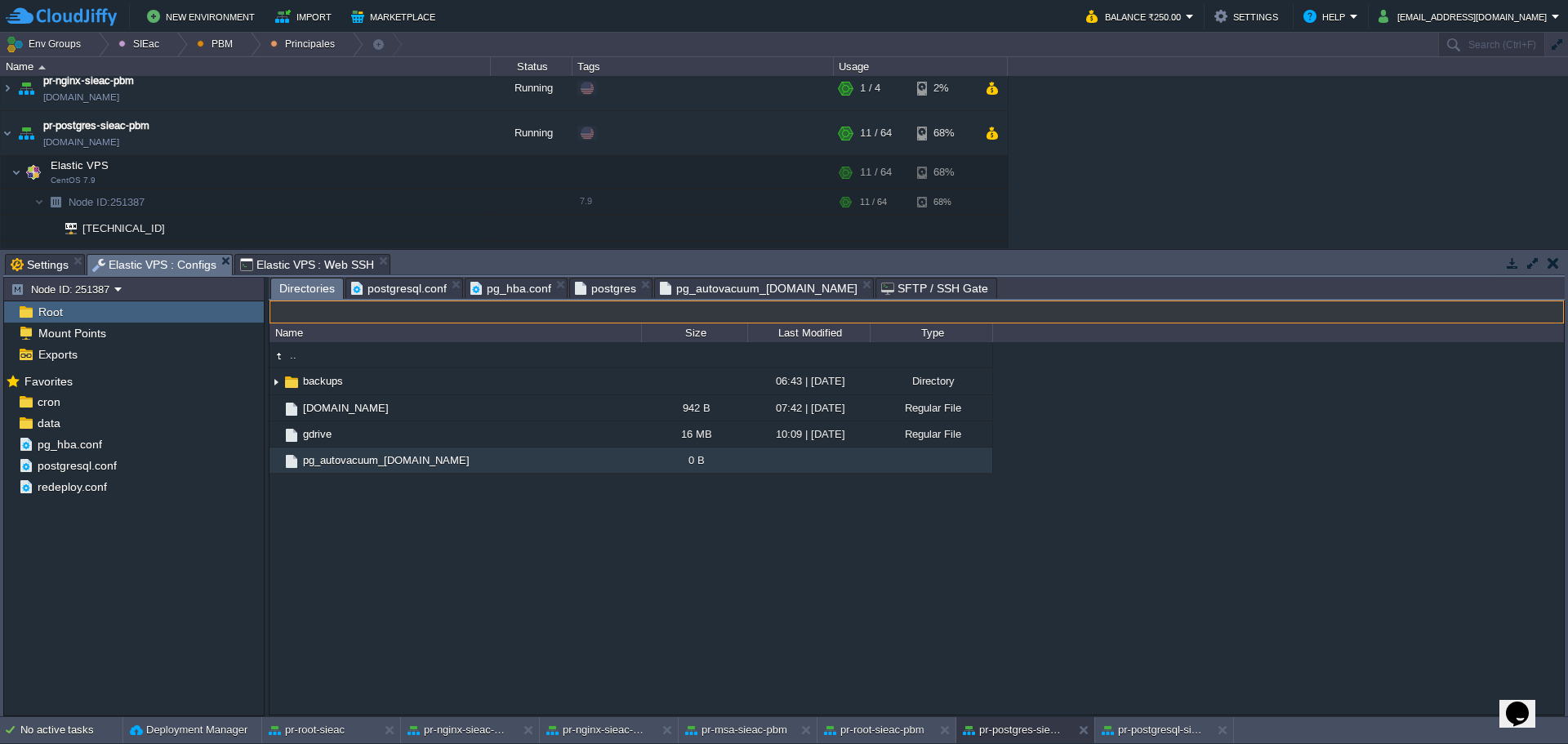
click at [412, 586] on div ".. backups 06:43 | 10 May 2023 Directory backup.sh 942 B 07:42 | 15 May 2023 Re…" at bounding box center [916, 528] width 1294 height 372
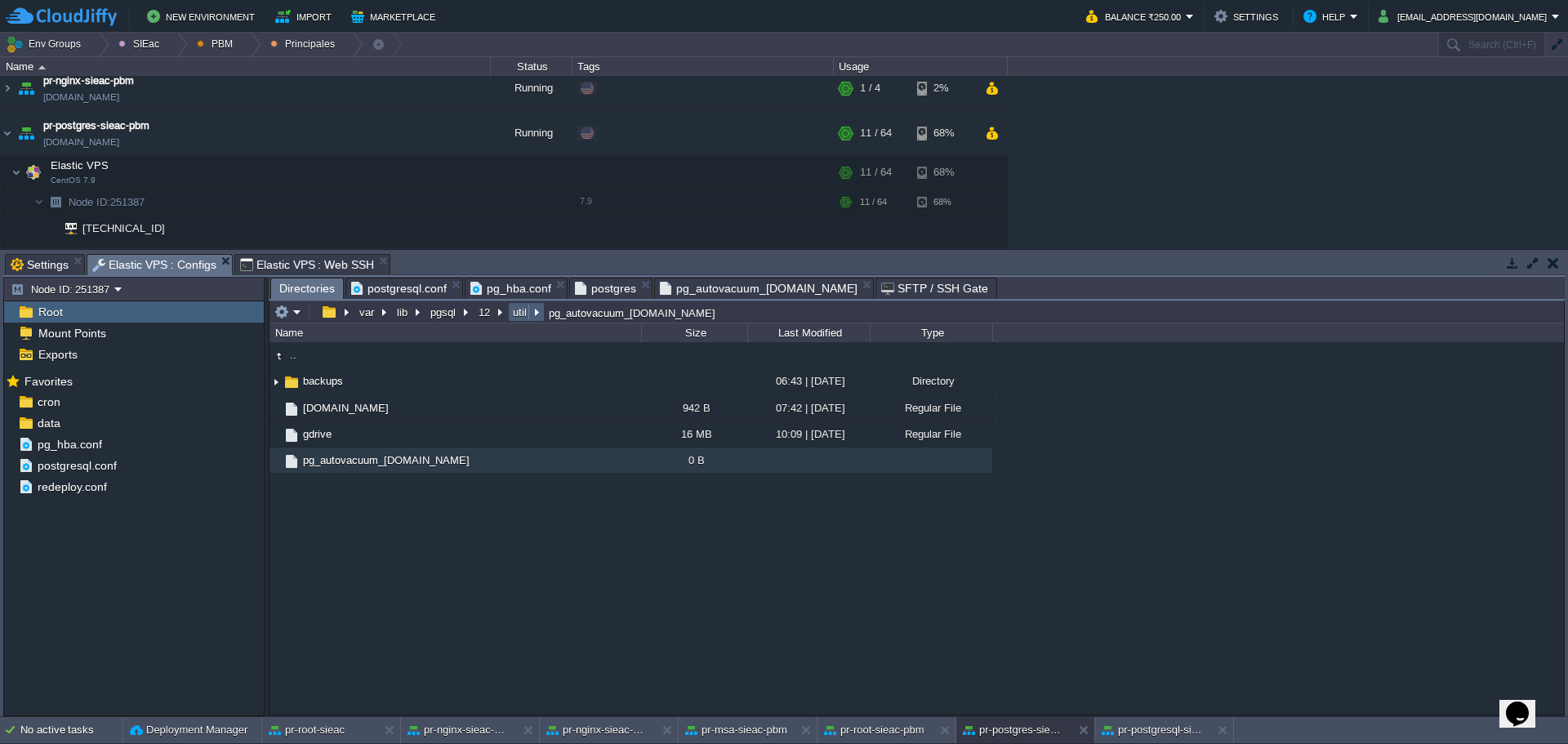
click at [524, 317] on button "util" at bounding box center [520, 312] width 21 height 15
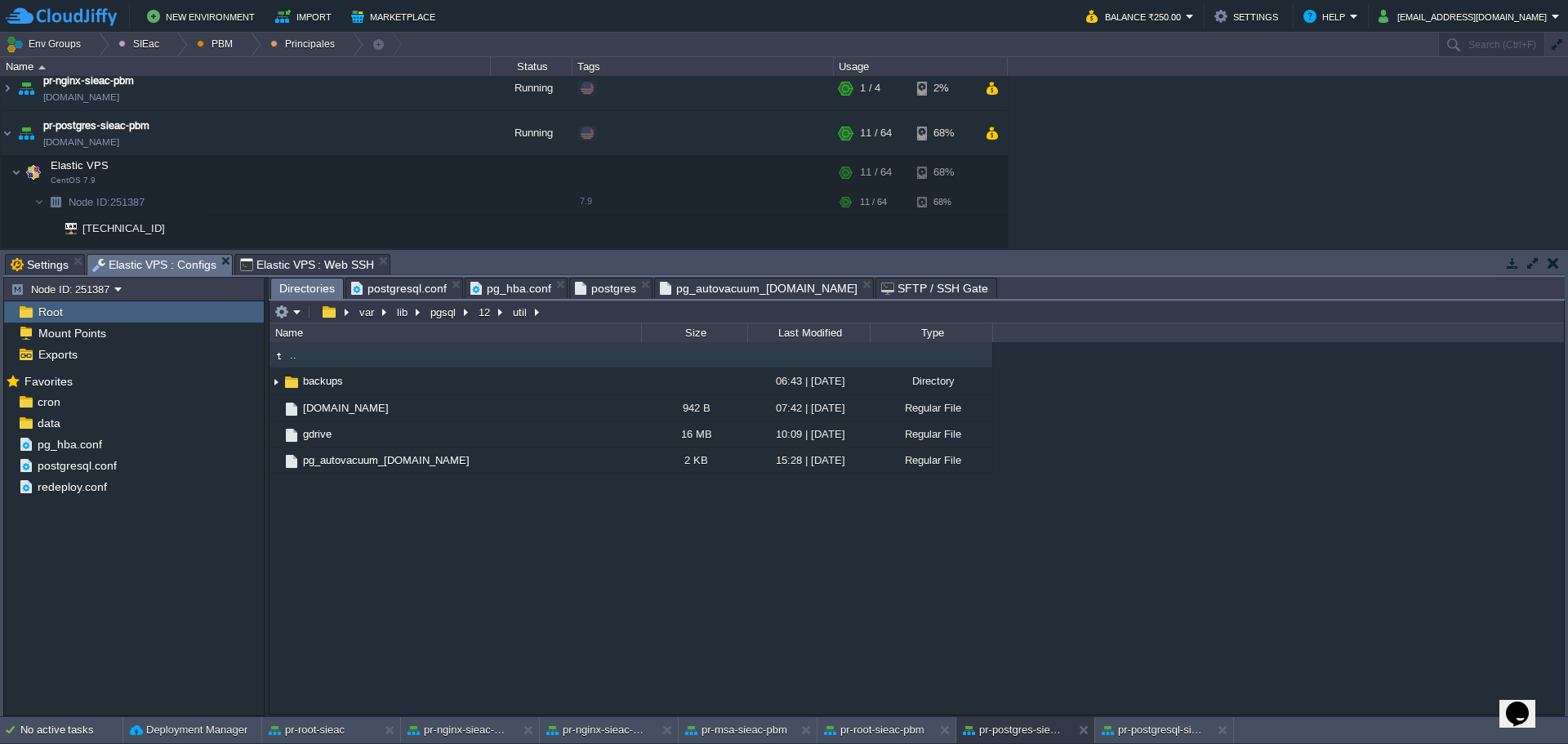
type input "/var/lib/pgsql/12/util"
click at [561, 318] on input "/var/lib/pgsql/12/util" at bounding box center [916, 313] width 1294 height 23
type input "/var/lib/pgsql/12/util"
drag, startPoint x: 419, startPoint y: 544, endPoint x: 376, endPoint y: 392, distance: 158.0
click at [422, 541] on div ".. backups 06:43 | 10 May 2023 Directory backup.sh 942 B 07:42 | 15 May 2023 Re…" at bounding box center [916, 528] width 1294 height 372
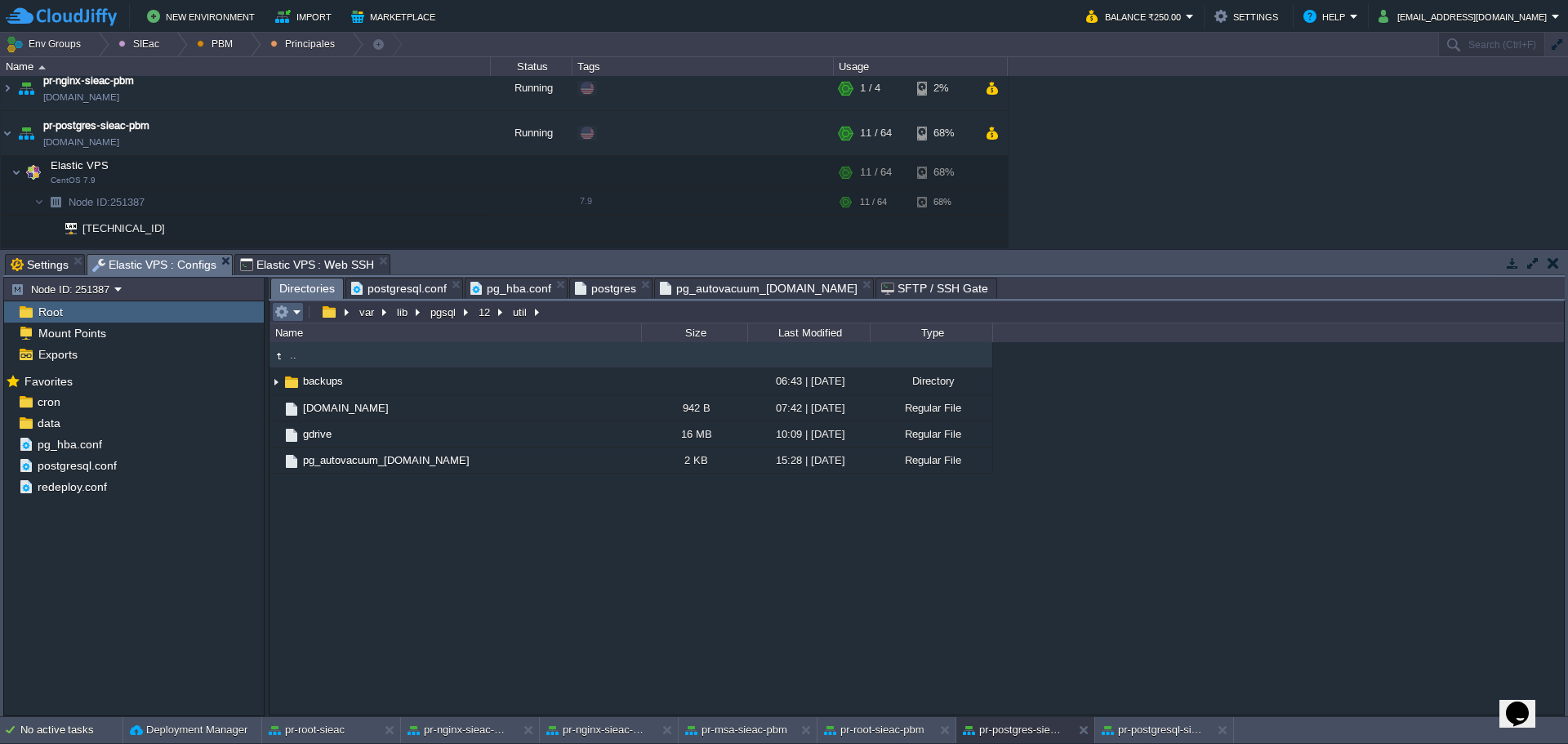
click at [288, 313] on button "button" at bounding box center [282, 312] width 15 height 15
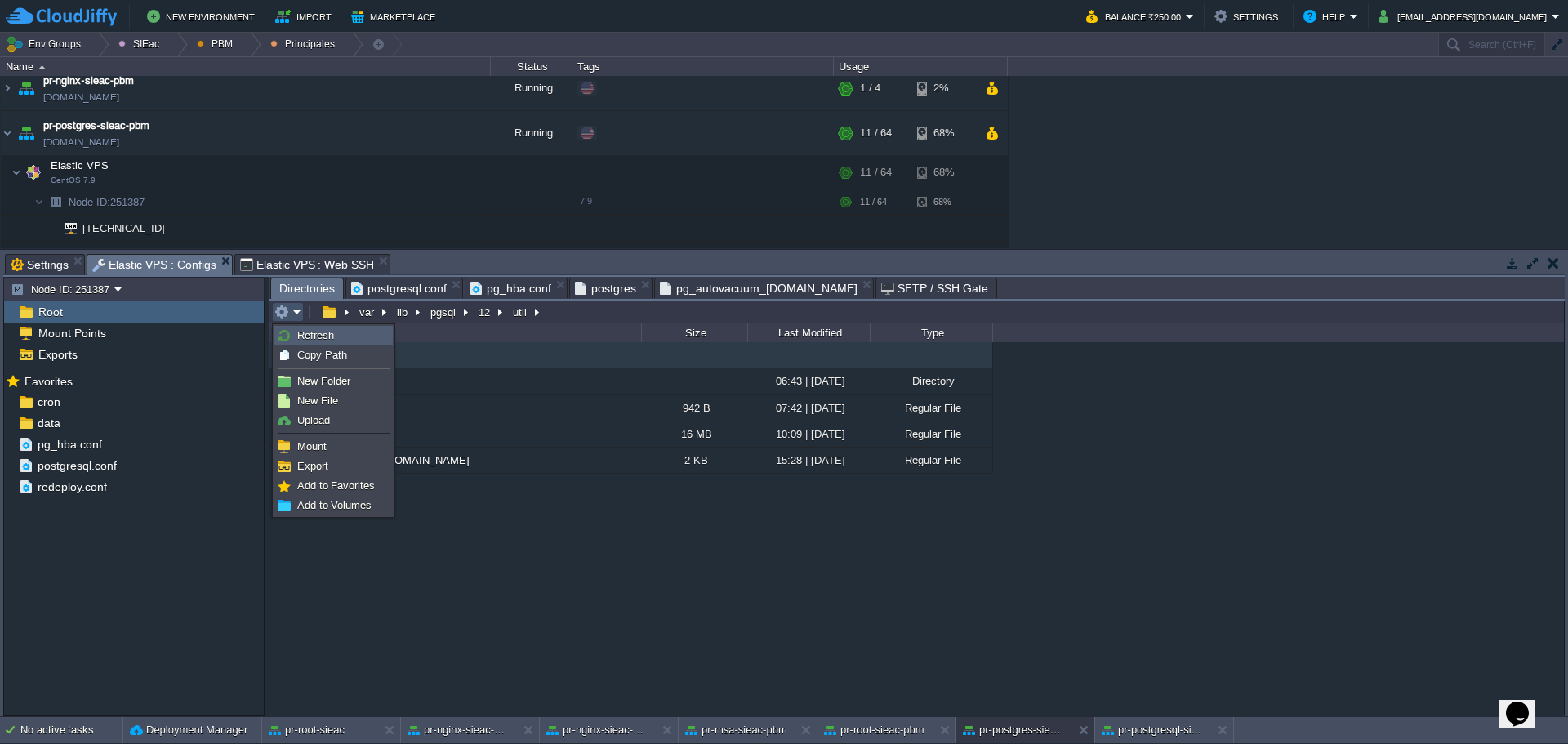
click at [331, 334] on span "Refresh" at bounding box center [316, 335] width 37 height 12
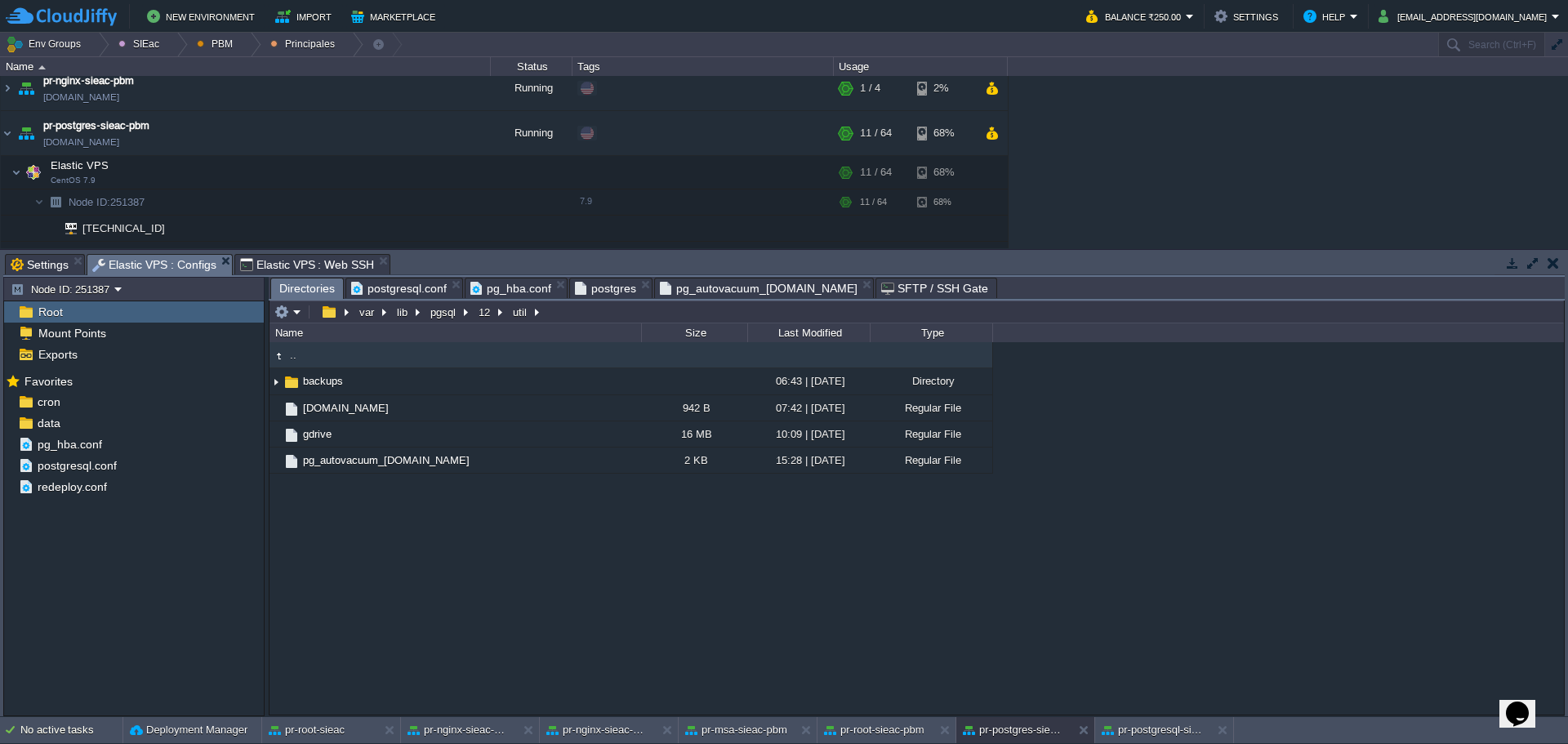
click at [457, 544] on div ".. backups 06:43 | 10 May 2023 Directory backup.sh 942 B 07:42 | 15 May 2023 Re…" at bounding box center [916, 528] width 1294 height 372
click at [164, 204] on div at bounding box center [161, 202] width 15 height 15
type input "251387"
click at [307, 258] on span "Elastic VPS : Web SSH" at bounding box center [308, 265] width 135 height 20
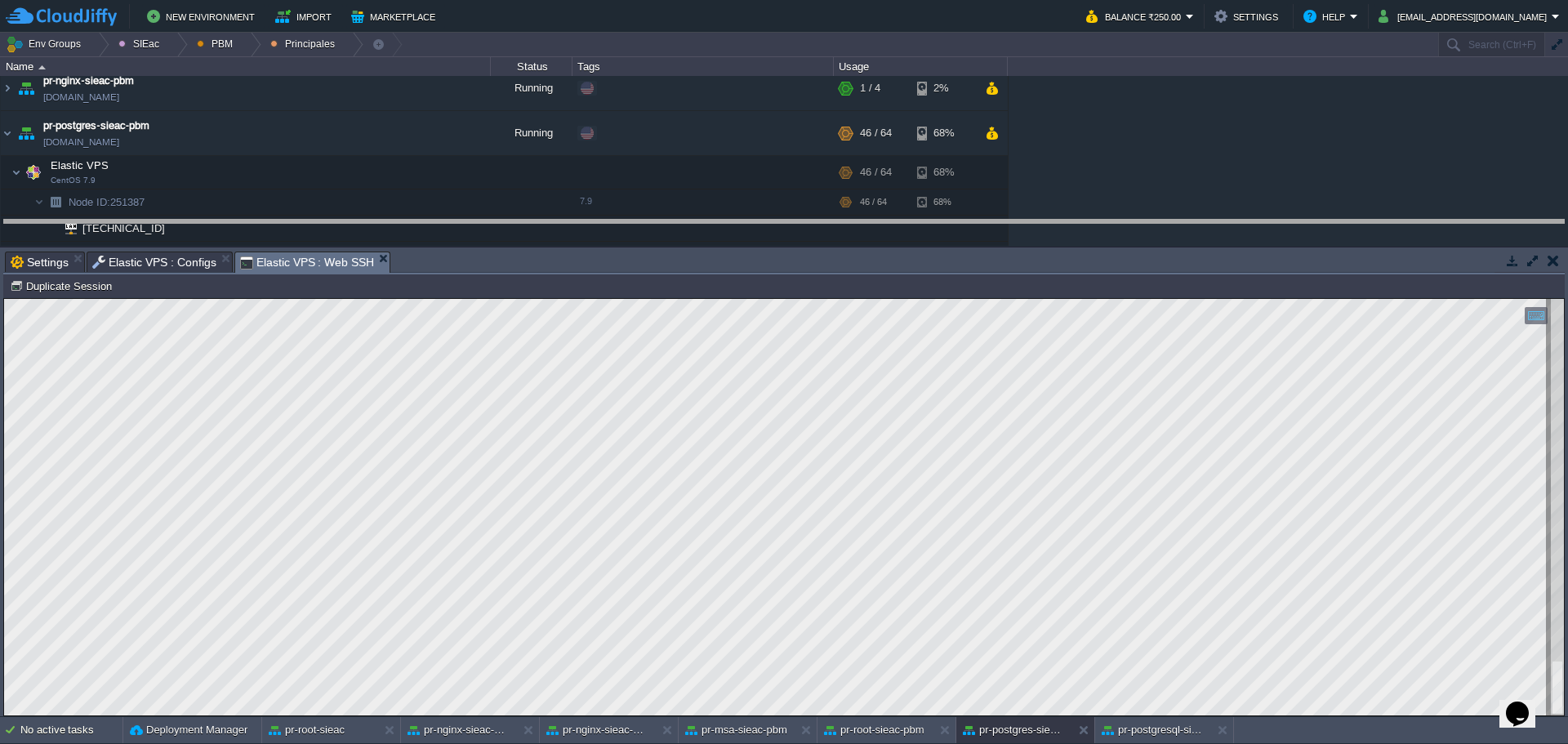
drag, startPoint x: 504, startPoint y: 261, endPoint x: 505, endPoint y: 229, distance: 32.0
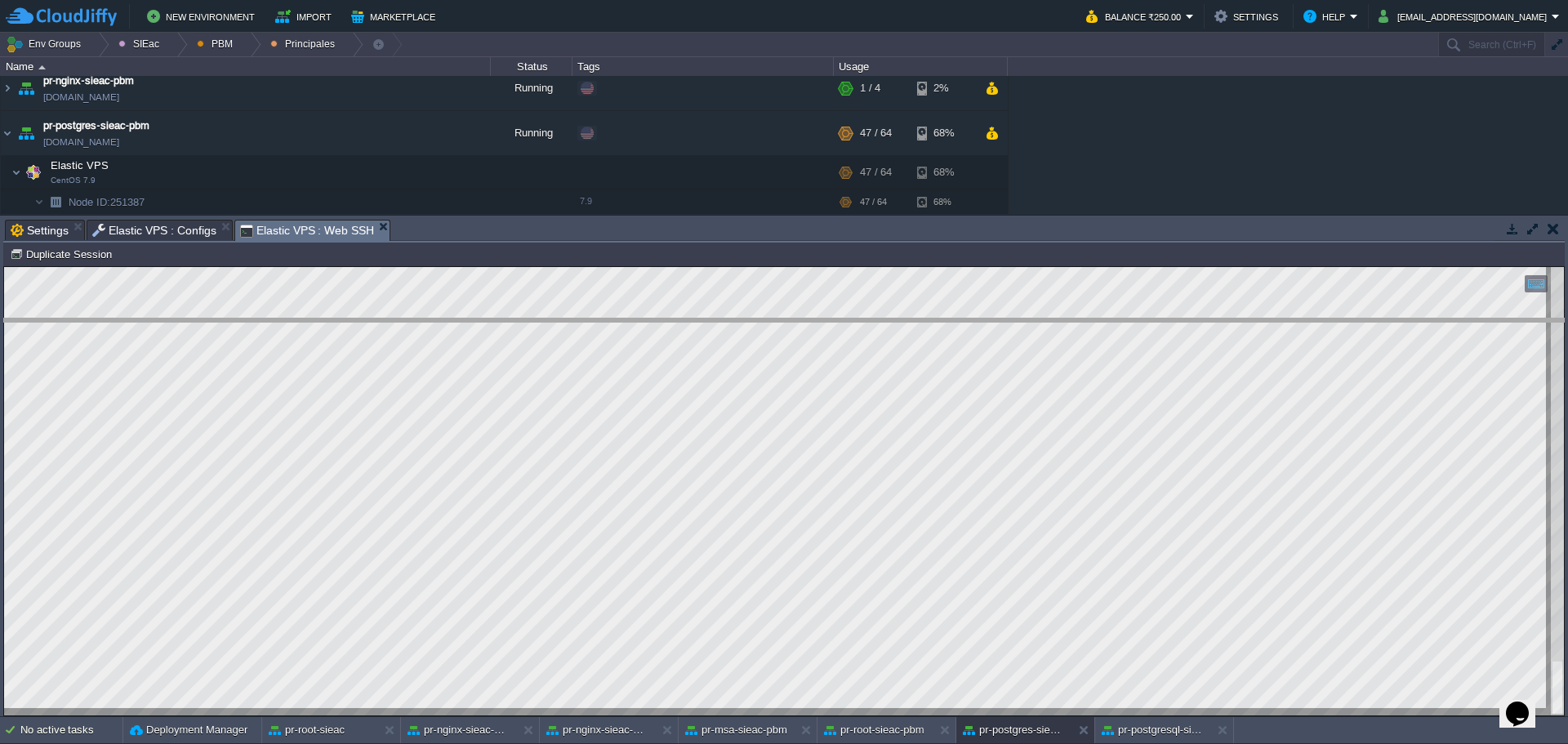
drag, startPoint x: 722, startPoint y: 229, endPoint x: 721, endPoint y: 328, distance: 99.0
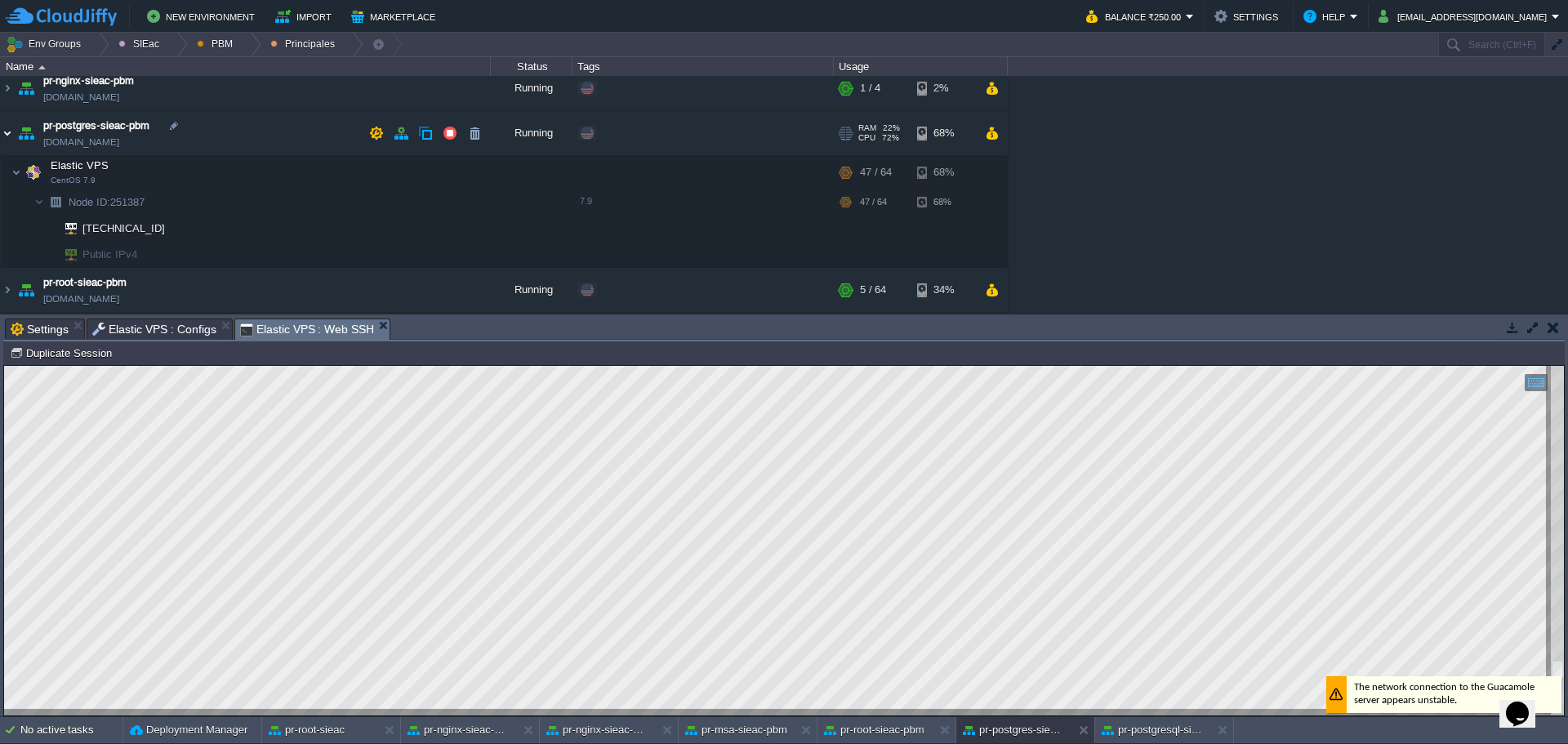
click at [11, 140] on img at bounding box center [7, 133] width 13 height 44
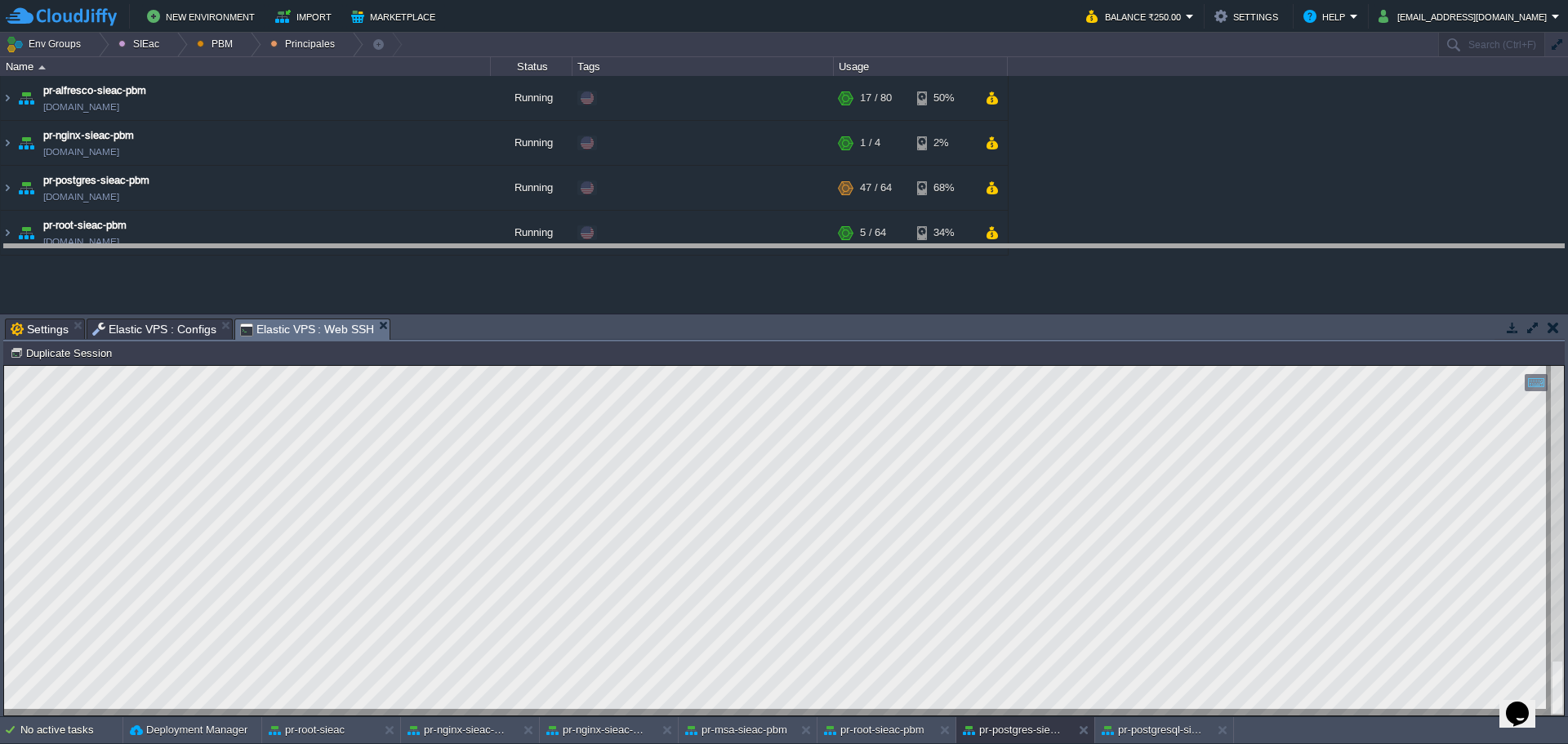
drag, startPoint x: 498, startPoint y: 328, endPoint x: 496, endPoint y: 253, distance: 75.0
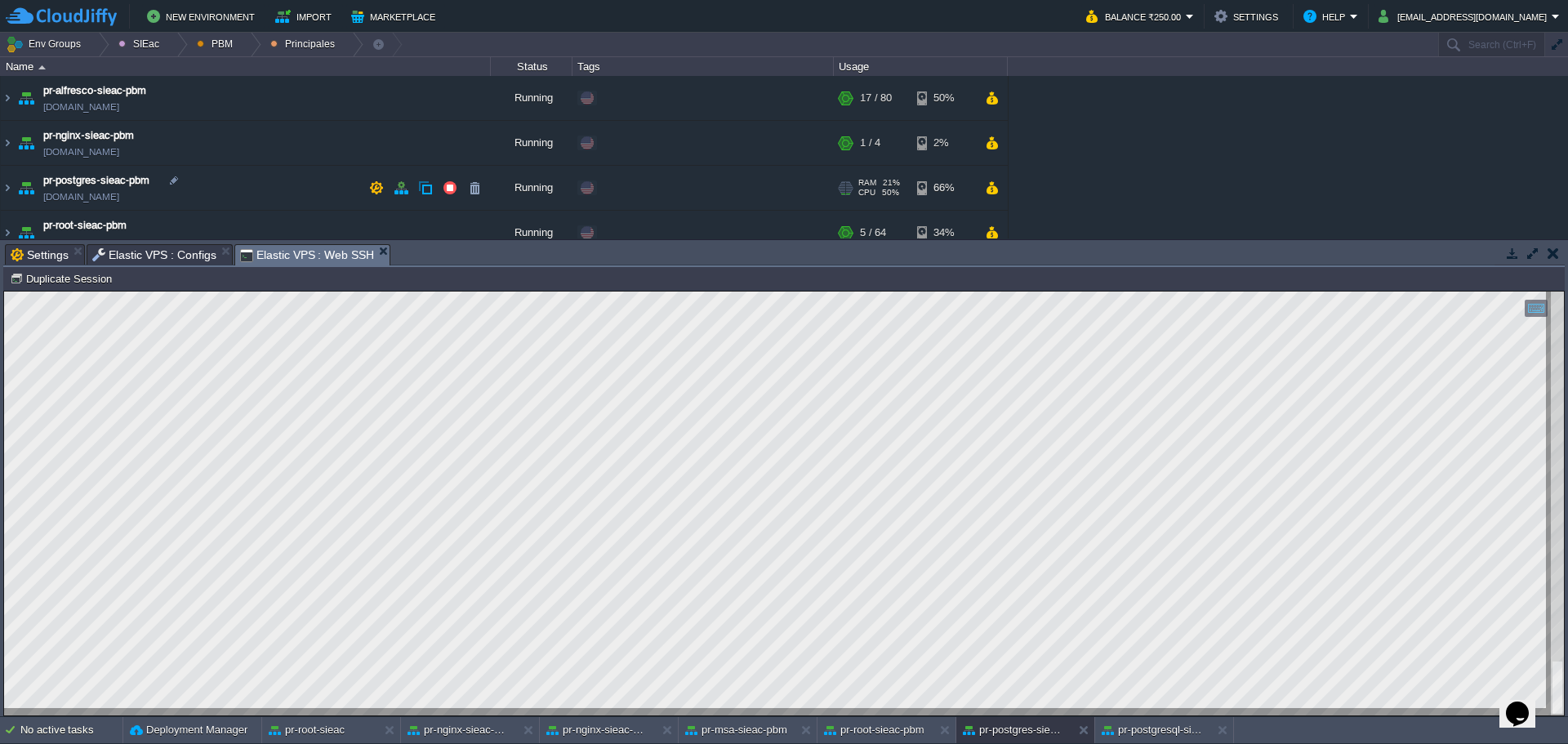
click at [263, 182] on td "pr-postgres-sieac-pbm [DOMAIN_NAME]" at bounding box center [246, 188] width 491 height 45
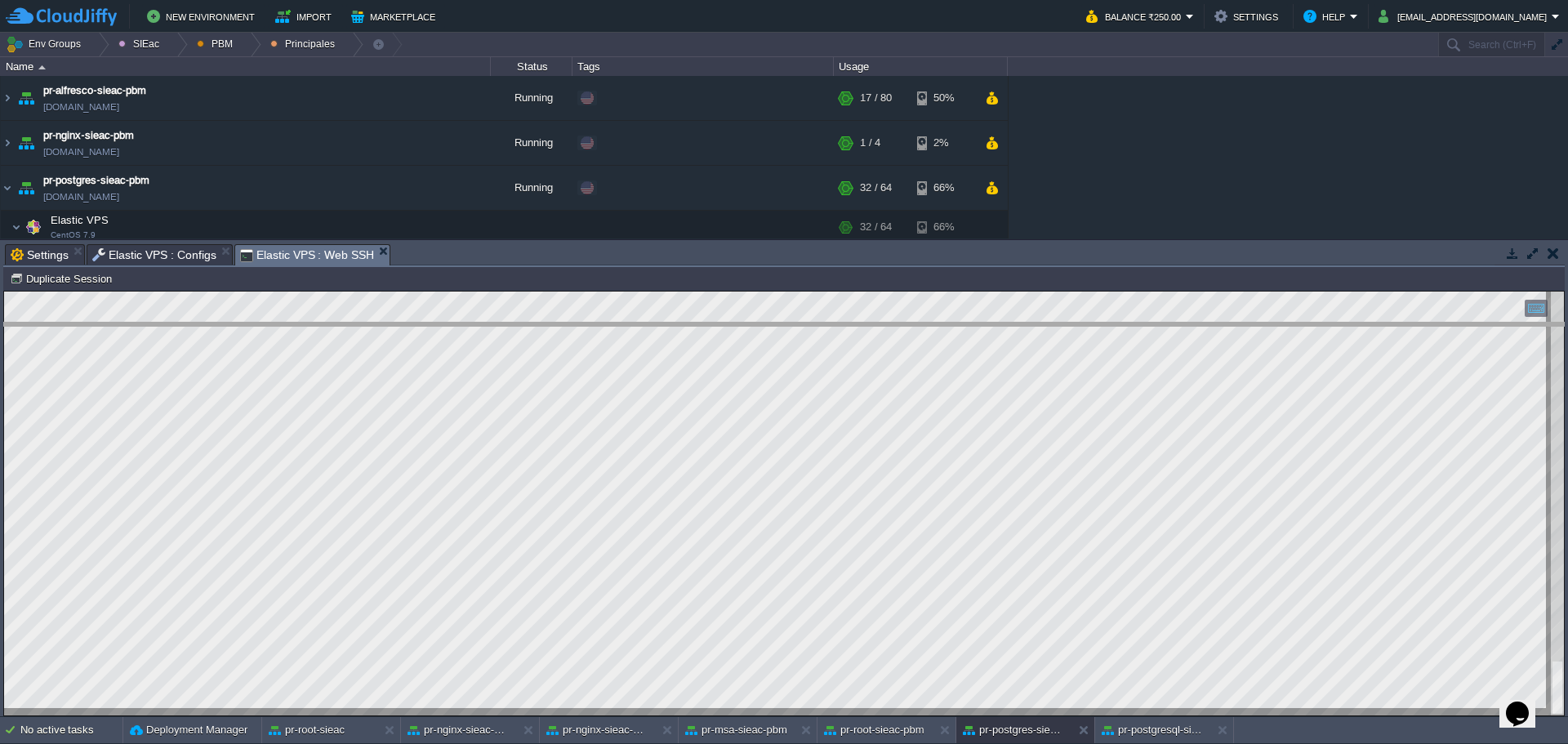
drag, startPoint x: 437, startPoint y: 261, endPoint x: 453, endPoint y: 355, distance: 95.4
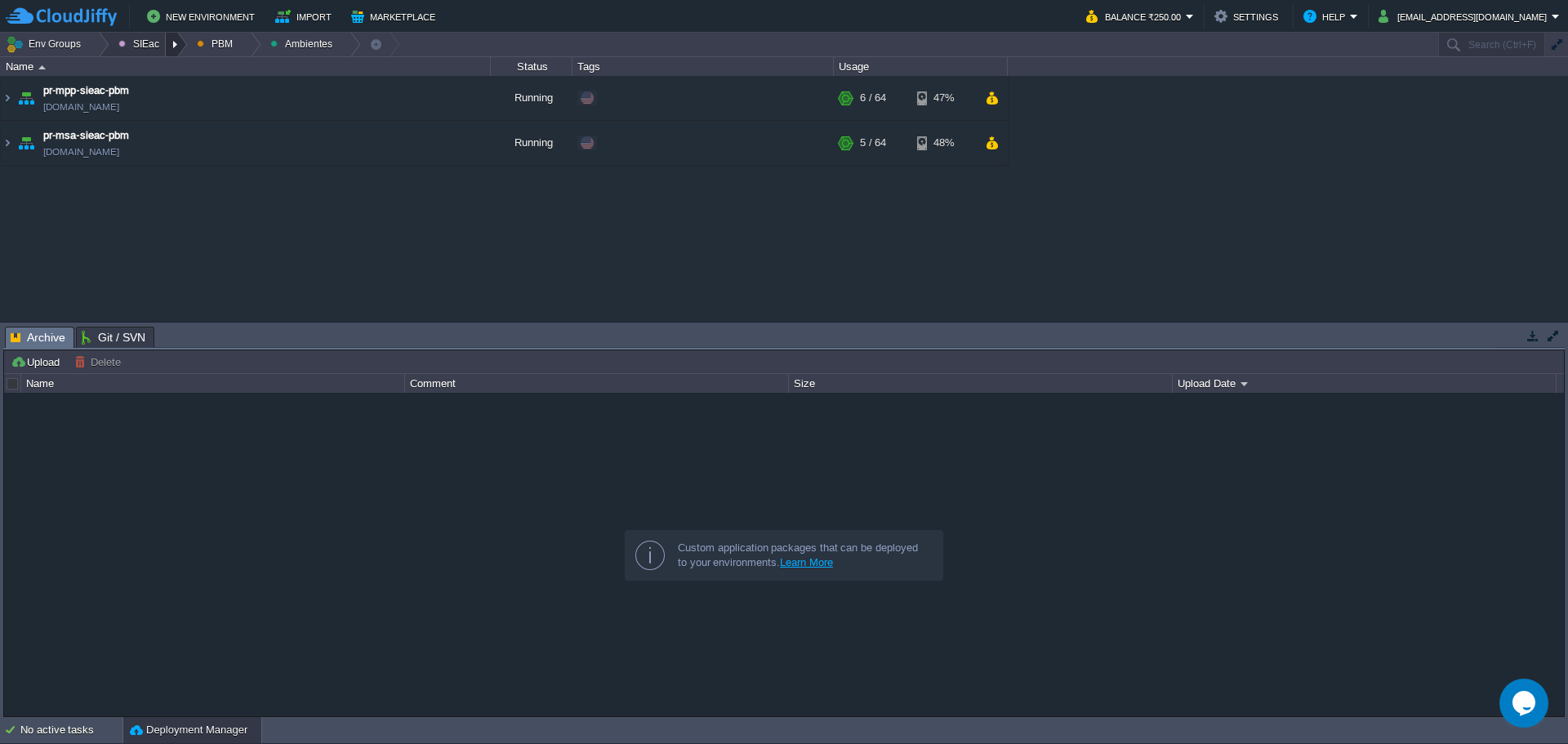
click at [165, 54] on div at bounding box center [176, 44] width 22 height 23
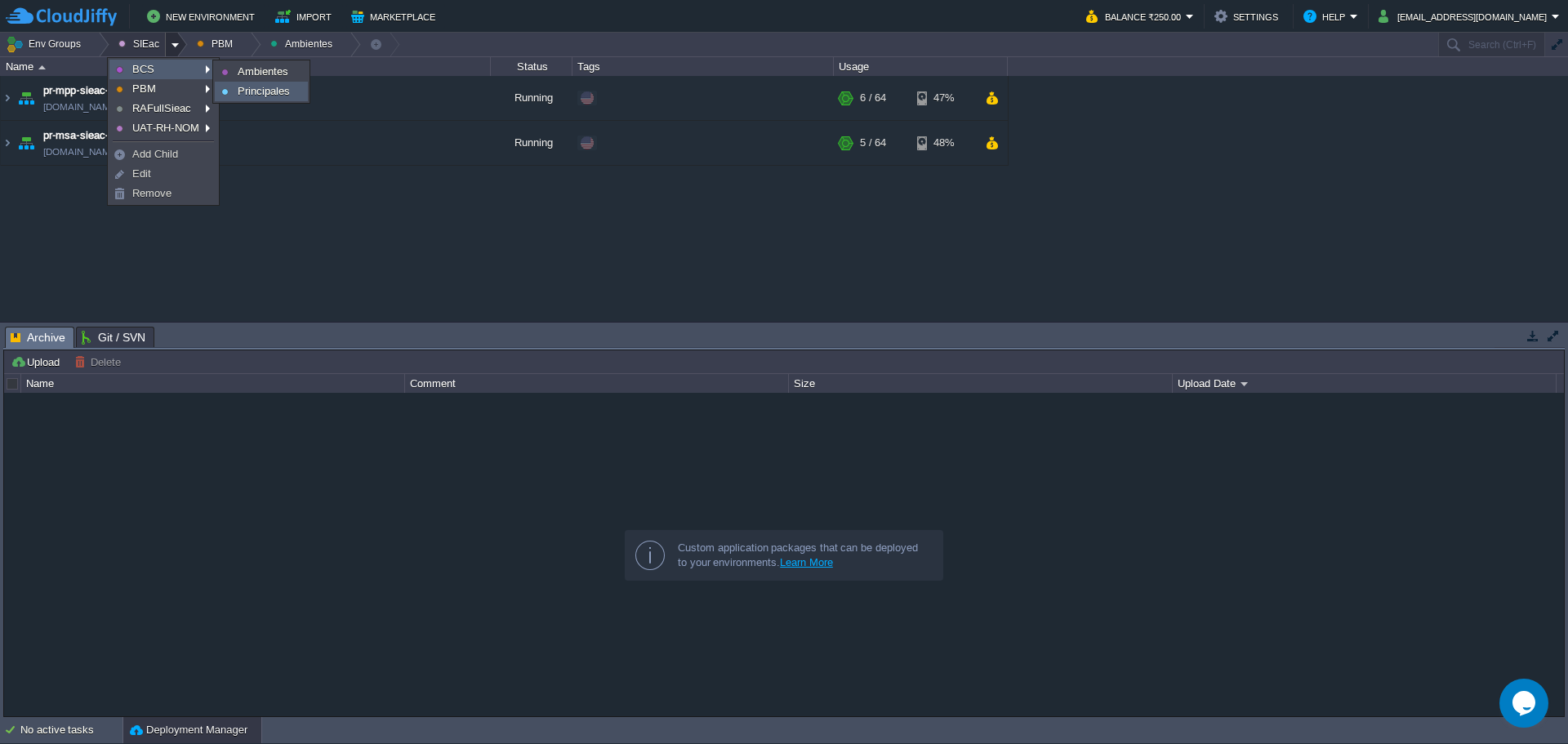
click at [261, 96] on span "Principales" at bounding box center [264, 91] width 52 height 12
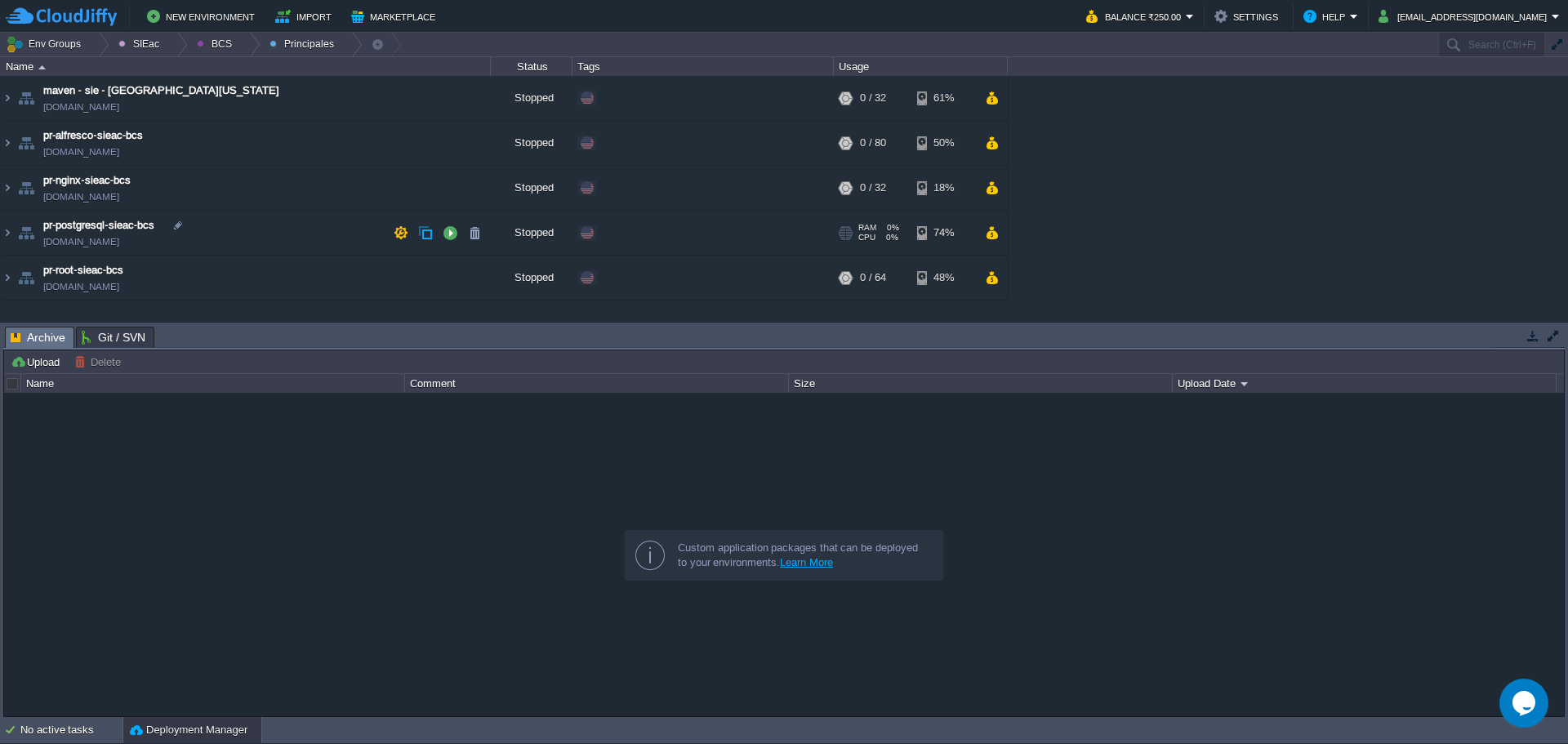
click at [270, 230] on td "pr-postgresql-sieac-bcs pr-postgresql-sieac.w1-us.cloudjiffy.net" at bounding box center [246, 233] width 491 height 45
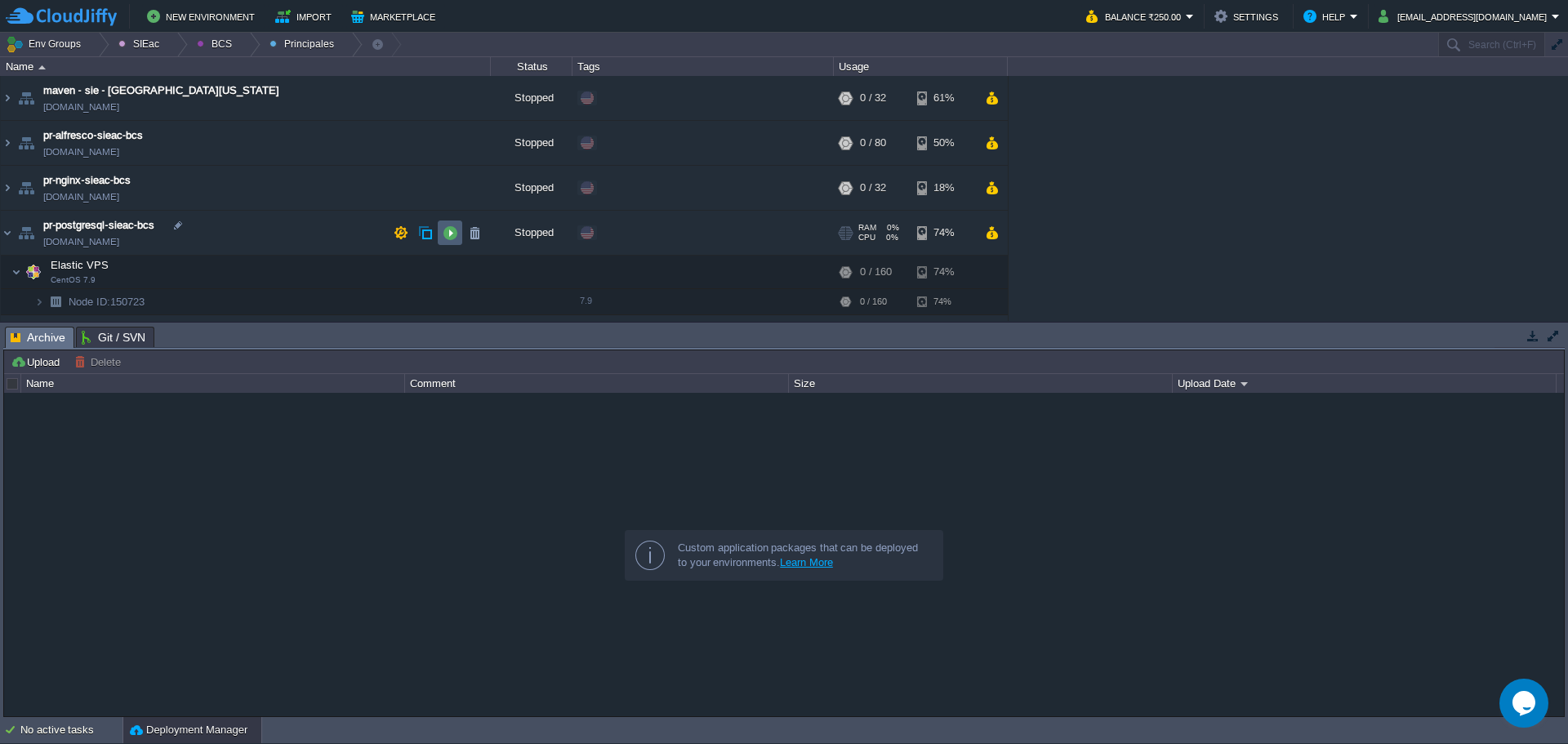
click at [447, 239] on button "button" at bounding box center [451, 233] width 15 height 15
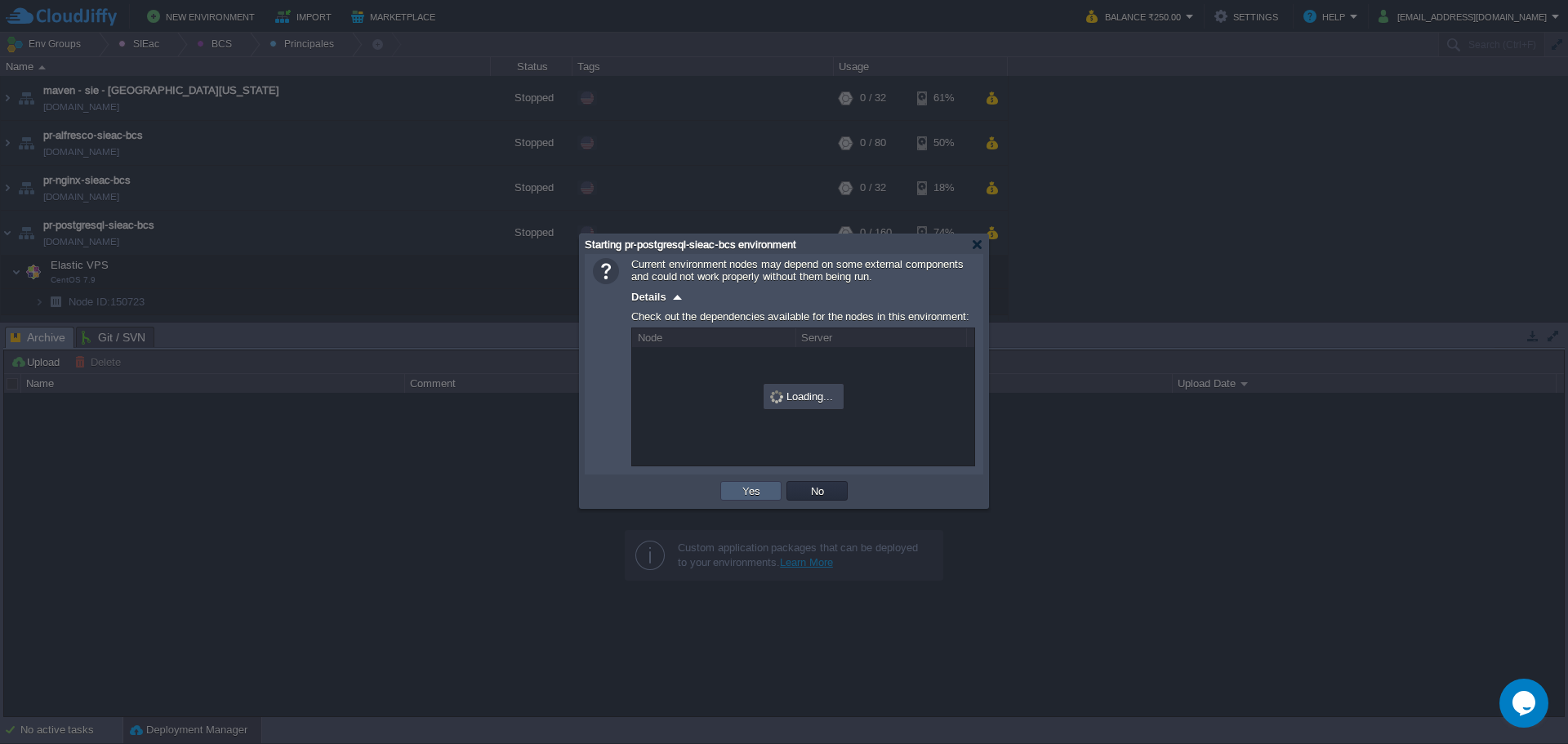
click at [742, 491] on button "Yes" at bounding box center [751, 491] width 27 height 15
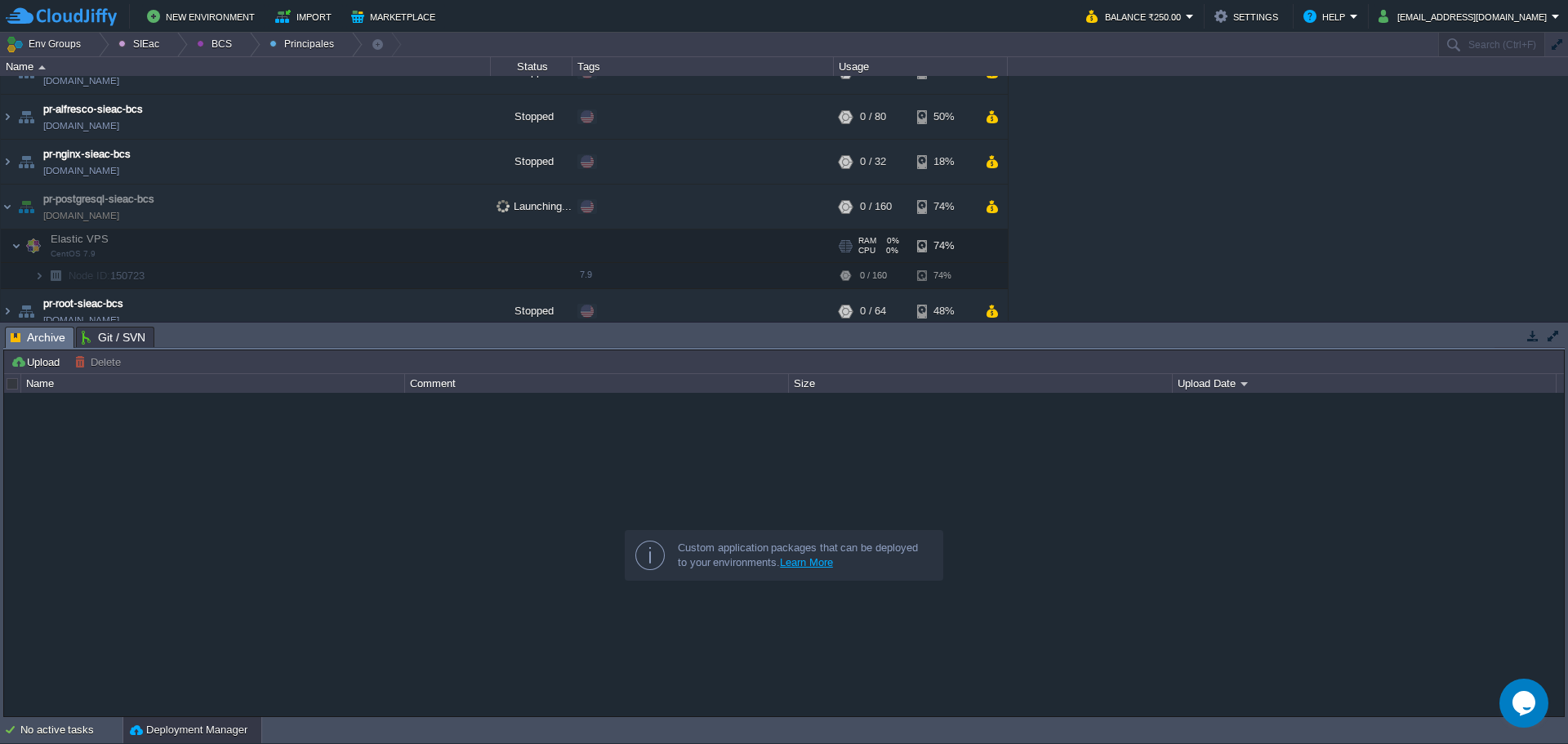
scroll to position [39, 0]
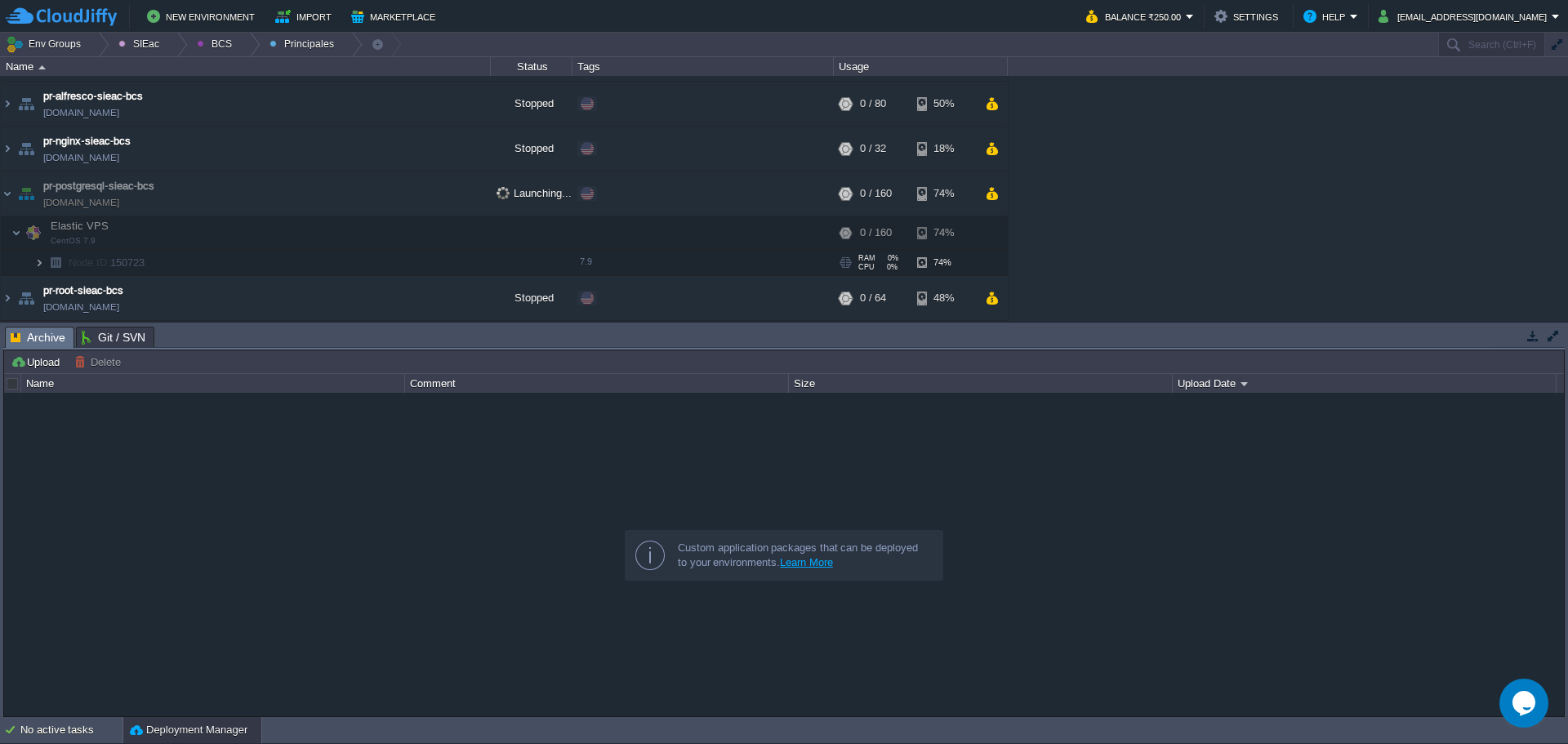
click at [42, 264] on img at bounding box center [39, 263] width 10 height 25
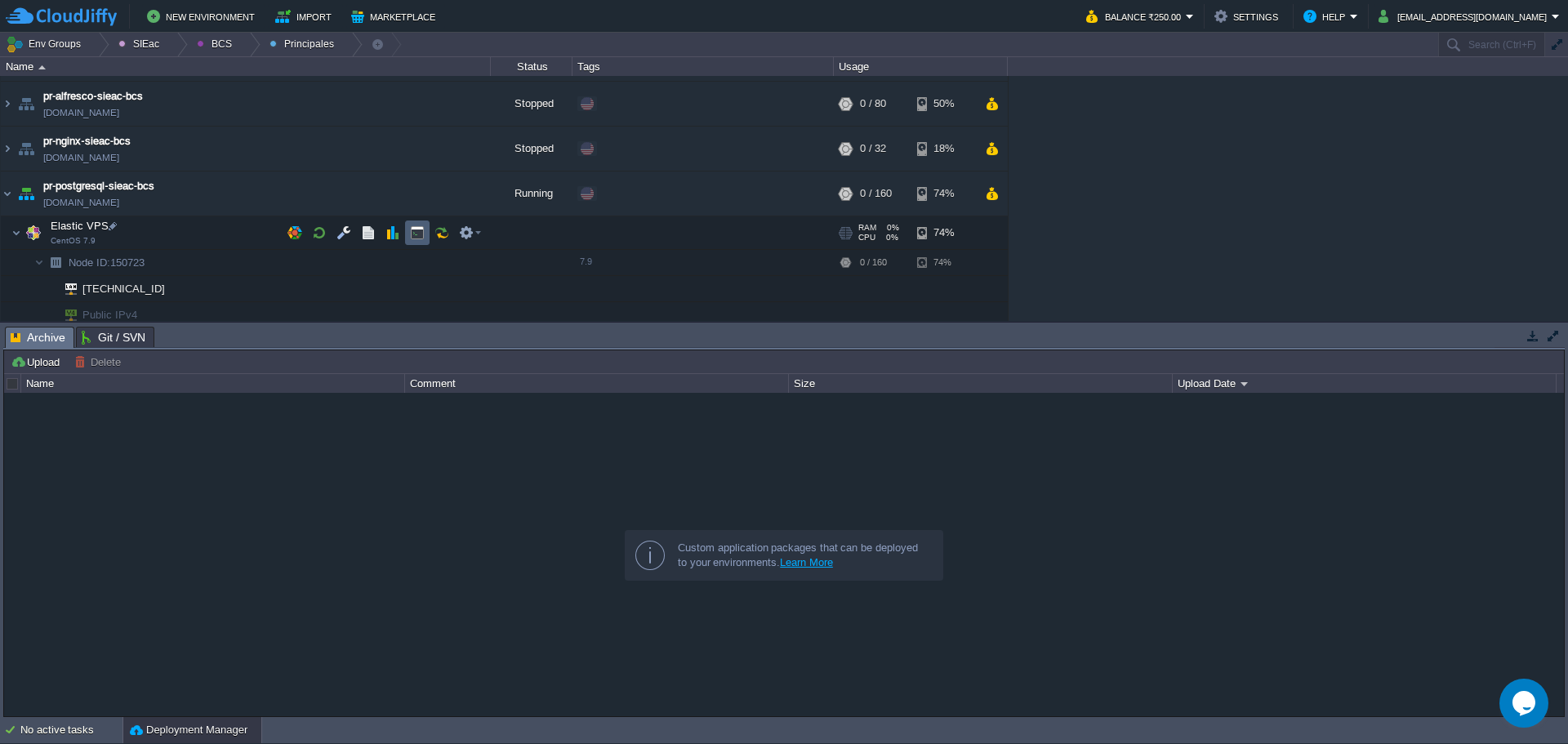
click at [420, 235] on button "button" at bounding box center [417, 233] width 15 height 15
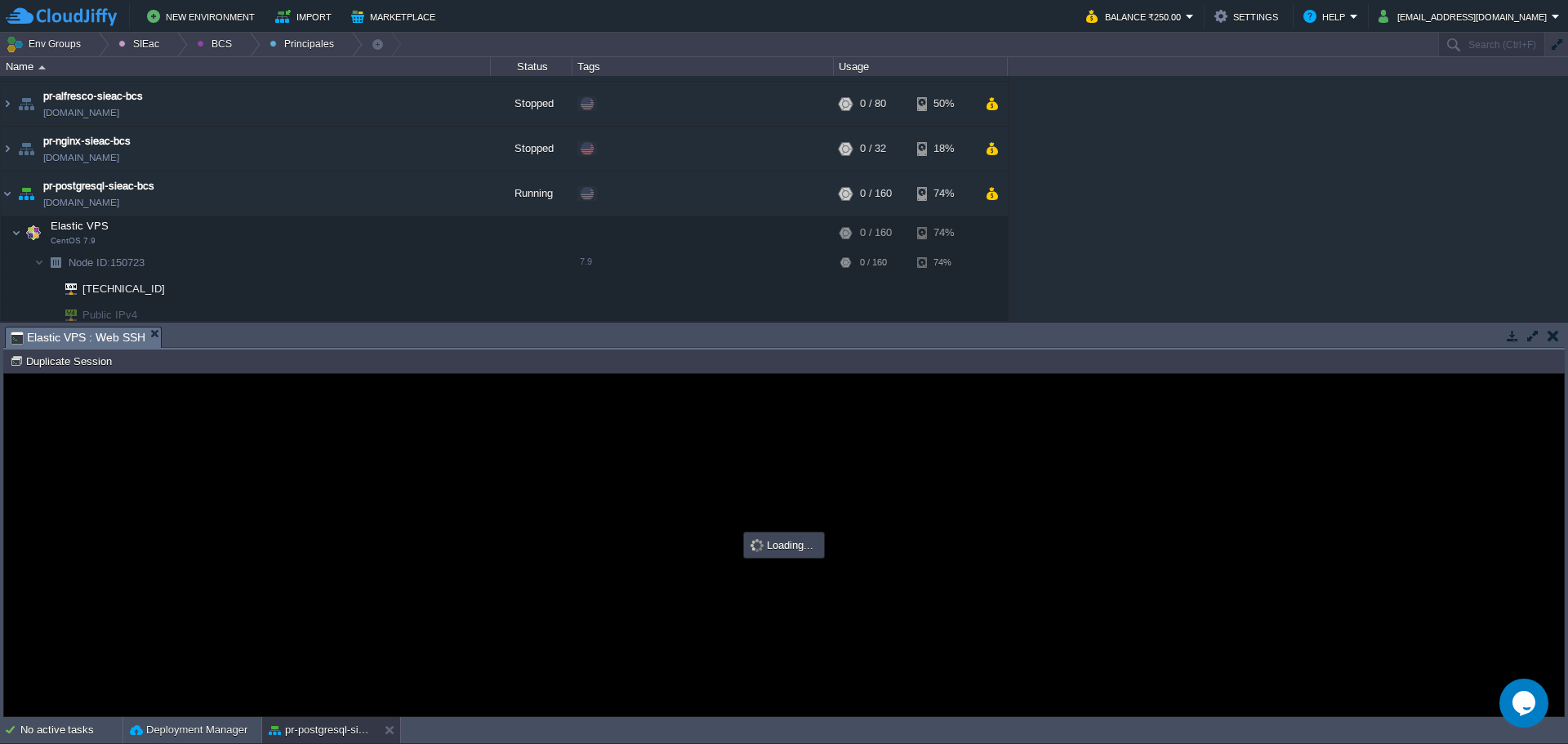
scroll to position [0, 0]
type input "#000000"
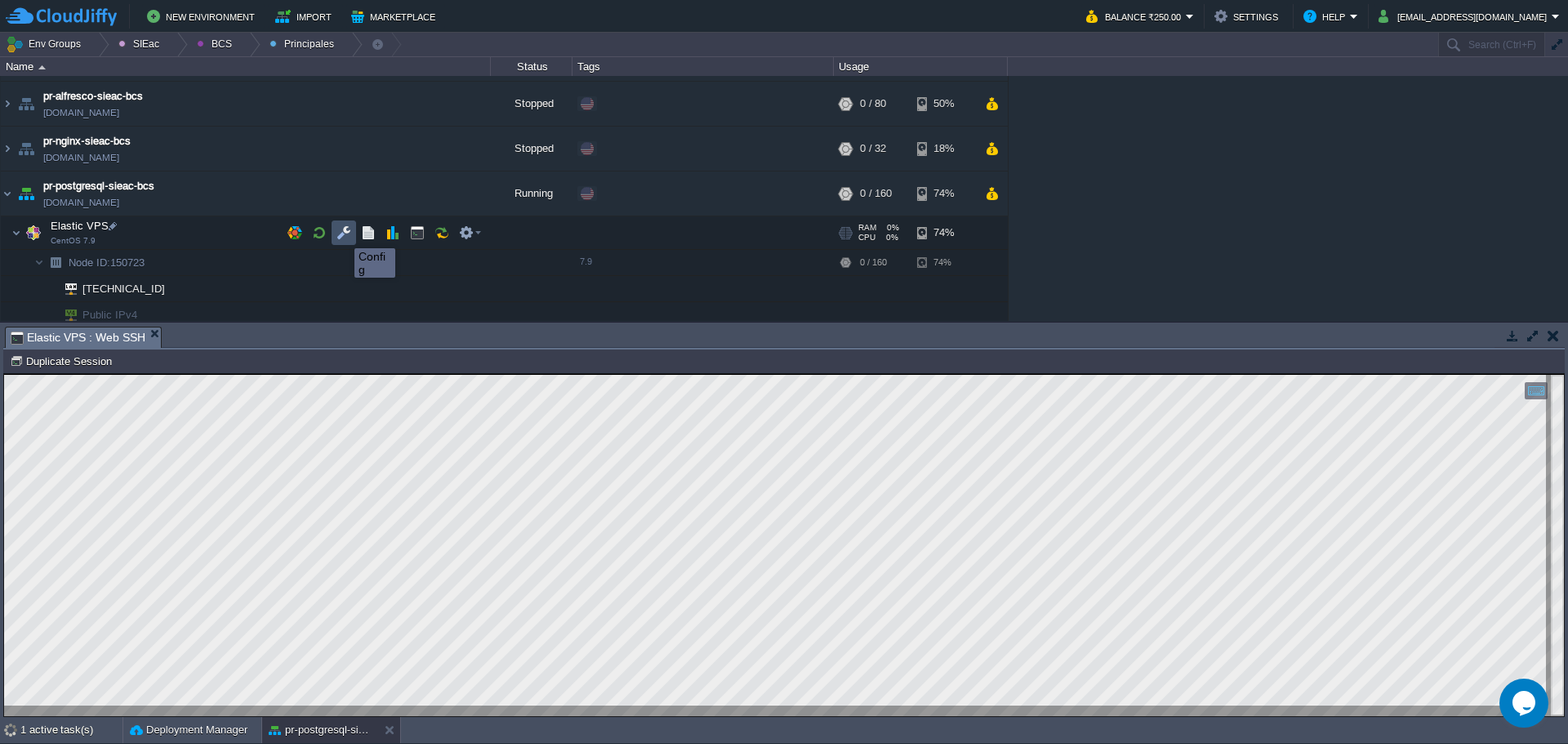
click at [343, 234] on button "button" at bounding box center [344, 233] width 15 height 15
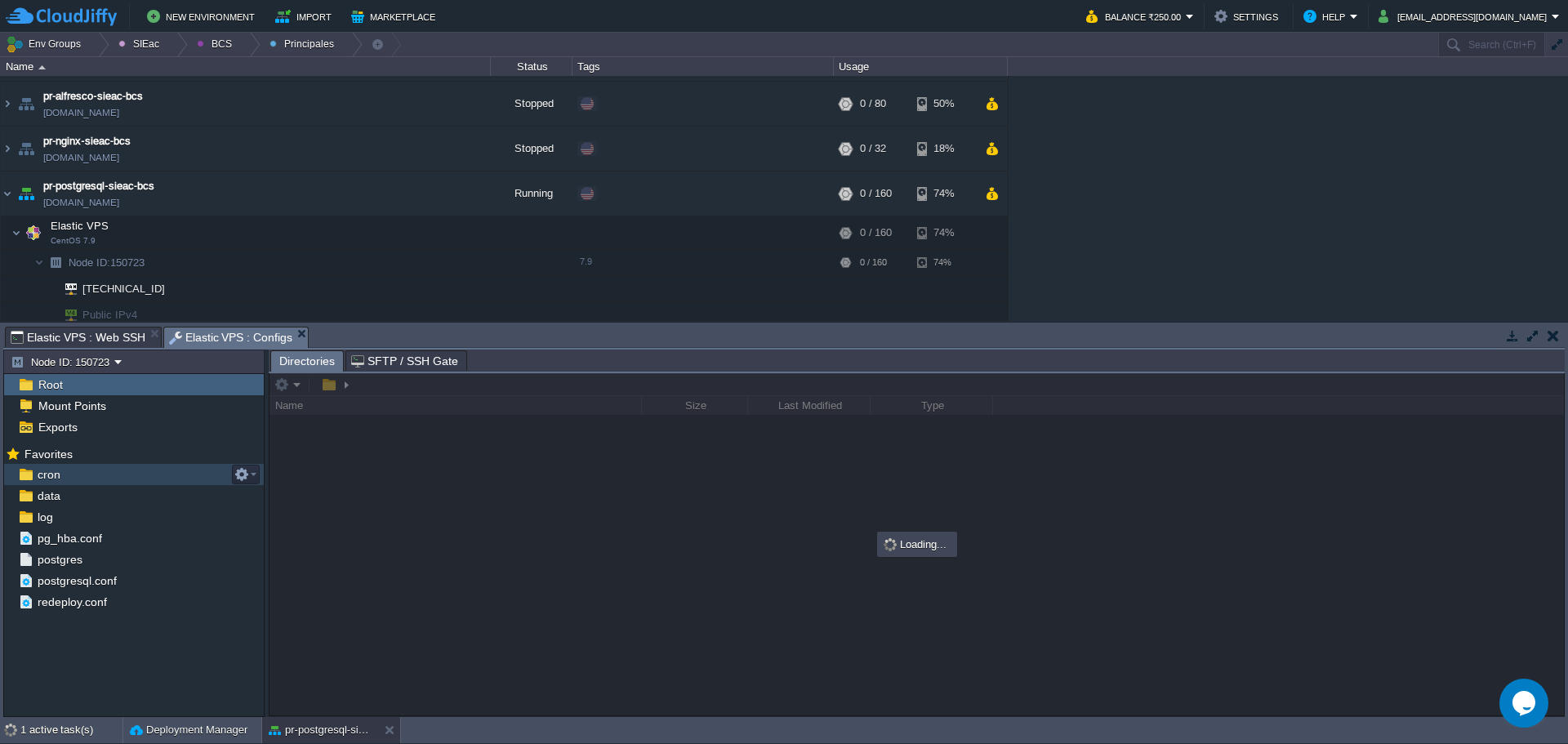
click at [54, 478] on span "cron" at bounding box center [48, 475] width 28 height 15
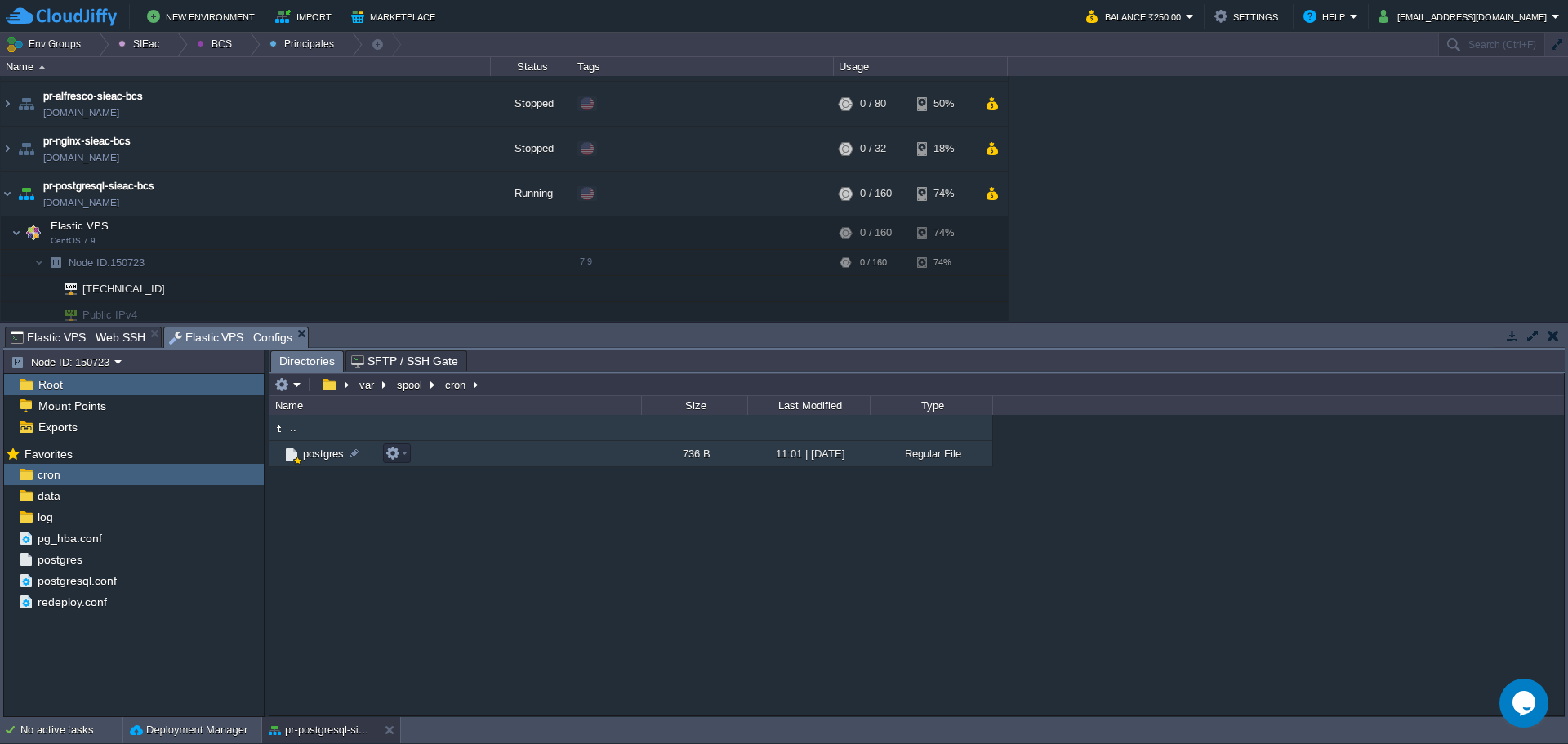
click at [304, 455] on span "postgres" at bounding box center [323, 453] width 46 height 14
click at [304, 454] on span "postgres" at bounding box center [323, 453] width 46 height 14
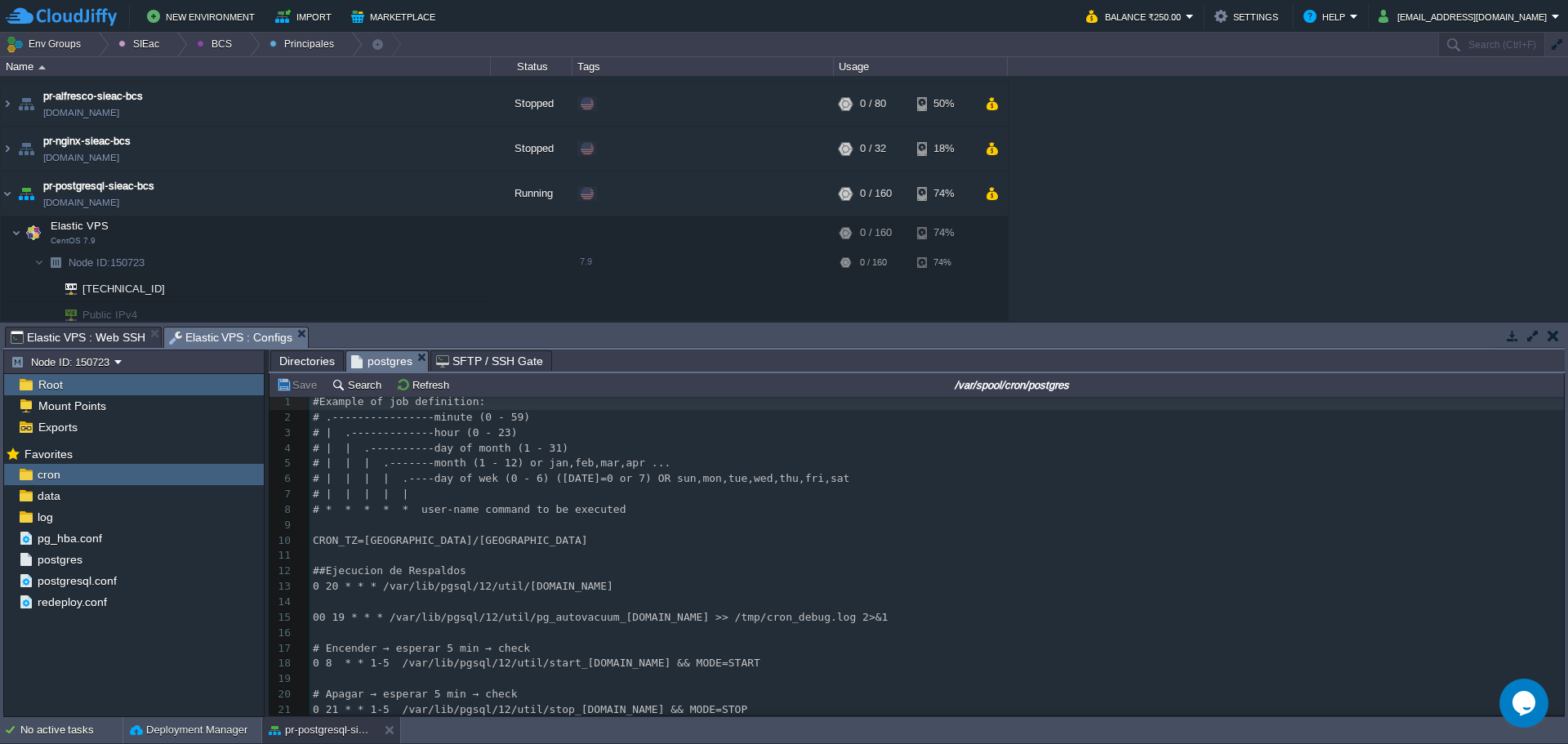
scroll to position [12, 0]
type textarea "/var/lib/pgsql/12/util/"
drag, startPoint x: 518, startPoint y: 617, endPoint x: 391, endPoint y: 612, distance: 127.1
drag, startPoint x: 293, startPoint y: 361, endPoint x: 336, endPoint y: 367, distance: 43.4
click at [293, 361] on span "Directories" at bounding box center [307, 361] width 56 height 20
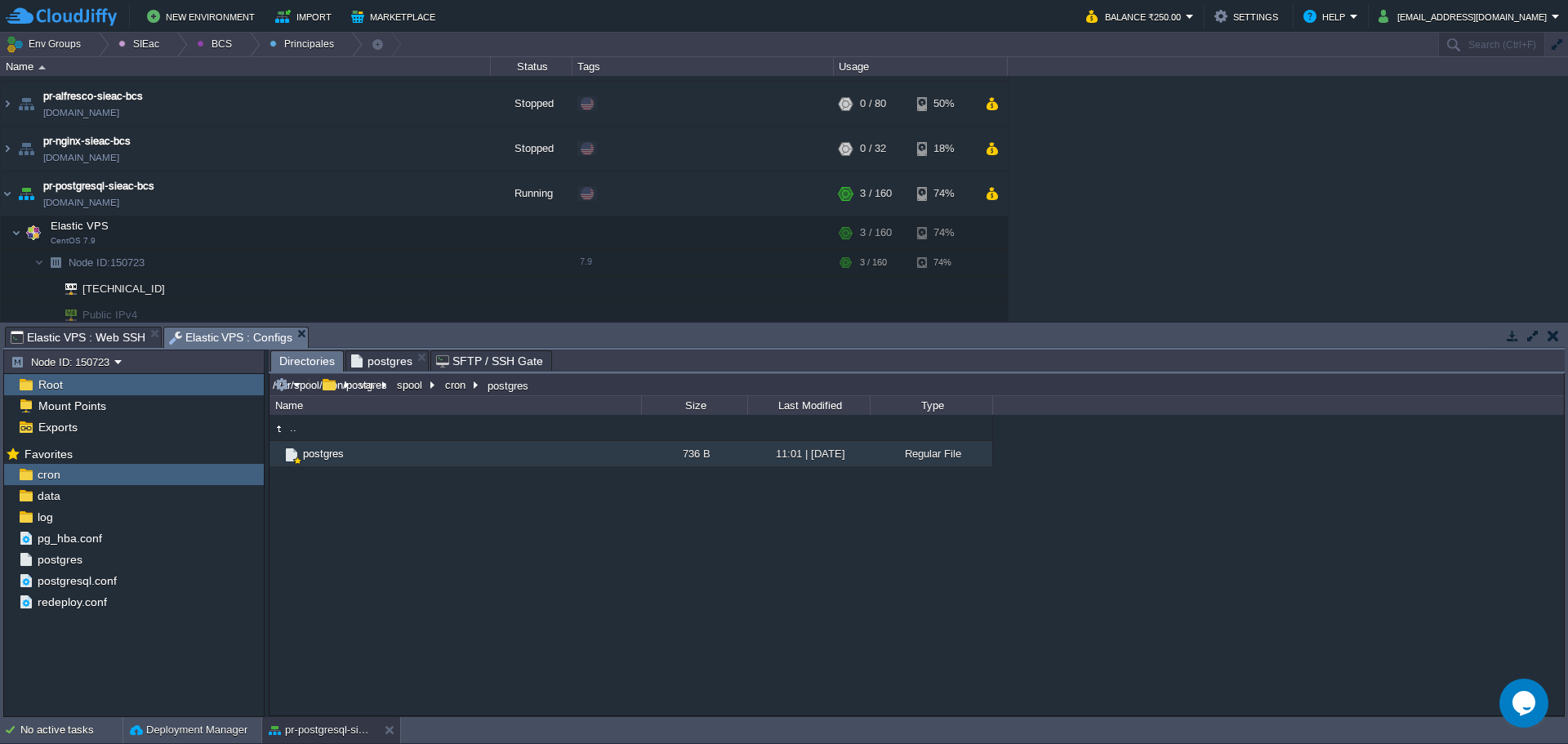
click at [559, 391] on input "/var/spool/cron/postgres" at bounding box center [916, 385] width 1294 height 23
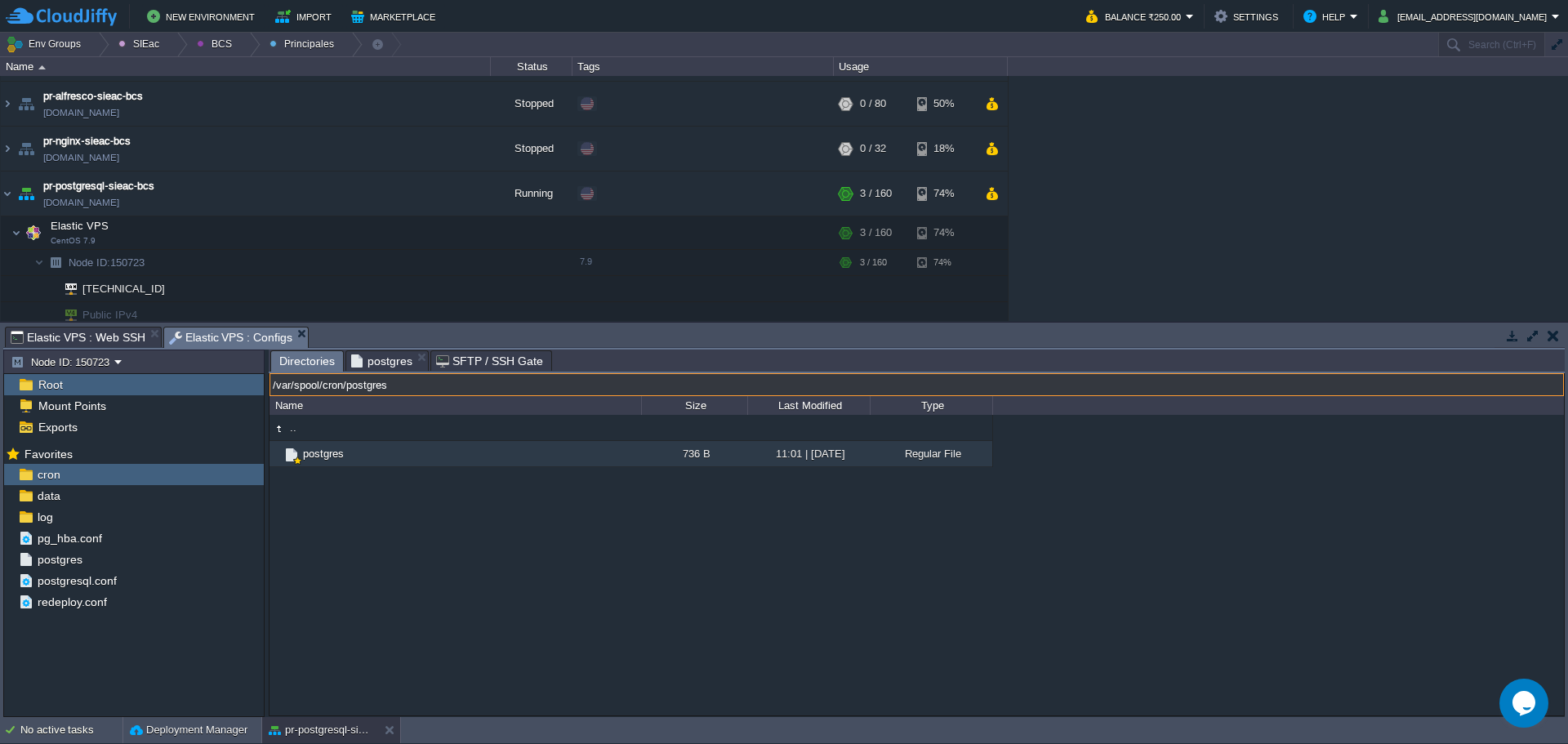
paste input "lib/pgsql/12/util/"
type input "/var/lib/pgsql/12/util/"
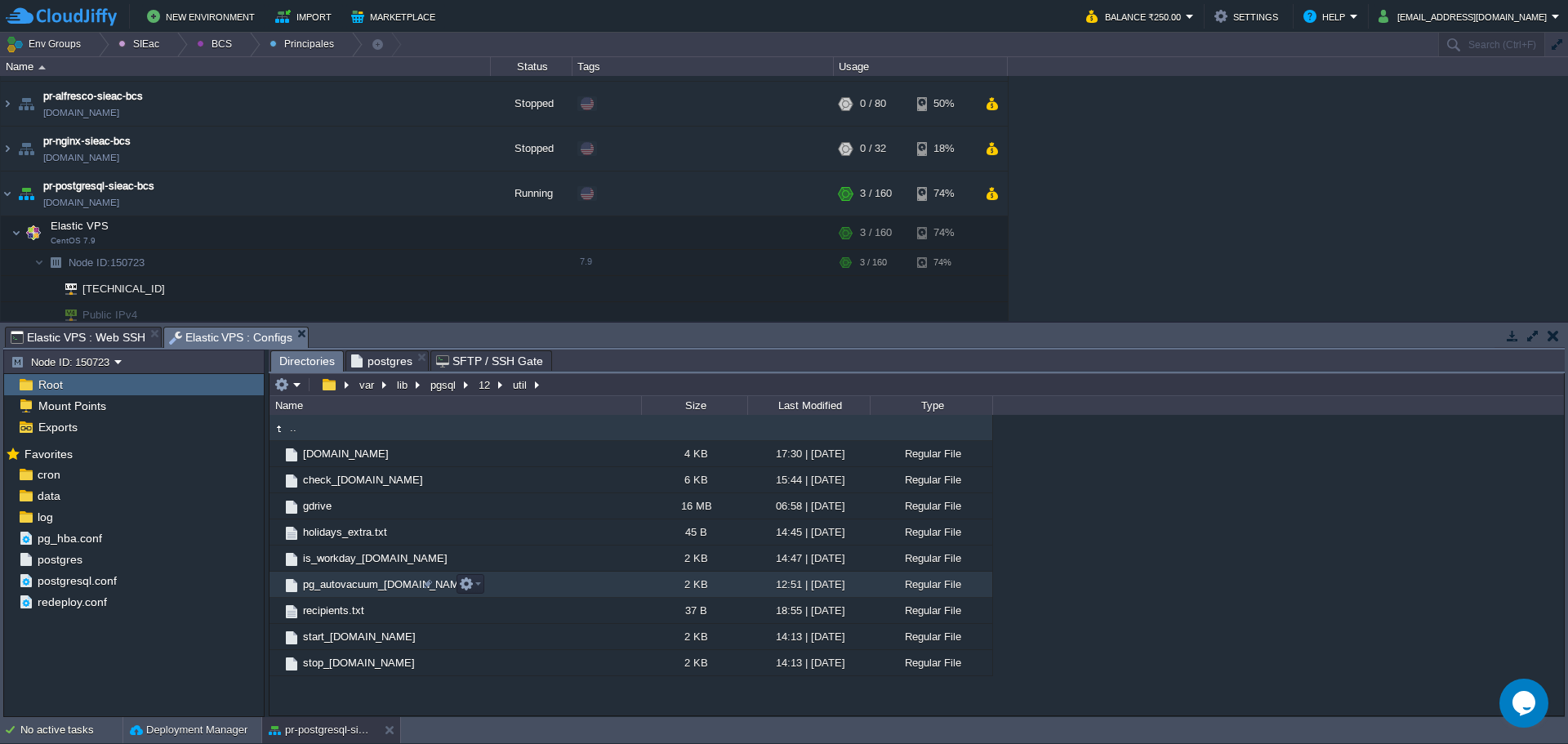
click at [356, 585] on span "pg_autovacuum_[DOMAIN_NAME]" at bounding box center [387, 584] width 171 height 14
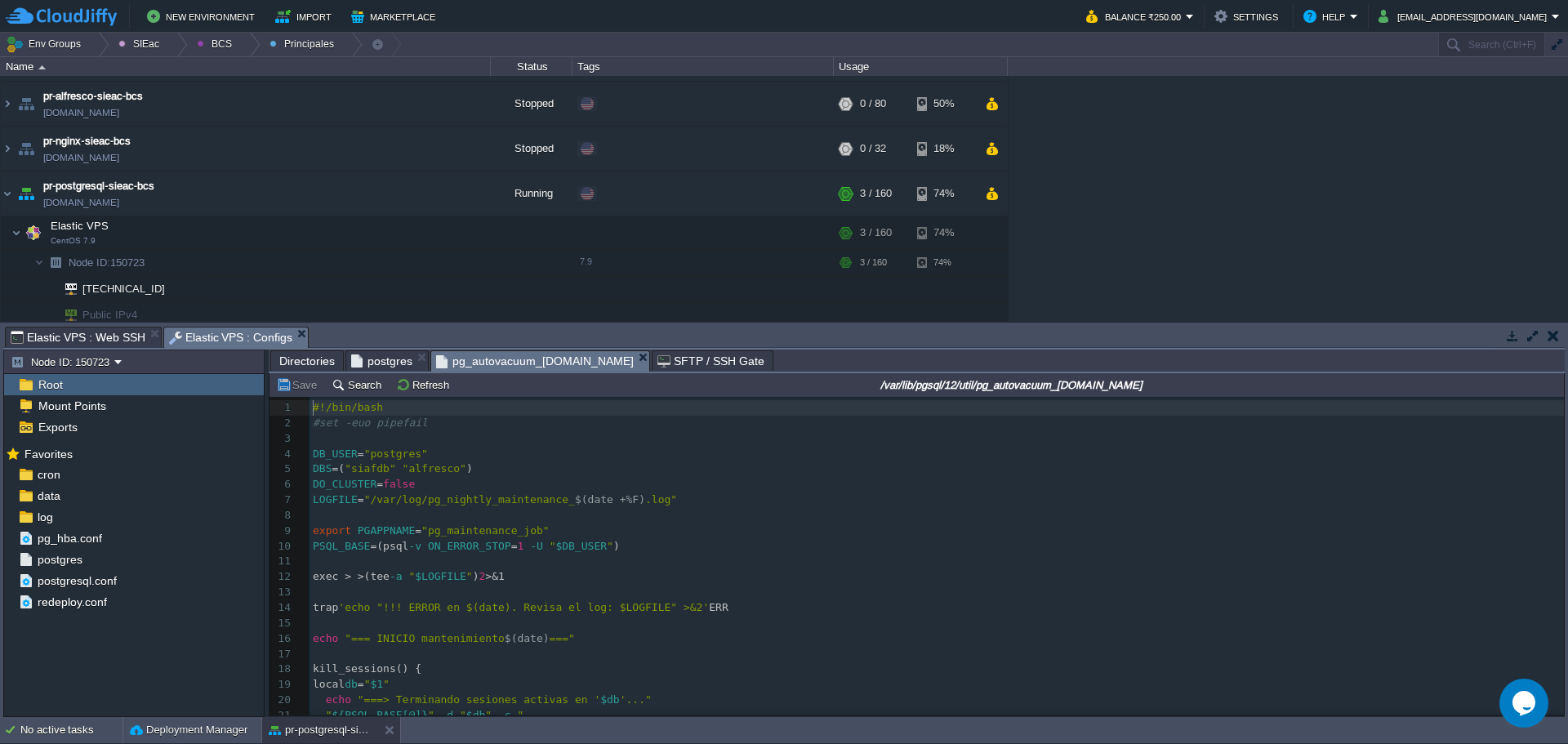
scroll to position [6, 0]
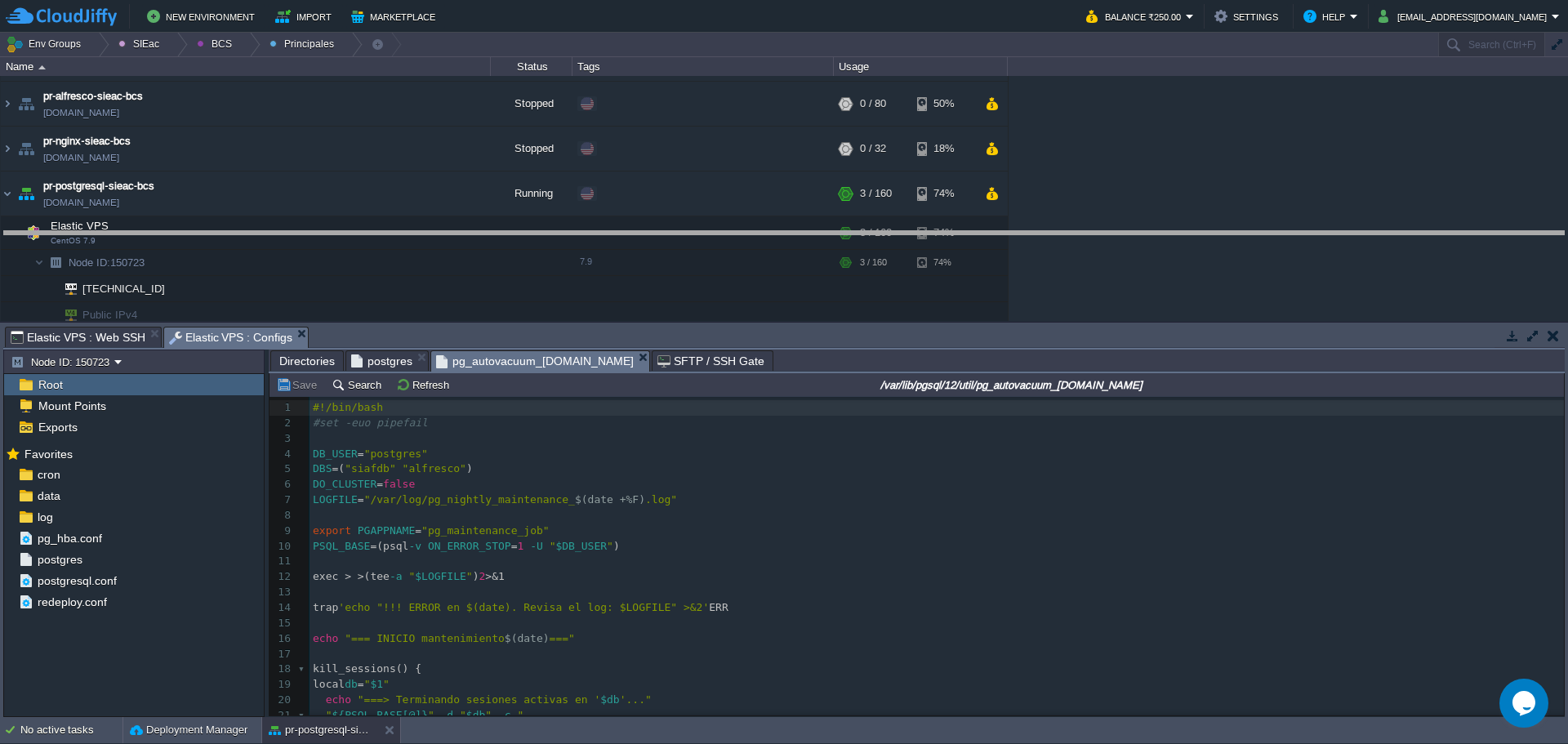
drag, startPoint x: 777, startPoint y: 338, endPoint x: 772, endPoint y: 251, distance: 87.1
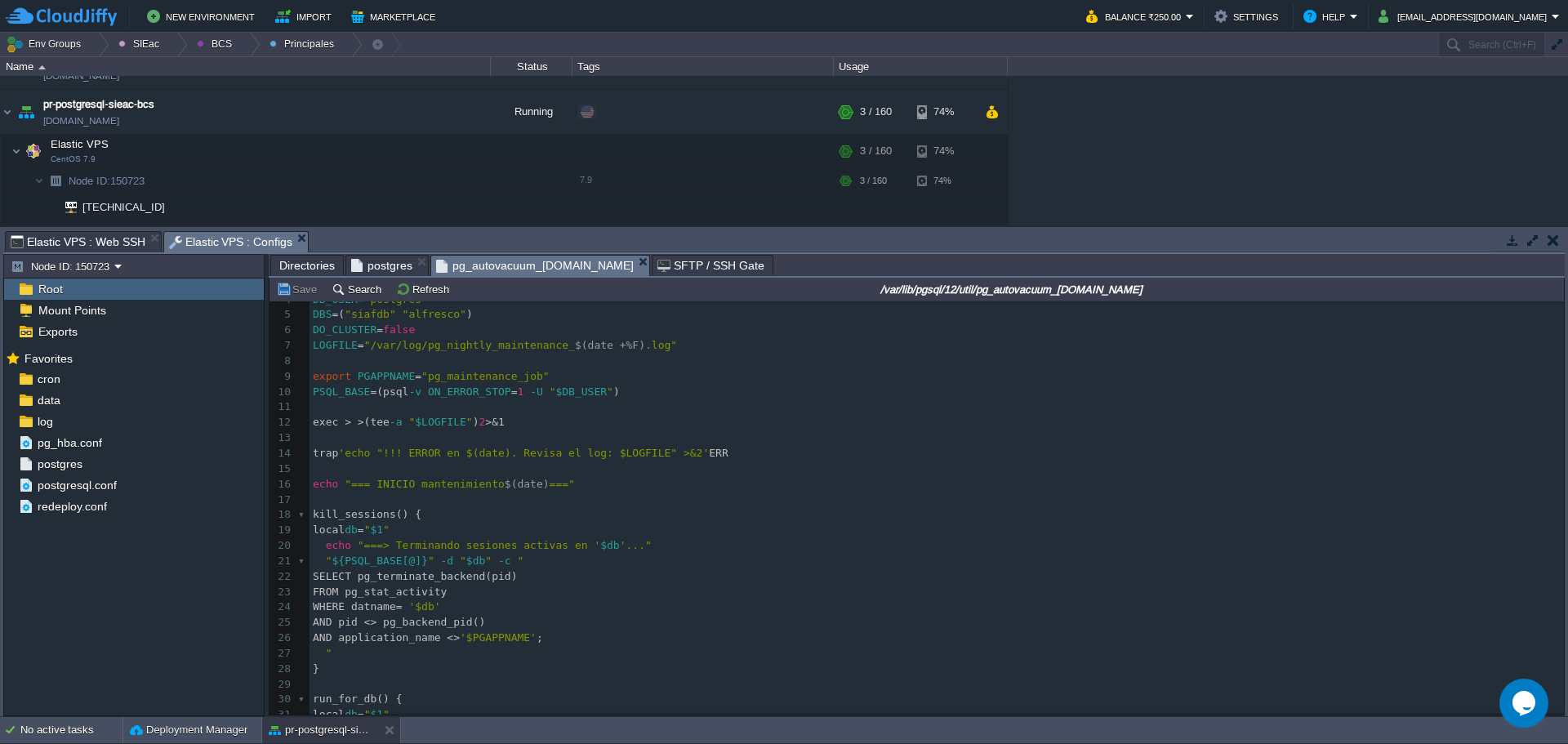
scroll to position [81, 0]
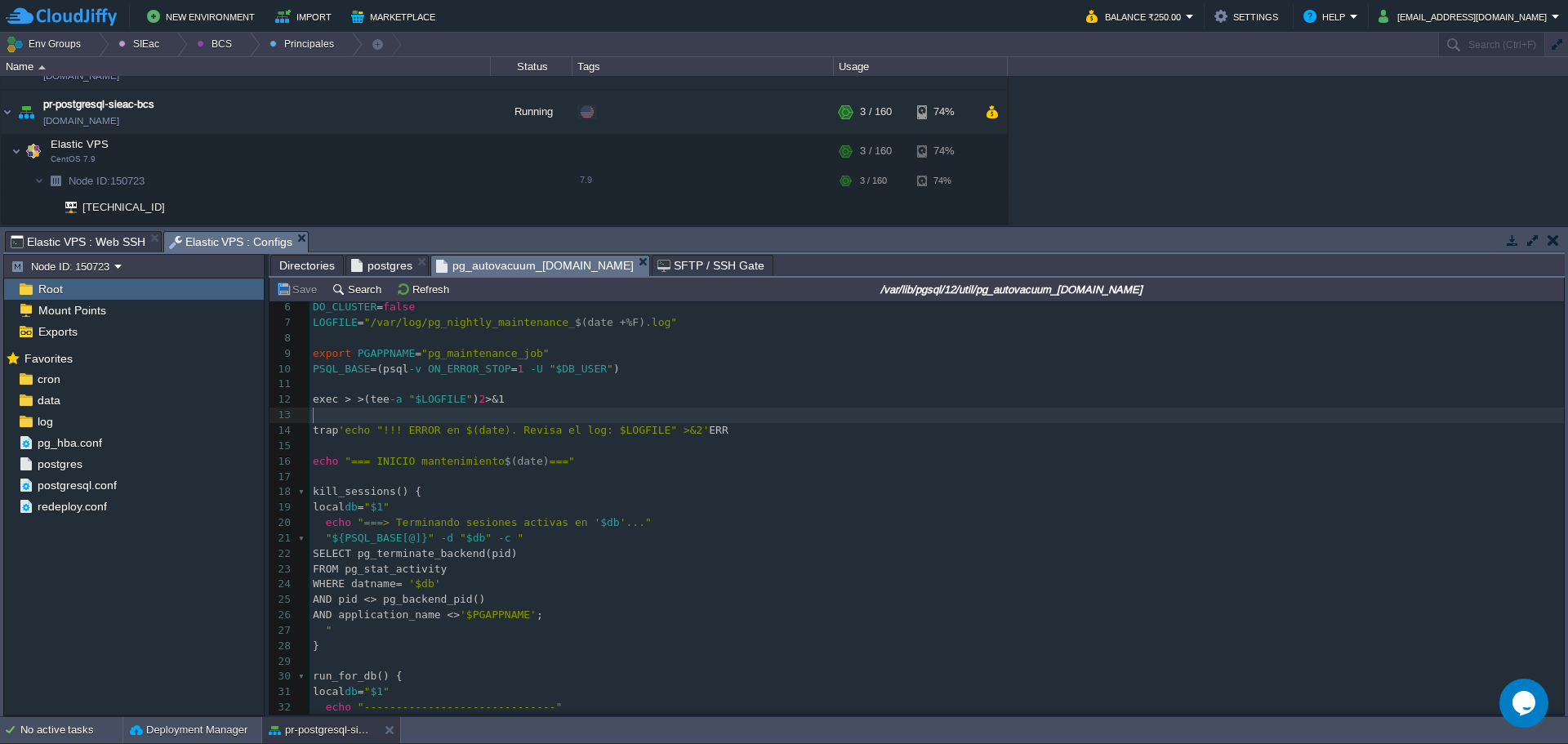
click at [752, 416] on pre "​" at bounding box center [936, 415] width 1255 height 16
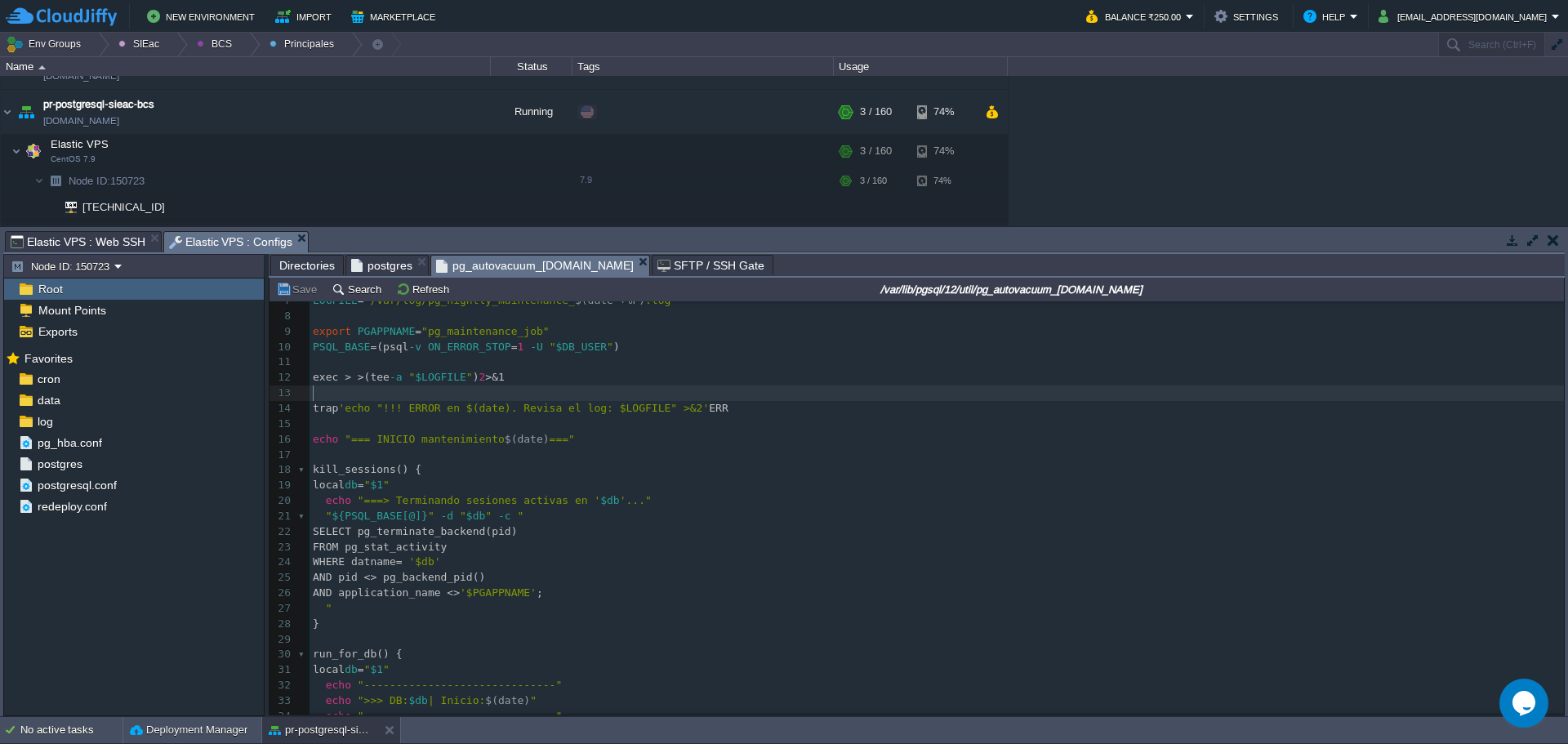
scroll to position [0, 0]
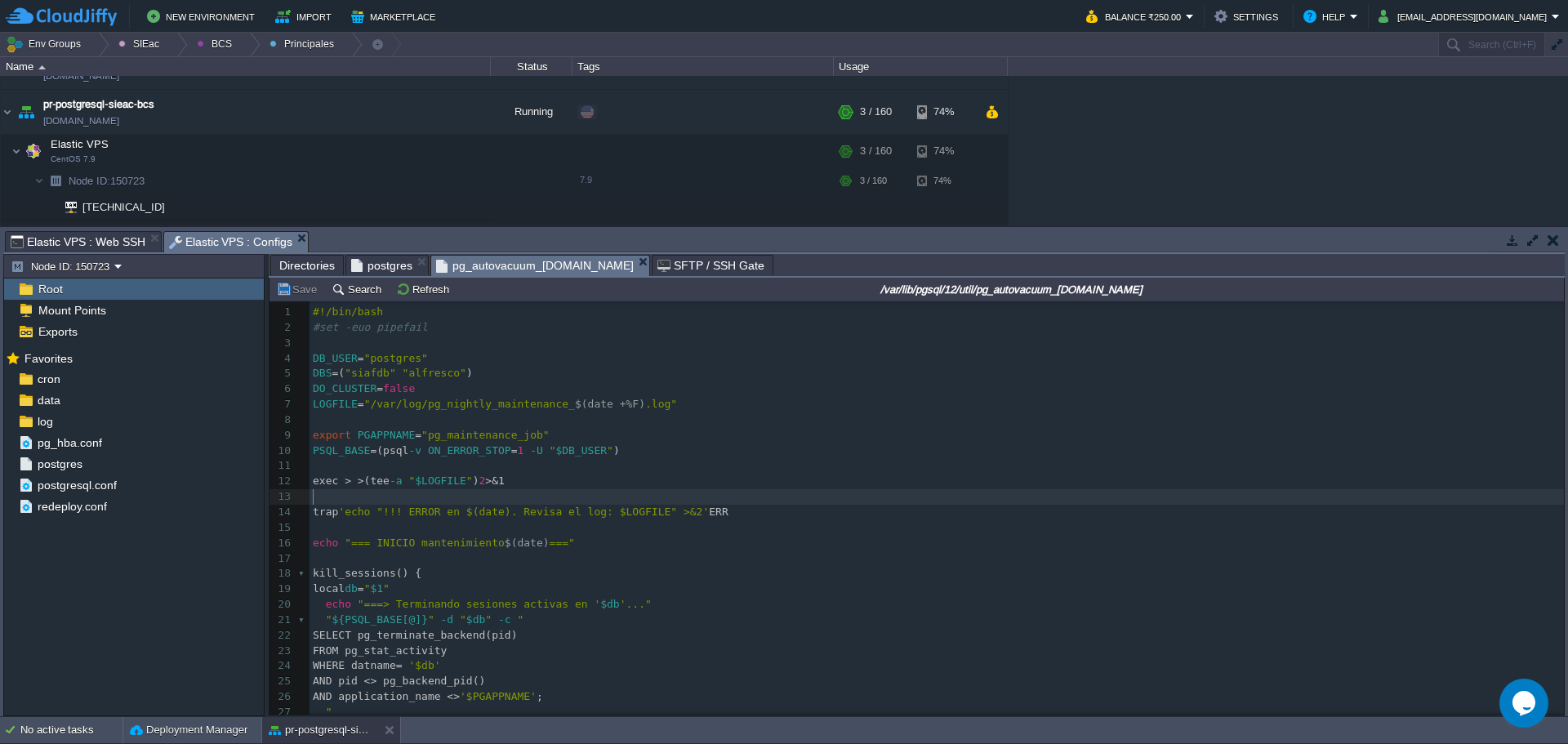
click at [369, 269] on span "postgres" at bounding box center [382, 266] width 62 height 20
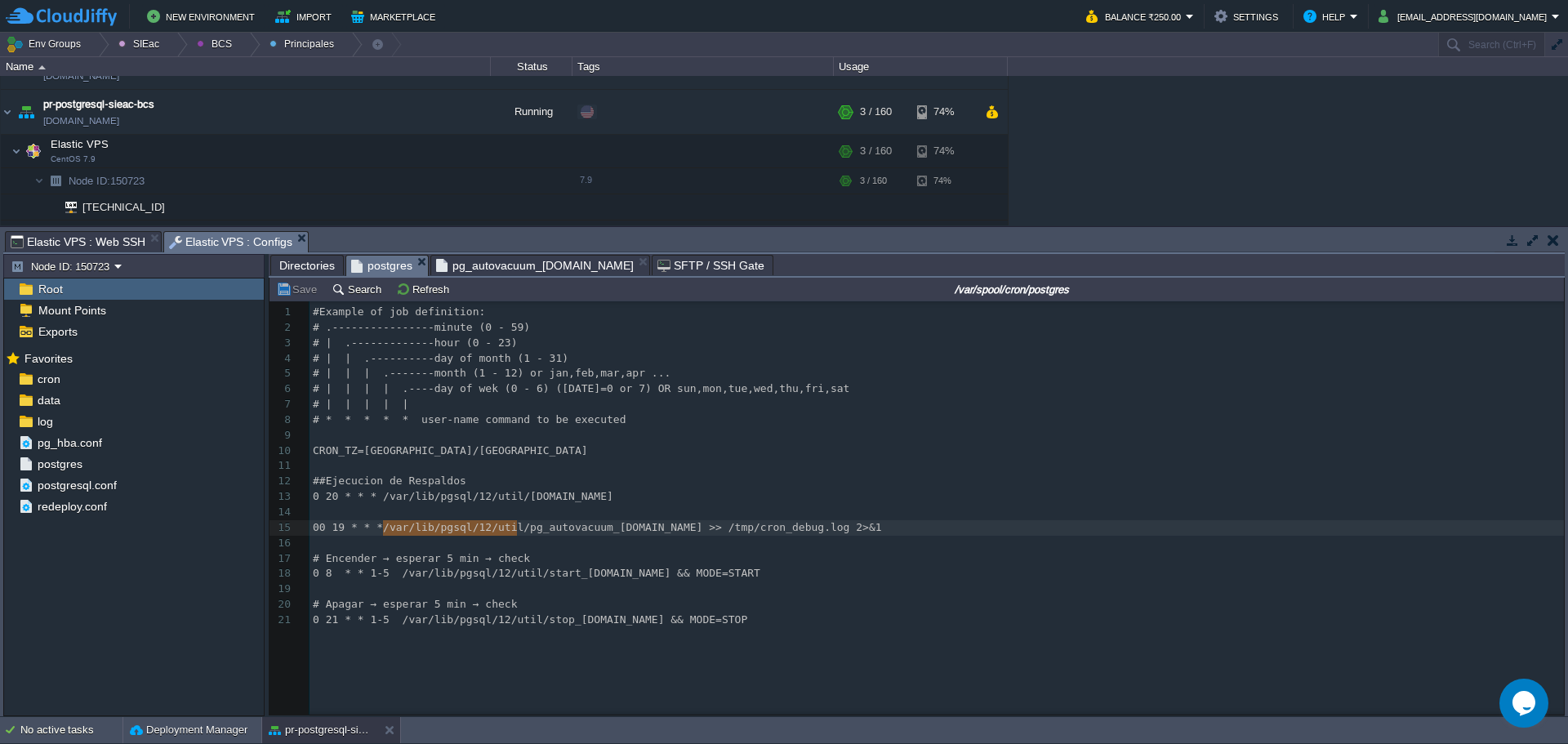
click at [286, 266] on span "Directories" at bounding box center [307, 266] width 56 height 20
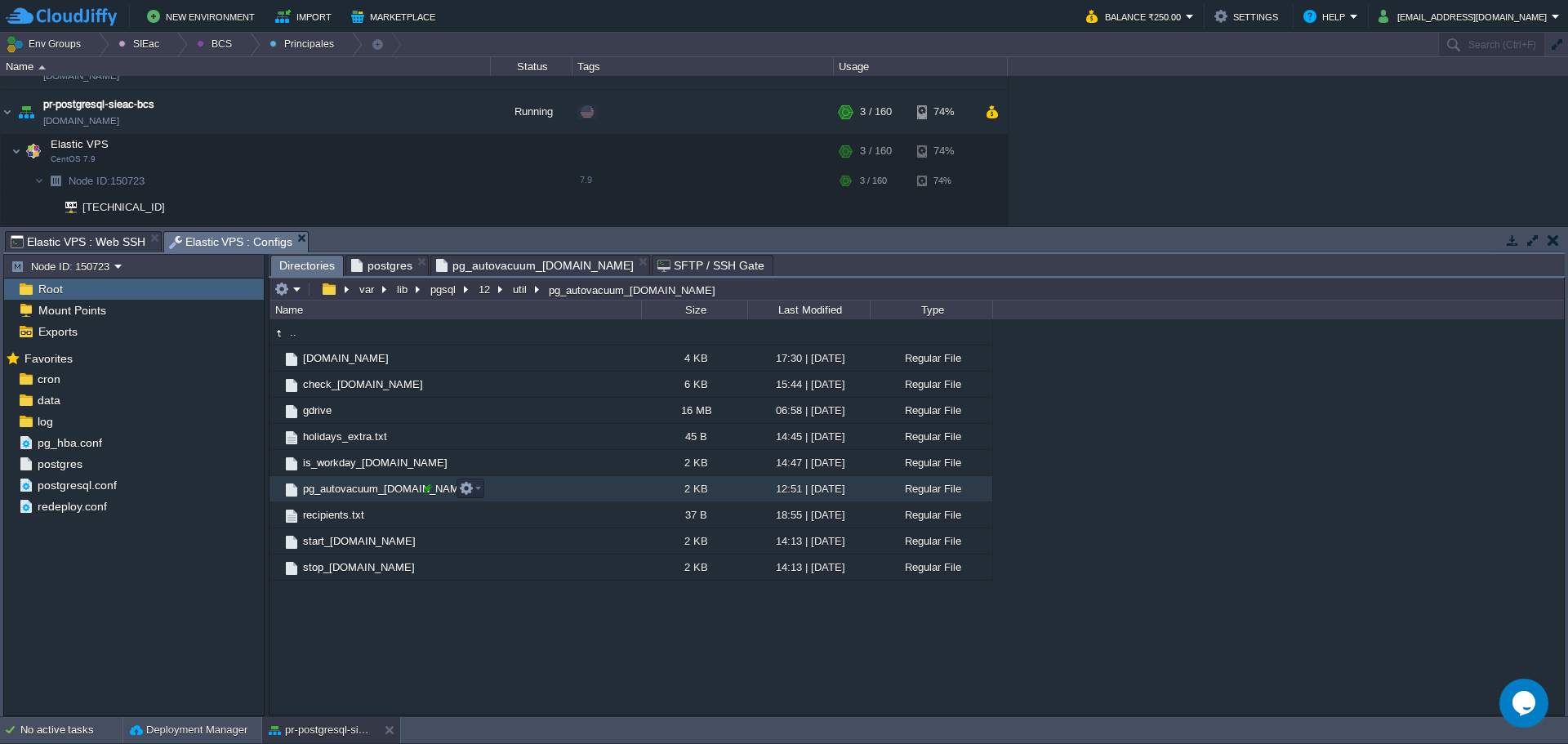
click at [424, 493] on div at bounding box center [428, 489] width 15 height 15
drag, startPoint x: 424, startPoint y: 493, endPoint x: 269, endPoint y: 498, distance: 155.1
click at [269, 498] on div "var lib pgsql 12 util pg_autovacuum_plus.sh Name Size Last Modified Type .. bac…" at bounding box center [916, 496] width 1296 height 438
click at [372, 486] on span "pg_autovacuum_[DOMAIN_NAME]" at bounding box center [387, 489] width 171 height 14
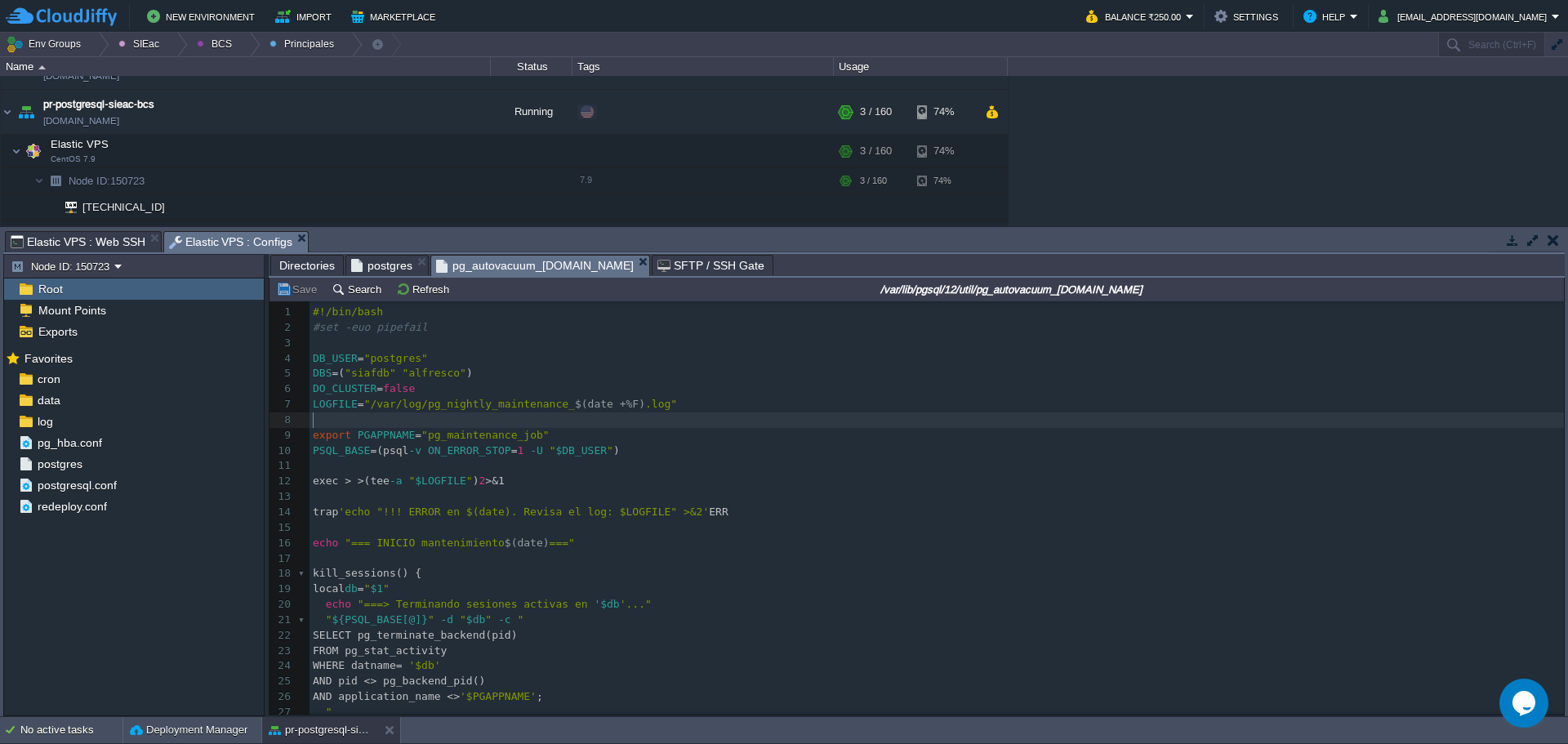
click at [734, 426] on pre "​" at bounding box center [936, 420] width 1255 height 16
type textarea "-"
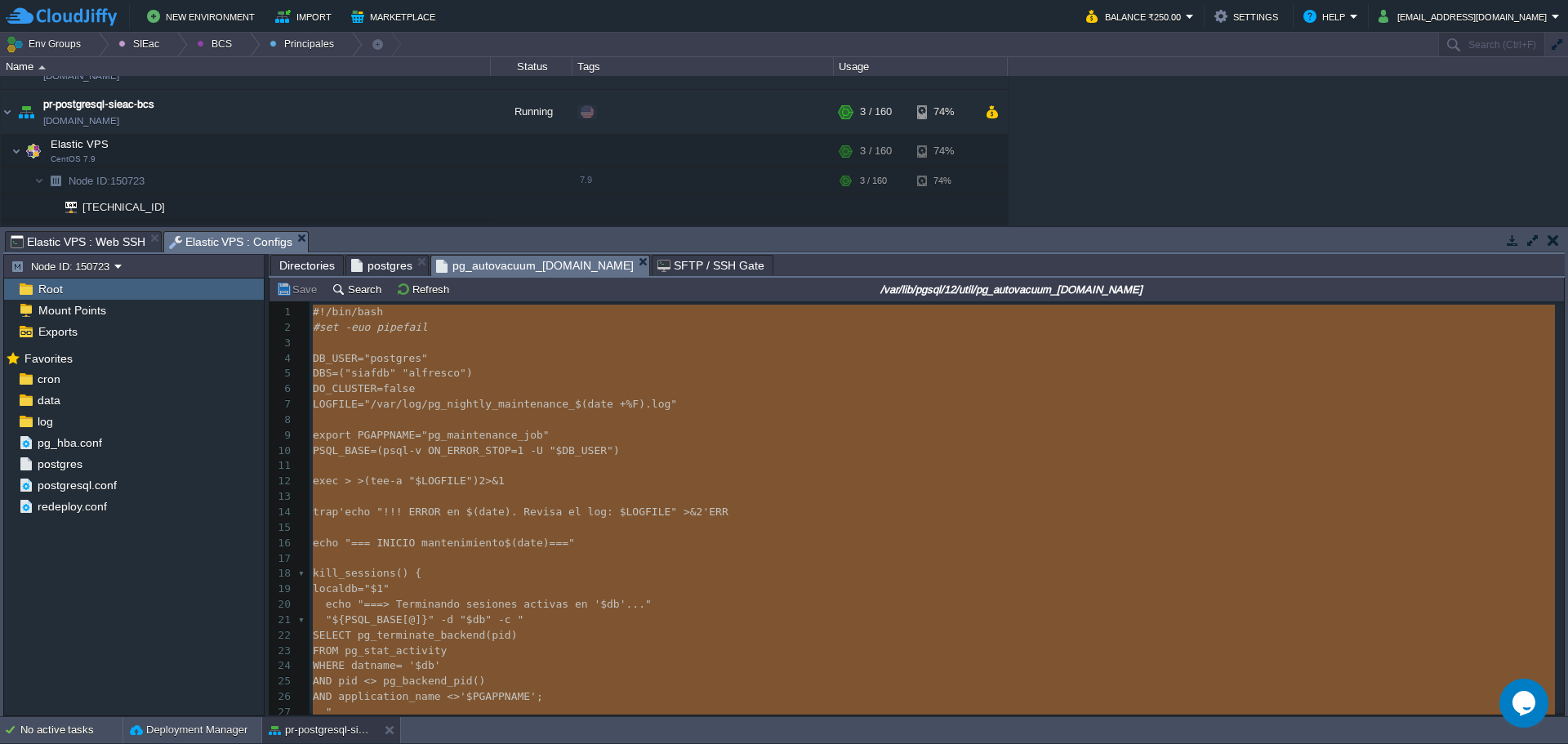
type textarea "-"
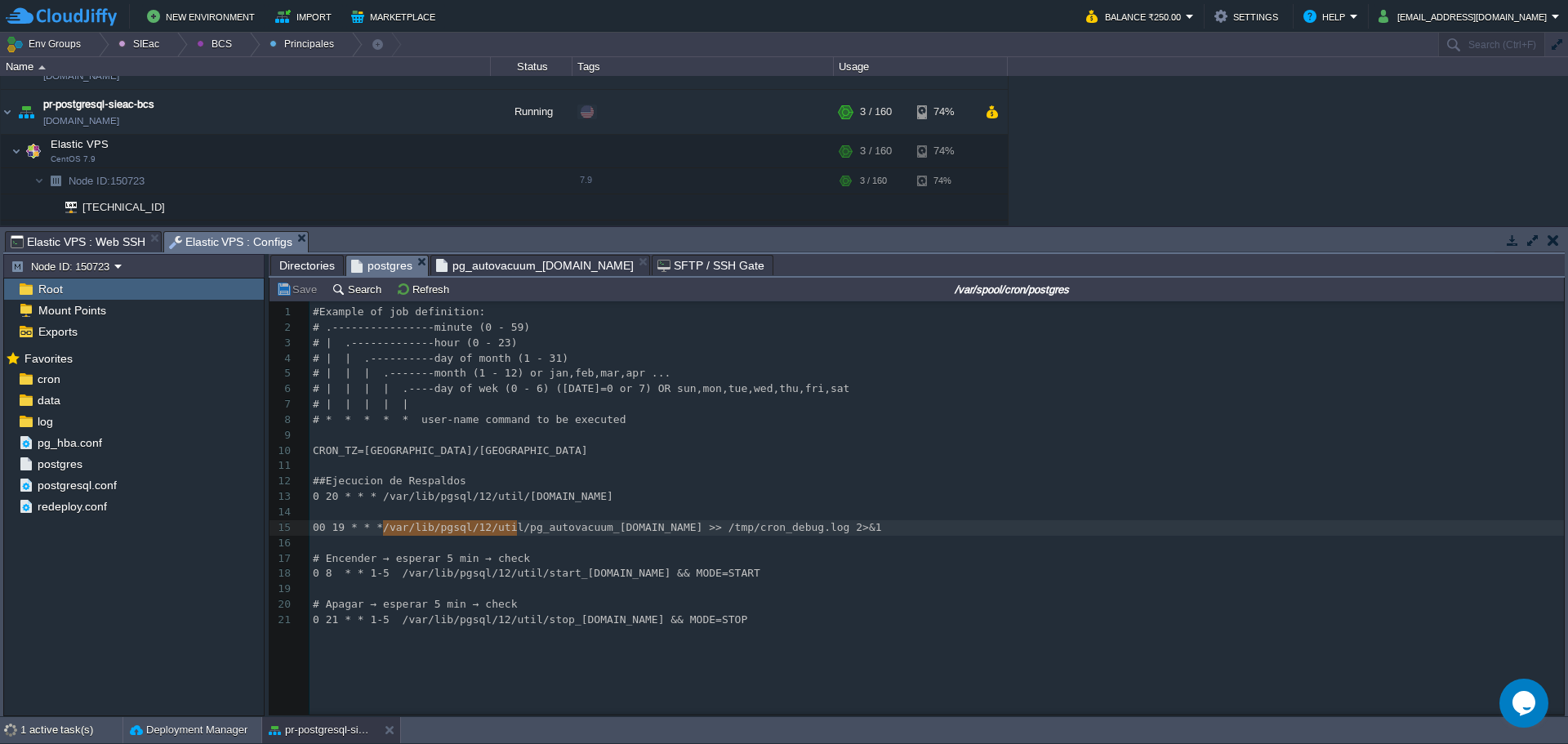
click at [378, 269] on span "postgres" at bounding box center [382, 266] width 62 height 21
click at [910, 488] on pre "##Ejecucion de Respaldos" at bounding box center [939, 481] width 1260 height 16
drag, startPoint x: 52, startPoint y: 37, endPoint x: 86, endPoint y: 67, distance: 45.3
click at [52, 37] on button "Env Groups" at bounding box center [46, 44] width 81 height 23
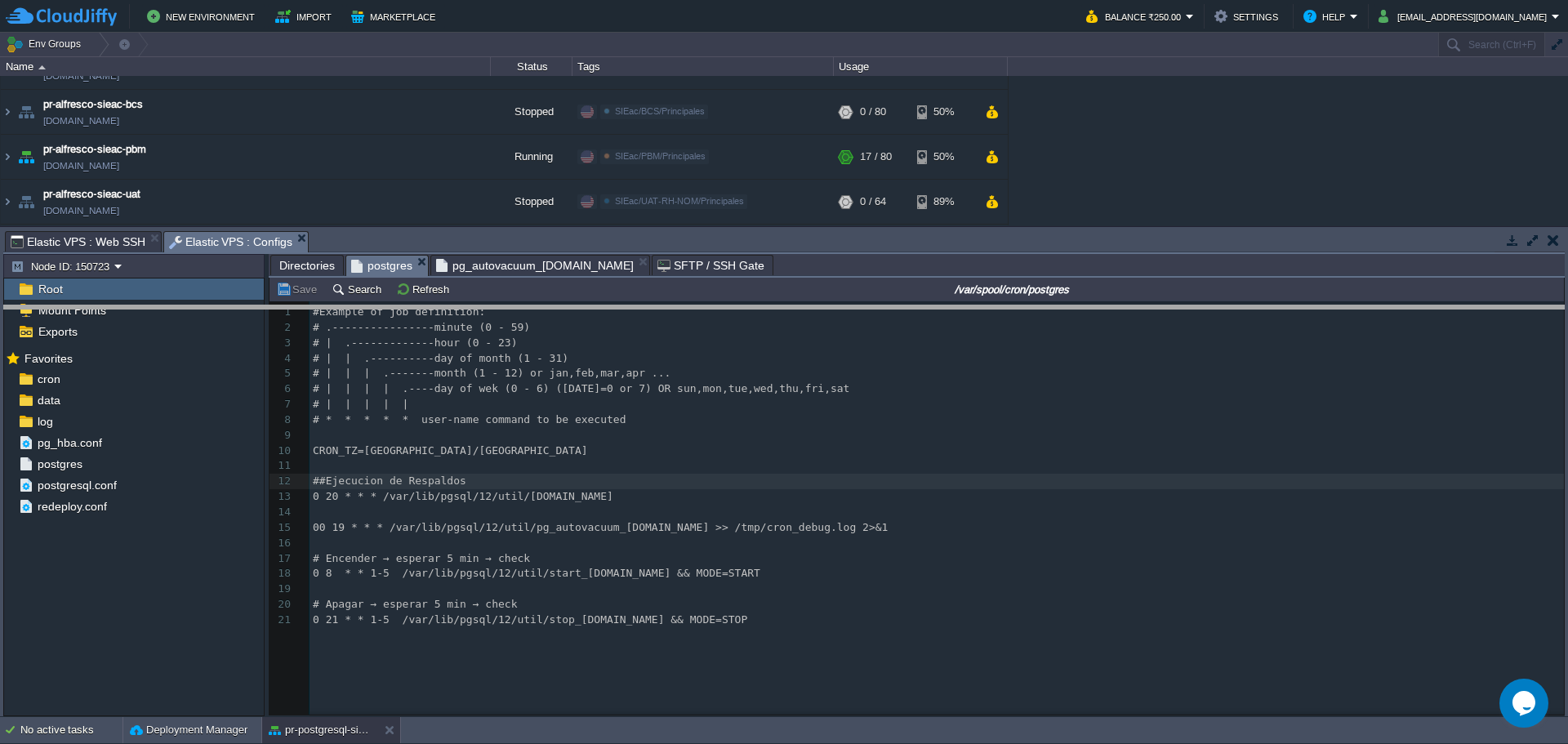
drag, startPoint x: 372, startPoint y: 253, endPoint x: 357, endPoint y: 447, distance: 194.6
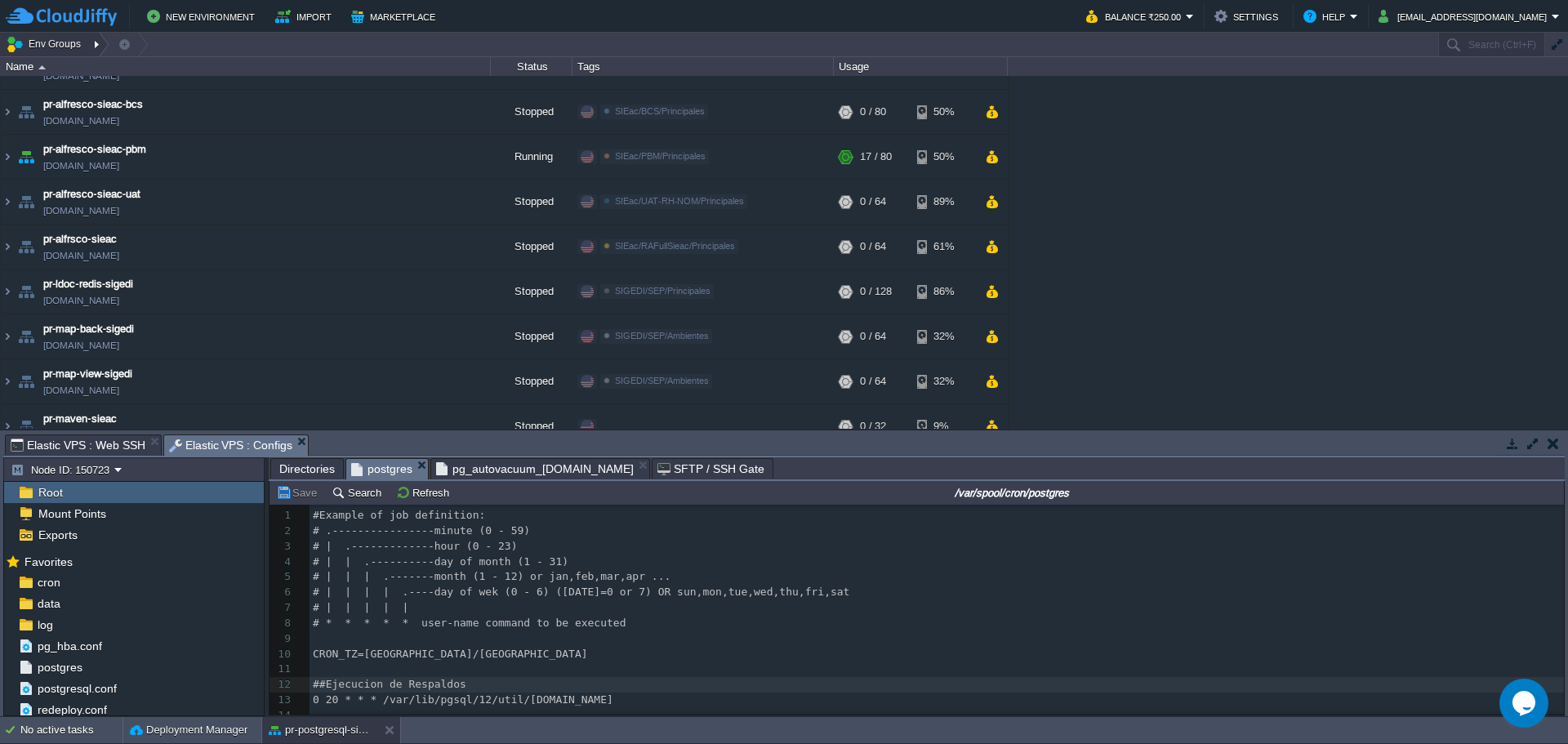
click at [91, 51] on div at bounding box center [98, 44] width 22 height 23
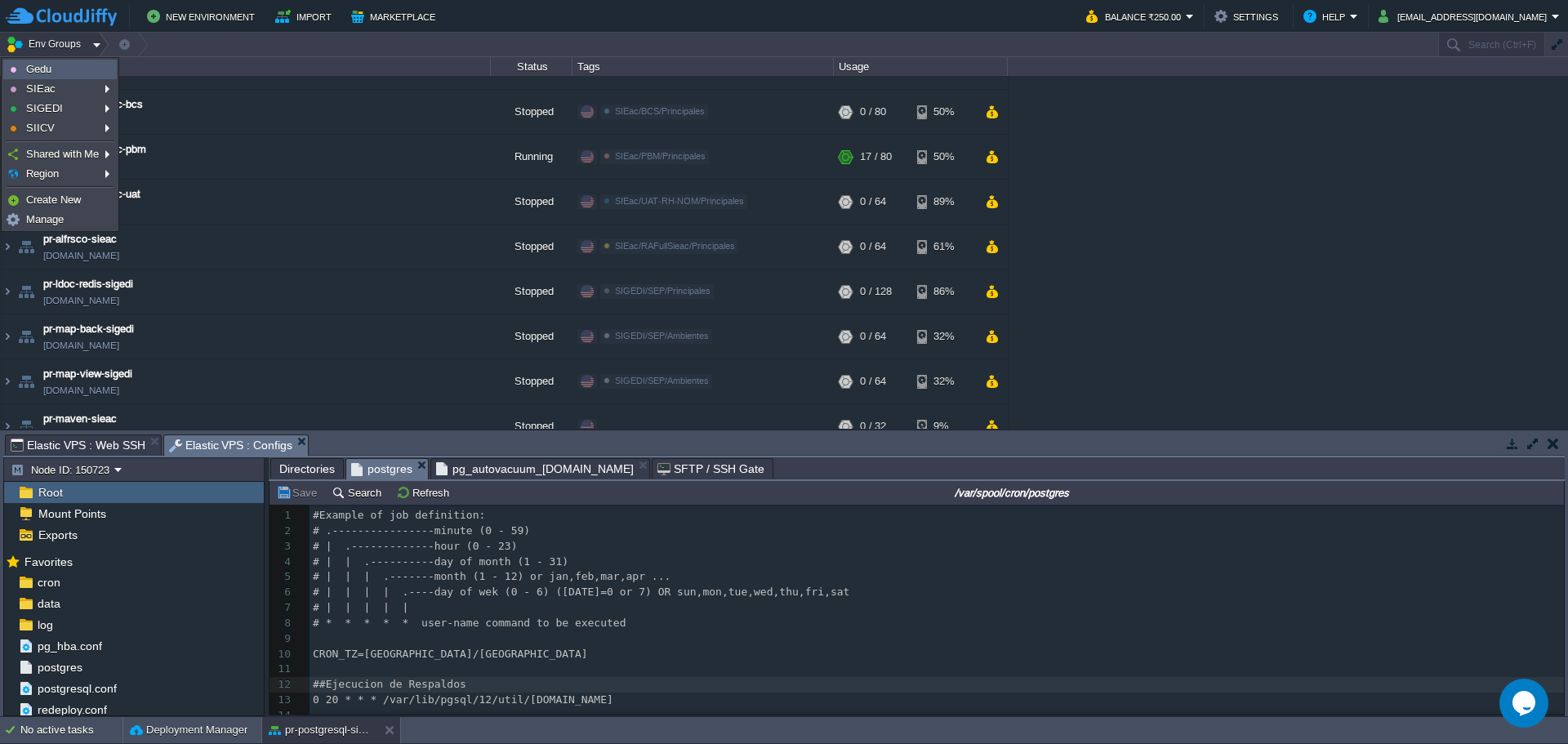
click at [86, 71] on link "Gedu" at bounding box center [60, 70] width 112 height 18
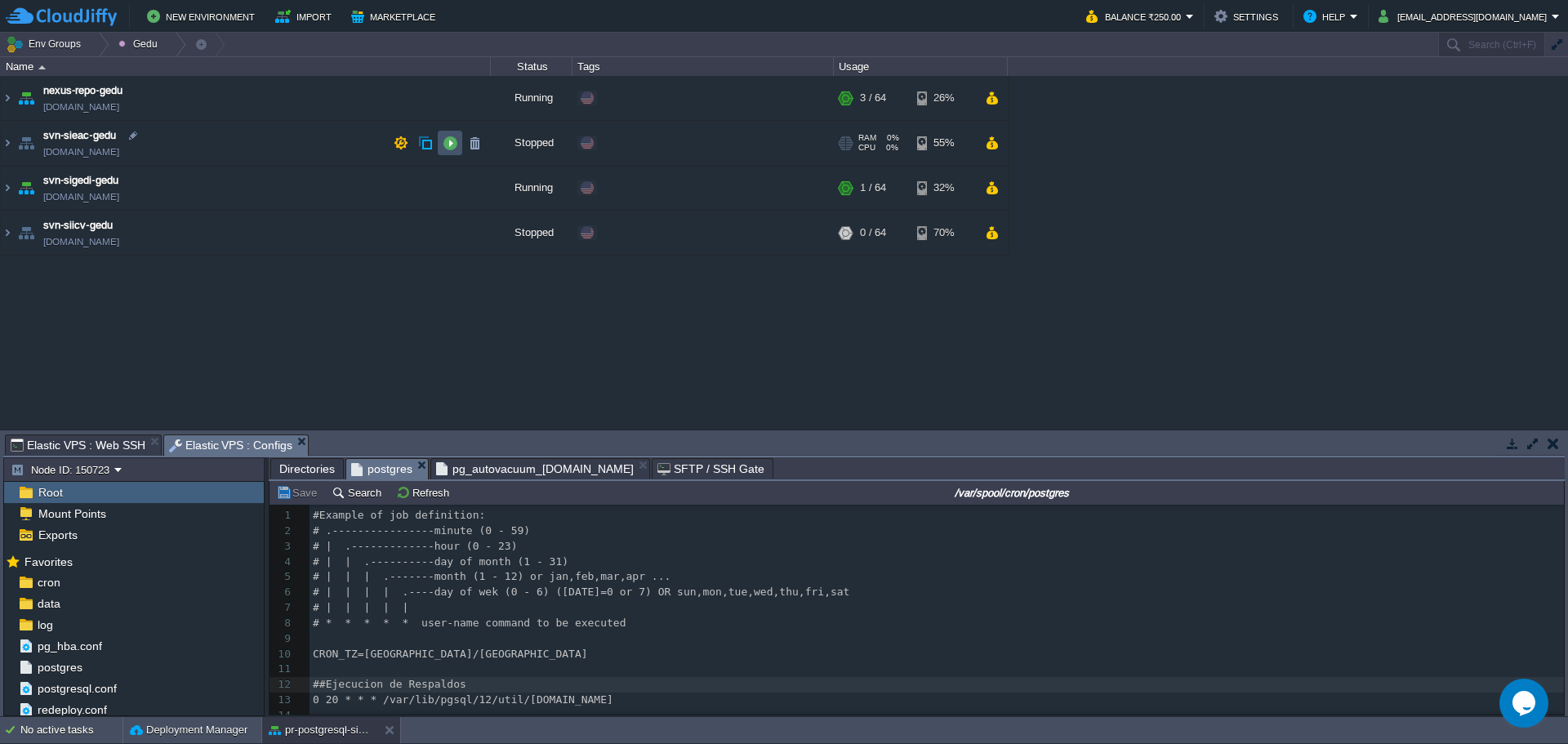
click at [452, 144] on button "button" at bounding box center [451, 143] width 15 height 15
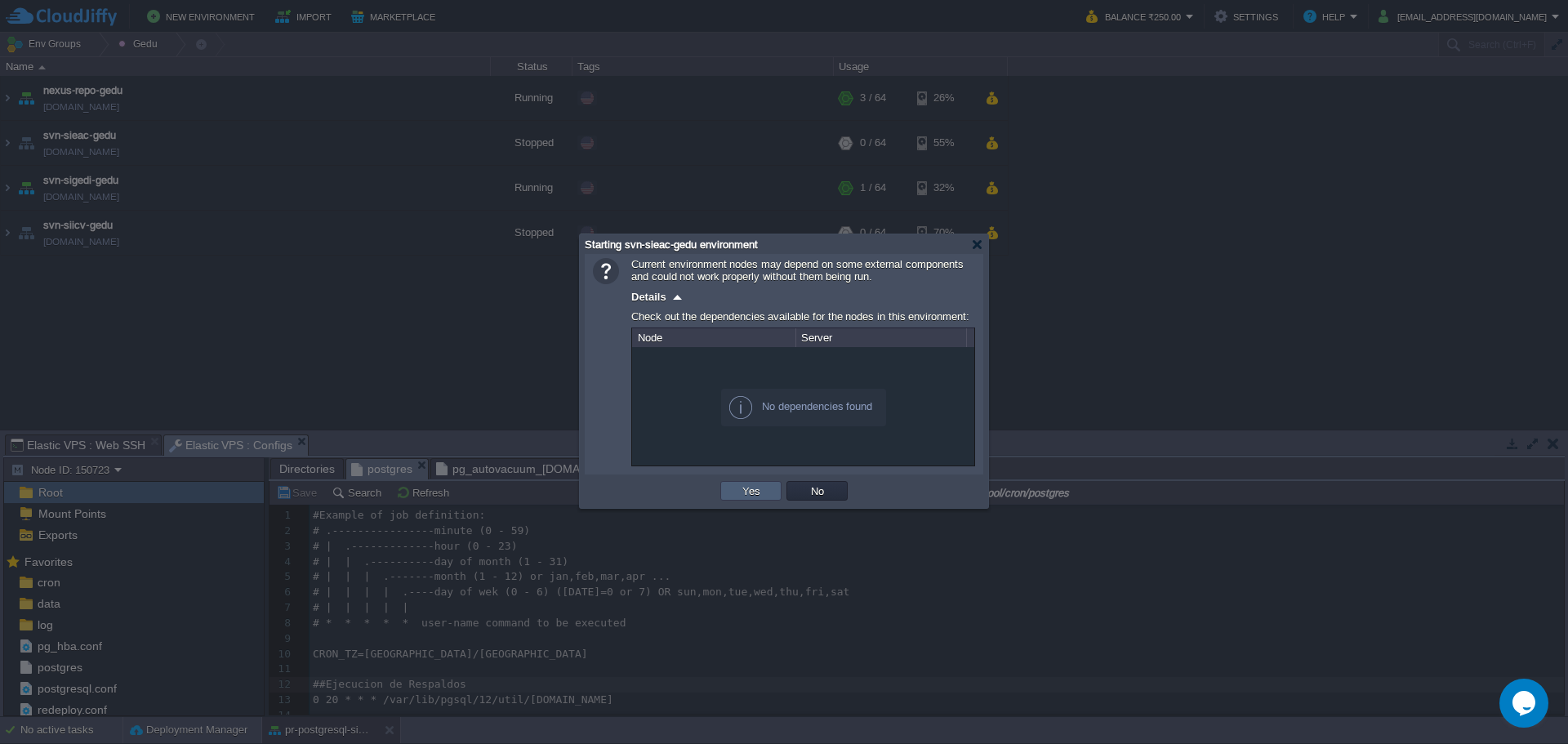
click at [754, 485] on td "Yes" at bounding box center [752, 491] width 62 height 20
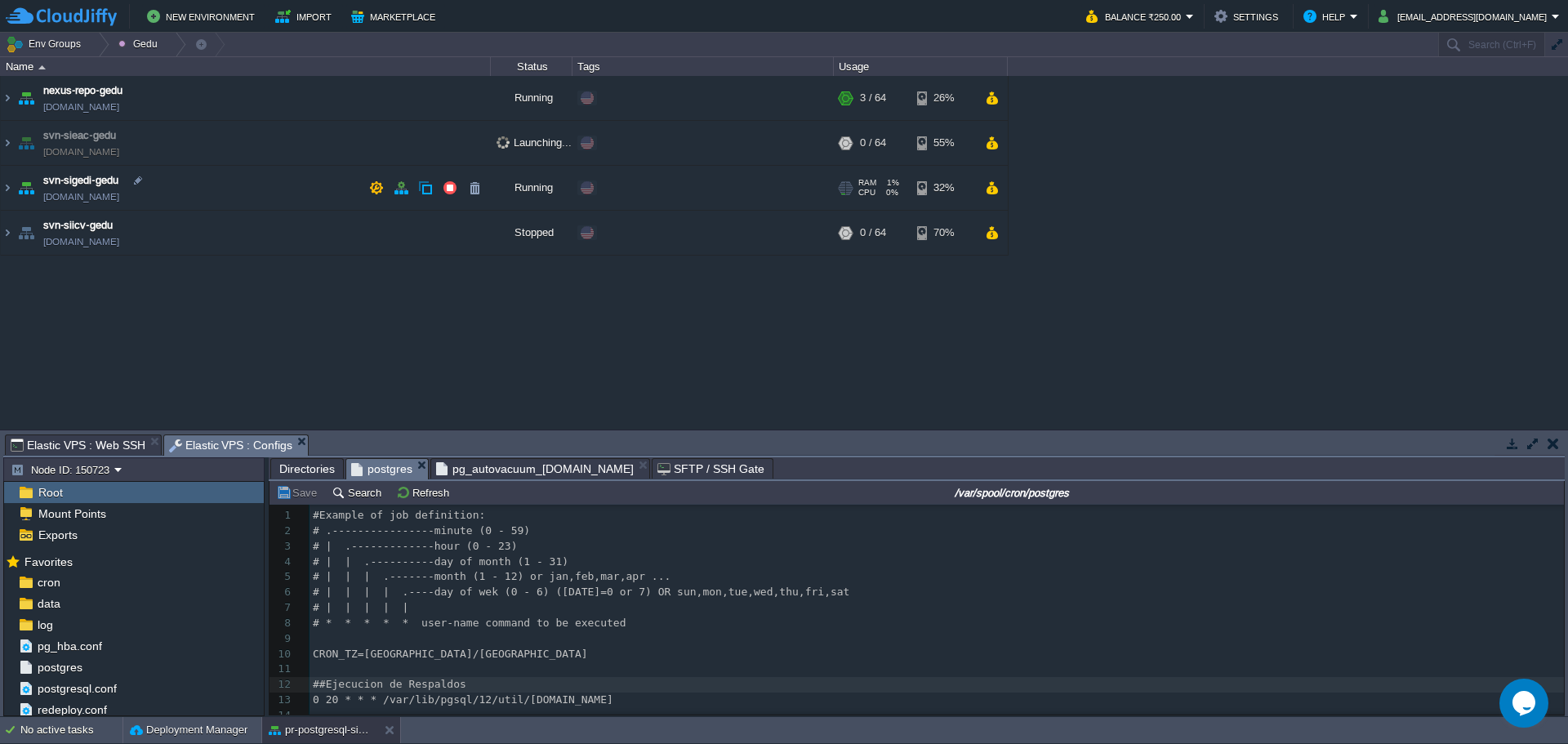
click at [285, 191] on td "svn-sigedi-gedu svn-sigedi-gedu.w1-us.cloudjiffy.net" at bounding box center [246, 188] width 491 height 45
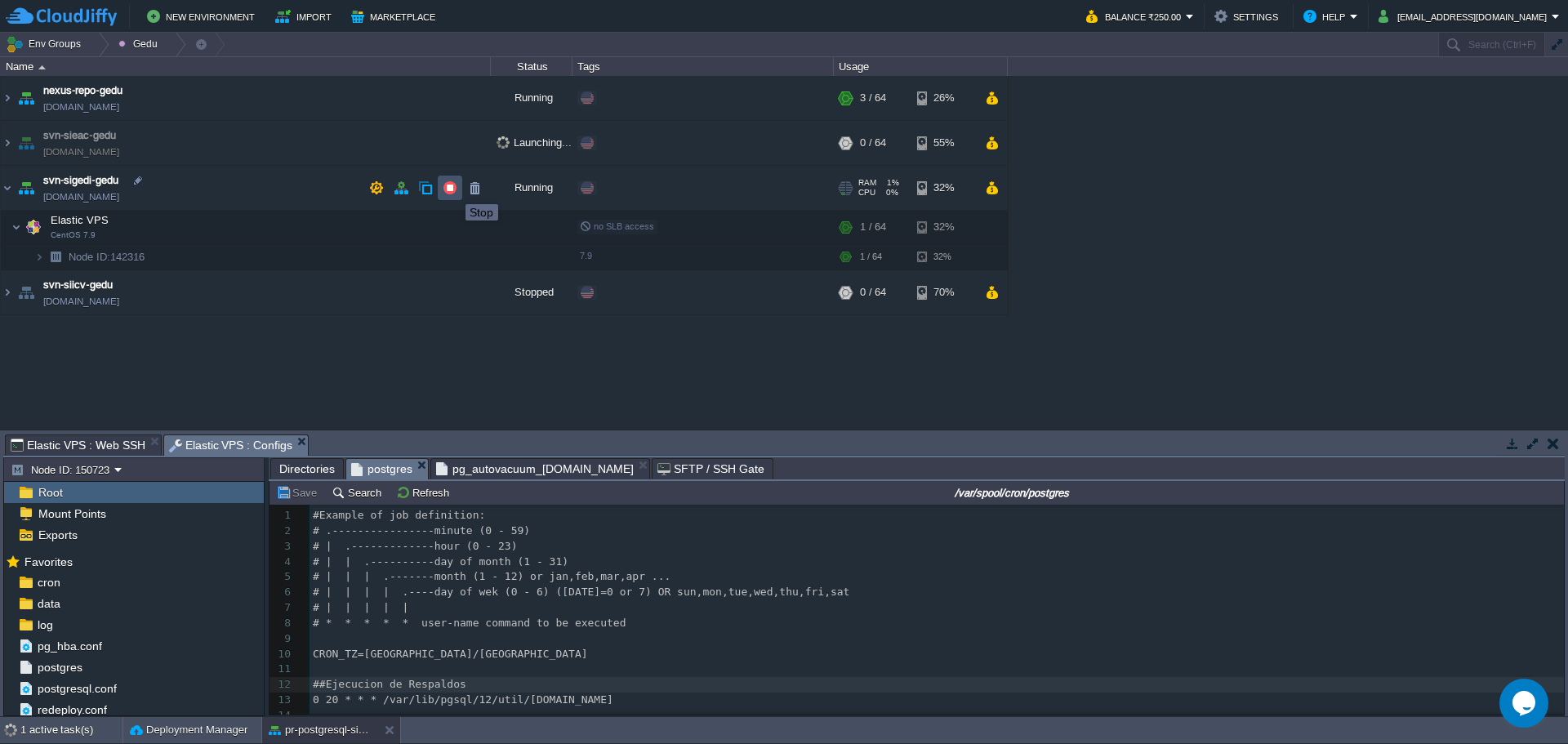
click at [453, 190] on button "button" at bounding box center [451, 188] width 15 height 15
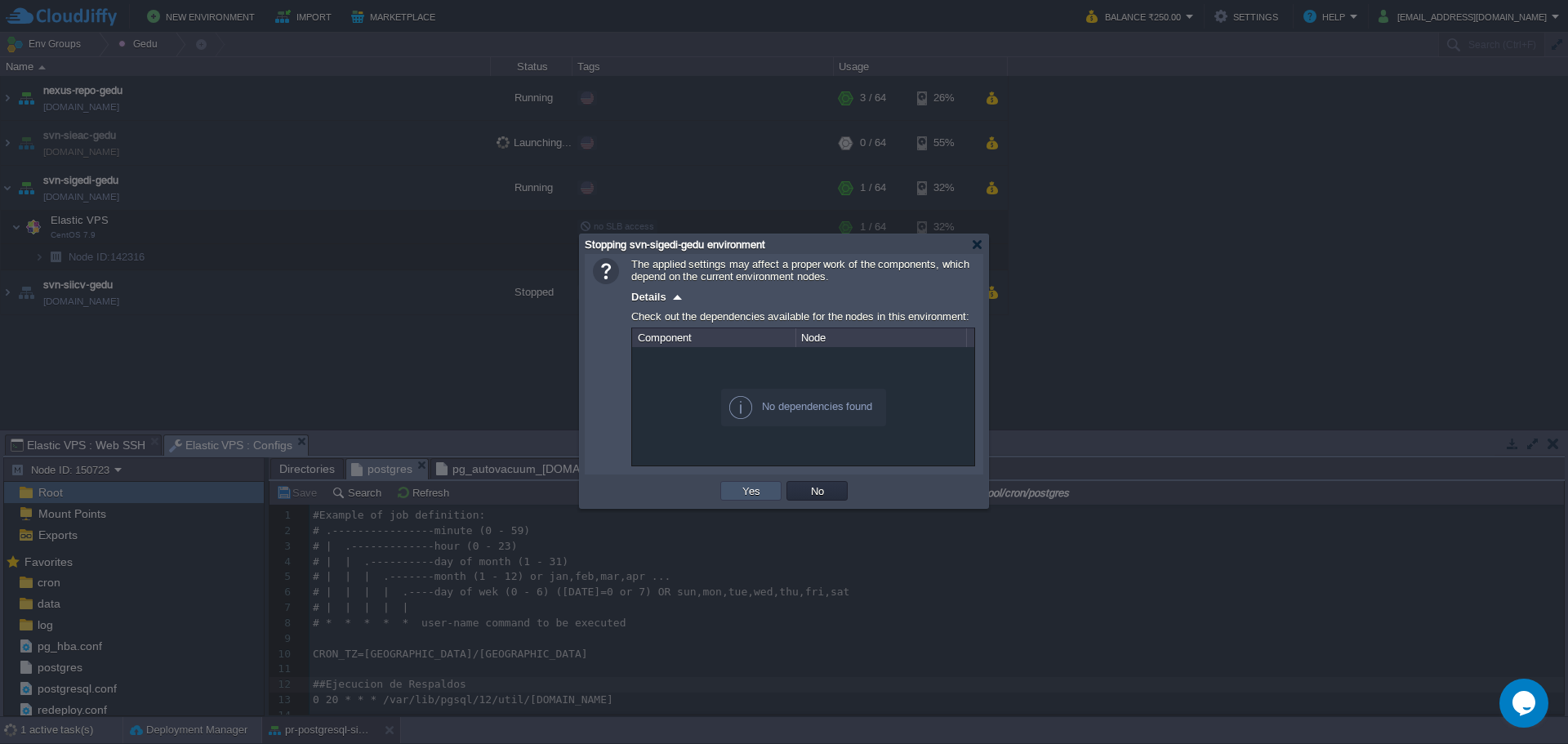
click at [762, 495] on button "Yes" at bounding box center [751, 491] width 27 height 15
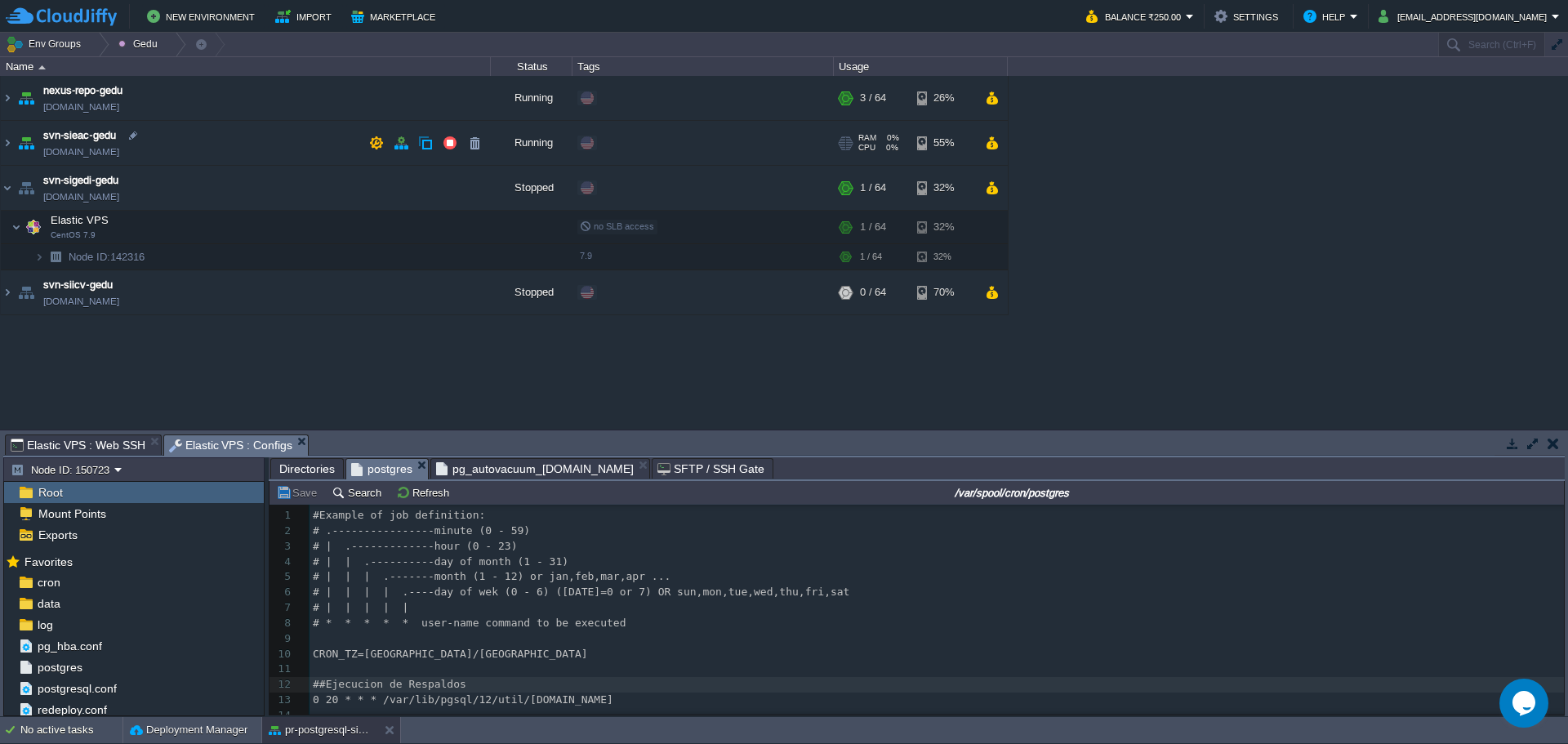
click at [250, 139] on td "svn-sieac-gedu svn-siaf-gedu.w1-us.cloudjiffy.net" at bounding box center [246, 143] width 491 height 45
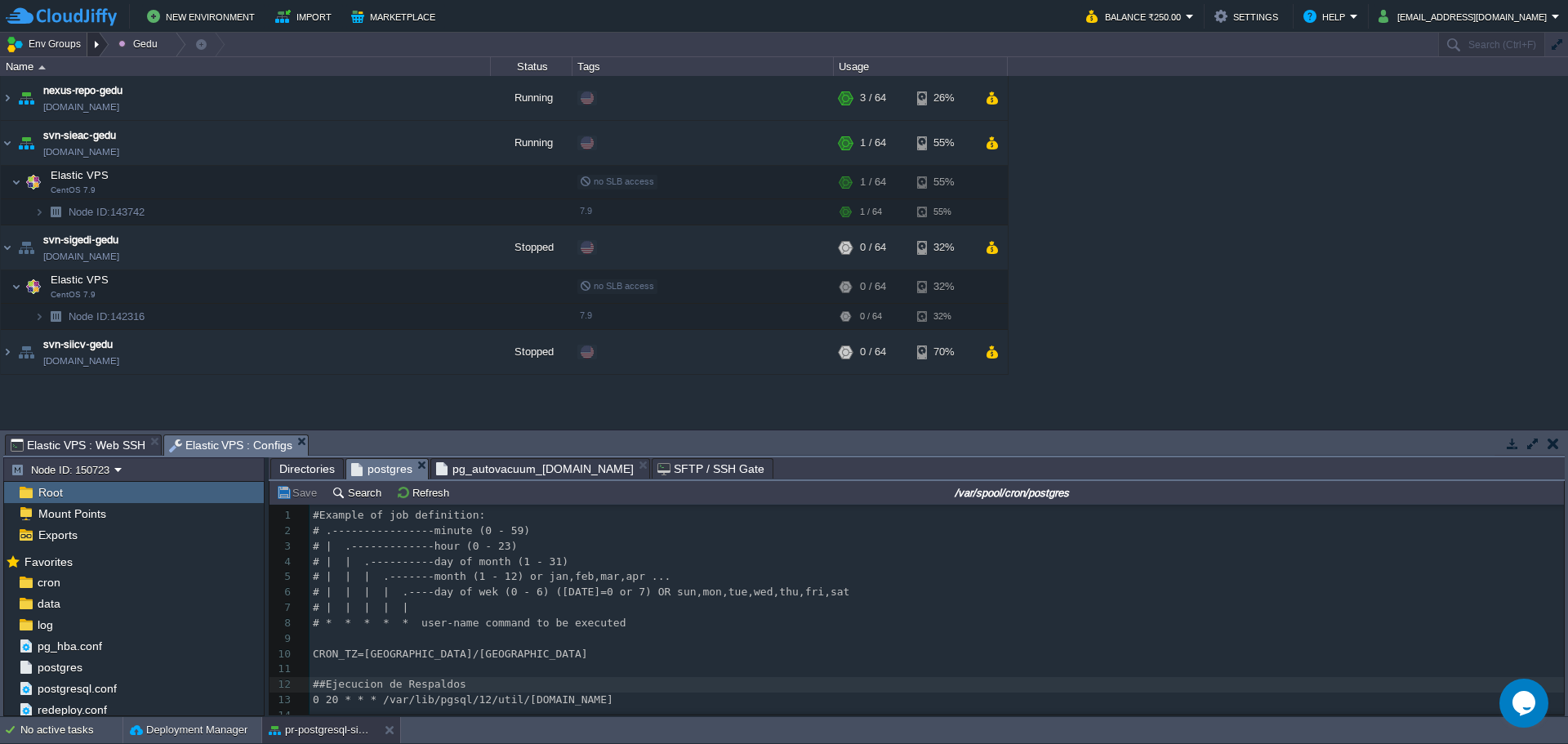
click at [98, 37] on div at bounding box center [98, 44] width 22 height 23
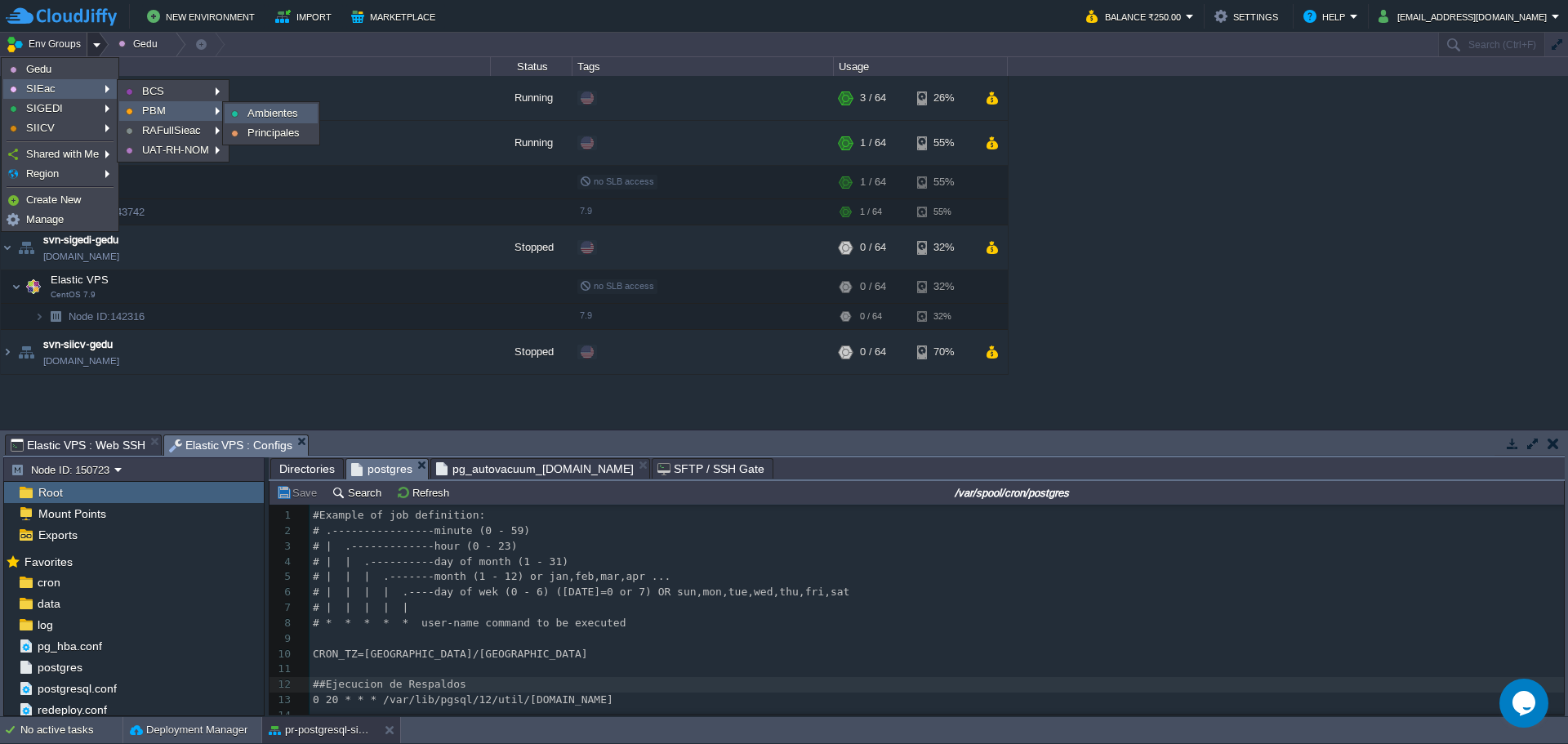
click at [264, 108] on span "Ambientes" at bounding box center [273, 113] width 51 height 12
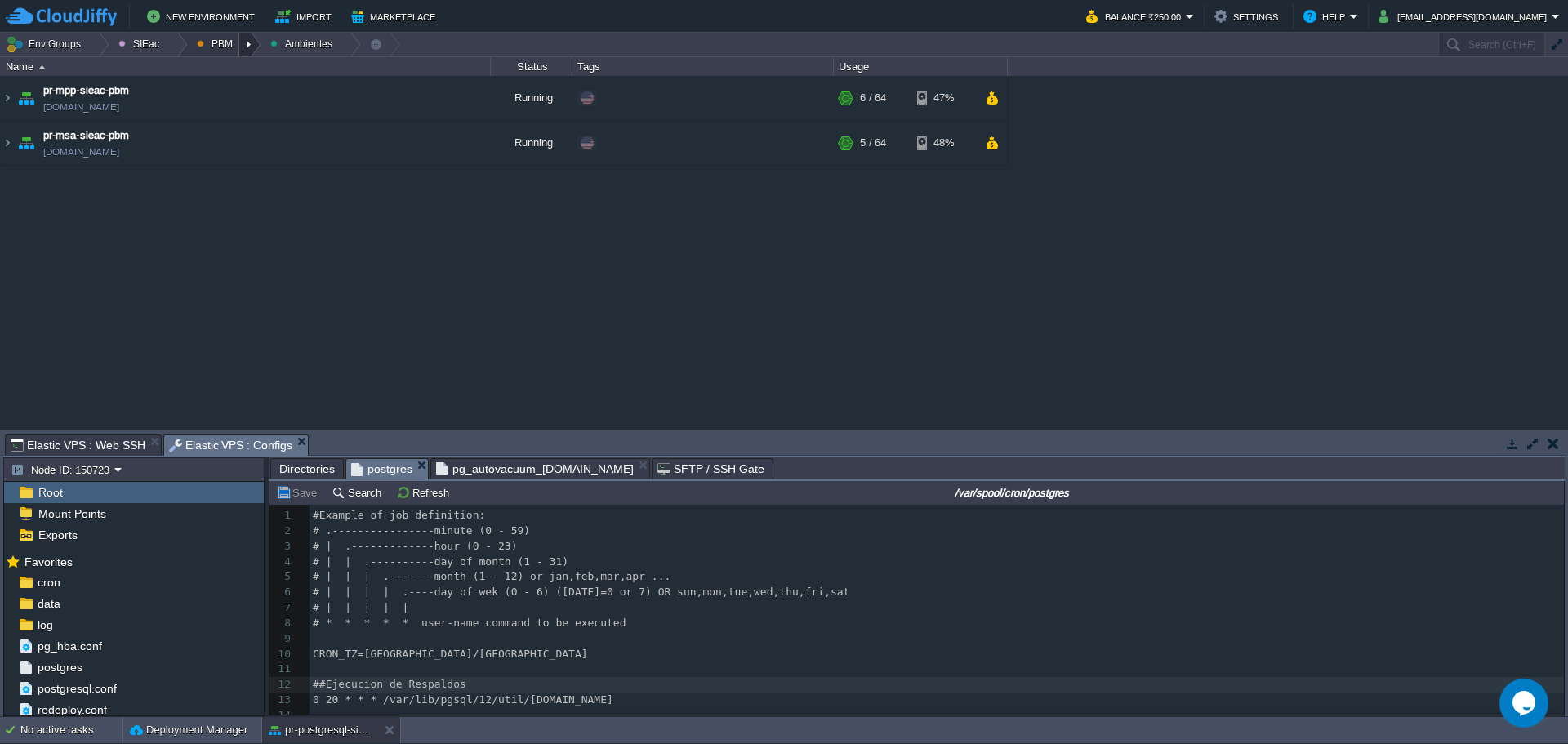
click at [244, 45] on div at bounding box center [250, 44] width 22 height 23
click at [240, 90] on span "Principales" at bounding box center [234, 88] width 52 height 12
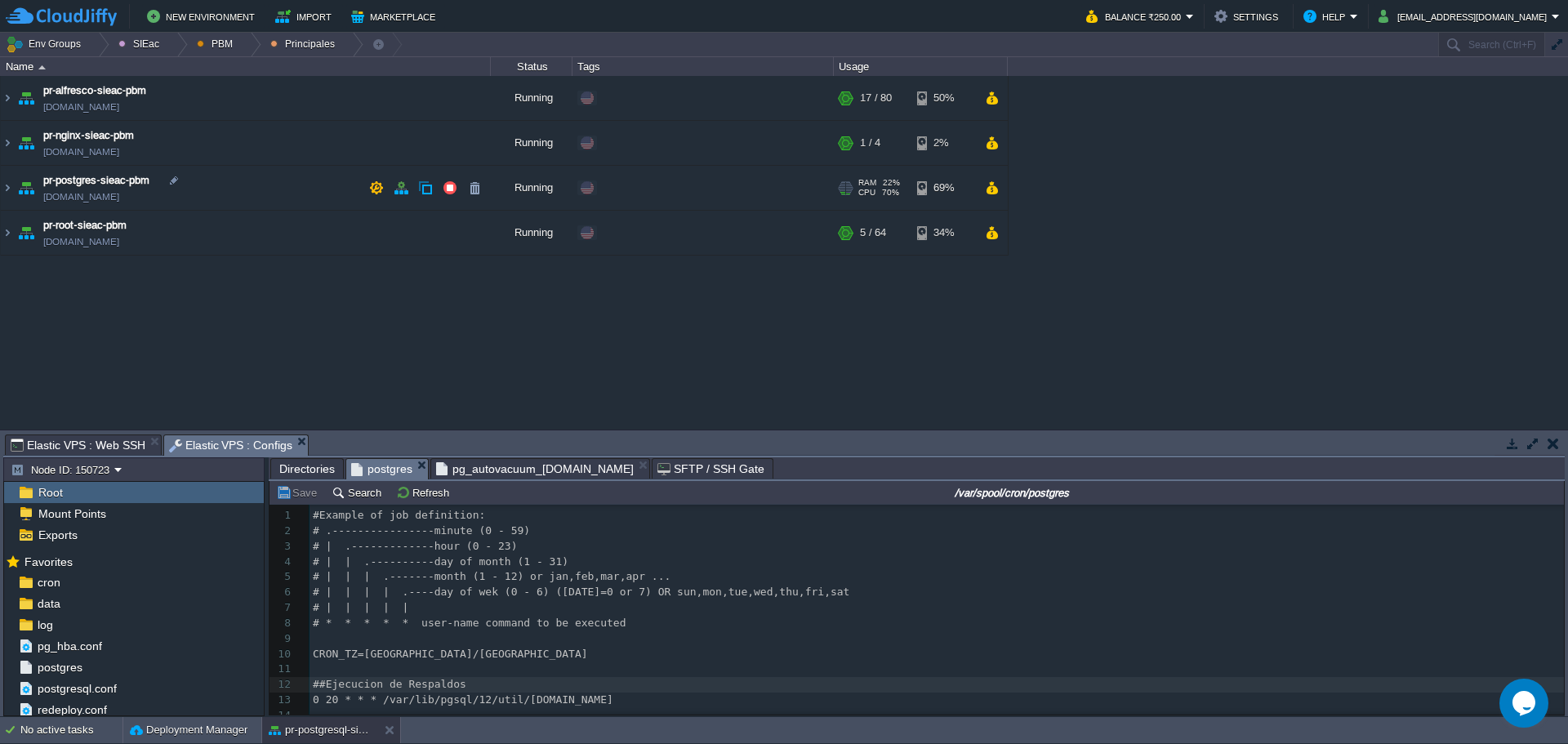
click at [227, 188] on td "pr-postgres-sieac-pbm [DOMAIN_NAME]" at bounding box center [246, 188] width 491 height 45
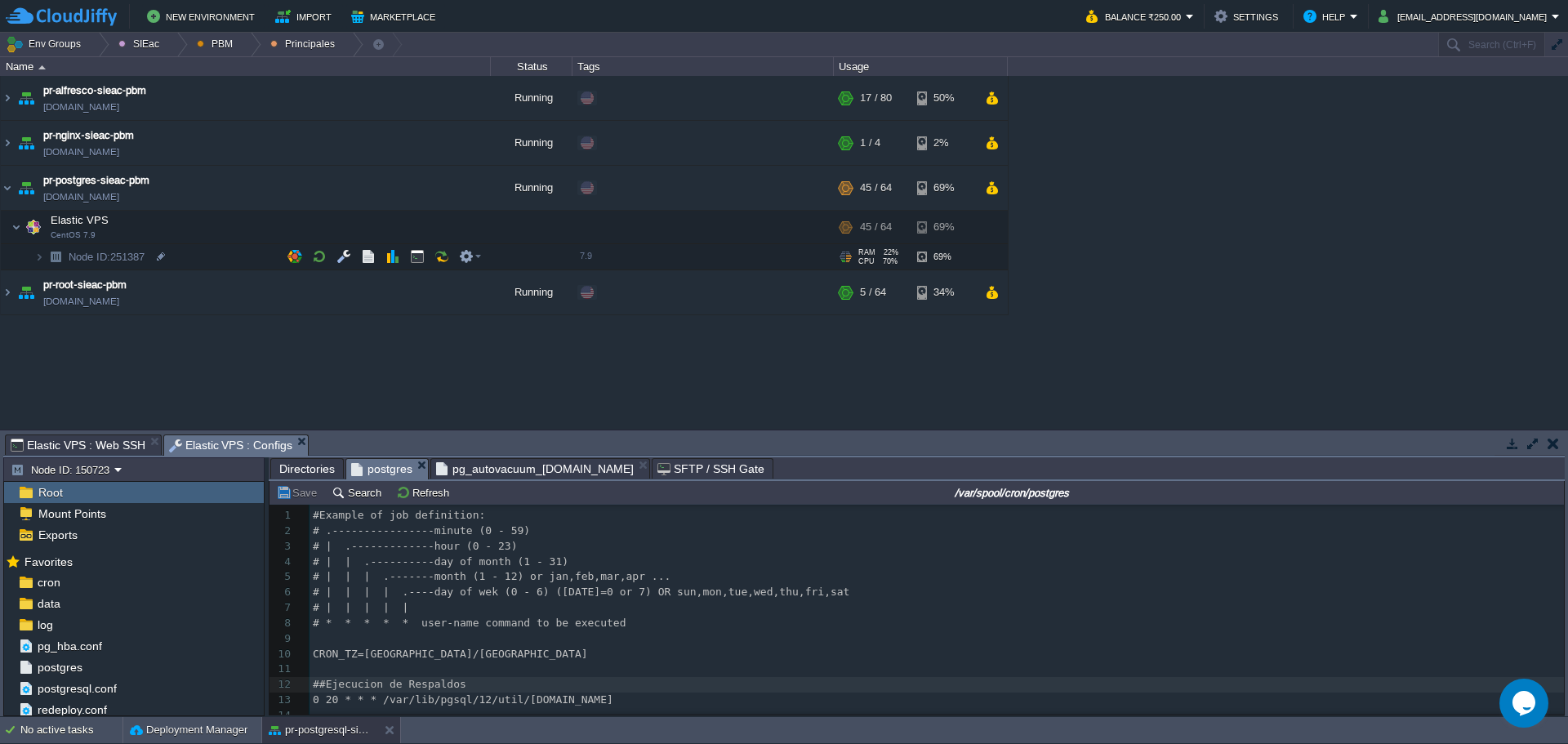
click at [224, 247] on td "Node ID: 251387" at bounding box center [246, 257] width 491 height 26
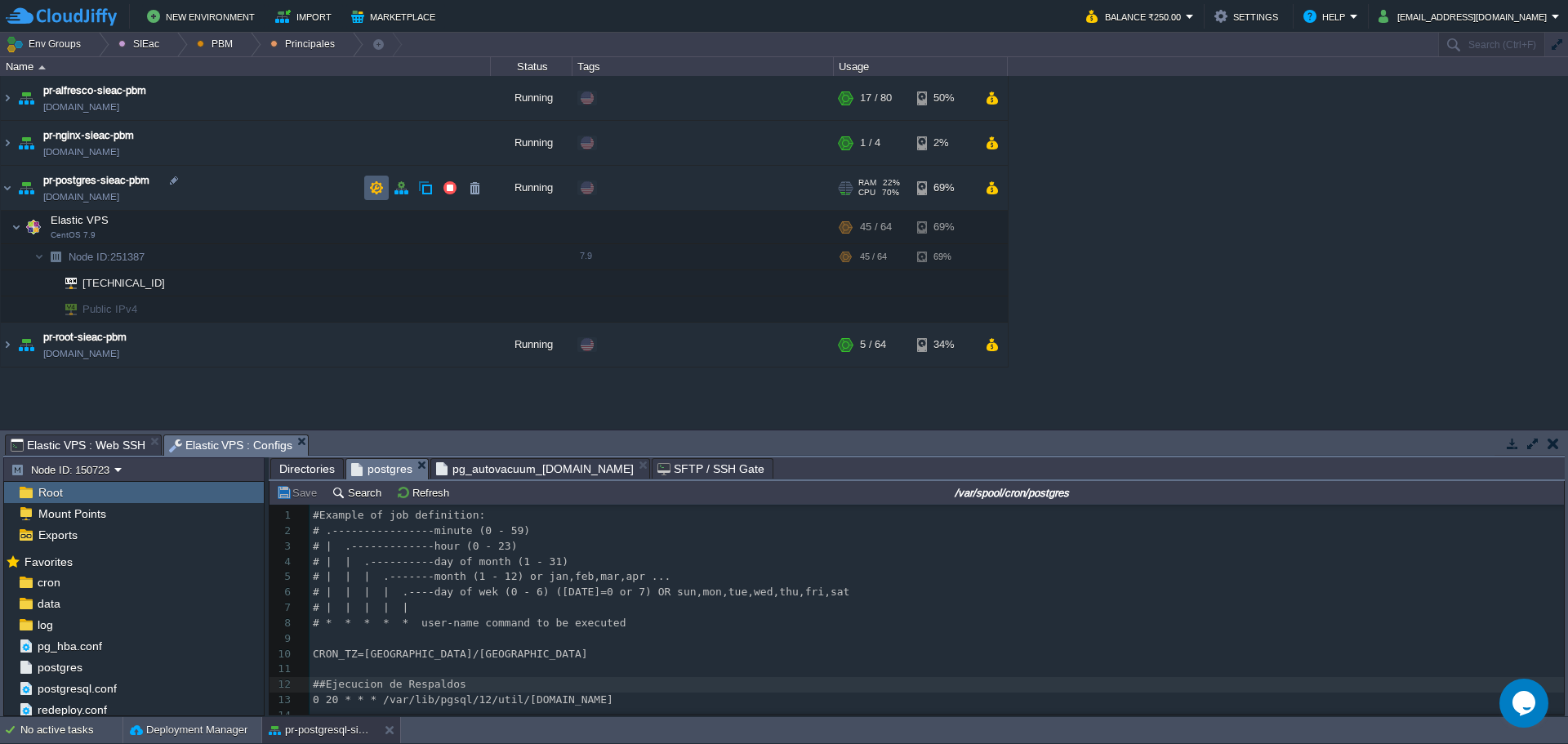
click at [383, 194] on button "button" at bounding box center [377, 188] width 15 height 15
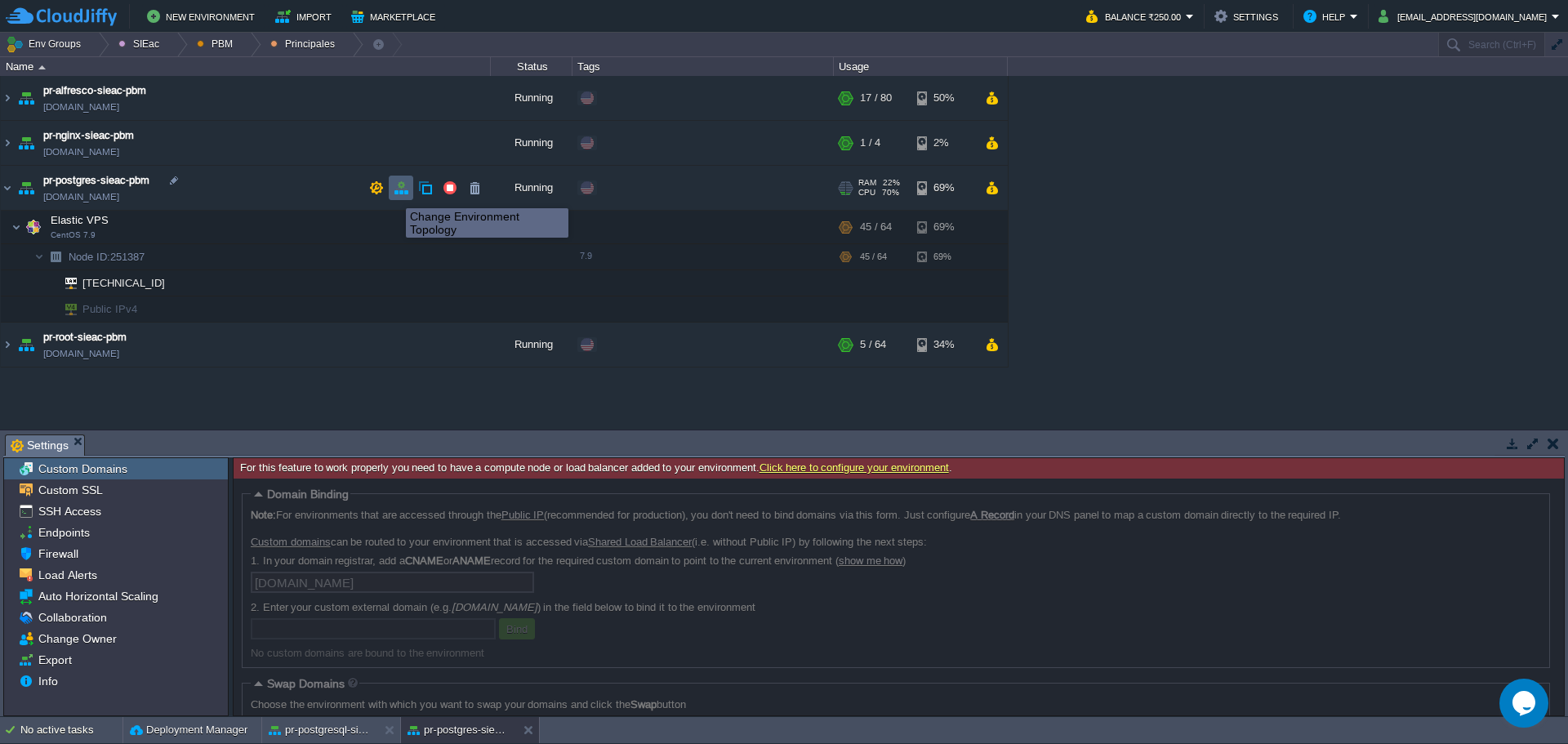
click at [407, 194] on button "button" at bounding box center [402, 188] width 15 height 15
click at [422, 187] on button "button" at bounding box center [426, 188] width 15 height 15
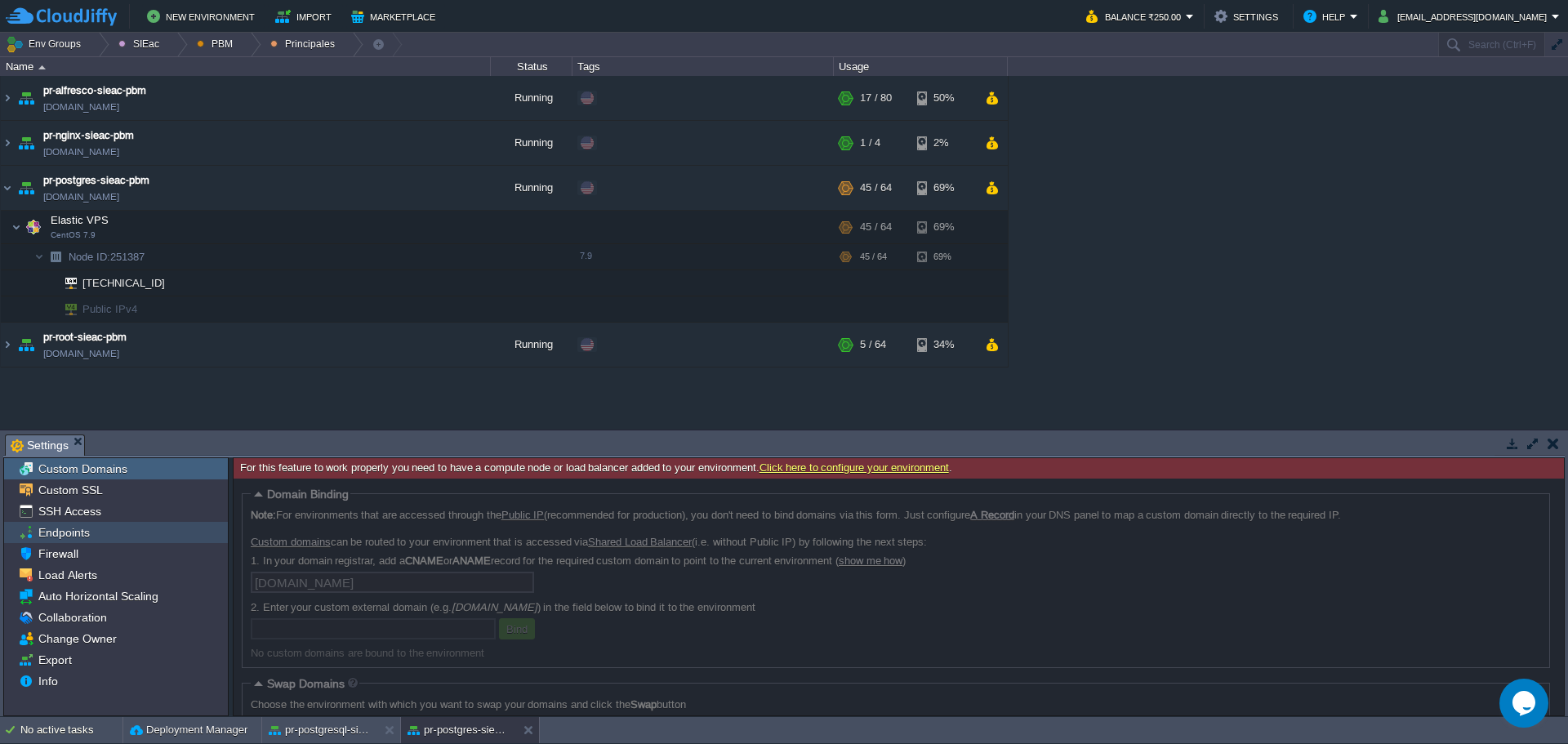
click at [63, 526] on span "Endpoints" at bounding box center [63, 533] width 57 height 15
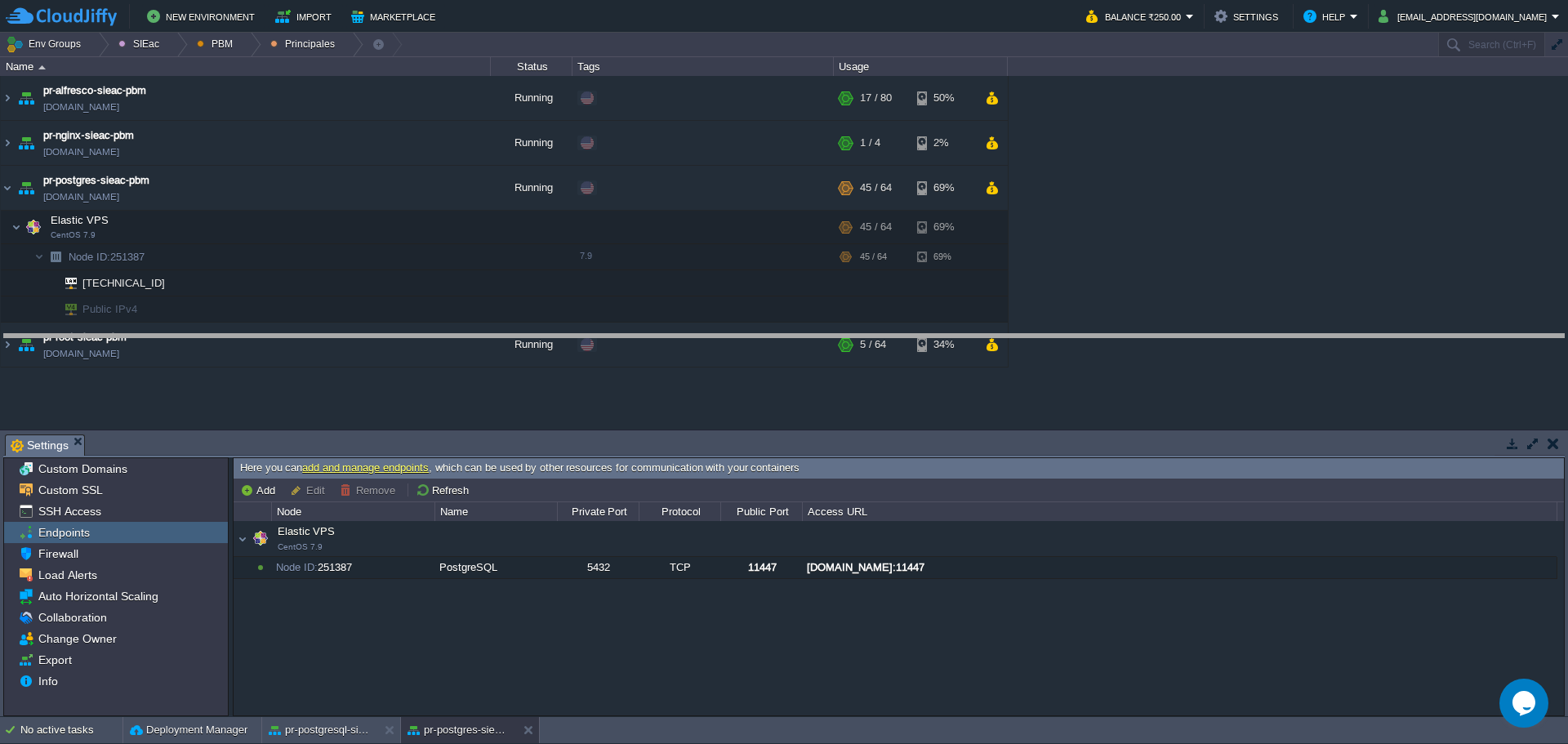
drag, startPoint x: 531, startPoint y: 442, endPoint x: 521, endPoint y: 328, distance: 114.4
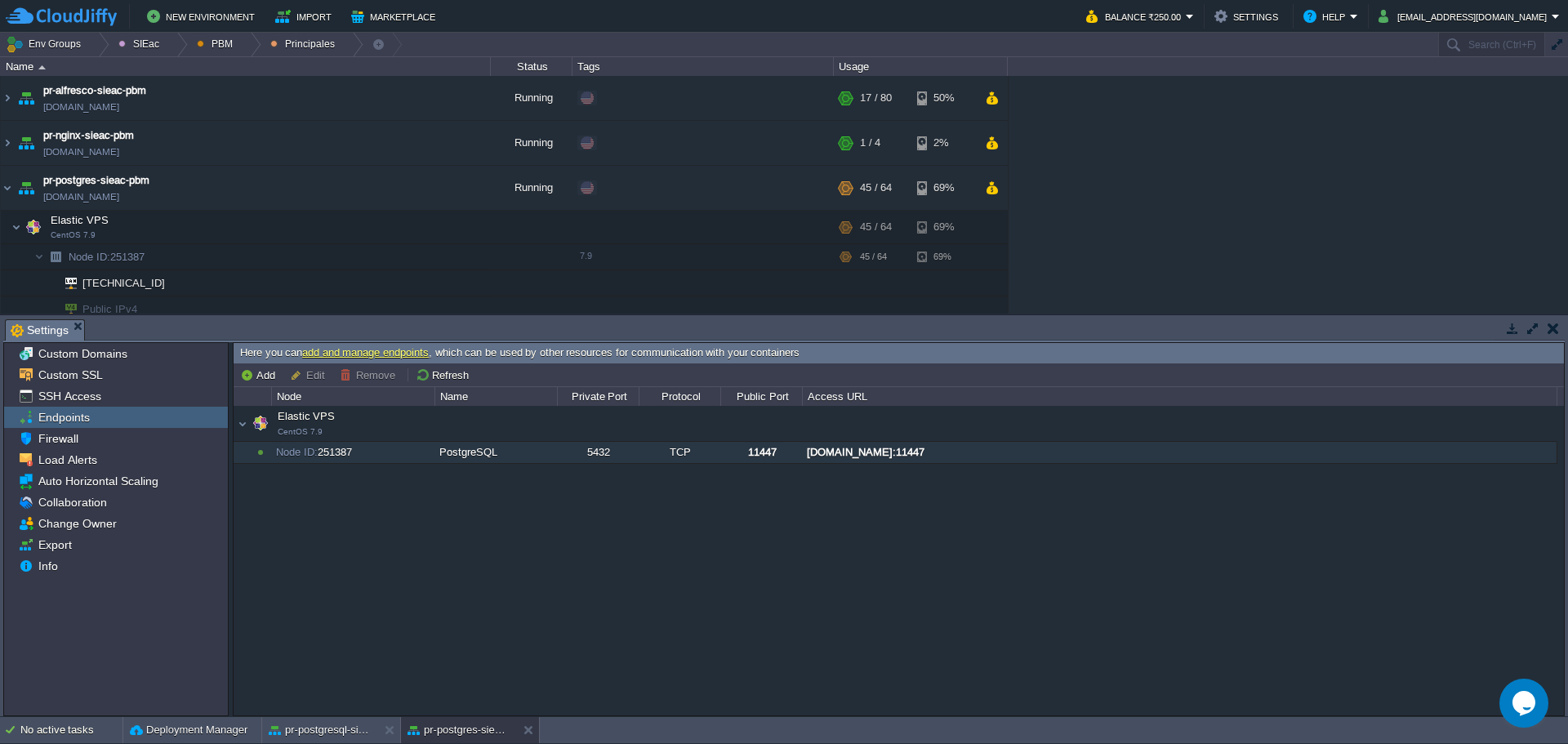
click at [942, 457] on div "[DOMAIN_NAME]:11447" at bounding box center [1180, 453] width 753 height 22
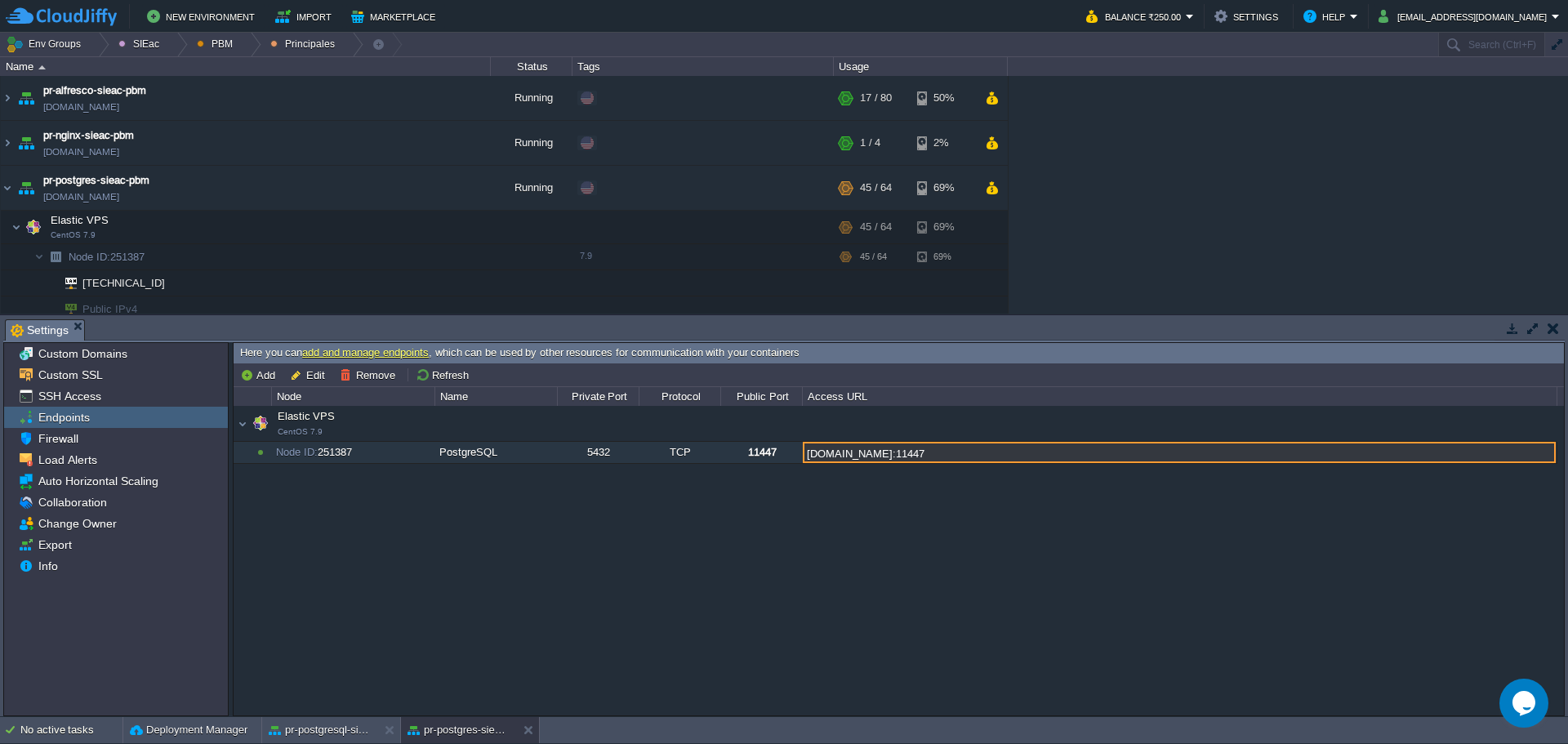
click at [942, 457] on input "[DOMAIN_NAME]:11447" at bounding box center [1180, 453] width 753 height 22
click at [1144, 451] on input "[DOMAIN_NAME]:11447" at bounding box center [1180, 453] width 753 height 22
drag, startPoint x: 1146, startPoint y: 451, endPoint x: 809, endPoint y: 464, distance: 337.3
click at [809, 463] on input "[DOMAIN_NAME]:11447" at bounding box center [1180, 453] width 753 height 22
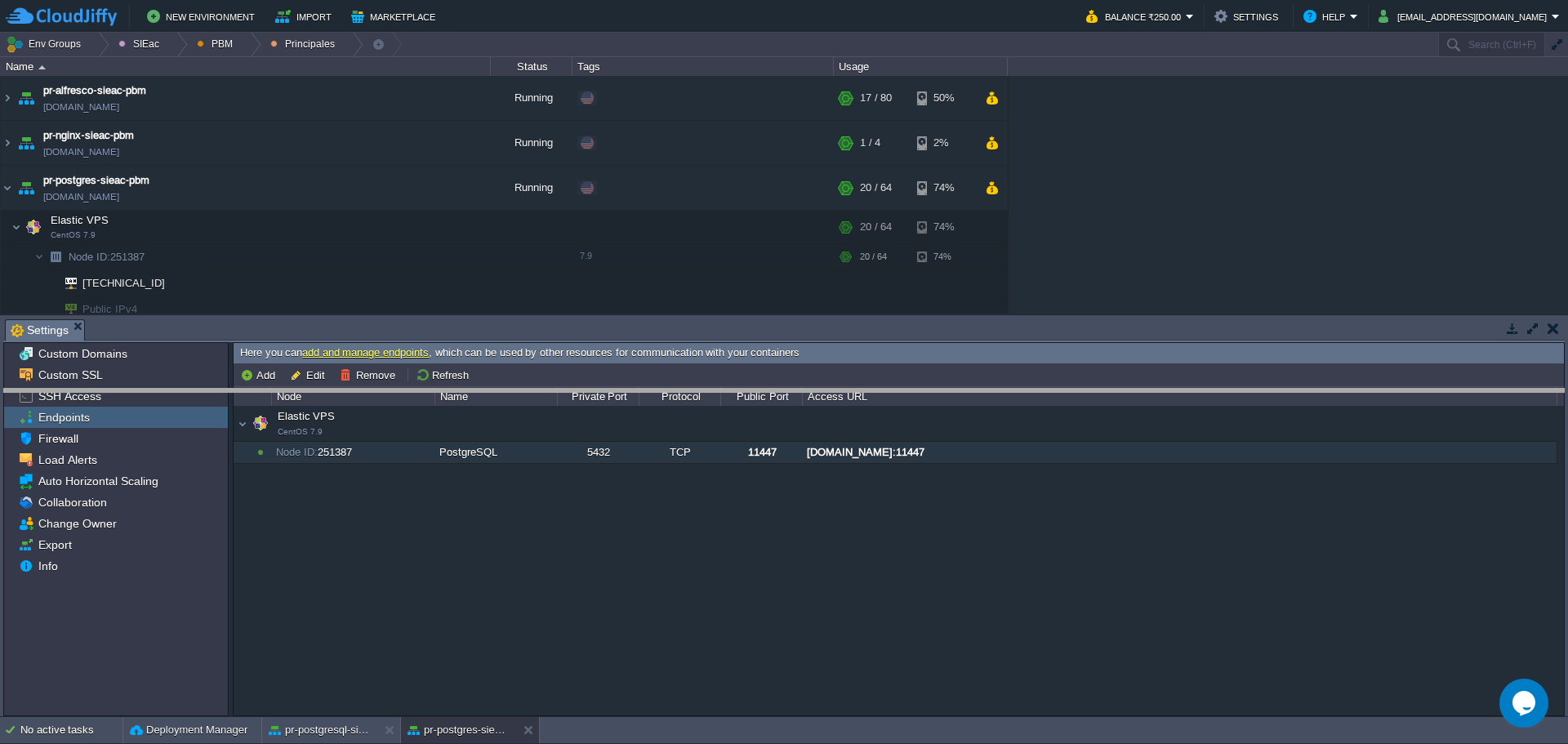
drag, startPoint x: 507, startPoint y: 323, endPoint x: 513, endPoint y: 393, distance: 70.3
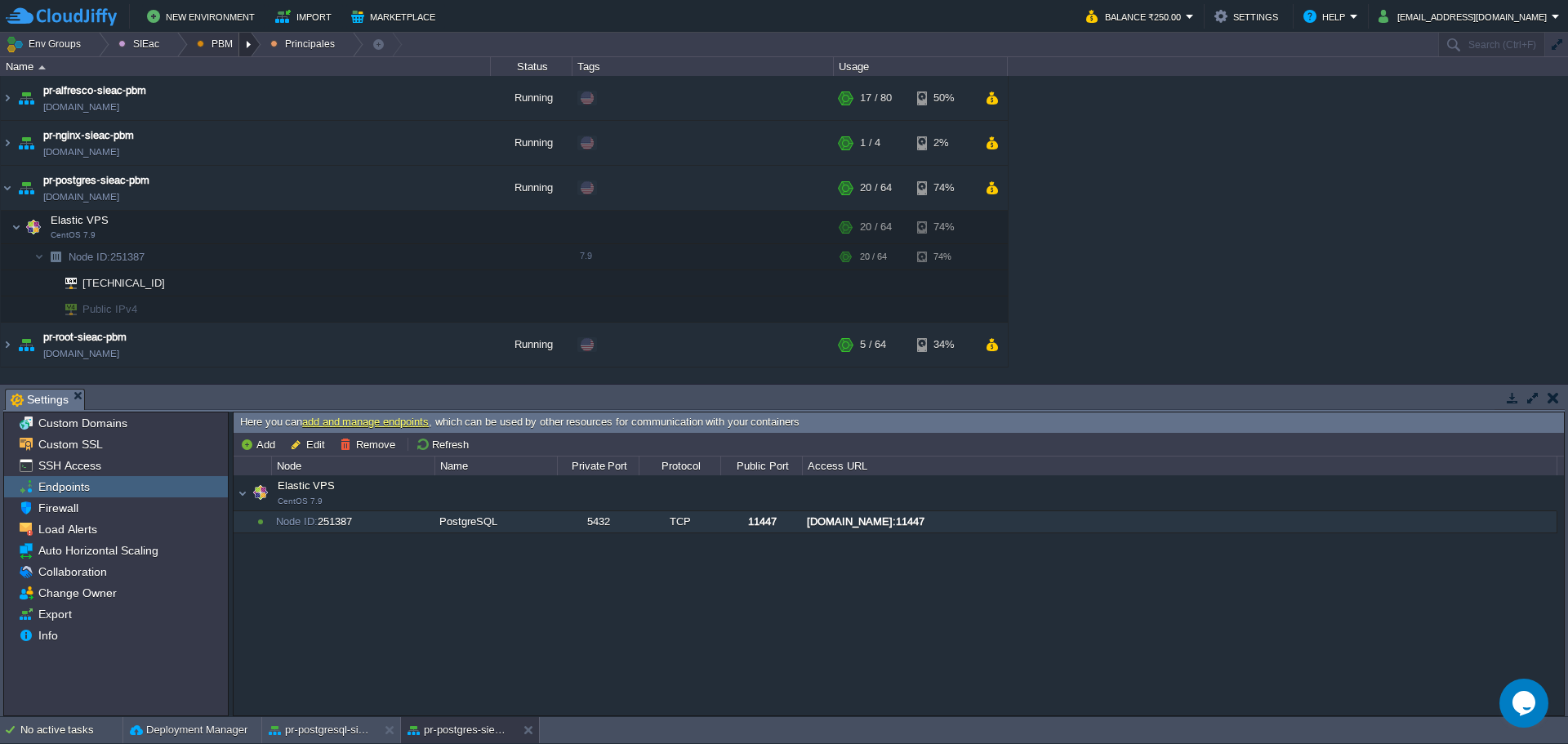
click at [243, 47] on div at bounding box center [250, 44] width 22 height 23
click at [243, 76] on link "Ambientes" at bounding box center [232, 70] width 91 height 18
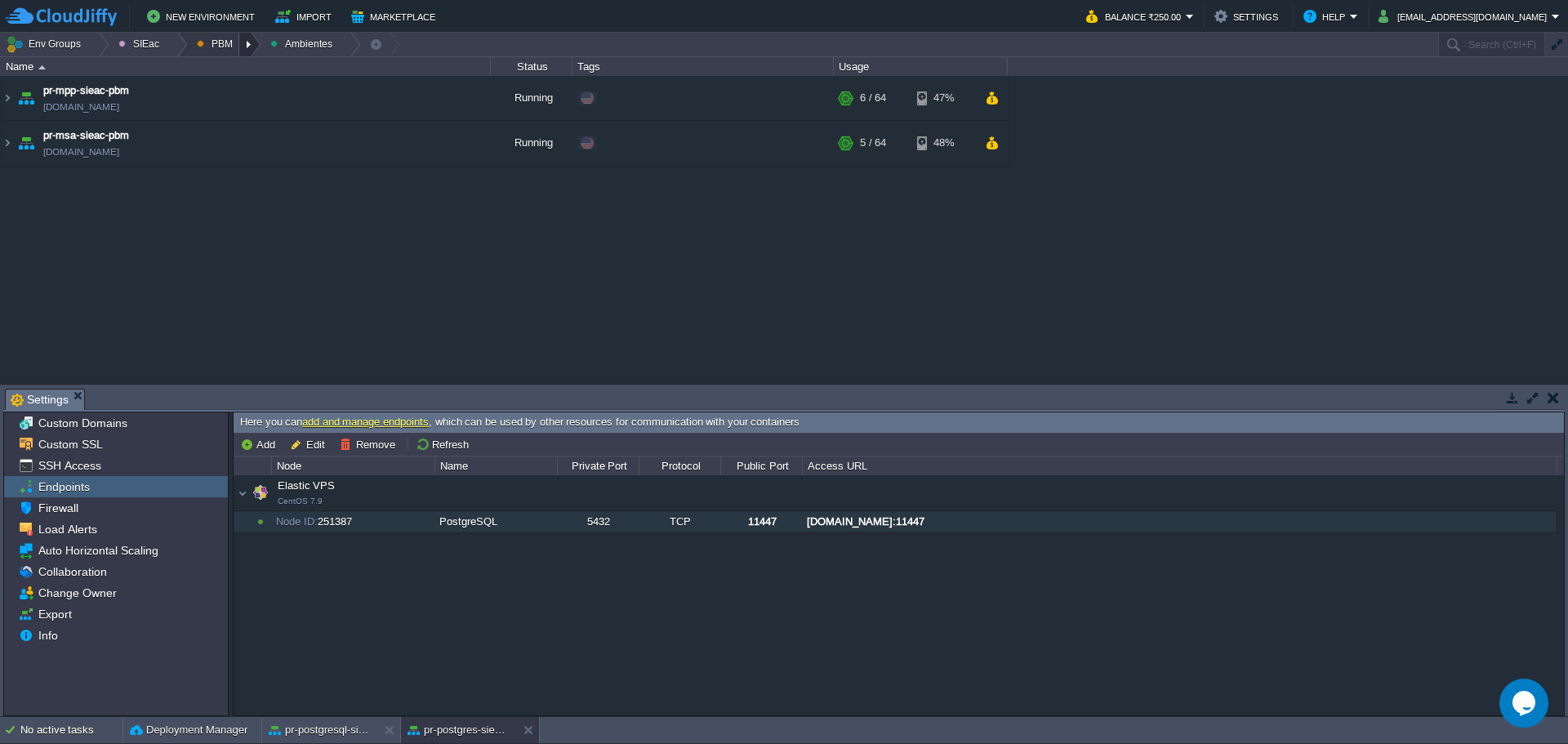
click at [239, 49] on div at bounding box center [250, 44] width 22 height 23
click at [251, 86] on span "Principales" at bounding box center [234, 88] width 52 height 12
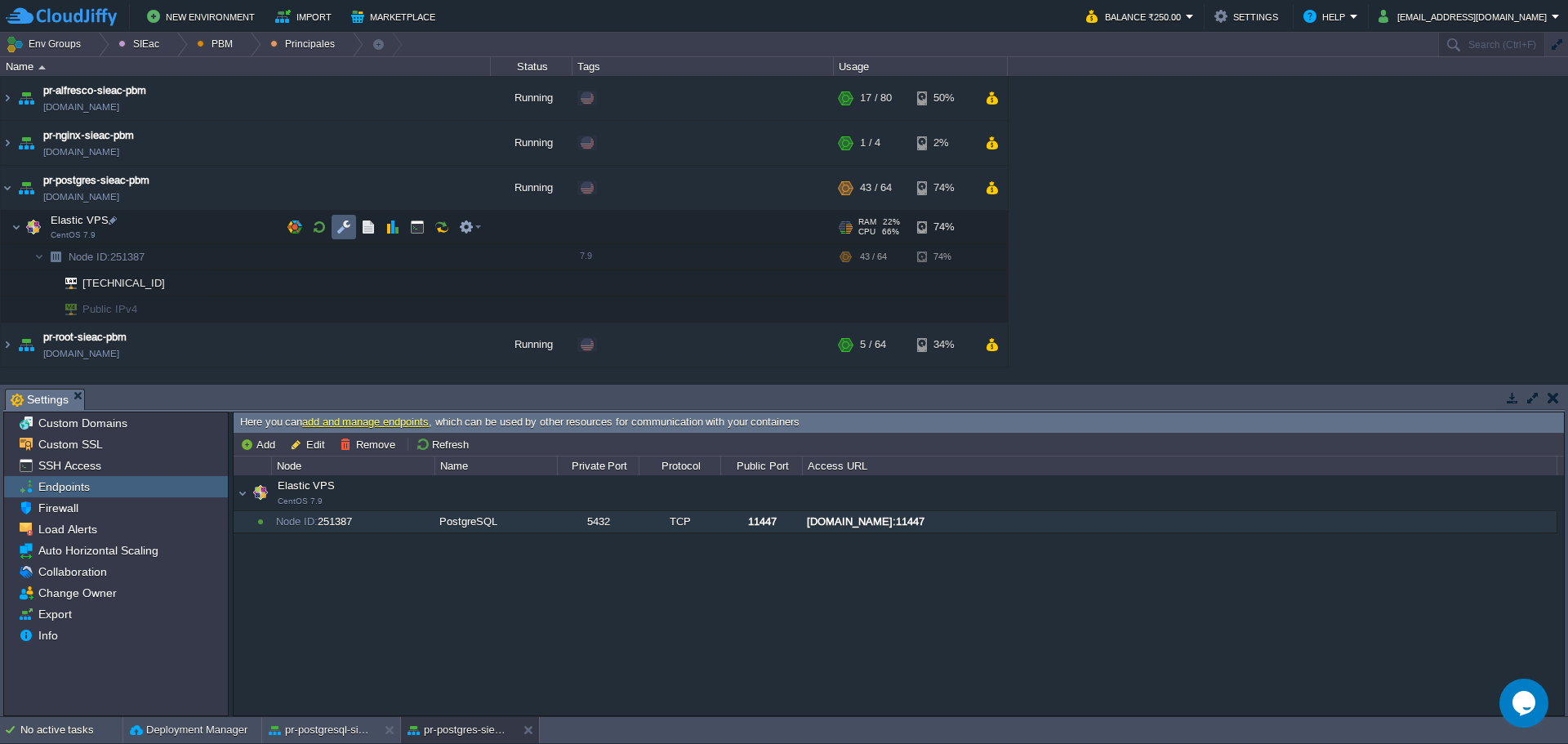
click at [345, 219] on td at bounding box center [343, 226] width 24 height 24
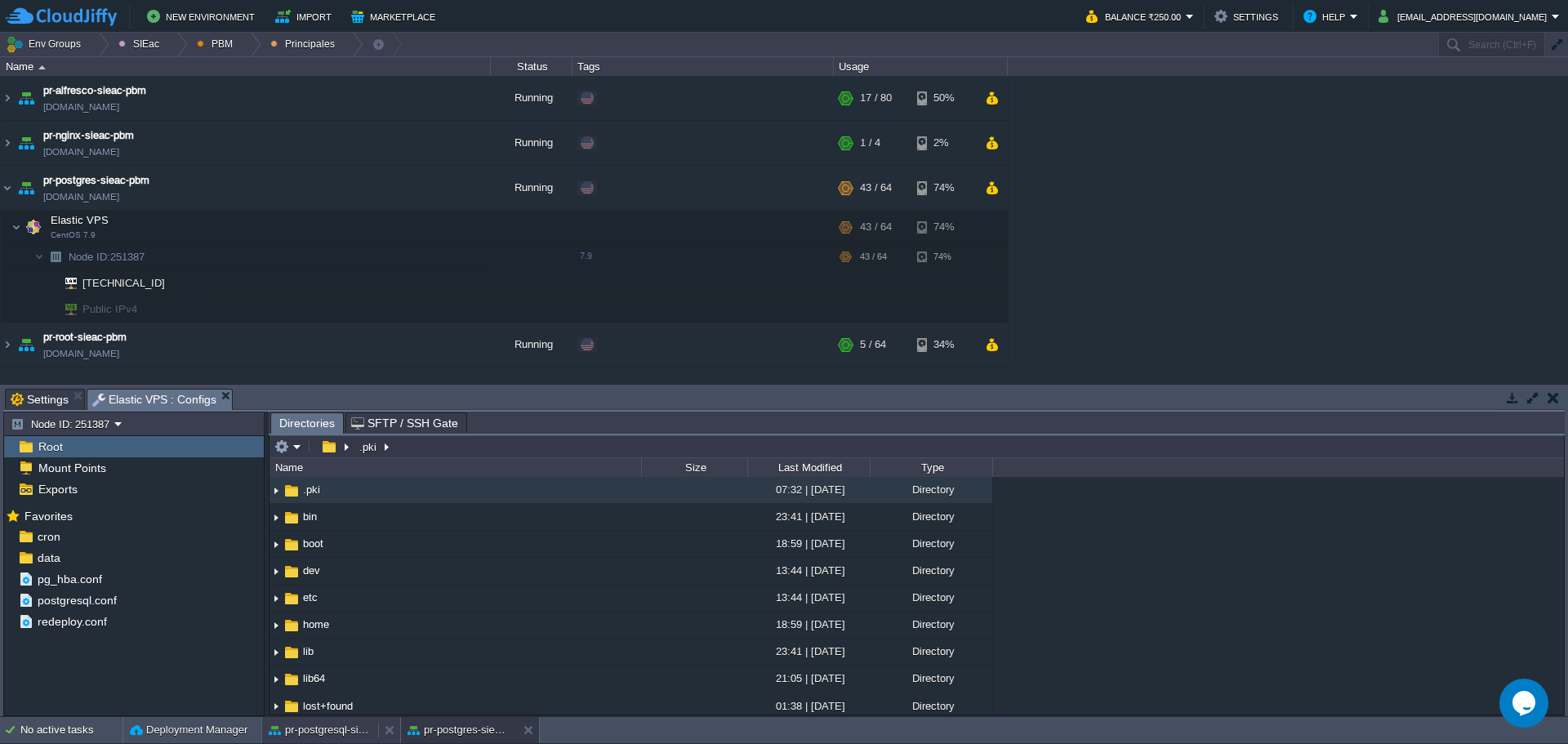
click at [338, 727] on body "New Environment Import Marketplace Bonus ₹0.00 Upgrade Account Balance ₹250.00 …" at bounding box center [784, 372] width 1568 height 744
click at [324, 724] on button "pr-postgresql-sieac-bcs" at bounding box center [320, 731] width 103 height 17
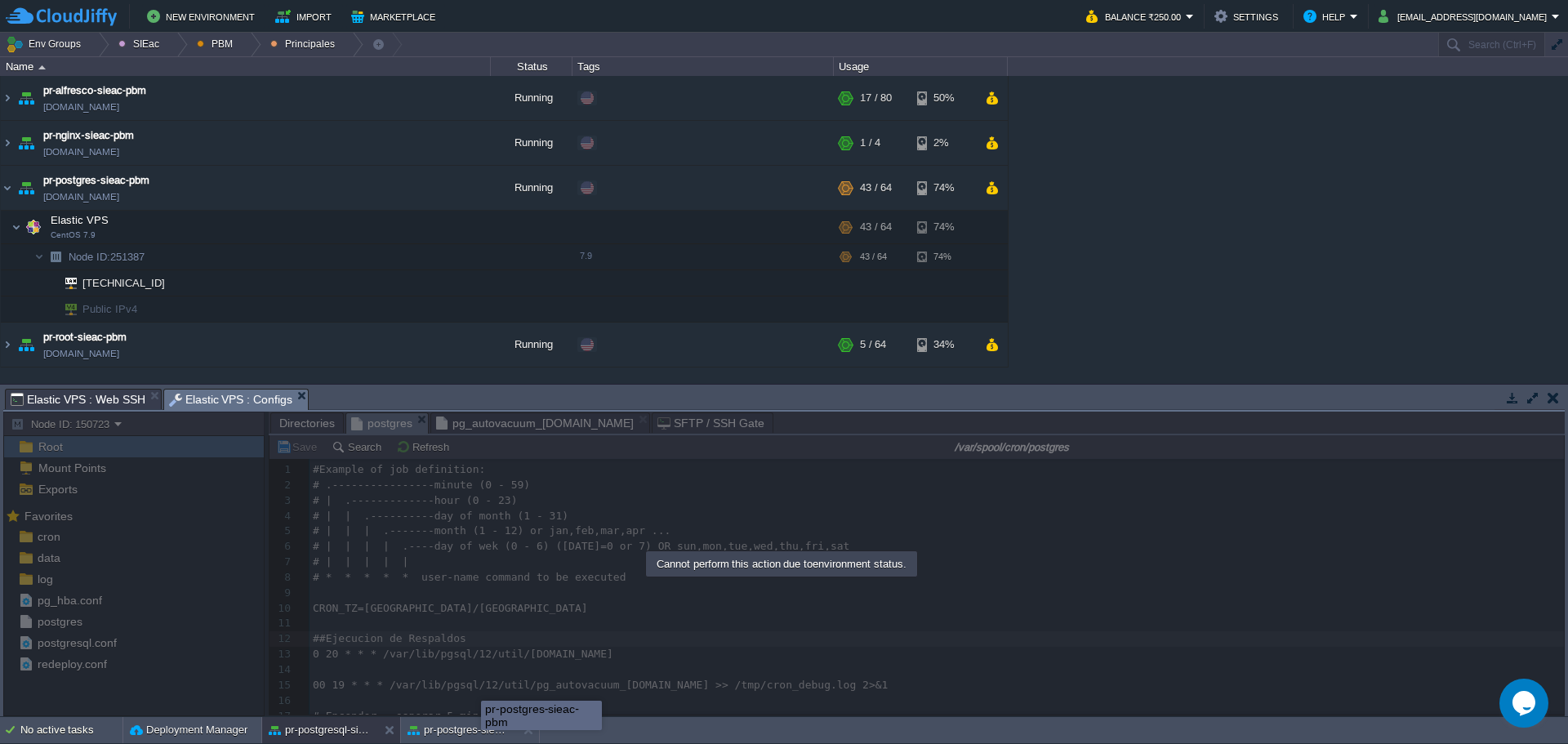
drag, startPoint x: 482, startPoint y: 724, endPoint x: 500, endPoint y: 669, distance: 57.9
click at [484, 724] on div "pr-postgres-sieac-pbm" at bounding box center [541, 715] width 121 height 29
click at [198, 36] on button "PBM" at bounding box center [218, 44] width 42 height 23
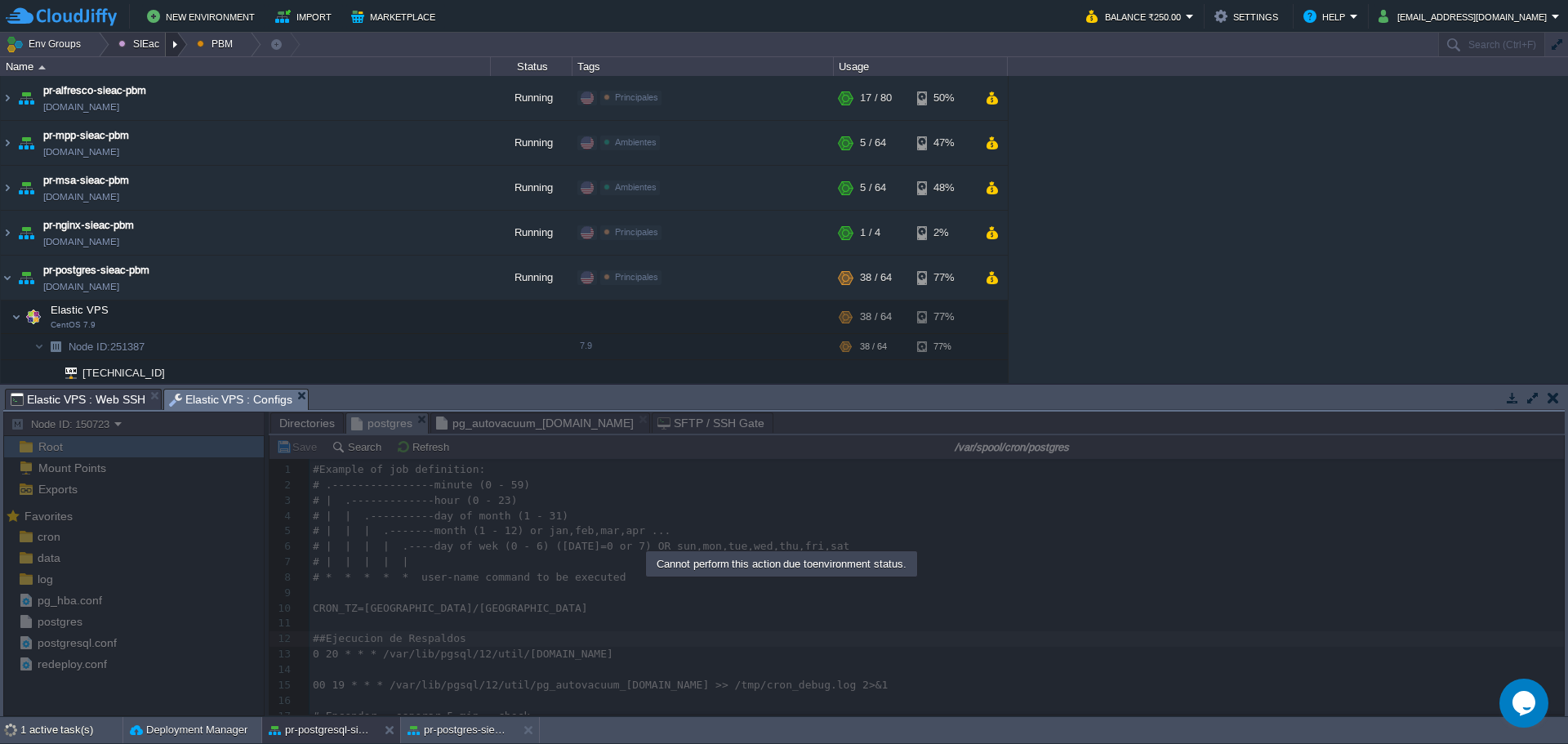
click at [170, 35] on div at bounding box center [176, 44] width 22 height 23
click at [146, 50] on button "SIEac" at bounding box center [141, 44] width 47 height 23
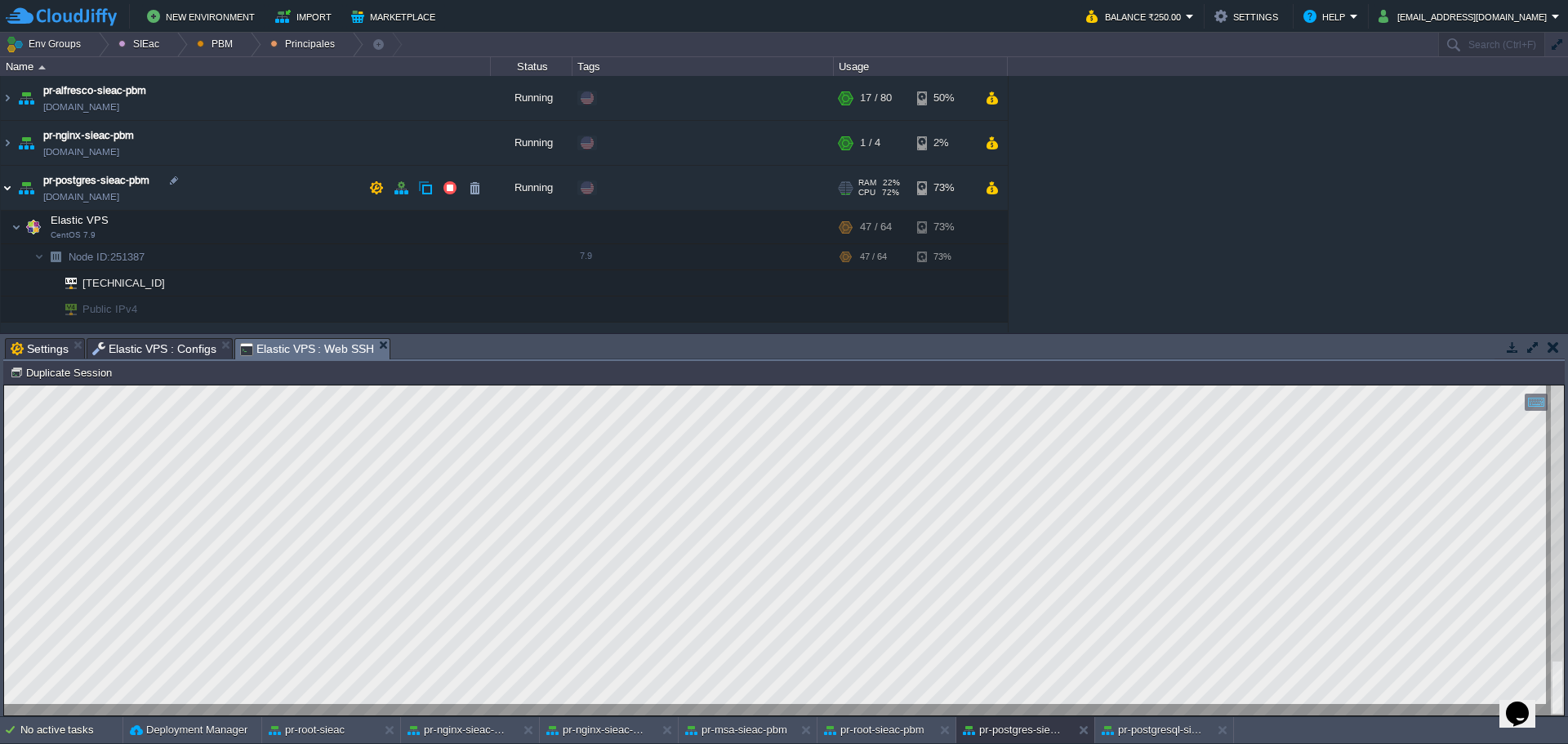
drag, startPoint x: 12, startPoint y: 190, endPoint x: 161, endPoint y: 121, distance: 164.2
click at [13, 189] on img at bounding box center [7, 187] width 13 height 44
click at [14, 189] on td "pr-postgres-sieac-pbm [DOMAIN_NAME]" at bounding box center [246, 188] width 491 height 45
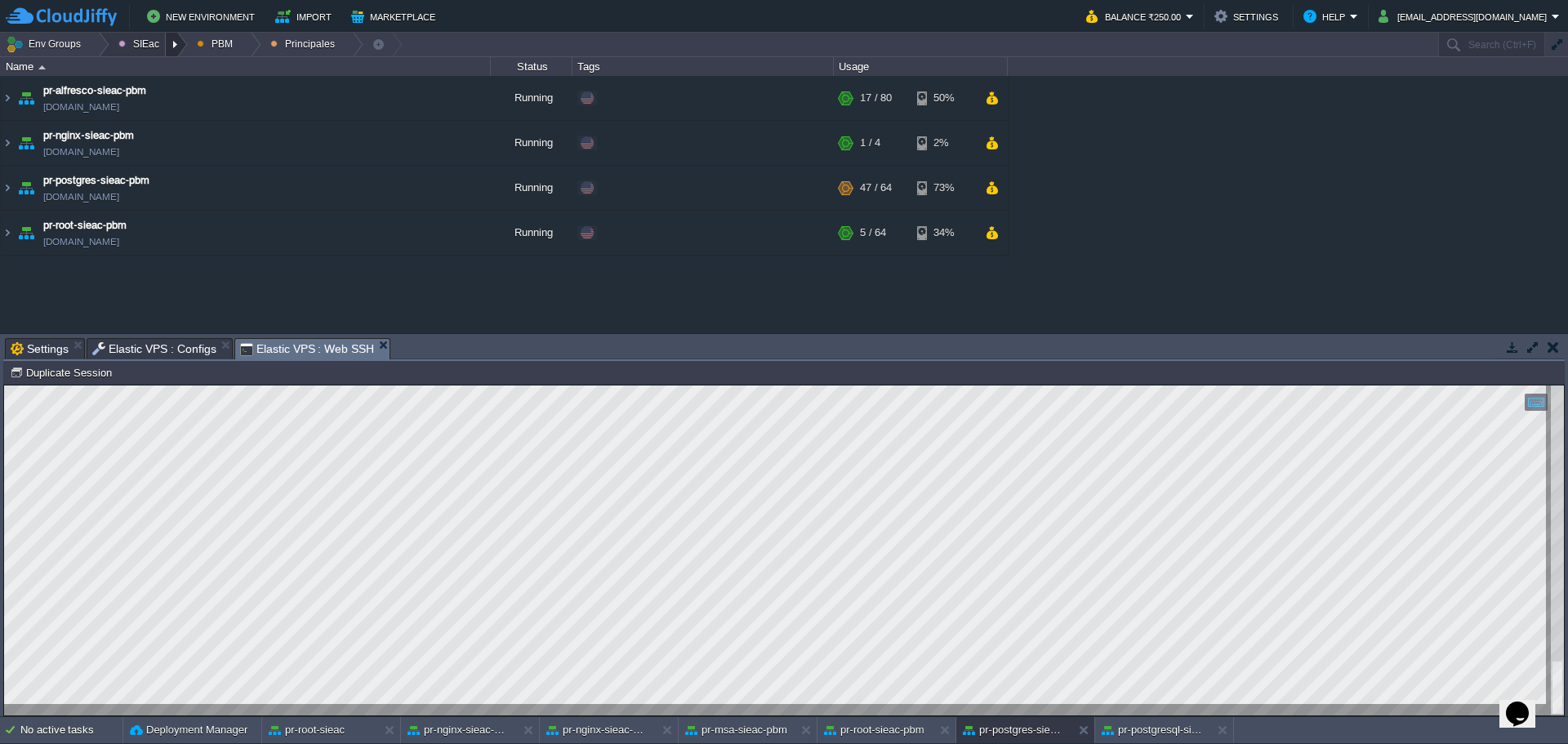
click at [168, 49] on div at bounding box center [176, 44] width 22 height 23
click at [141, 47] on button "SIEac" at bounding box center [141, 44] width 47 height 23
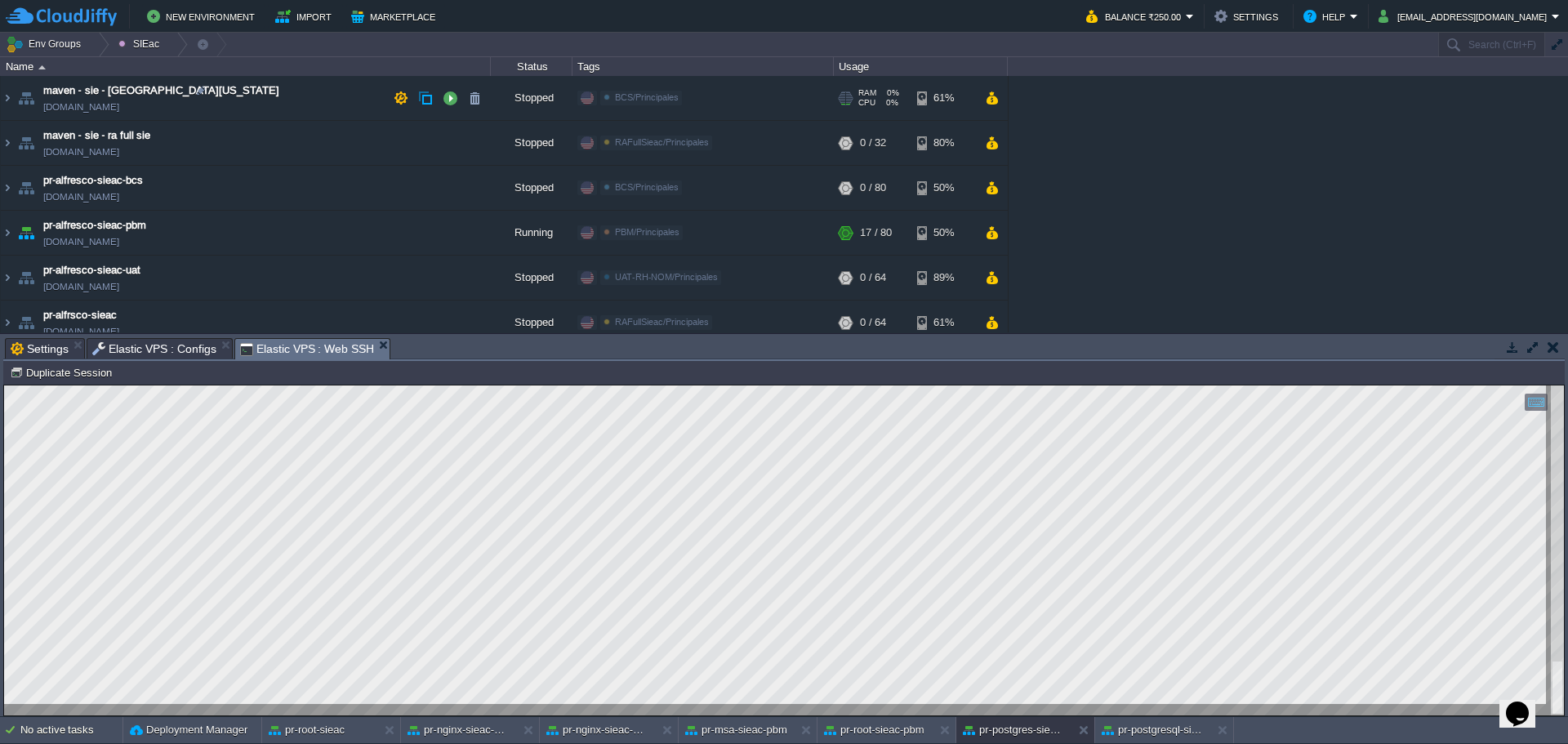
click at [260, 93] on td "maven - sie - [GEOGRAPHIC_DATA][US_STATE] [DOMAIN_NAME]" at bounding box center [246, 98] width 491 height 45
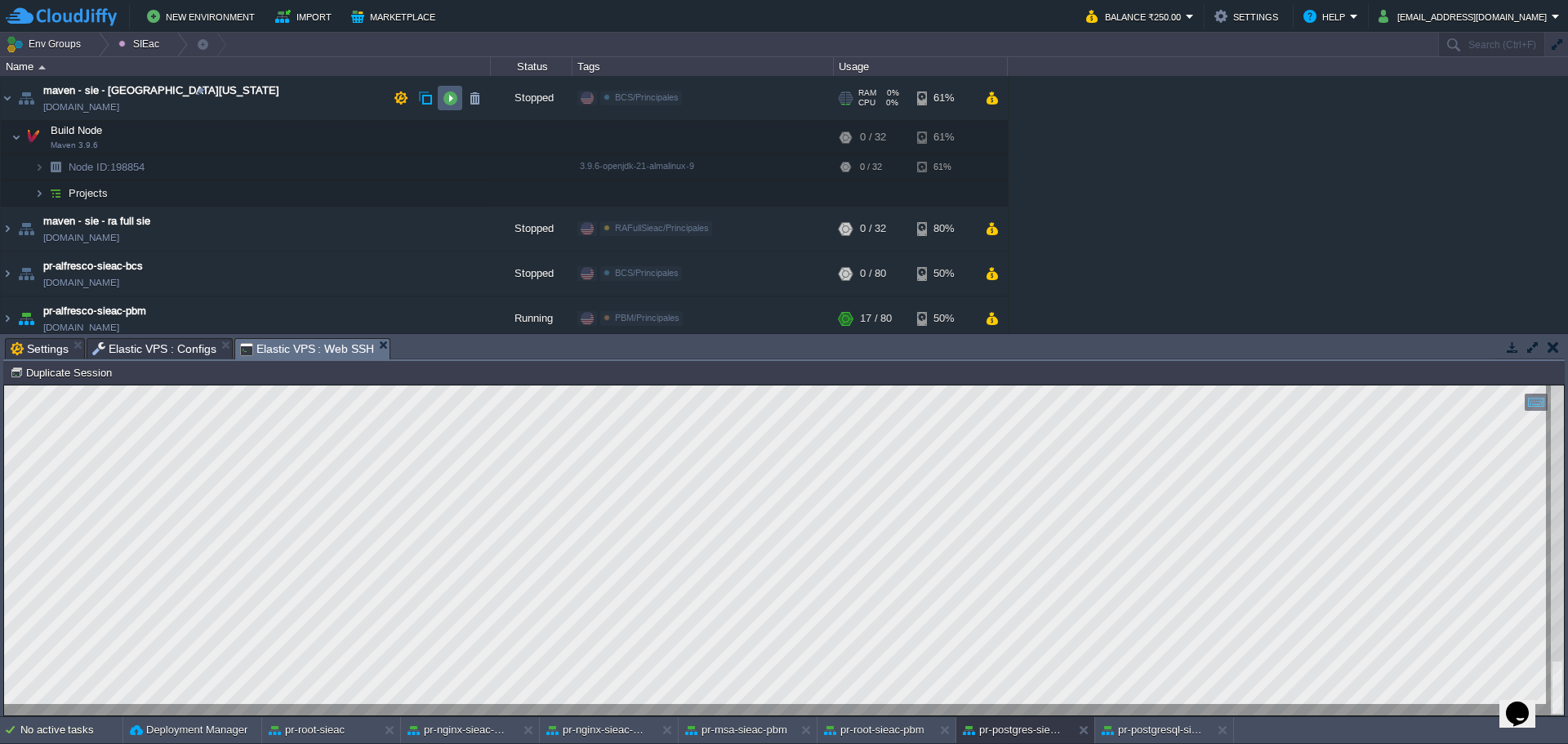
click at [450, 101] on button "button" at bounding box center [451, 98] width 15 height 15
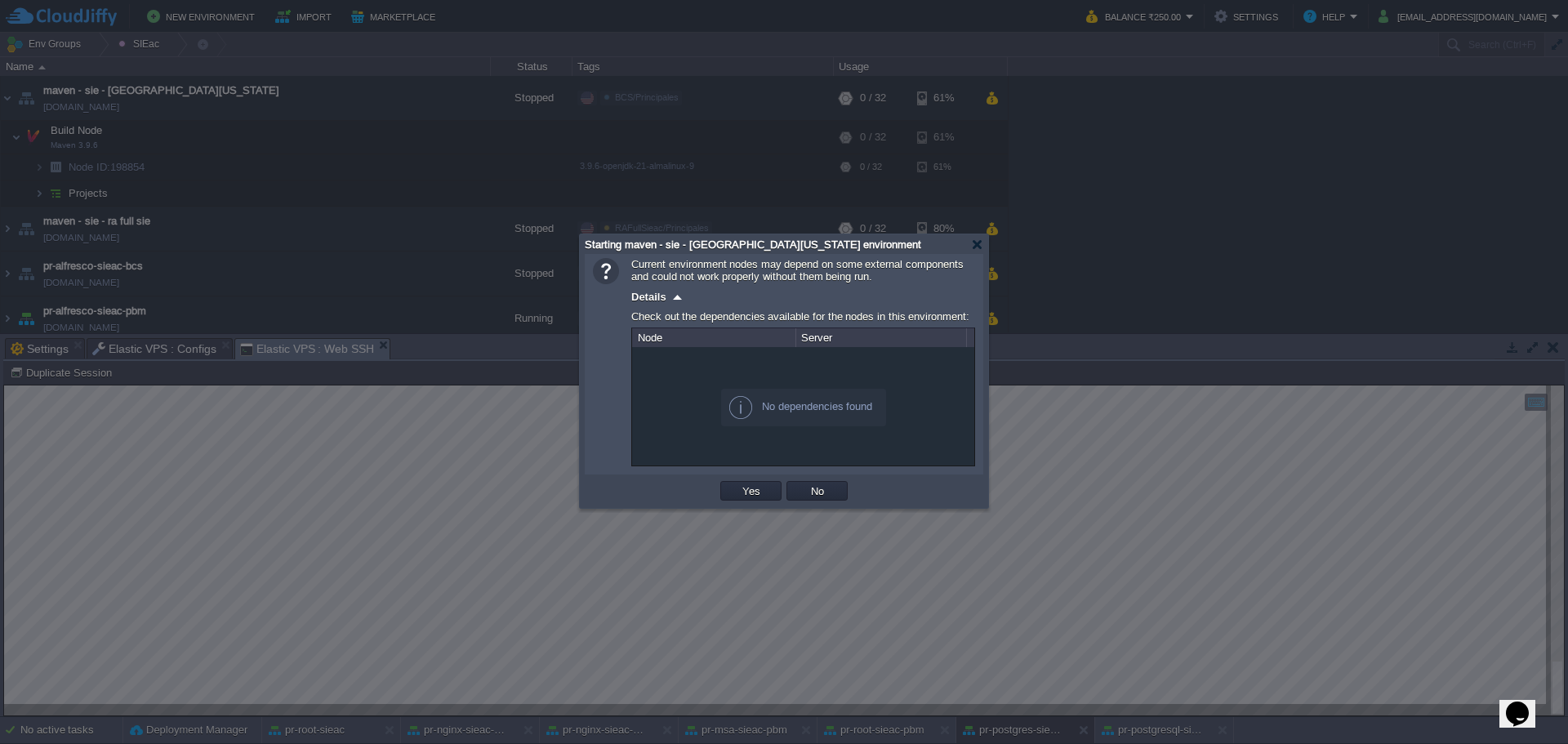
click at [747, 480] on div "OK Yes No Cancel" at bounding box center [783, 491] width 398 height 33
click at [748, 494] on button "Yes" at bounding box center [751, 491] width 27 height 15
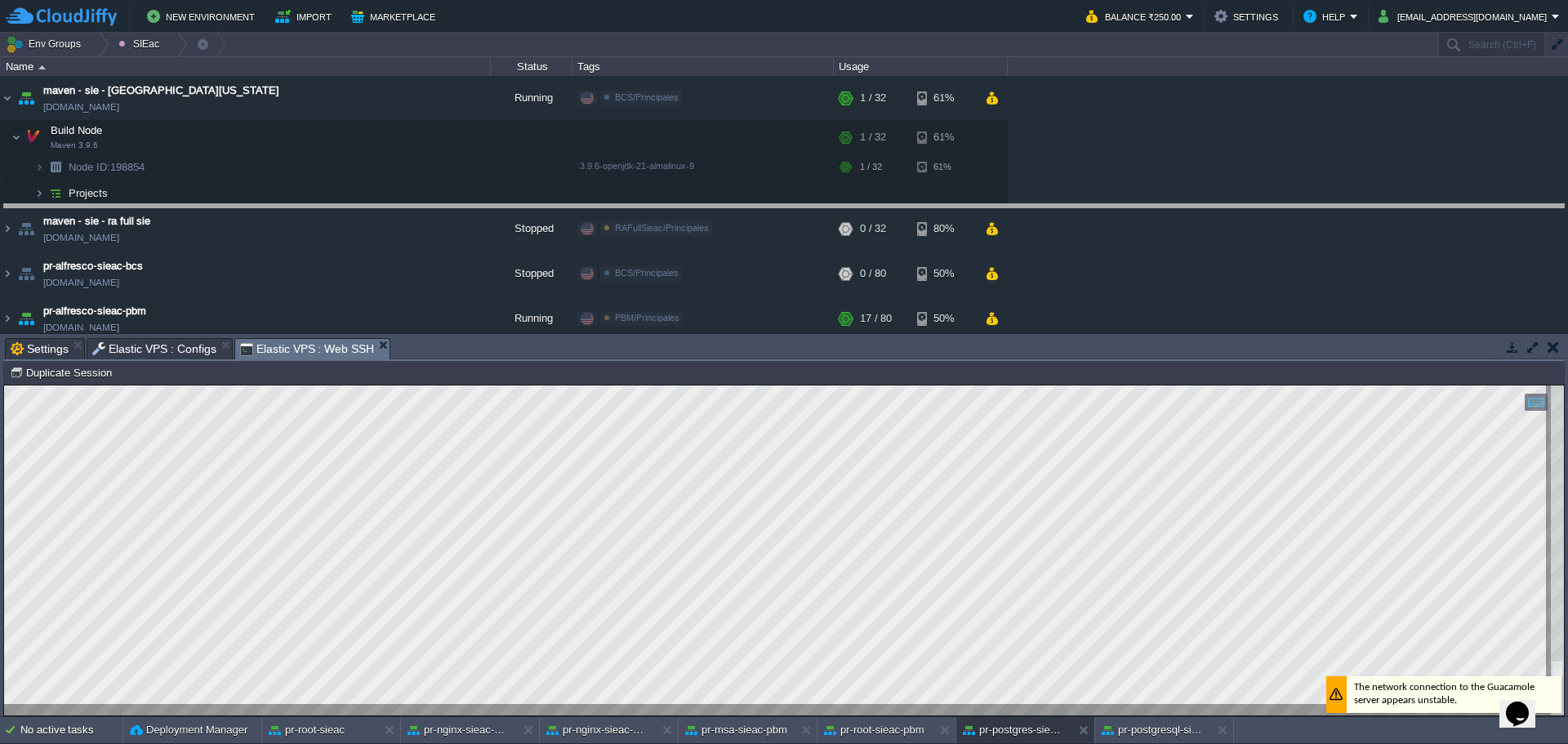
drag, startPoint x: 658, startPoint y: 352, endPoint x: 651, endPoint y: 218, distance: 134.2
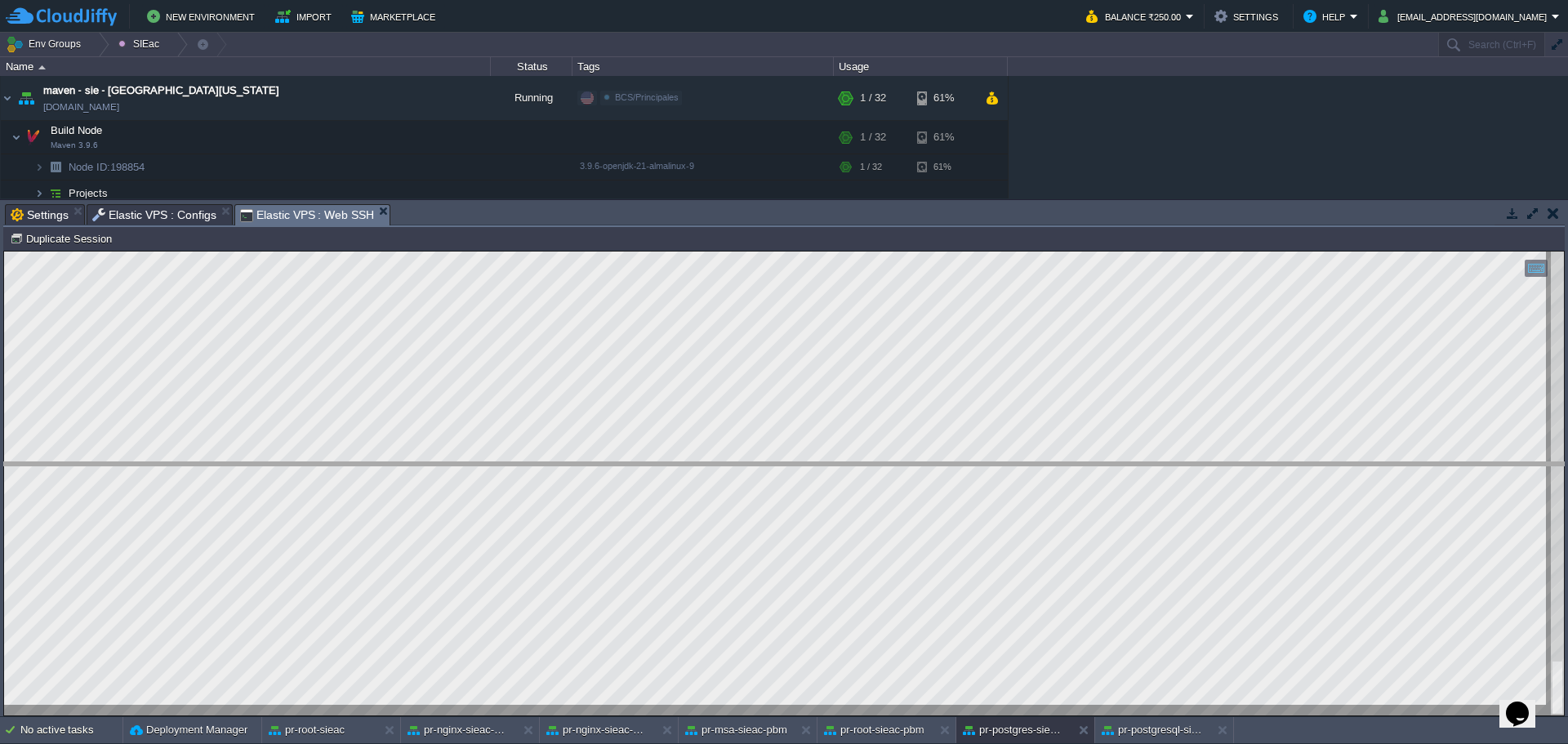
drag, startPoint x: 686, startPoint y: 212, endPoint x: 688, endPoint y: 474, distance: 262.0
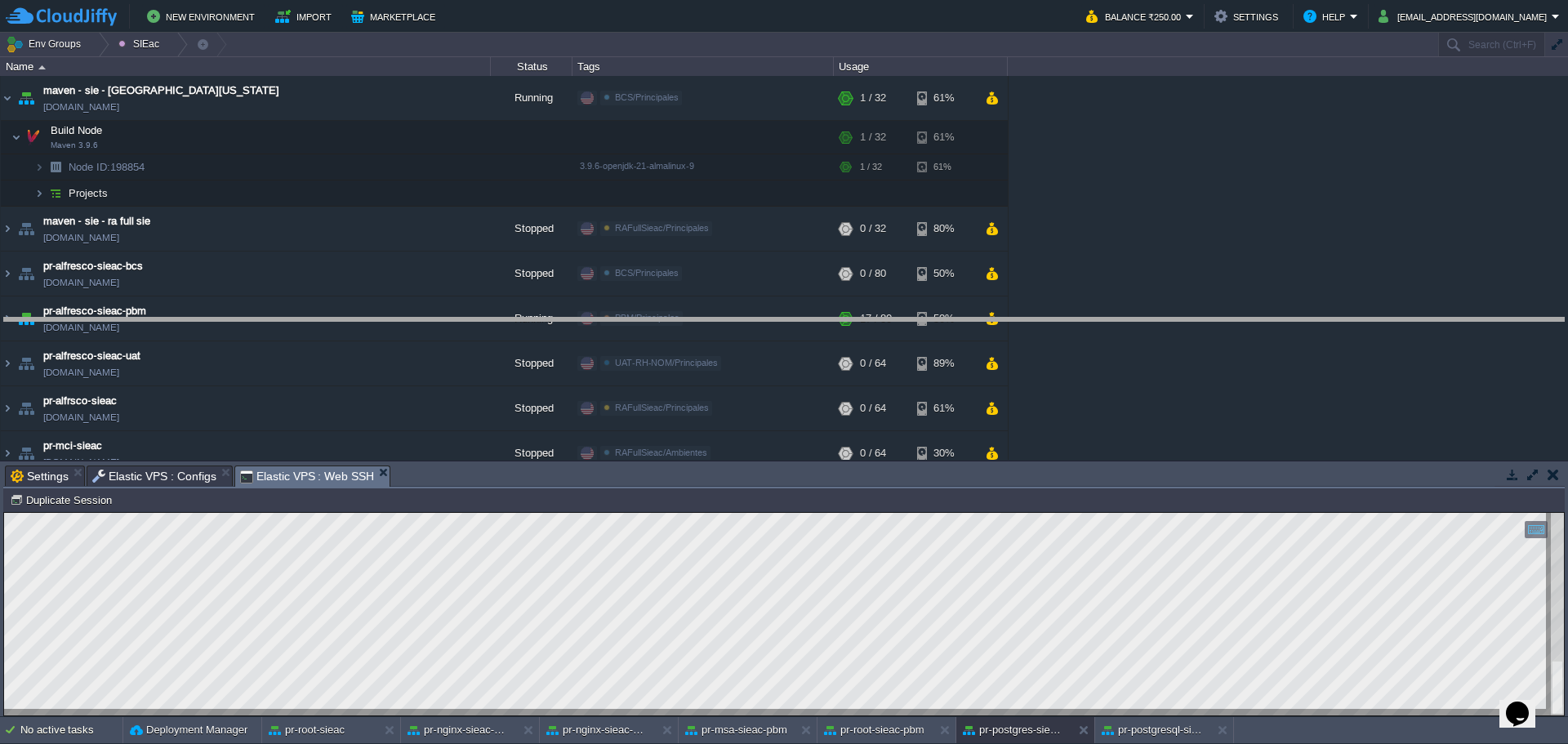
drag, startPoint x: 471, startPoint y: 481, endPoint x: 491, endPoint y: 332, distance: 150.3
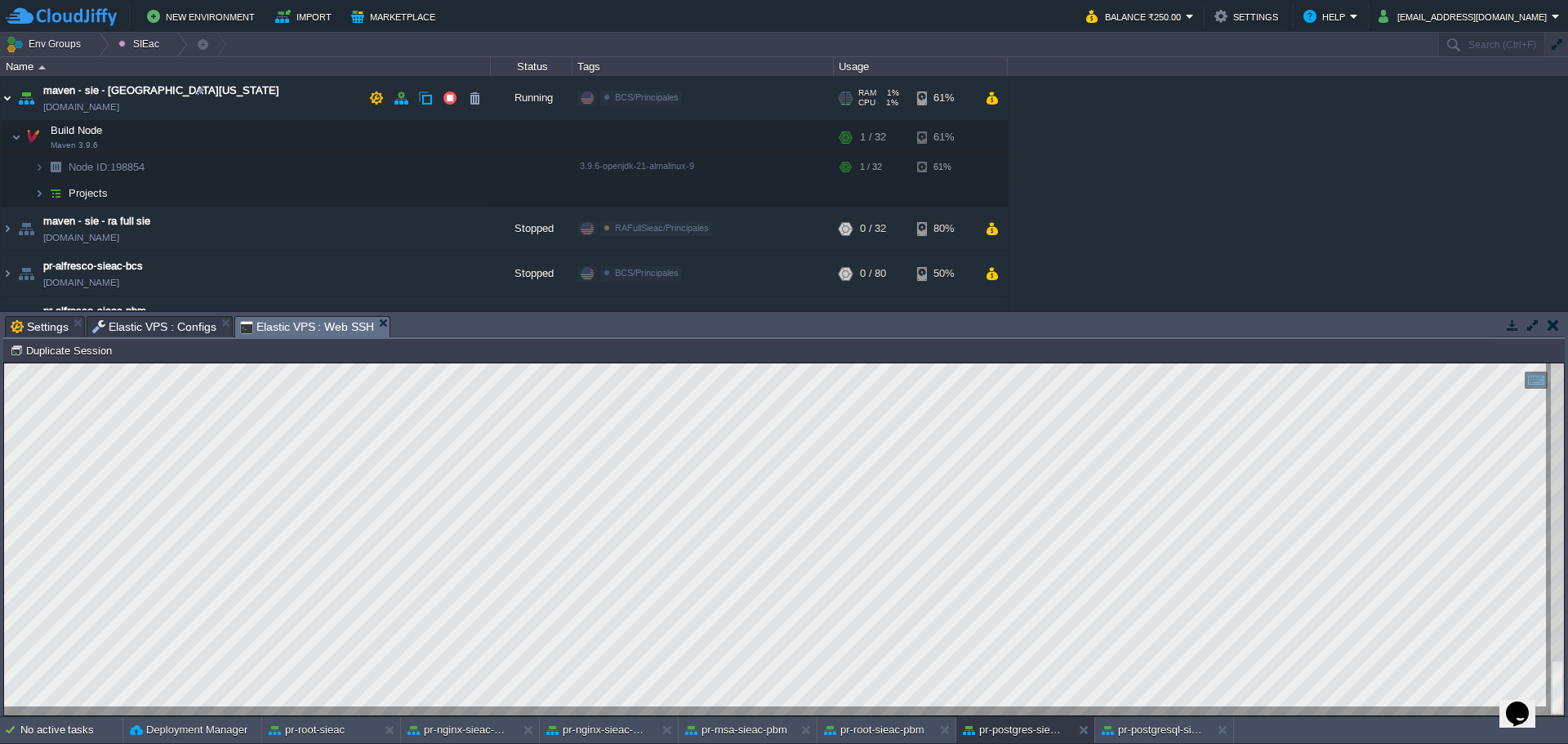
click at [9, 98] on img at bounding box center [7, 97] width 13 height 44
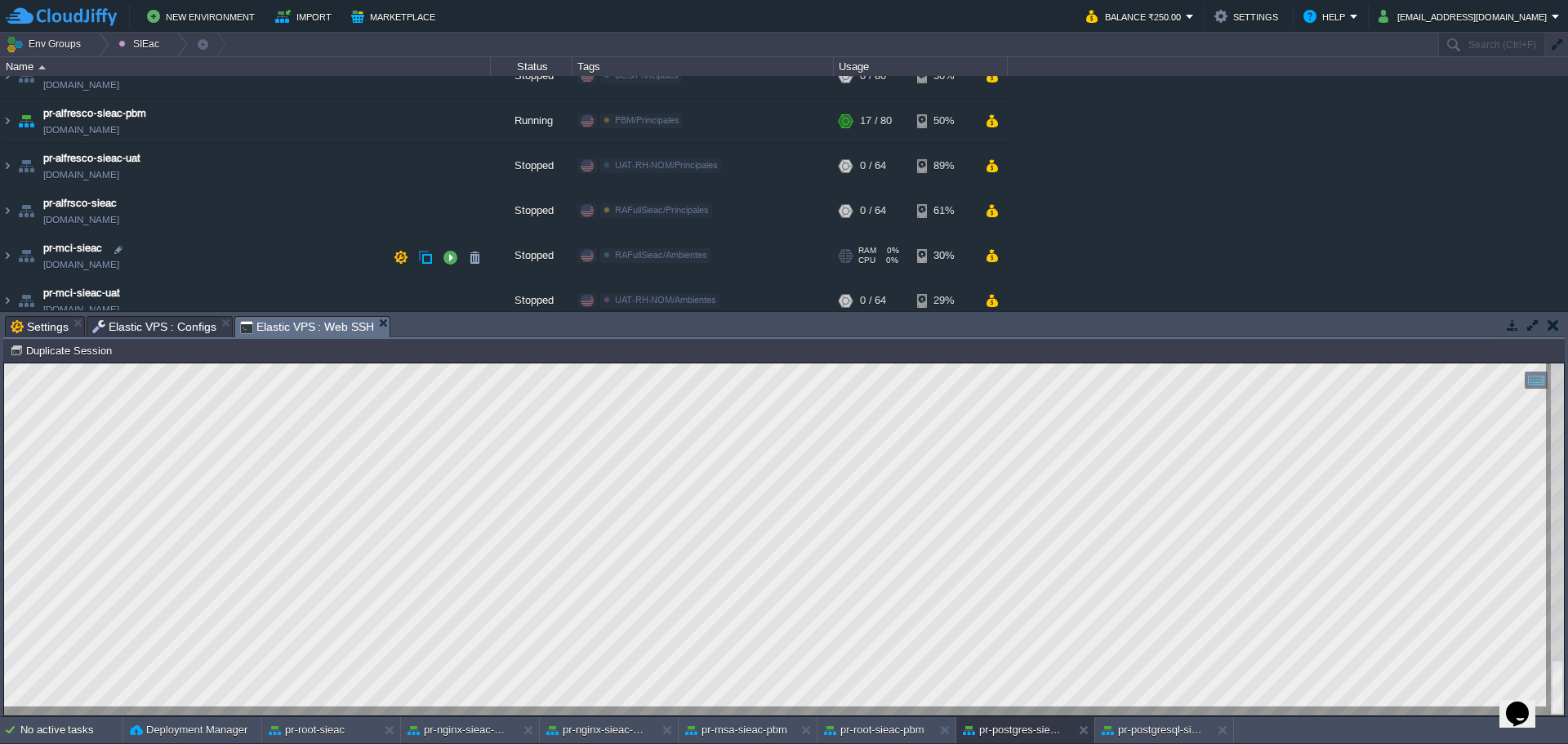
scroll to position [245, 0]
click at [170, 43] on div at bounding box center [176, 44] width 22 height 23
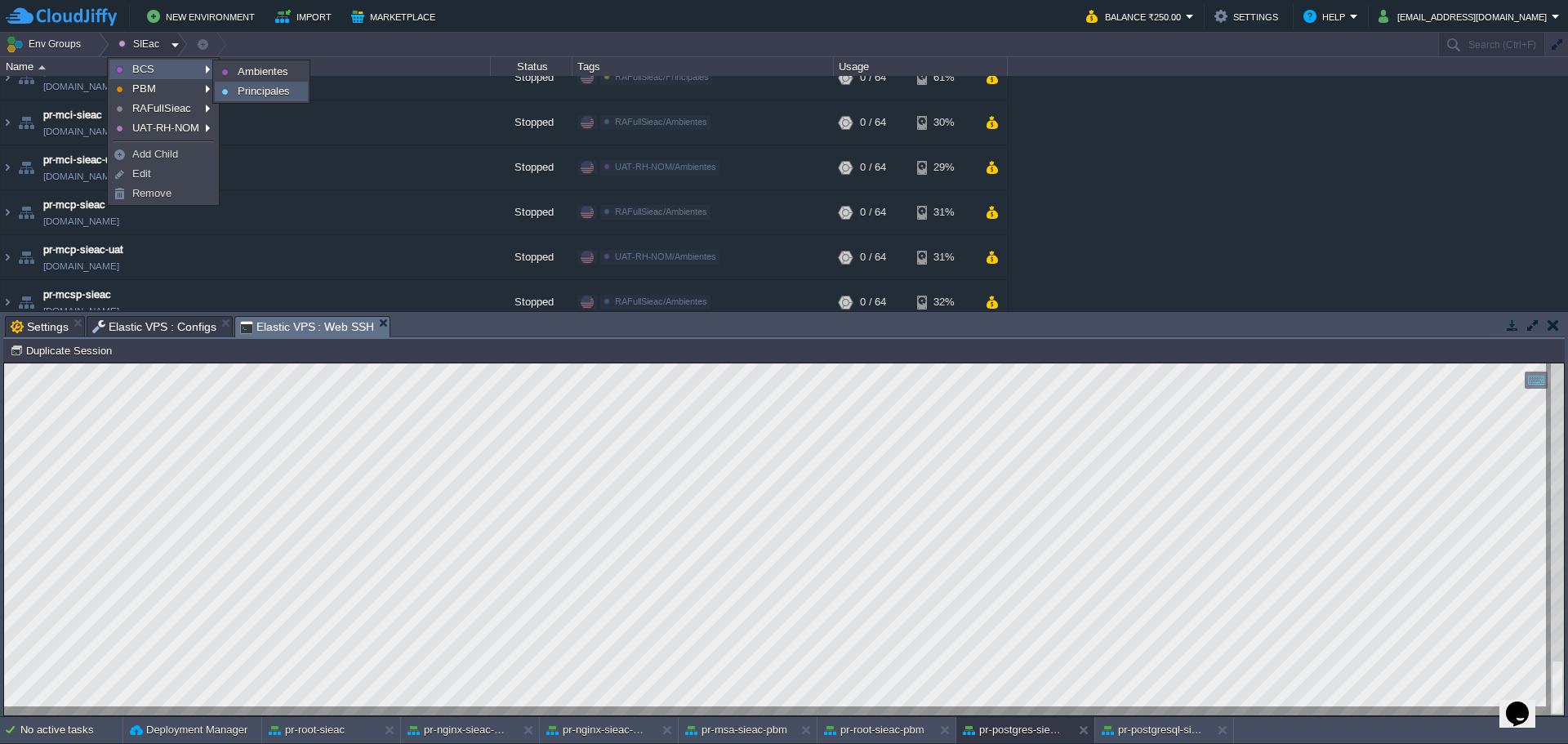
click at [250, 92] on span "Principales" at bounding box center [264, 91] width 52 height 12
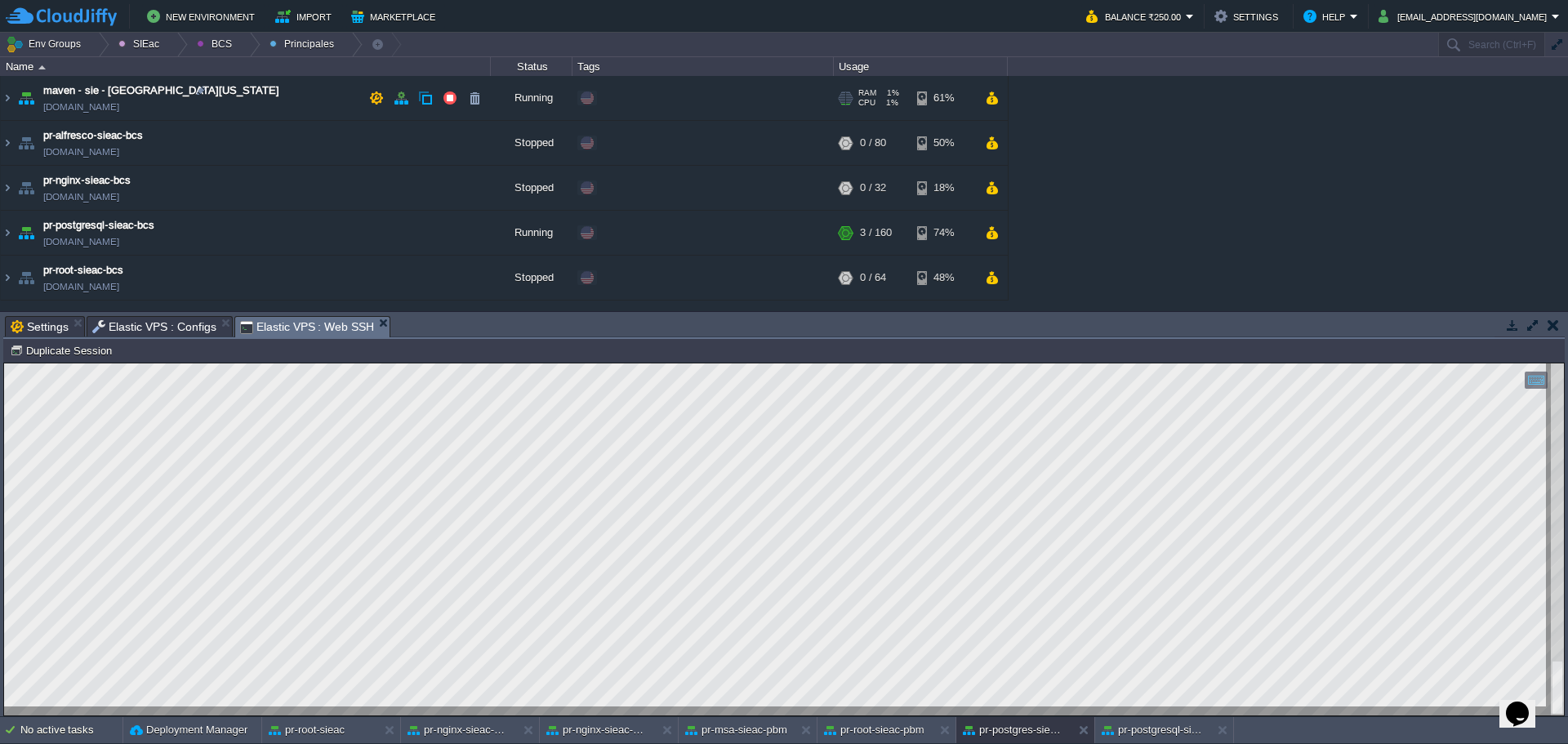
scroll to position [0, 0]
click at [239, 44] on div at bounding box center [249, 44] width 22 height 23
click at [252, 70] on span "Ambientes" at bounding box center [234, 69] width 51 height 12
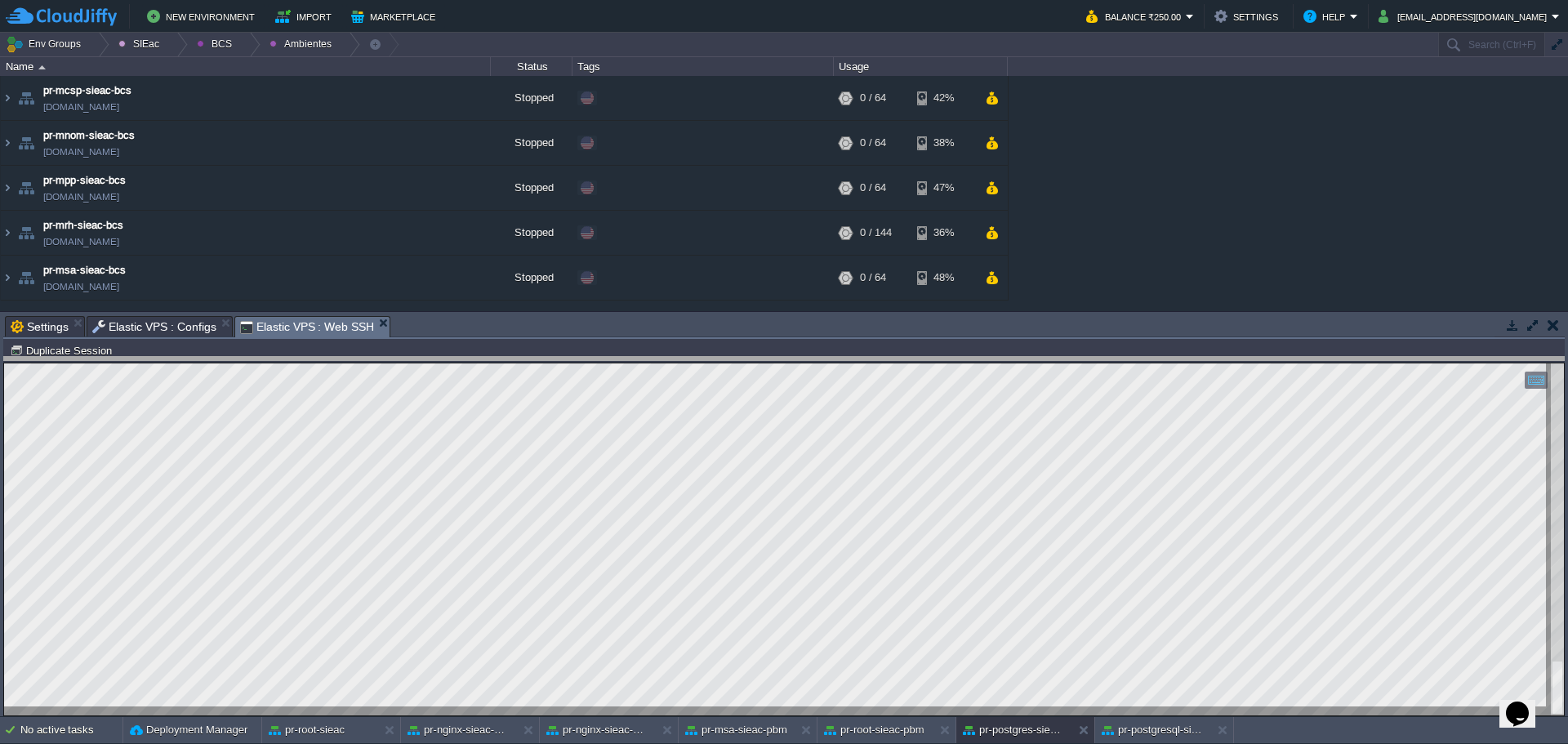
drag, startPoint x: 491, startPoint y: 325, endPoint x: 486, endPoint y: 355, distance: 30.4
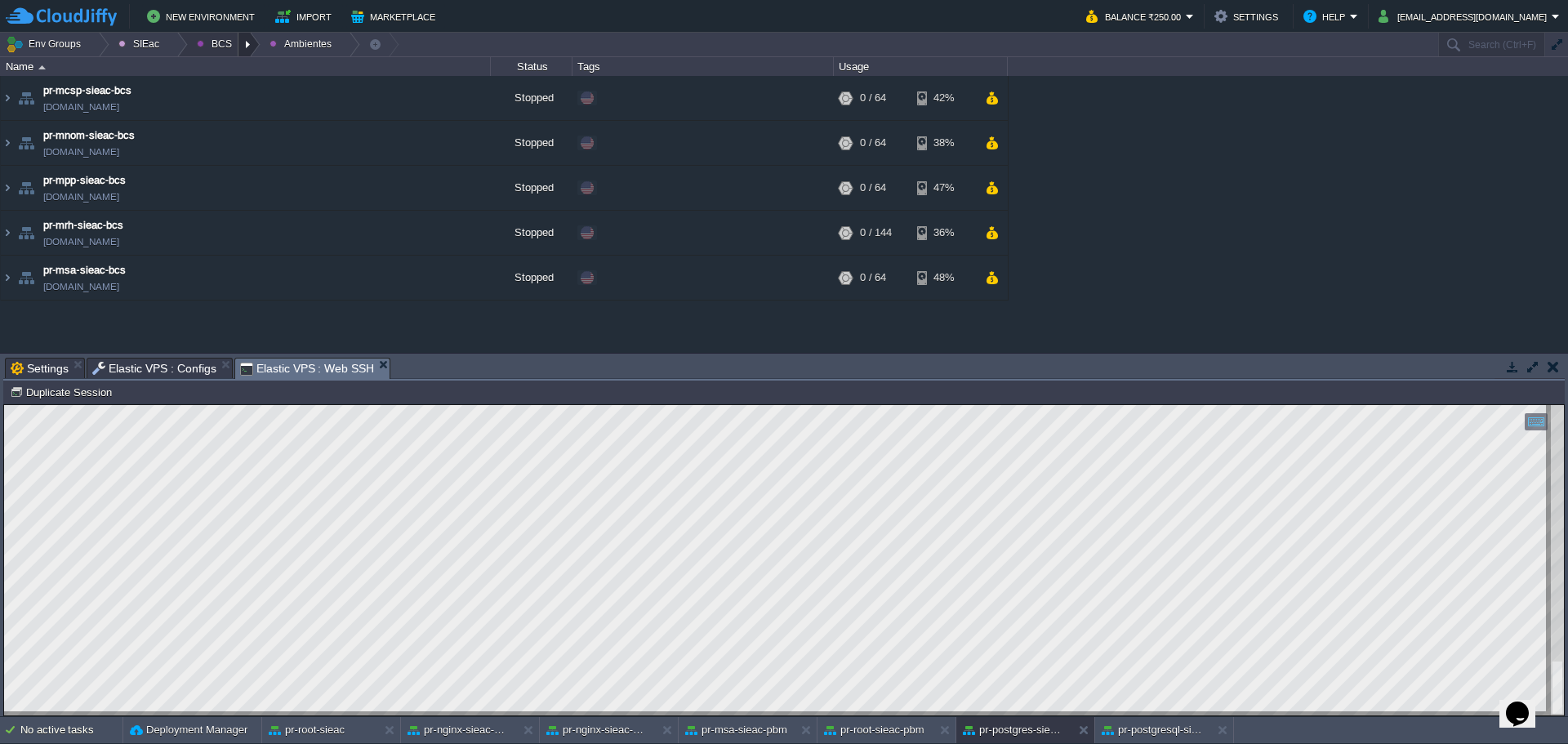
click at [240, 52] on div at bounding box center [249, 44] width 22 height 23
click at [240, 85] on span "Principales" at bounding box center [234, 88] width 52 height 12
click at [451, 239] on button "button" at bounding box center [451, 233] width 15 height 15
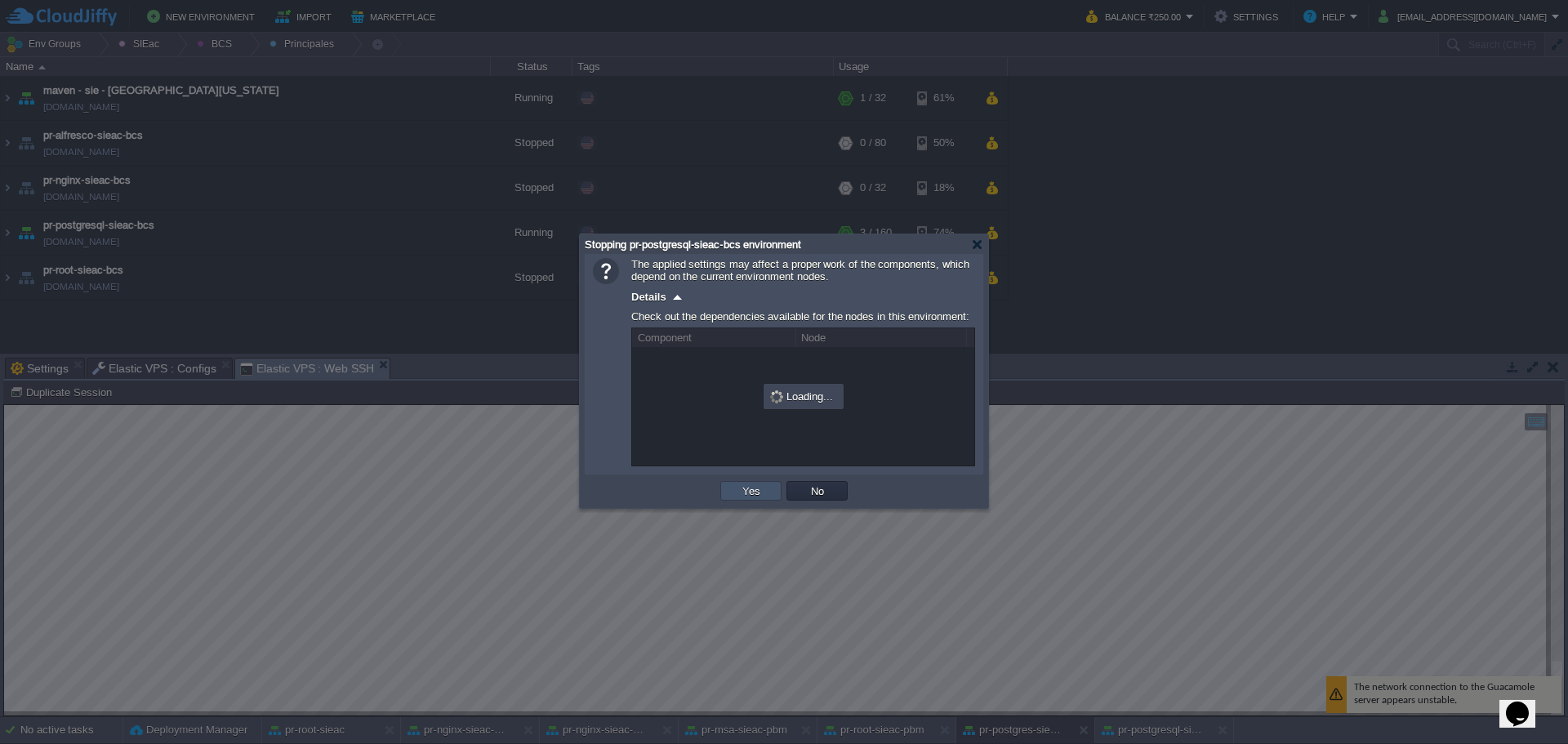
click at [743, 495] on button "Yes" at bounding box center [751, 491] width 27 height 15
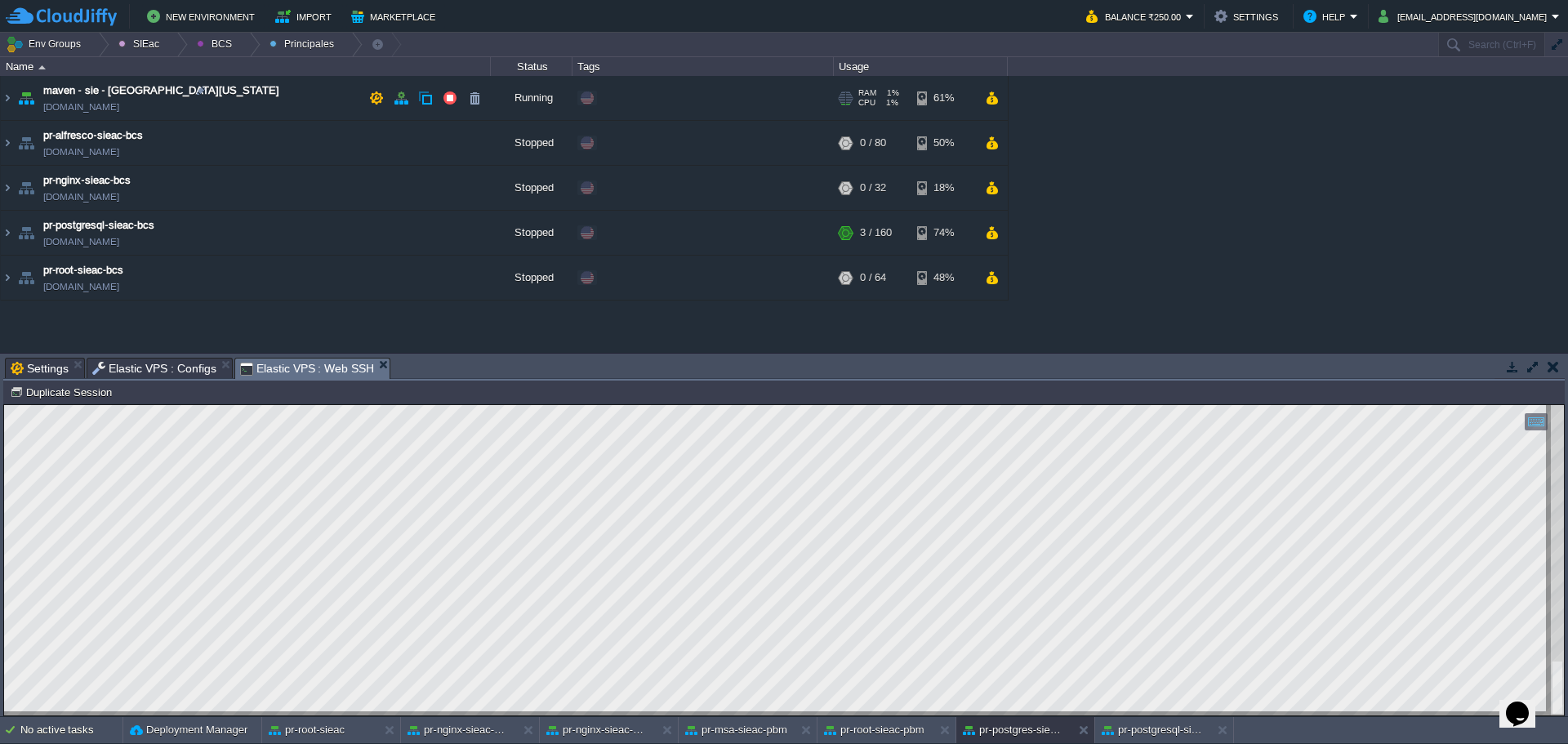
click at [272, 97] on td "maven - sie - [GEOGRAPHIC_DATA][US_STATE] [DOMAIN_NAME]" at bounding box center [246, 98] width 491 height 45
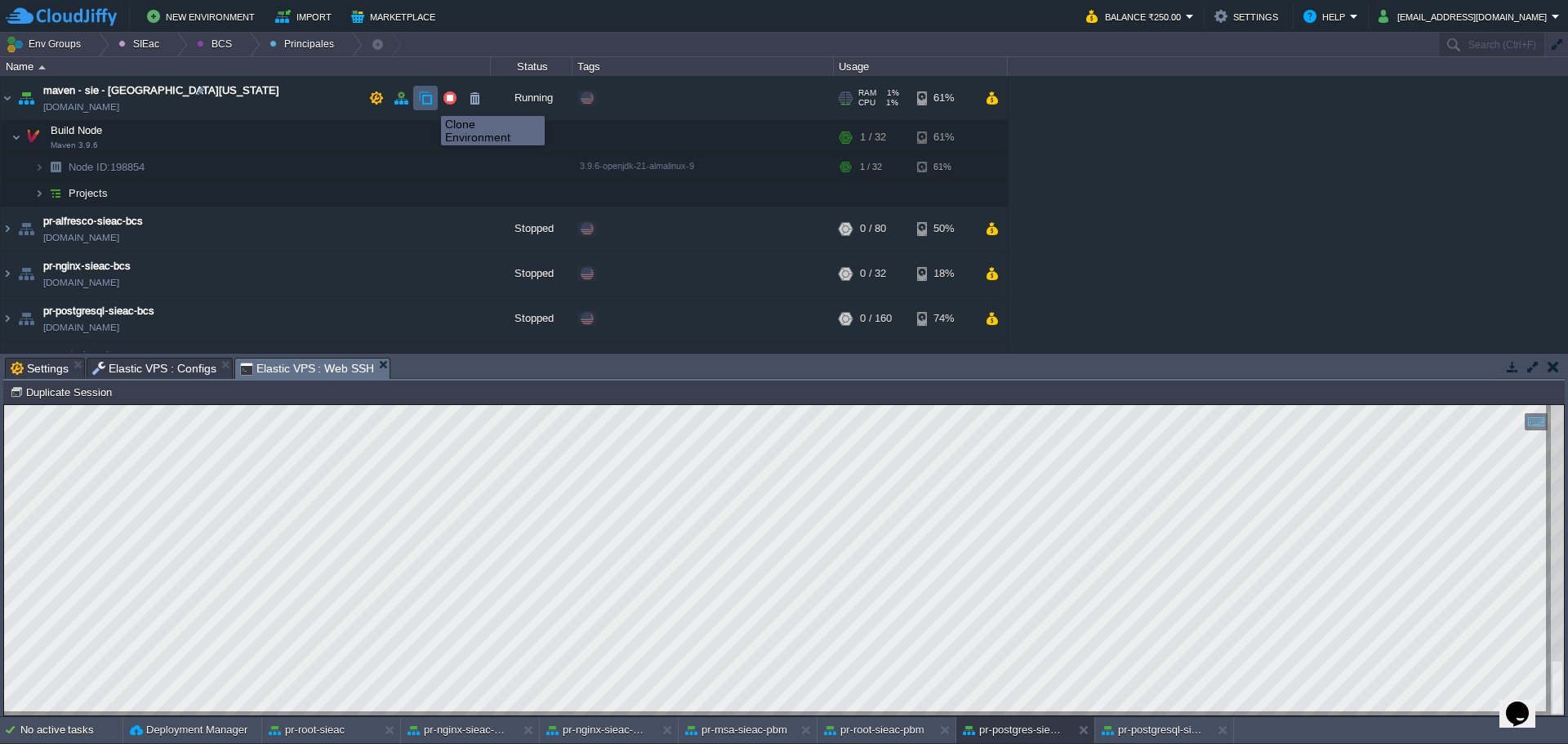
click at [429, 101] on button "button" at bounding box center [426, 98] width 15 height 15
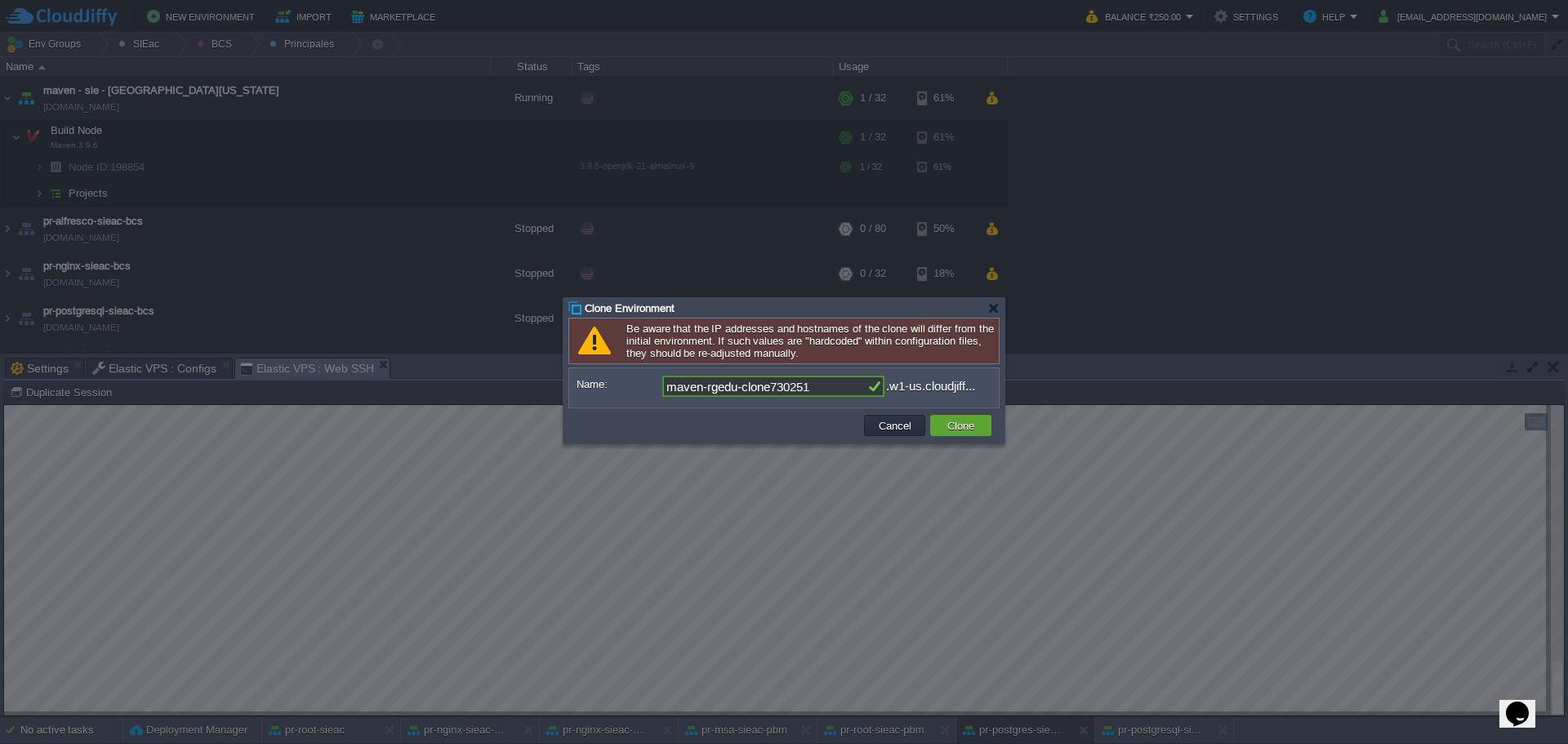
drag, startPoint x: 742, startPoint y: 391, endPoint x: 913, endPoint y: 386, distance: 171.1
click at [897, 382] on div "maven-rgedu-clone730251 .w1-us.cloudjiff..." at bounding box center [827, 387] width 329 height 22
type input "maven-rgedu-pbm"
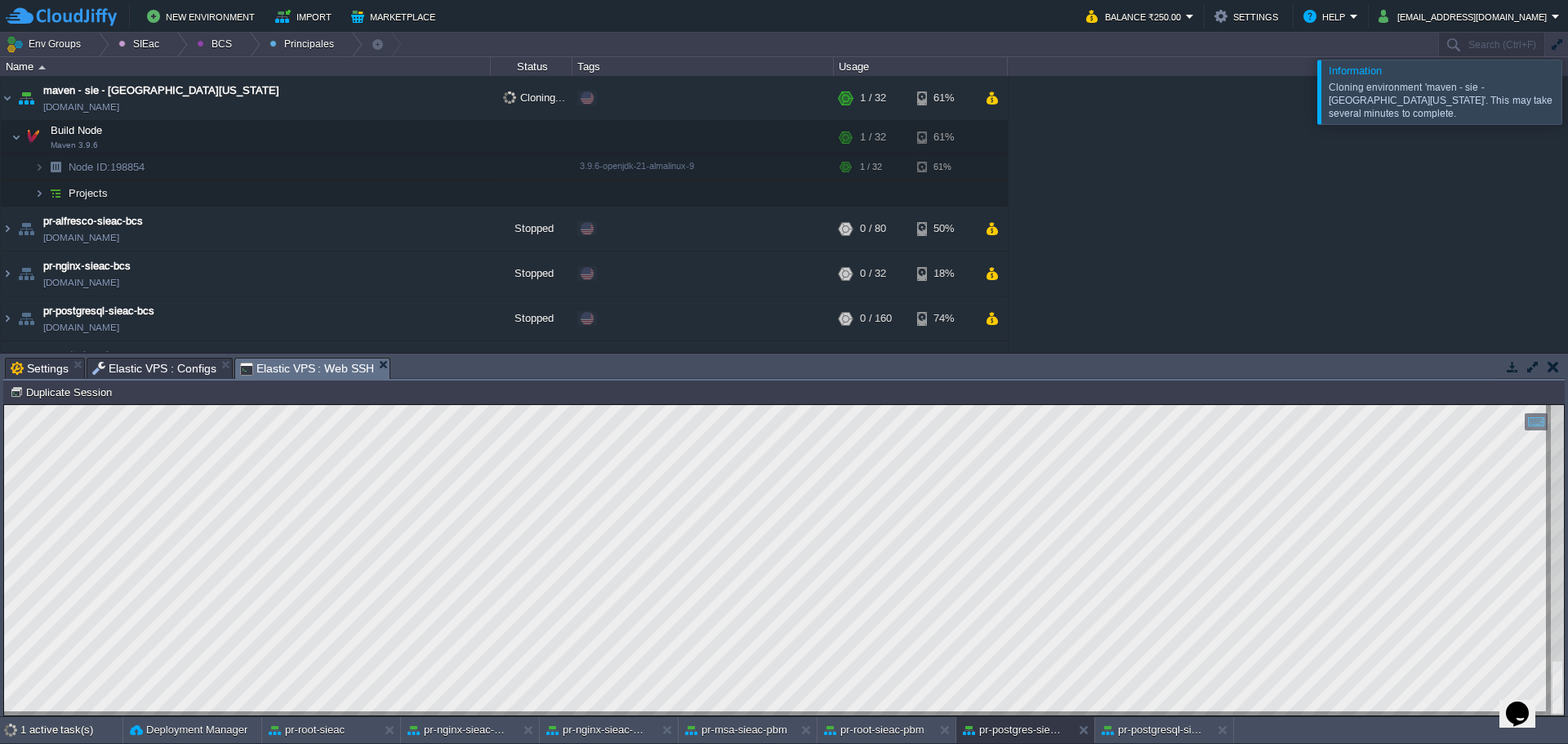
click at [1567, 72] on div at bounding box center [1588, 91] width 0 height 64
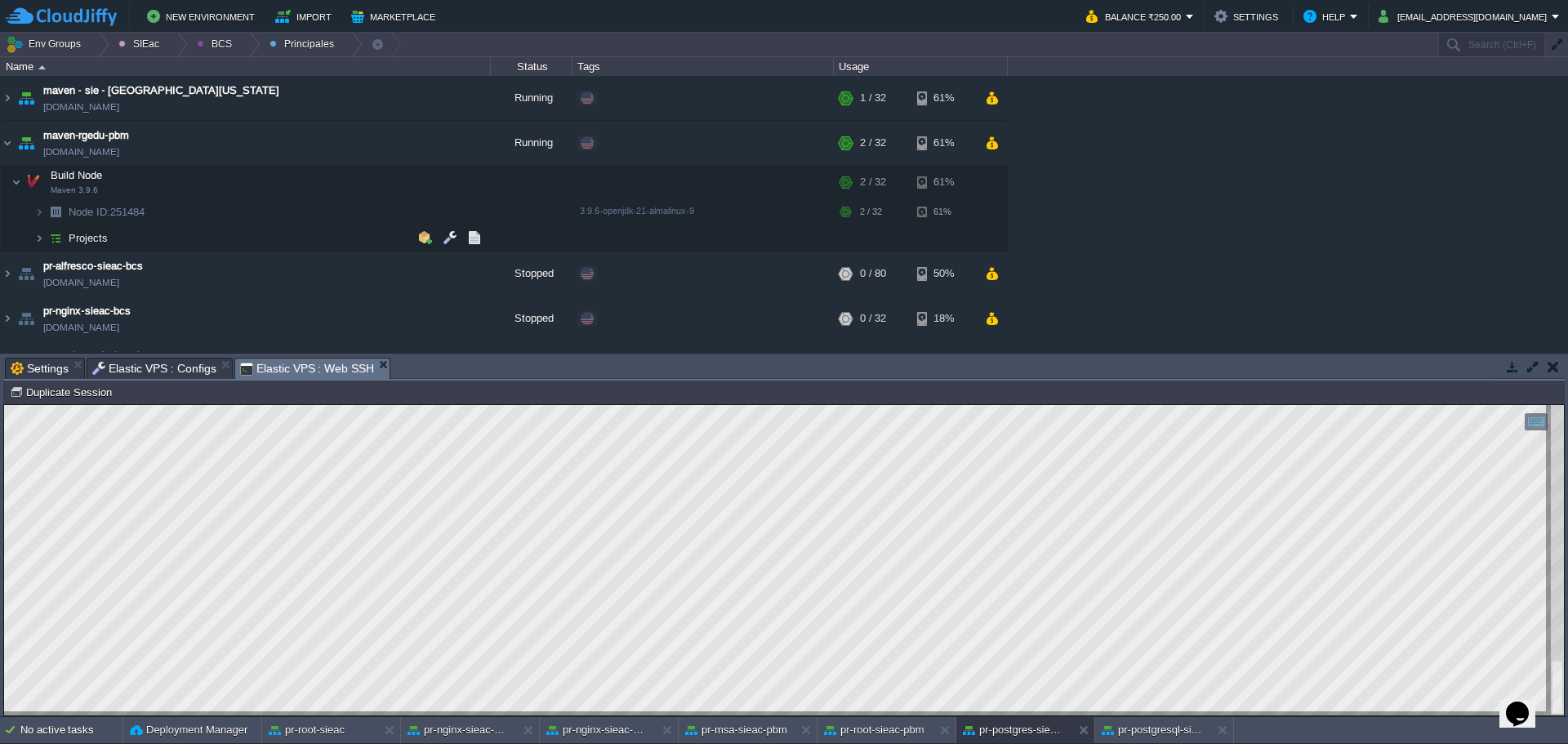
click at [107, 238] on span "Projects" at bounding box center [89, 238] width 43 height 14
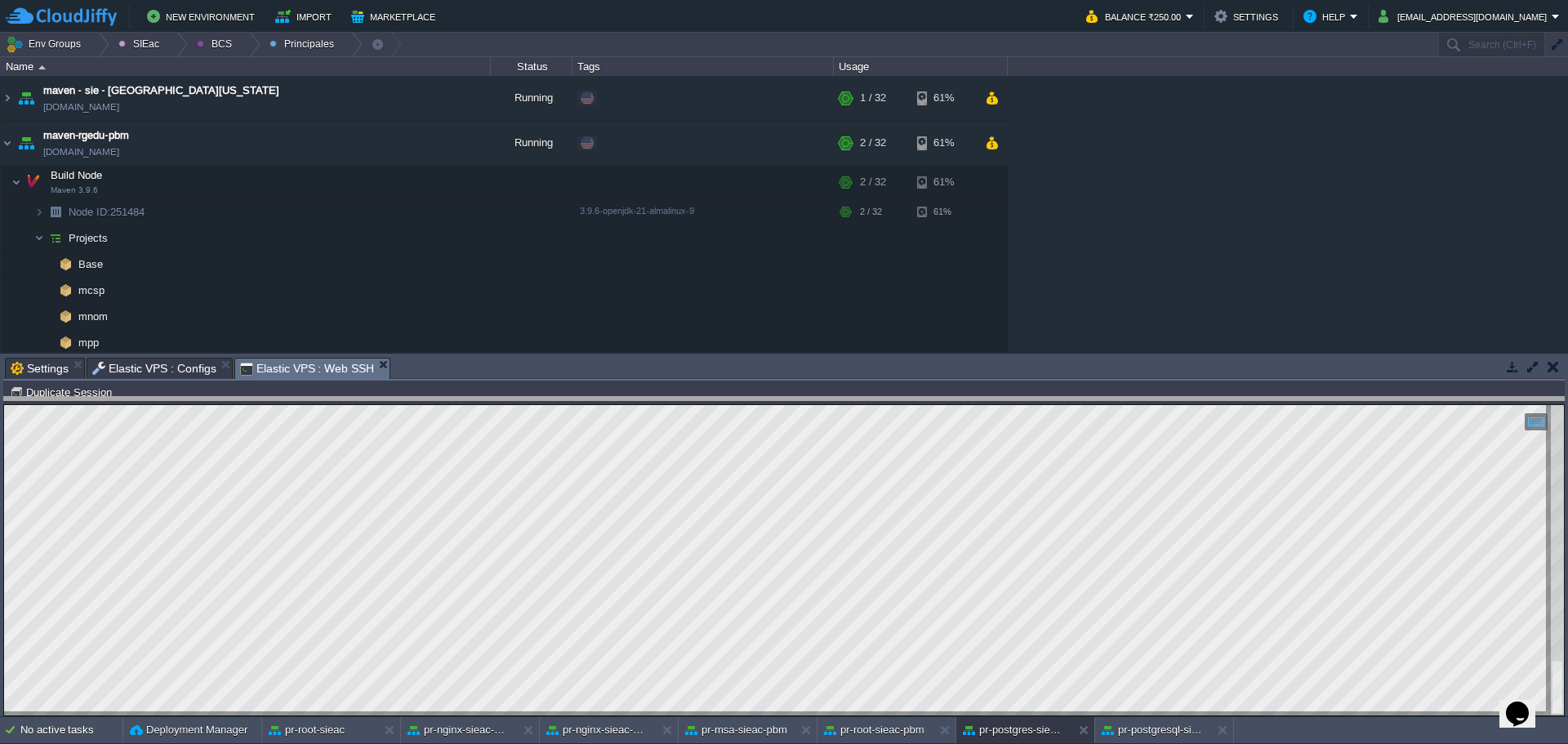
drag, startPoint x: 517, startPoint y: 372, endPoint x: 467, endPoint y: 450, distance: 92.6
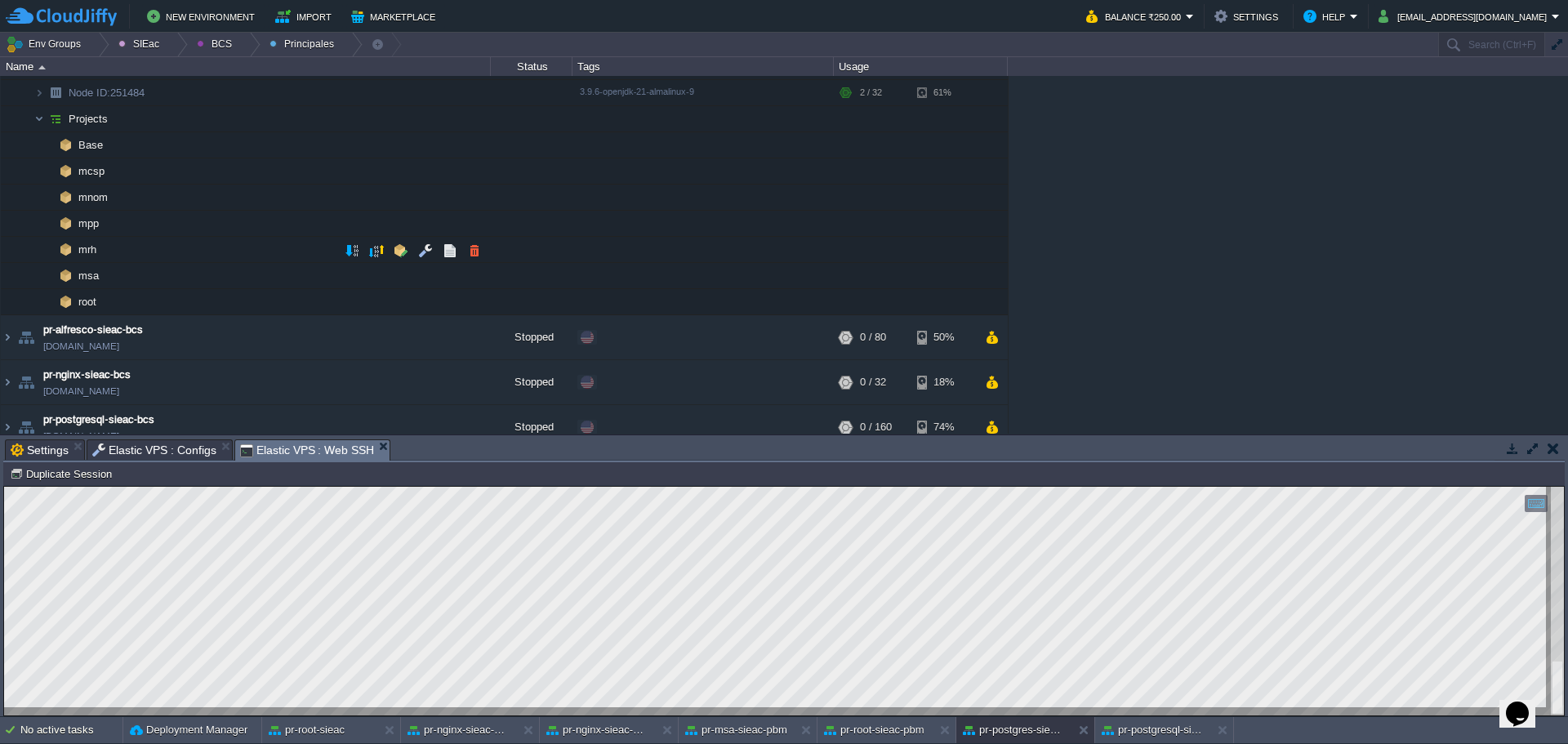
scroll to position [81, 0]
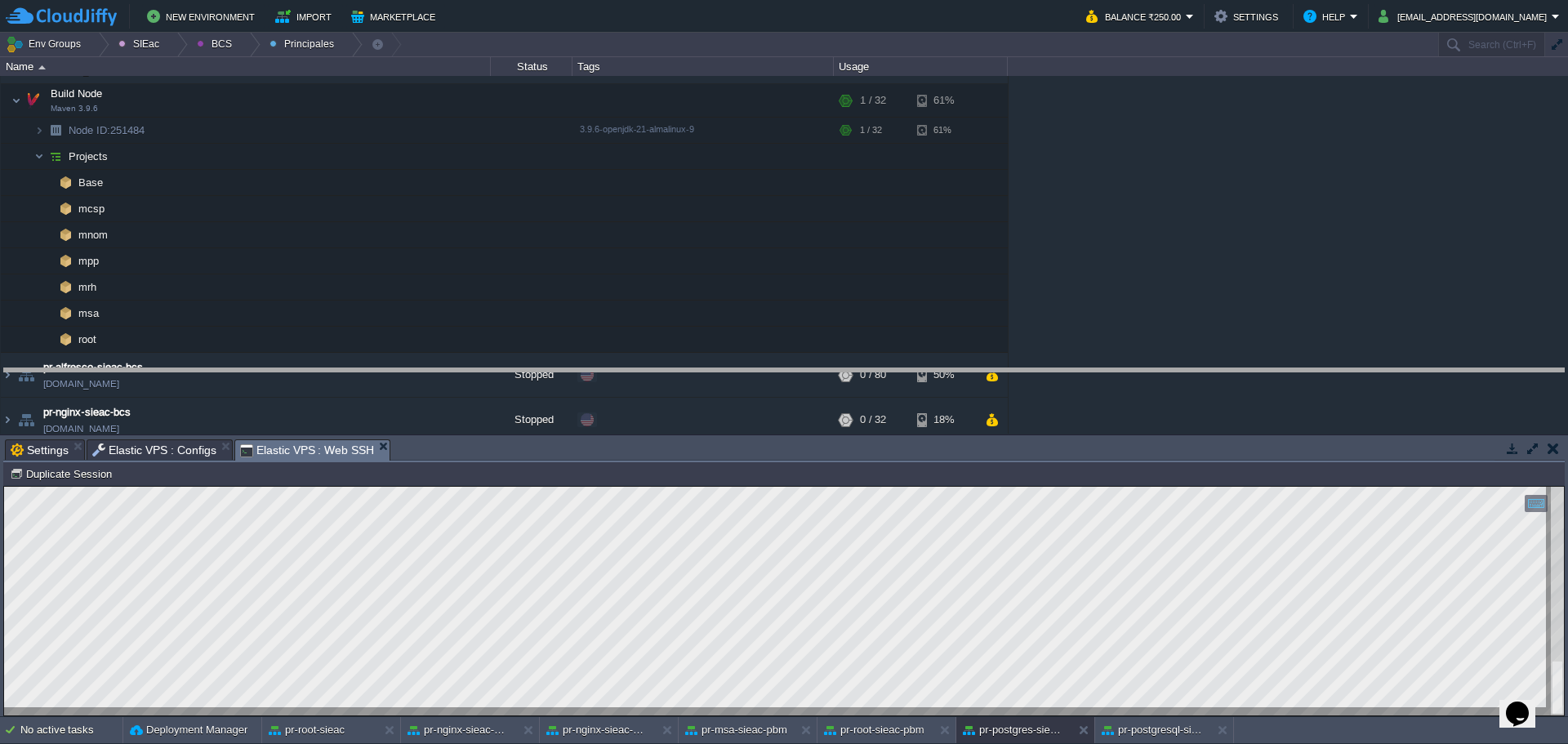
drag, startPoint x: 721, startPoint y: 445, endPoint x: 702, endPoint y: 373, distance: 74.5
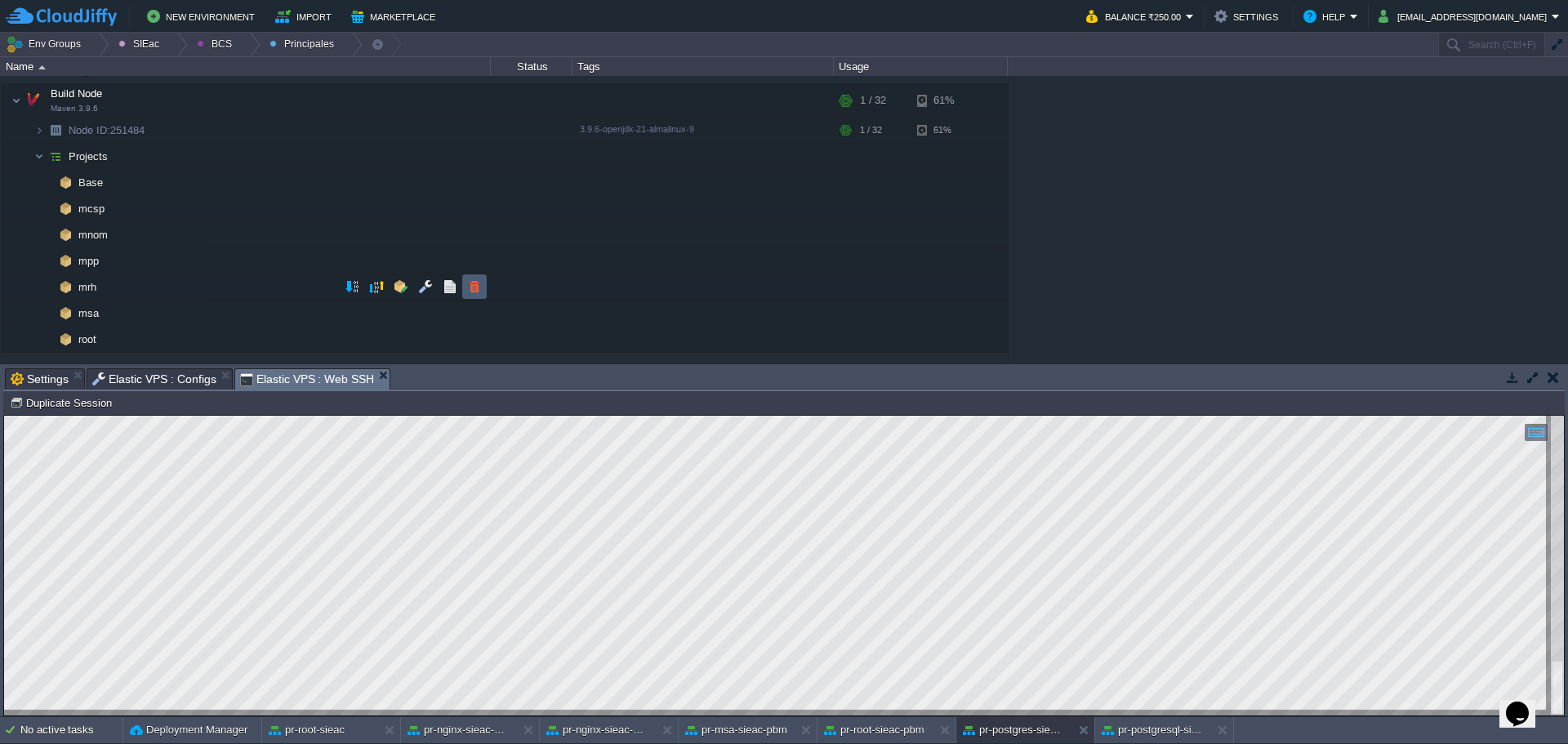
click at [475, 285] on button "button" at bounding box center [475, 287] width 15 height 15
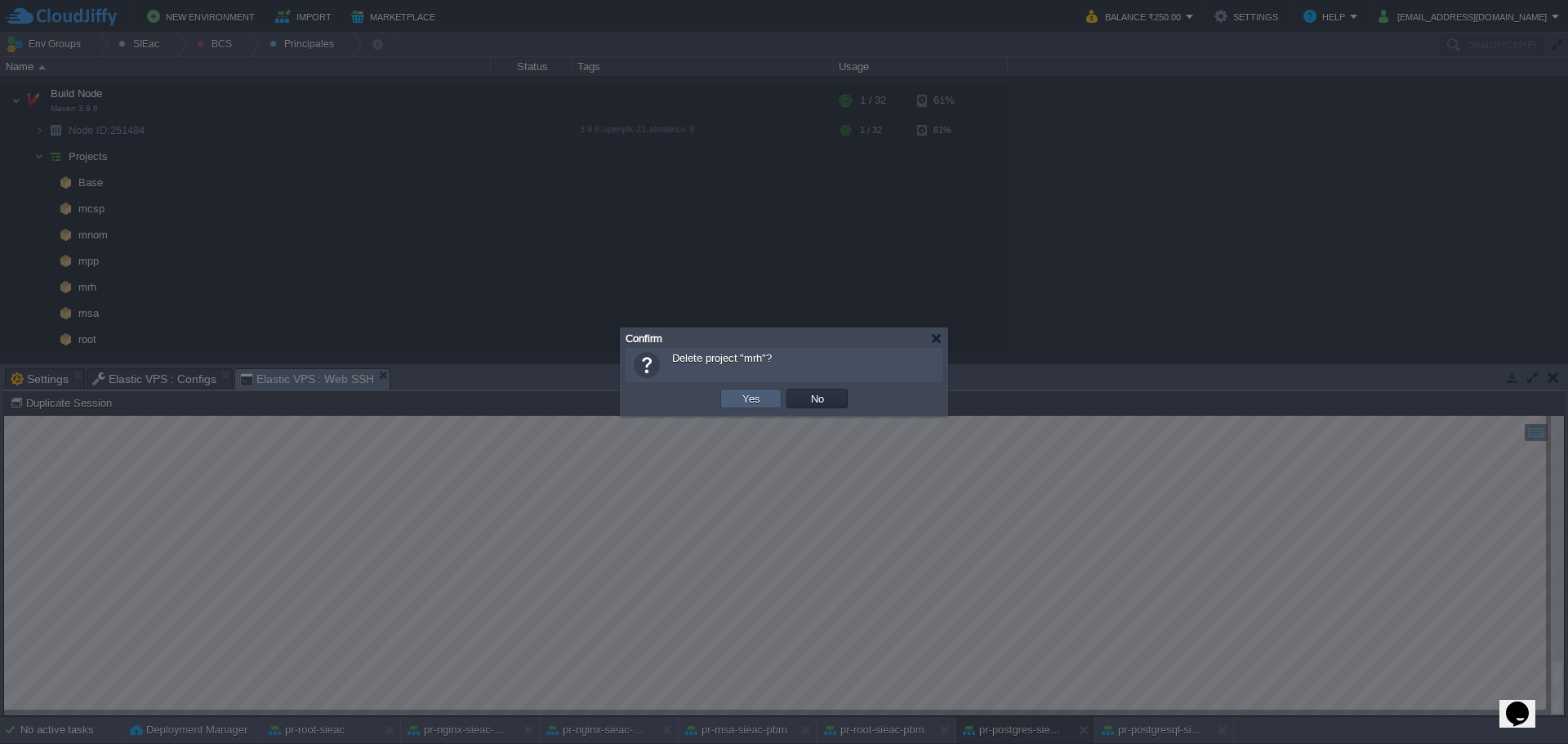
click at [744, 406] on td "Yes" at bounding box center [752, 399] width 62 height 20
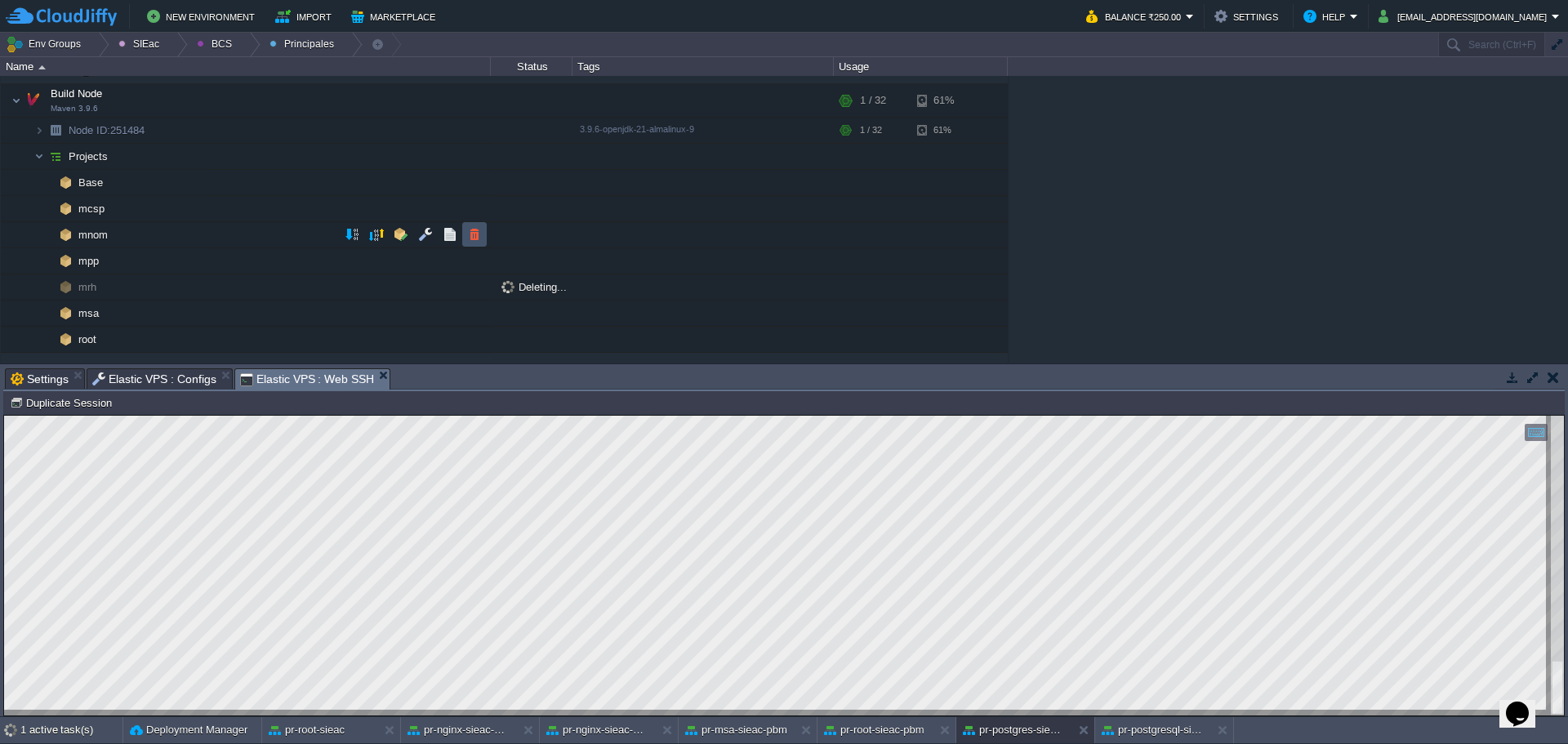
click at [476, 237] on button "button" at bounding box center [475, 234] width 15 height 15
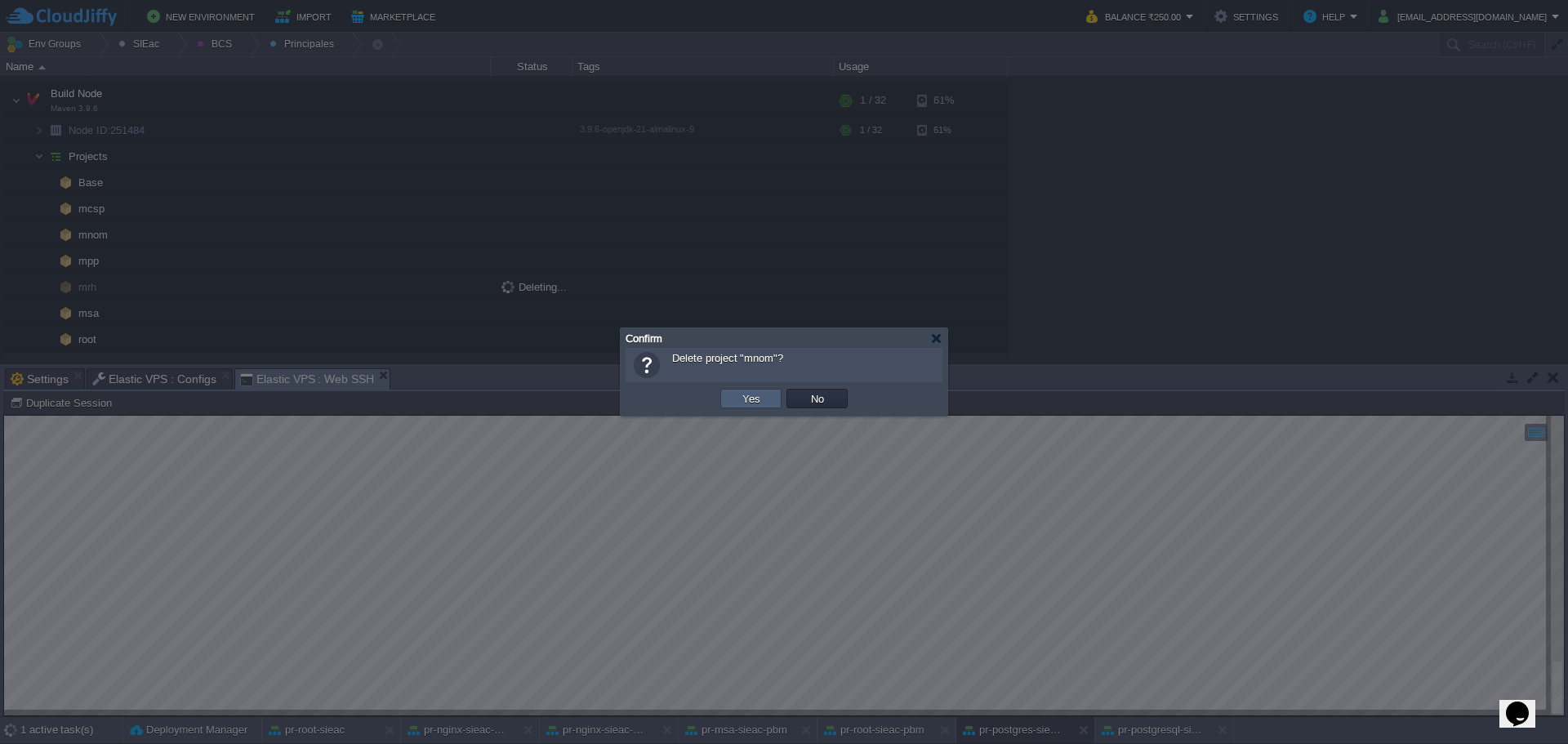
click at [753, 397] on button "Yes" at bounding box center [751, 399] width 27 height 15
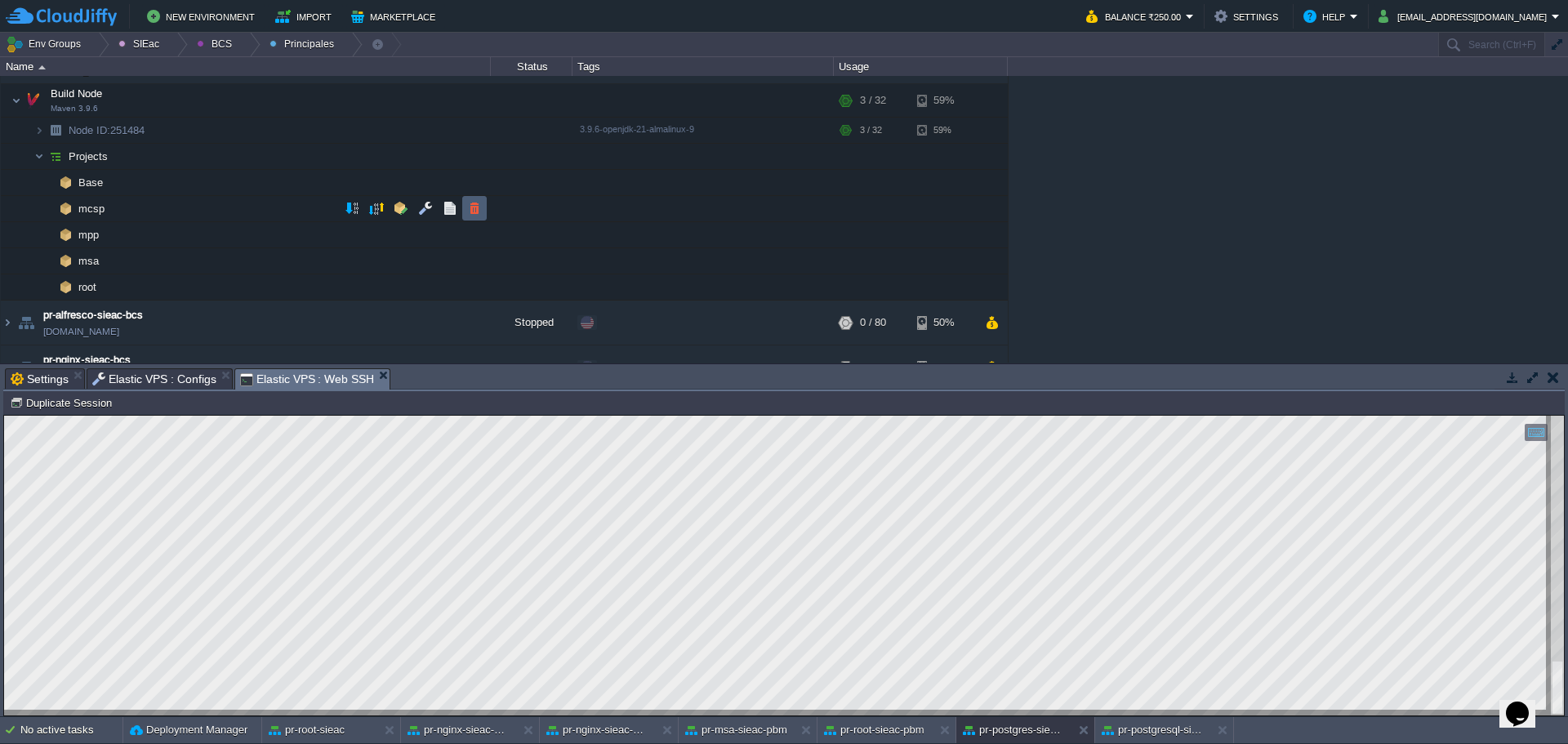
click at [476, 209] on button "button" at bounding box center [475, 209] width 15 height 15
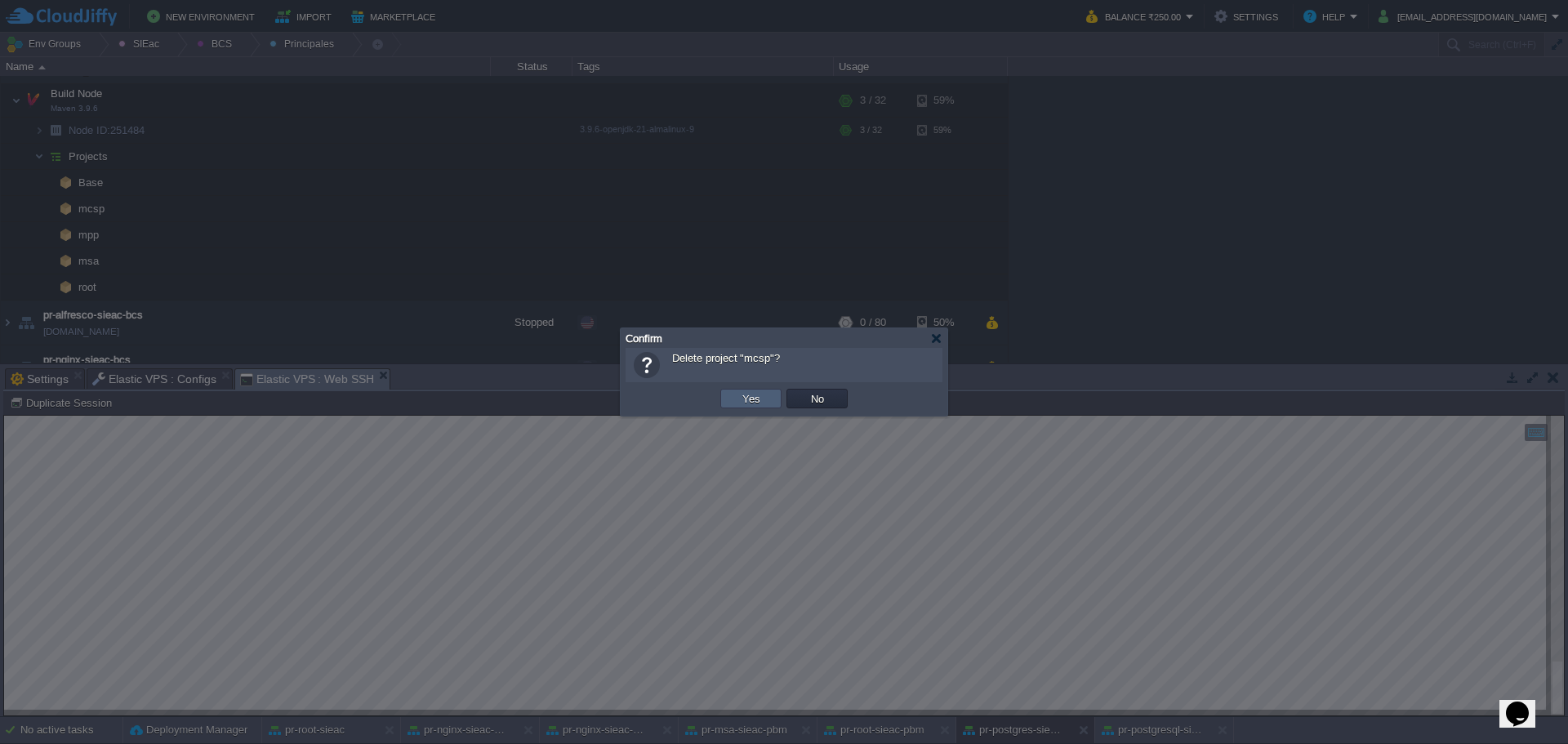
click at [770, 401] on td "Yes" at bounding box center [752, 399] width 62 height 20
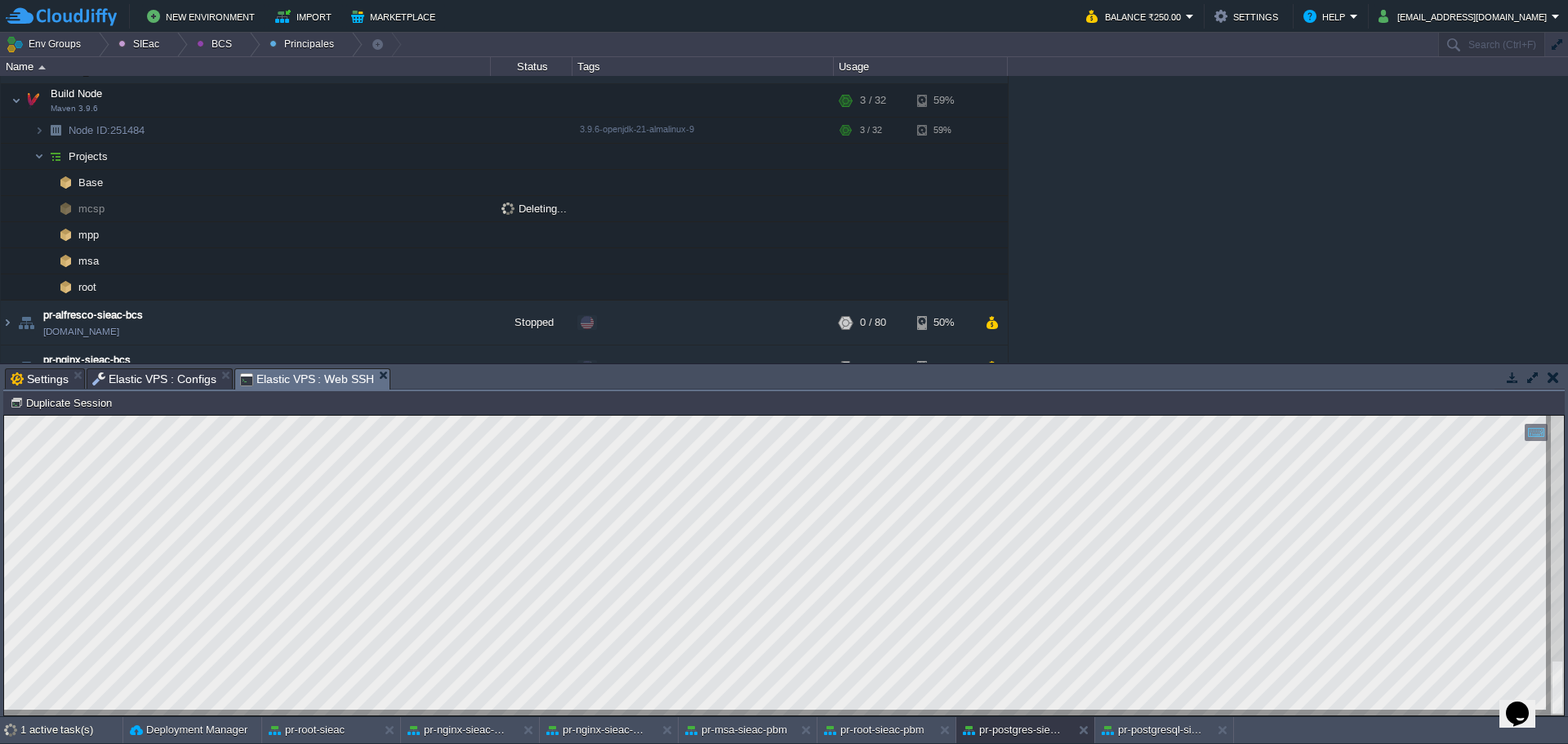
click at [42, 382] on span "Settings" at bounding box center [40, 379] width 58 height 20
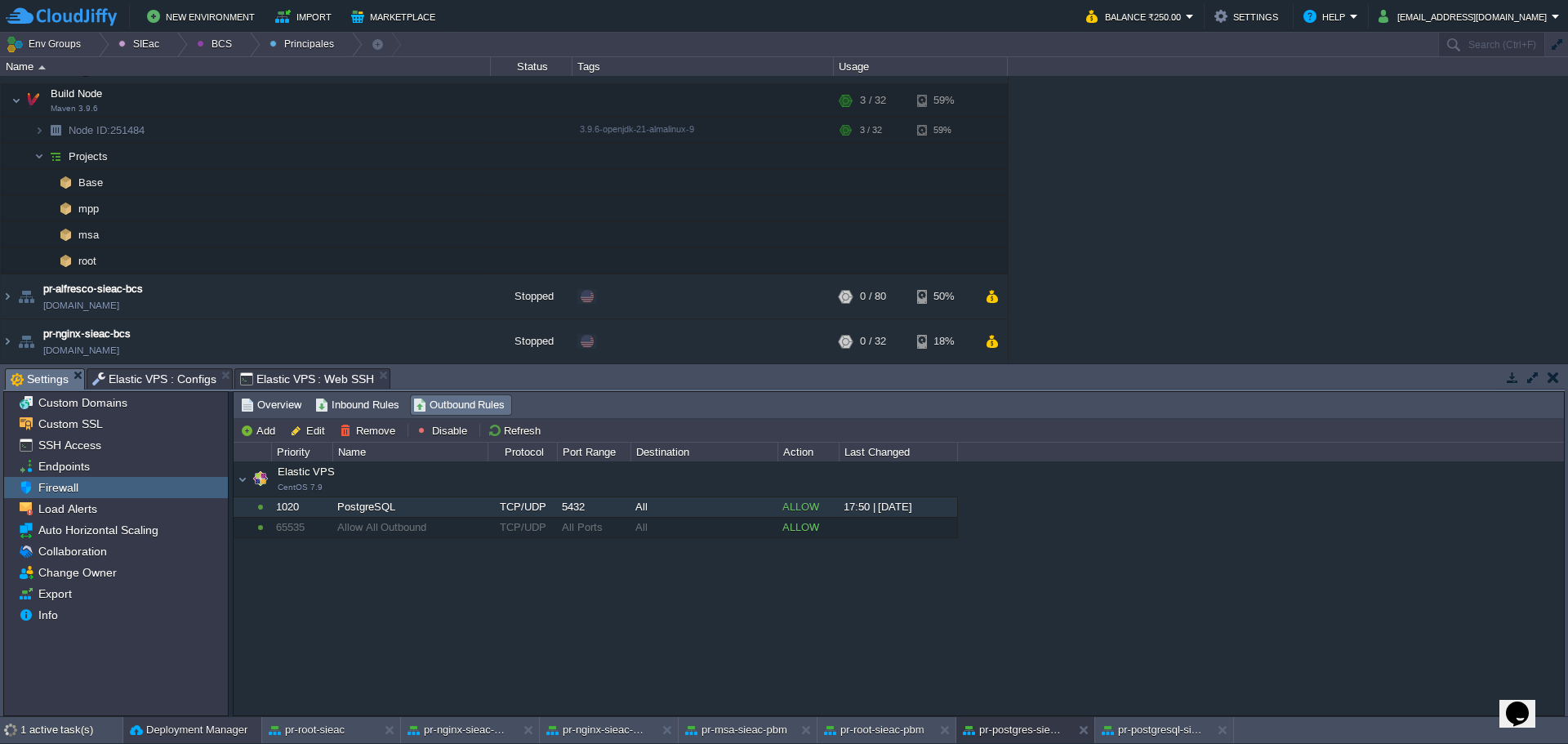
click at [212, 729] on button "Deployment Manager" at bounding box center [188, 731] width 117 height 17
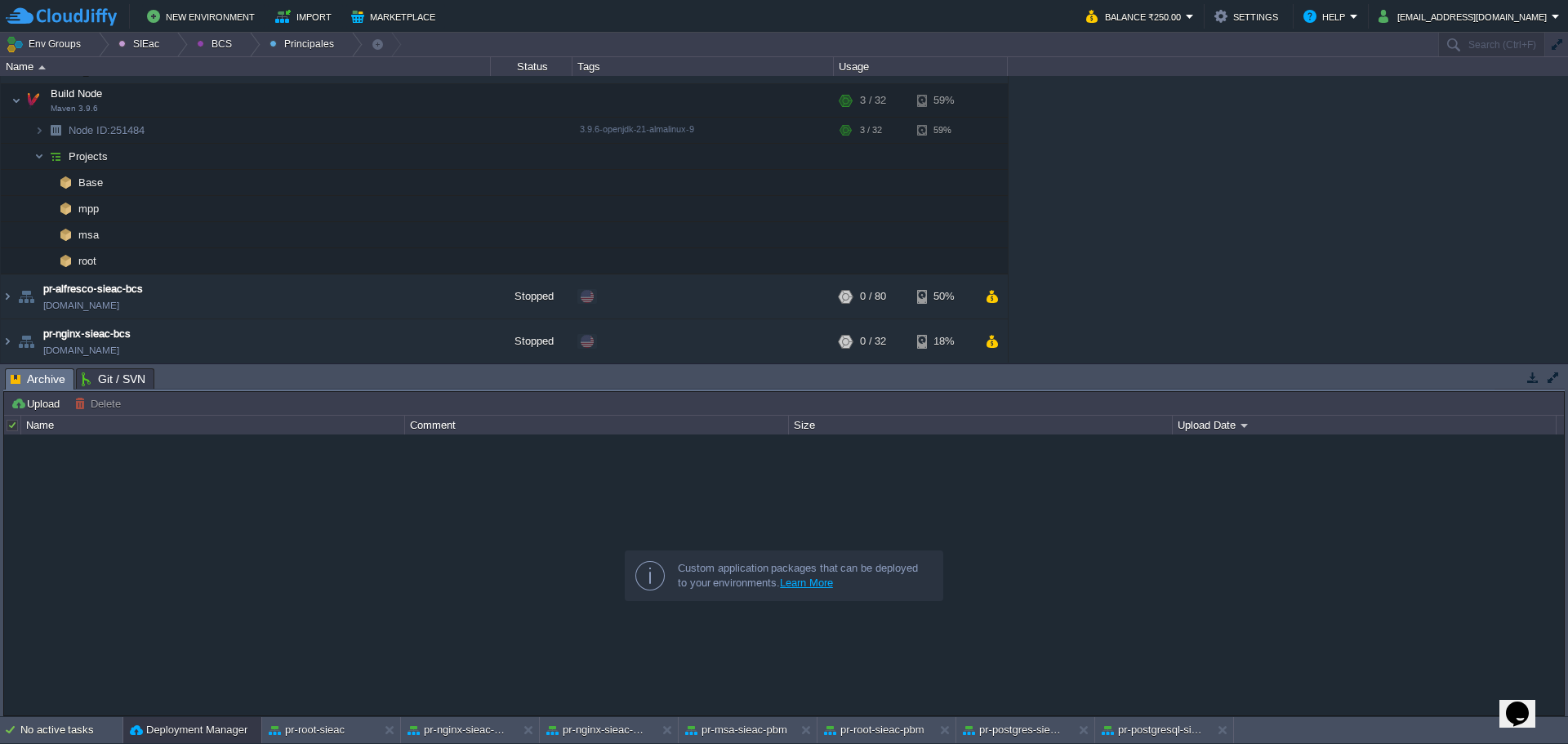
click at [102, 372] on span "Git / SVN" at bounding box center [113, 379] width 64 height 20
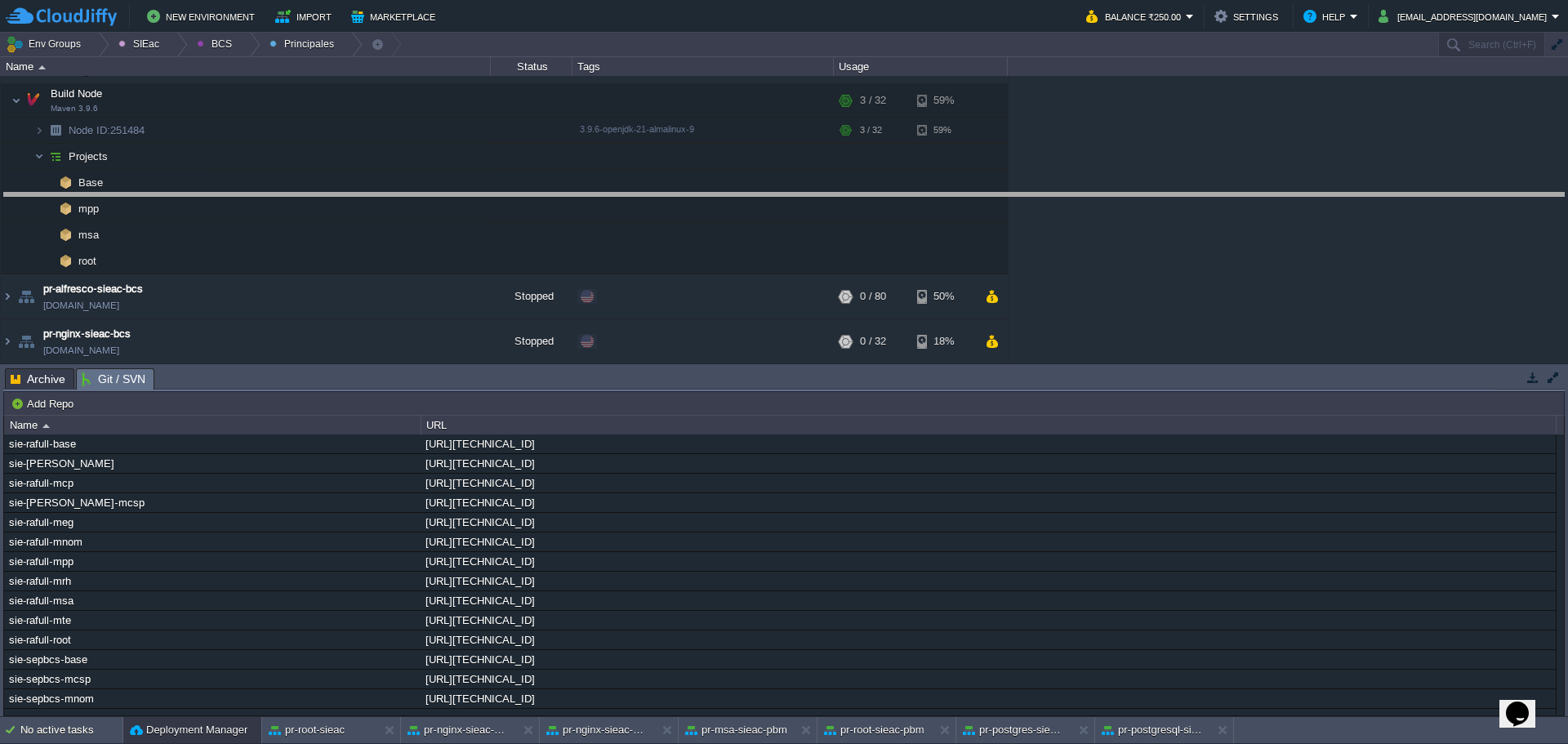
drag, startPoint x: 360, startPoint y: 380, endPoint x: 395, endPoint y: 209, distance: 174.5
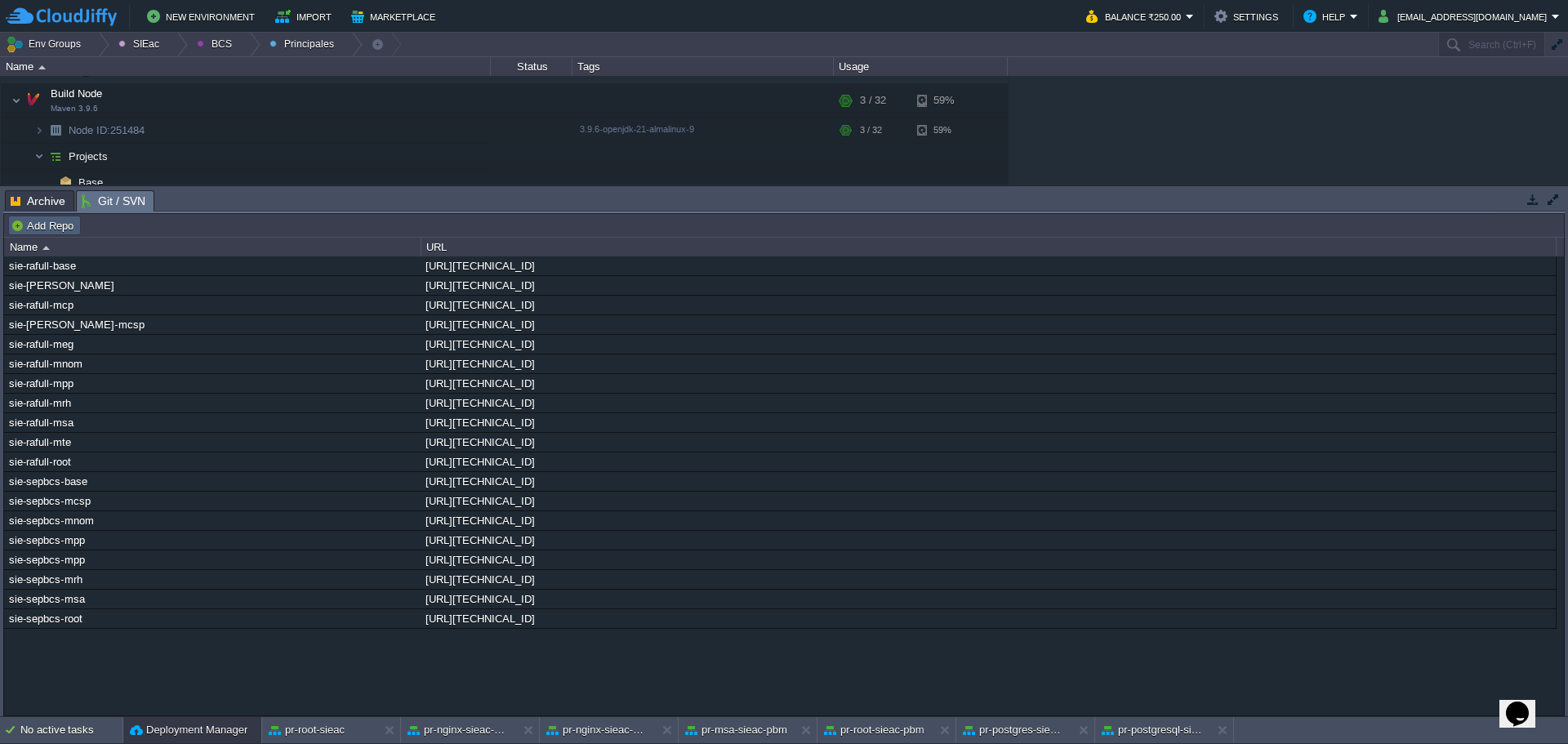
click at [50, 232] on button "Add Repo" at bounding box center [45, 225] width 68 height 15
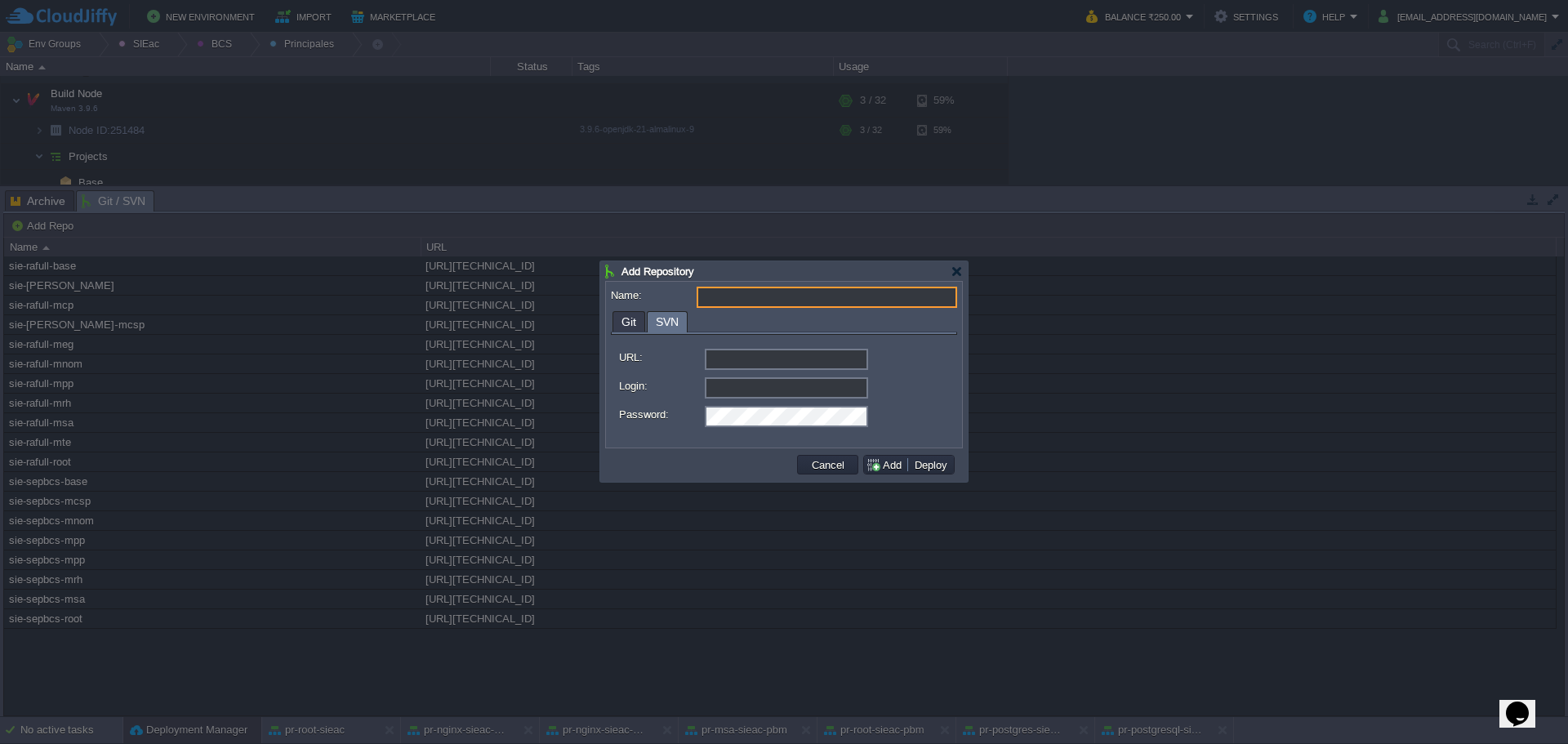
click at [673, 322] on span "SVN" at bounding box center [668, 322] width 23 height 21
